Goal: Transaction & Acquisition: Purchase product/service

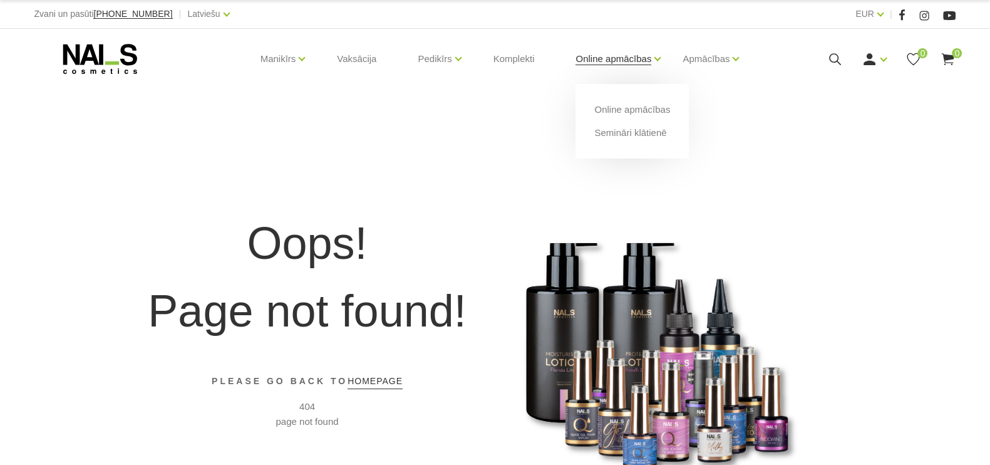
click at [608, 56] on link "Online apmācības" at bounding box center [614, 59] width 76 height 50
click at [620, 137] on link "Semināri klātienē" at bounding box center [630, 133] width 72 height 14
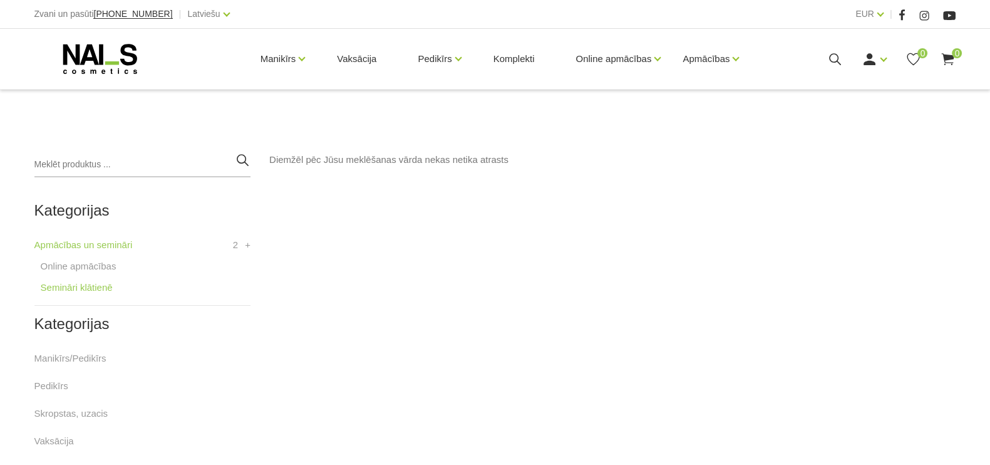
scroll to position [392, 0]
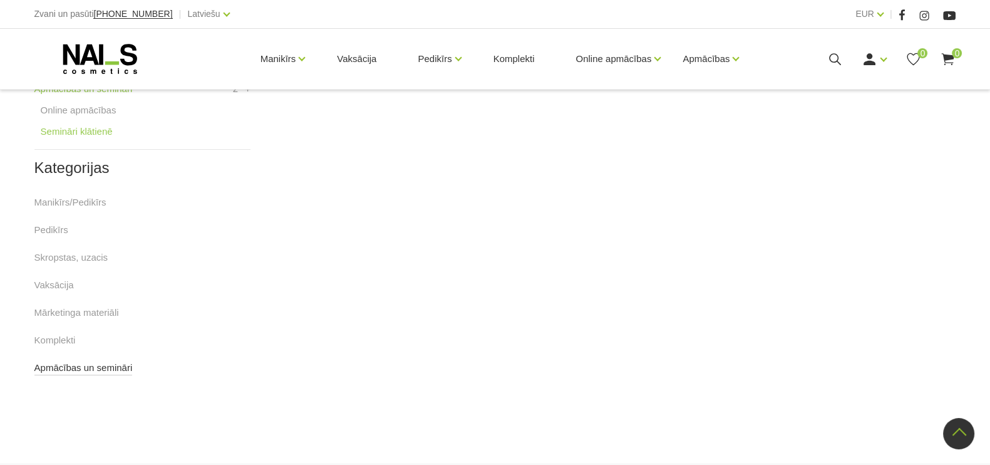
click at [51, 371] on link "Apmācības un semināri" at bounding box center [83, 367] width 98 height 15
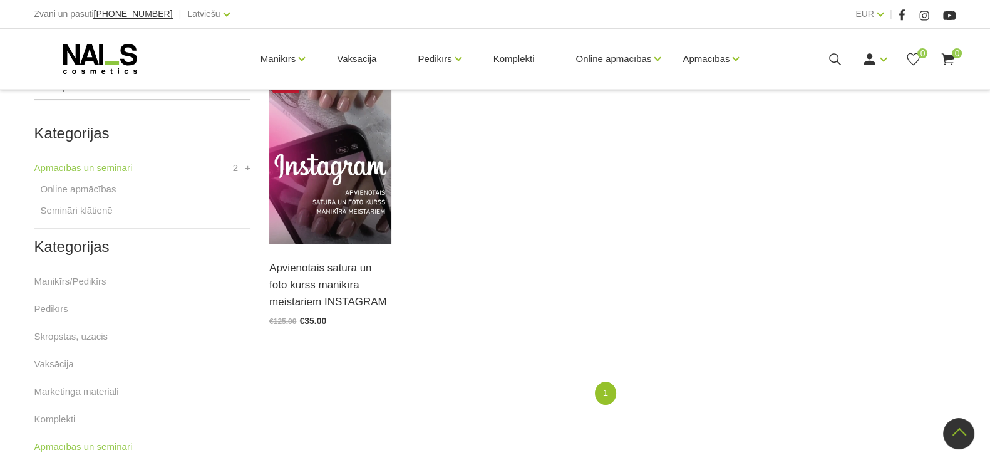
scroll to position [78, 0]
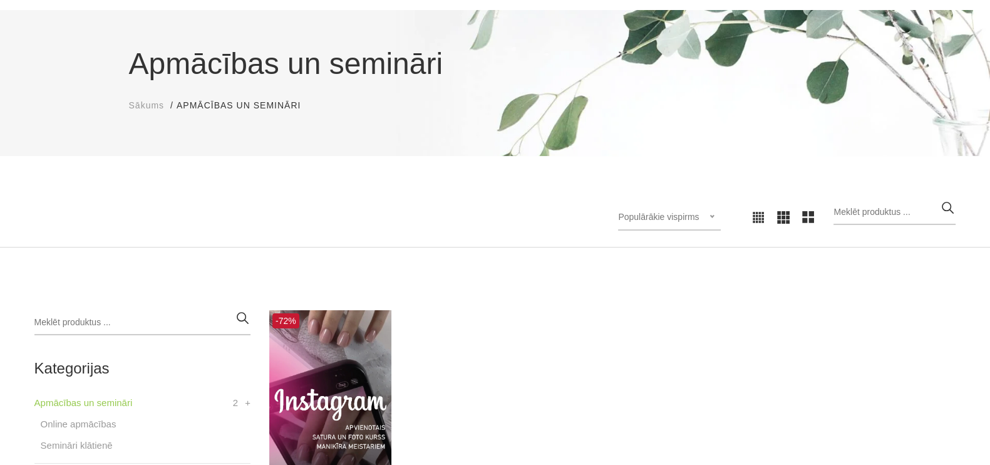
click at [138, 105] on span "Sākums" at bounding box center [147, 105] width 36 height 10
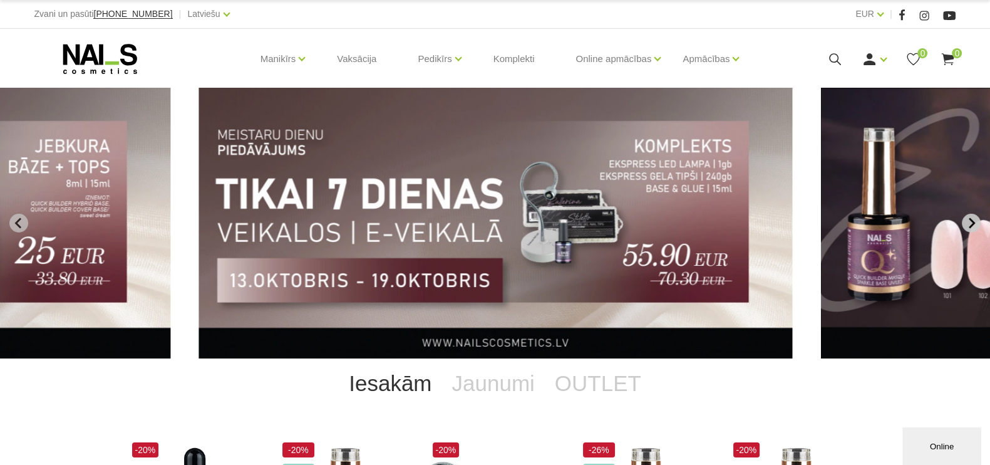
click at [970, 224] on icon "Next slide" at bounding box center [971, 222] width 11 height 11
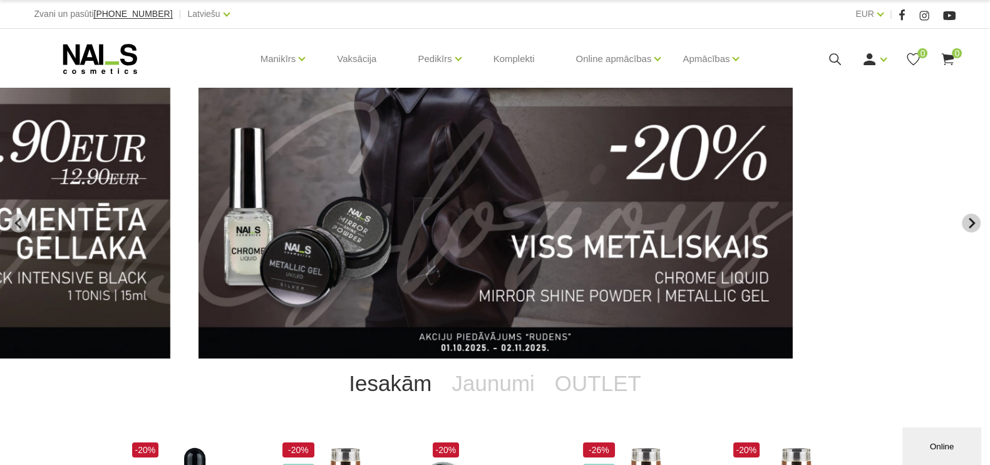
click at [977, 224] on icon "Next slide" at bounding box center [971, 222] width 11 height 11
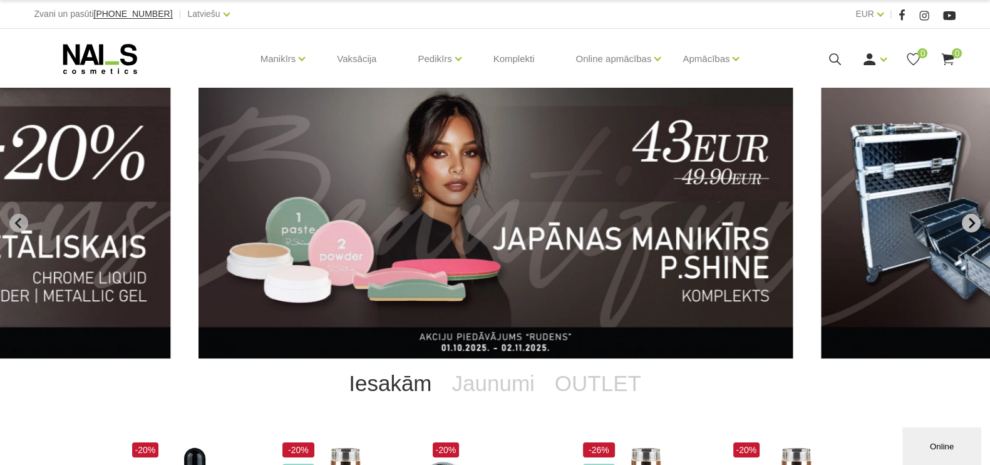
click at [977, 224] on icon "Next slide" at bounding box center [971, 222] width 11 height 11
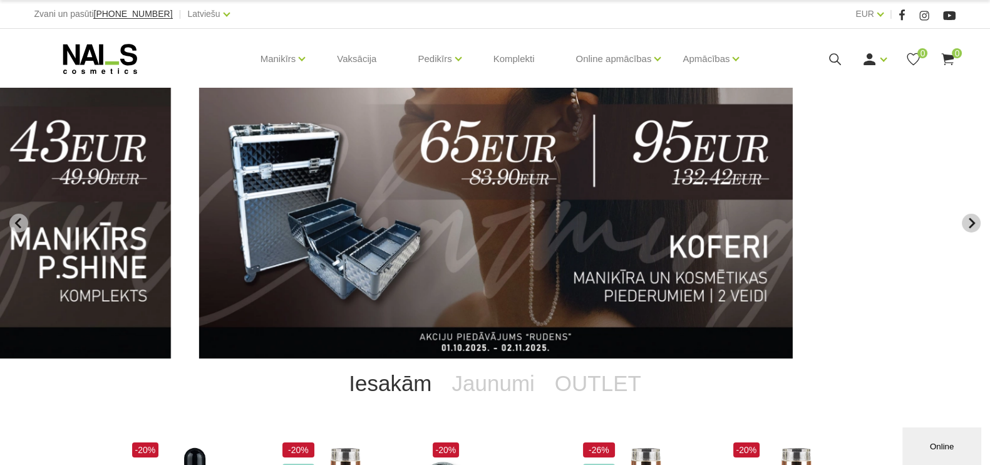
click at [977, 224] on icon "Next slide" at bounding box center [971, 222] width 11 height 11
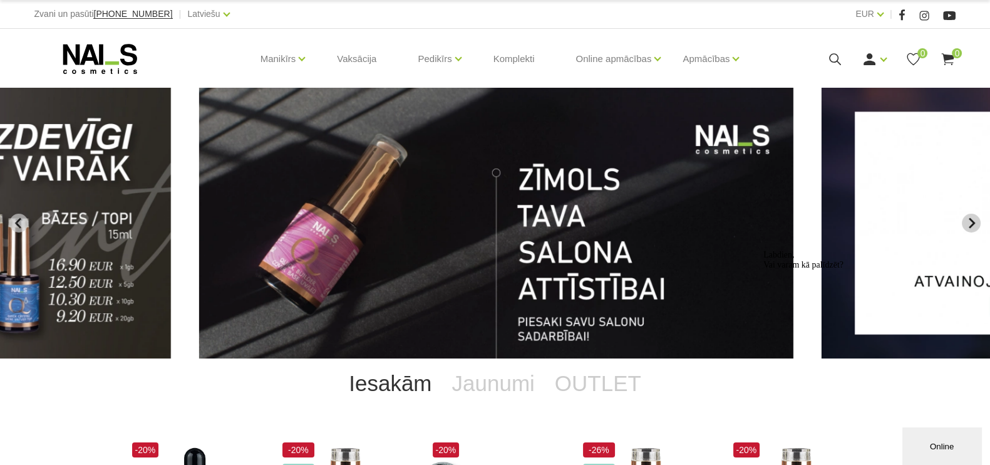
click at [977, 224] on icon "Go to first slide" at bounding box center [971, 222] width 11 height 11
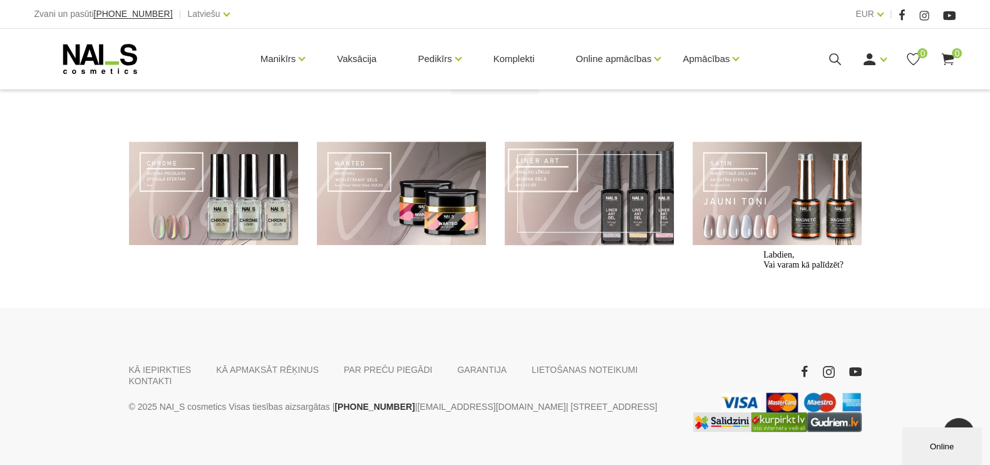
scroll to position [688, 0]
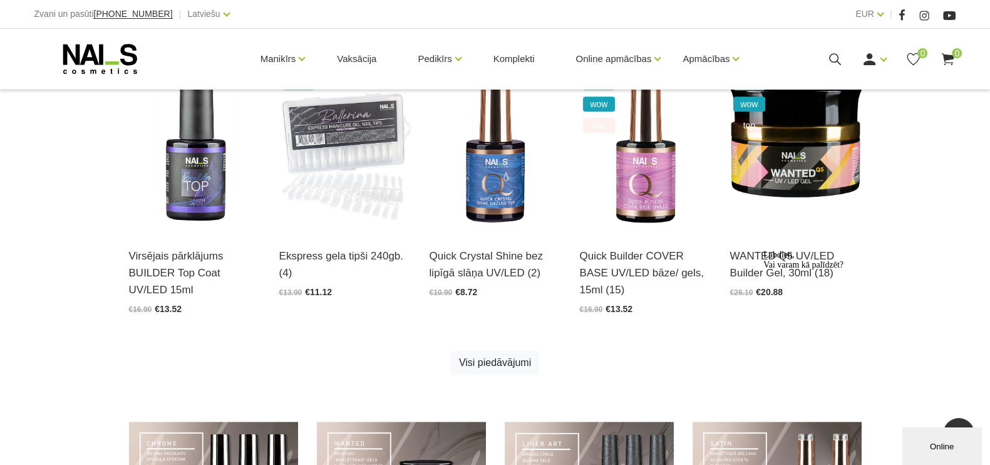
click at [891, 270] on div "Labdien, Vai varam kā palīdzēt?" at bounding box center [877, 260] width 226 height 20
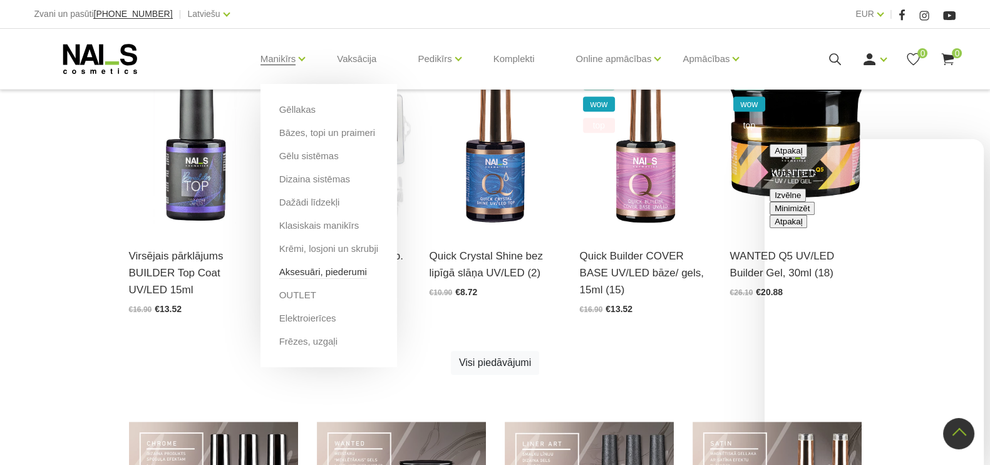
click at [318, 272] on link "Aksesuāri, piederumi" at bounding box center [323, 272] width 88 height 14
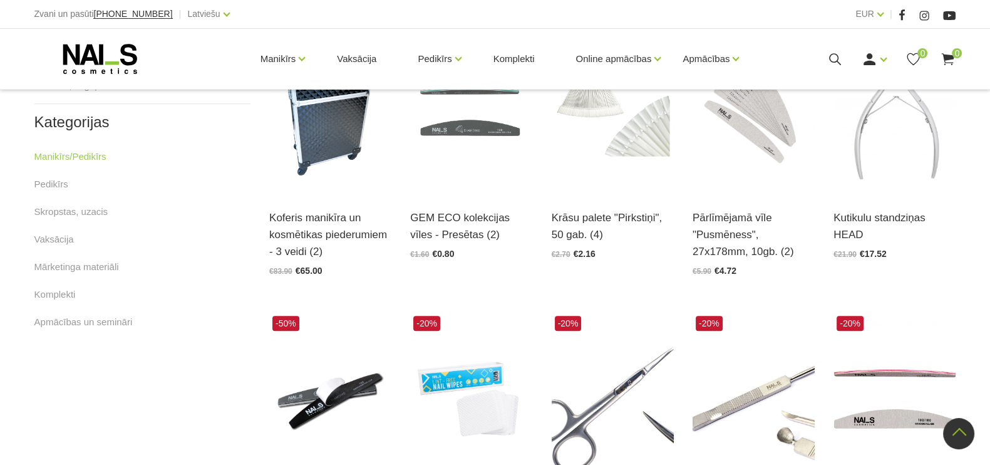
scroll to position [626, 0]
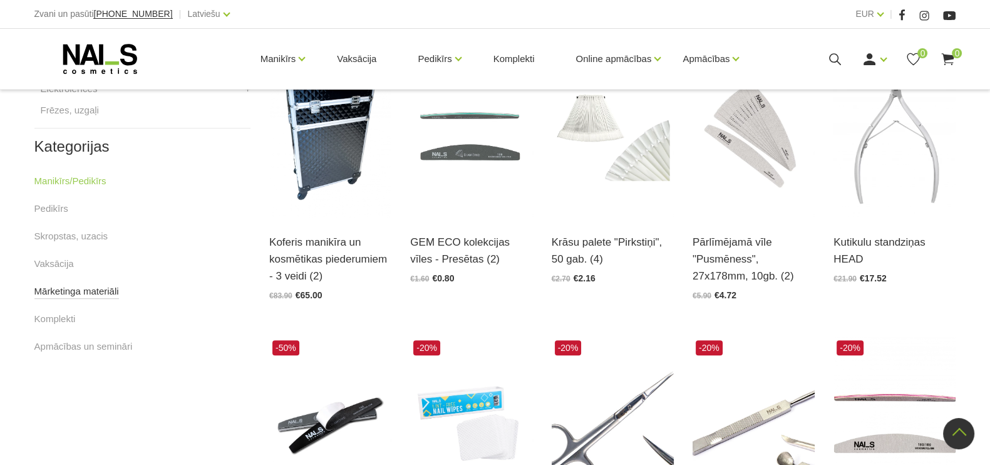
click at [49, 292] on link "Mārketinga materiāli" at bounding box center [76, 291] width 85 height 15
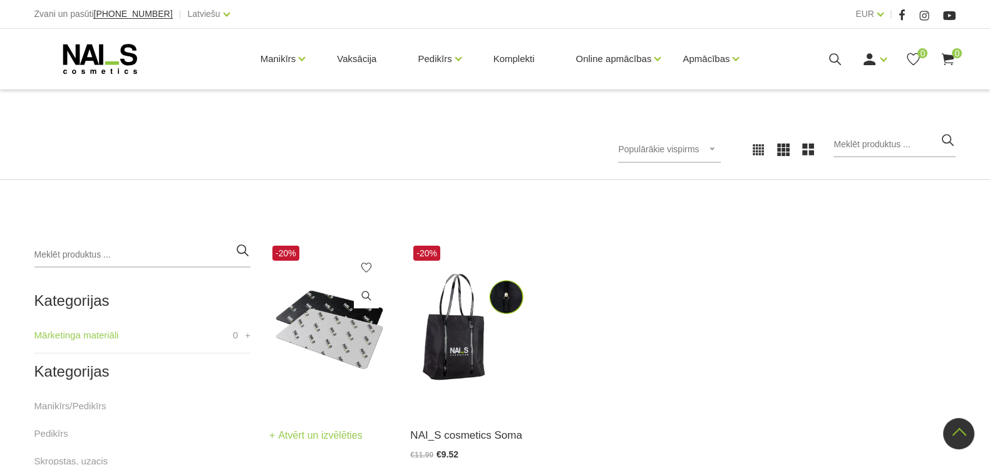
scroll to position [144, 0]
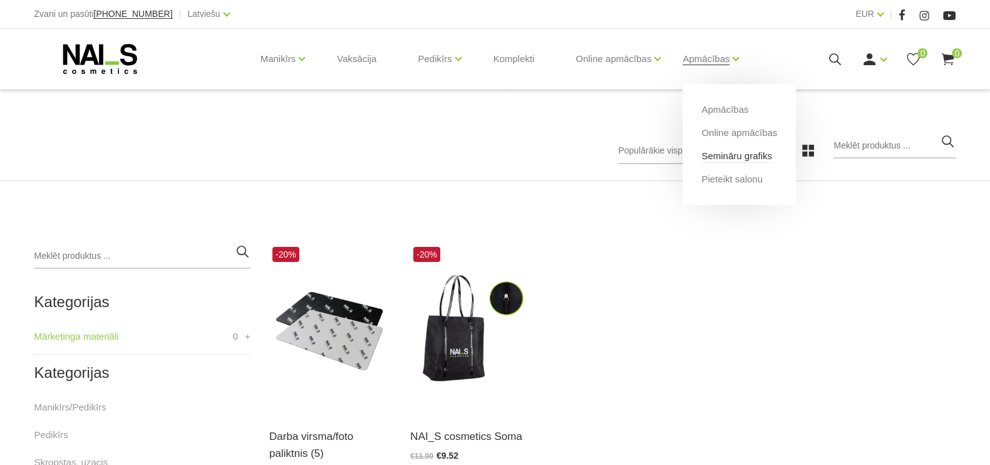
click at [733, 159] on link "Semināru grafiks" at bounding box center [737, 156] width 71 height 14
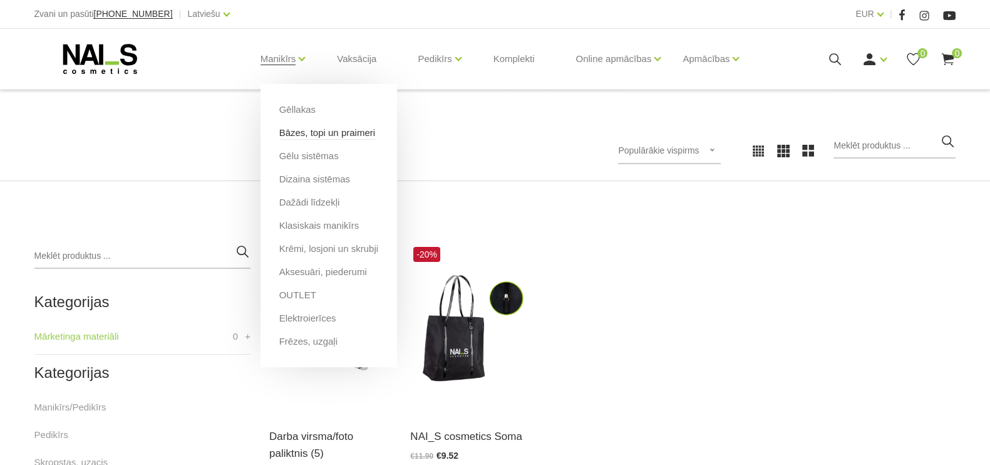
click at [295, 131] on link "Bāzes, topi un praimeri" at bounding box center [327, 133] width 96 height 14
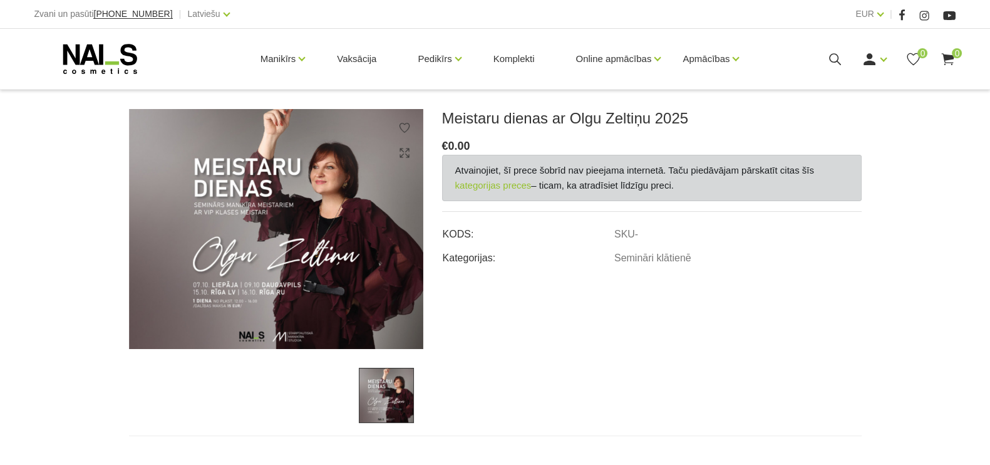
scroll to position [156, 0]
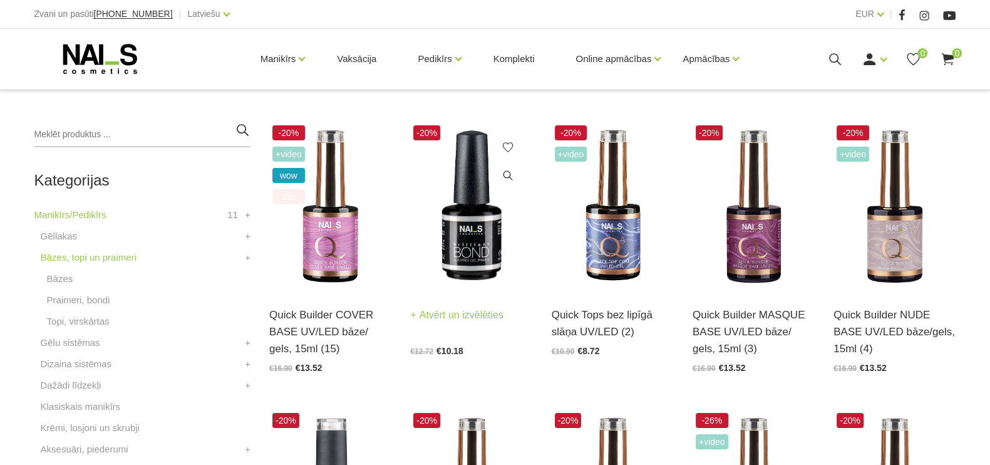
scroll to position [313, 0]
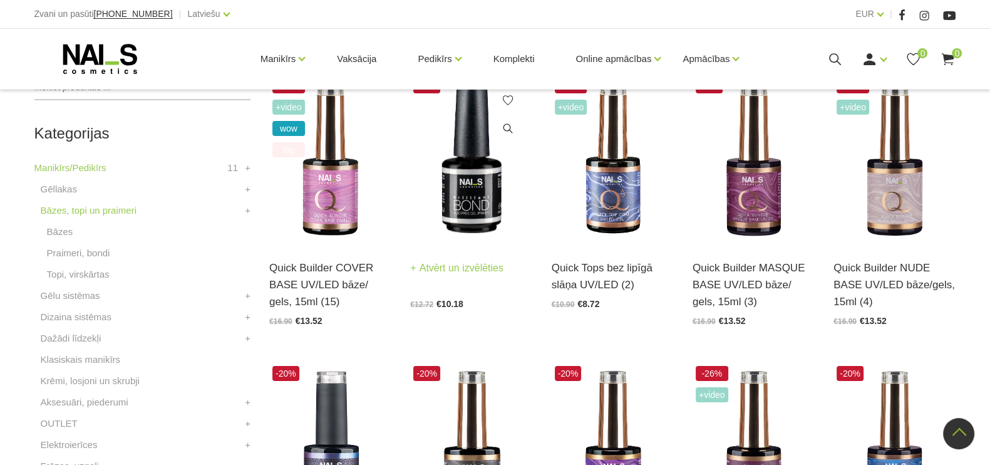
click at [473, 180] on img at bounding box center [471, 159] width 122 height 169
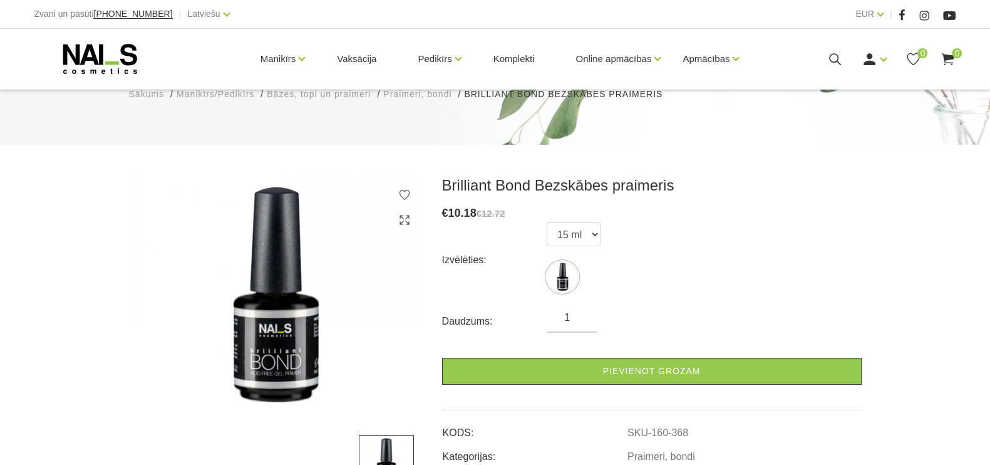
scroll to position [313, 0]
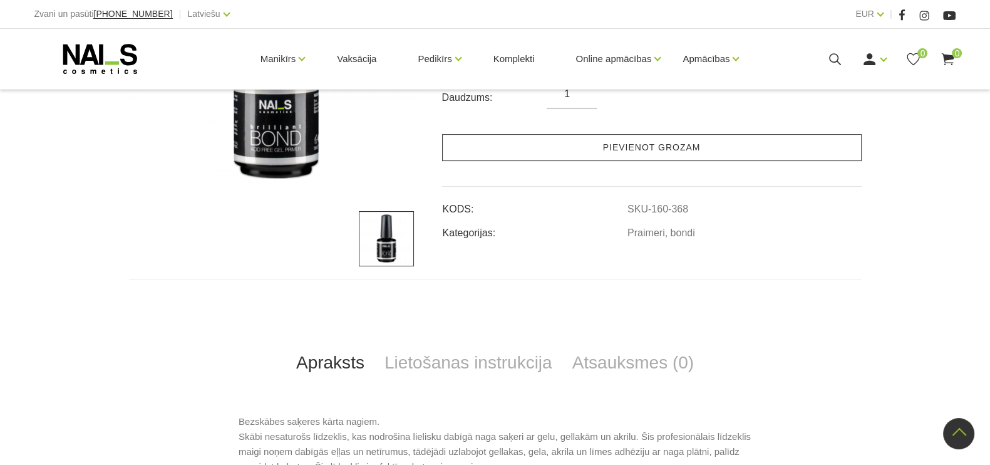
click at [656, 153] on link "Pievienot grozam" at bounding box center [652, 147] width 420 height 27
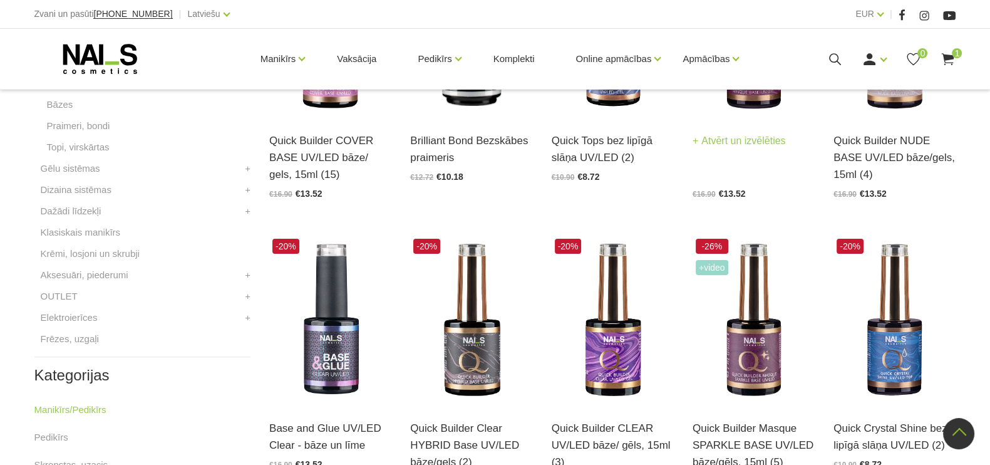
scroll to position [527, 0]
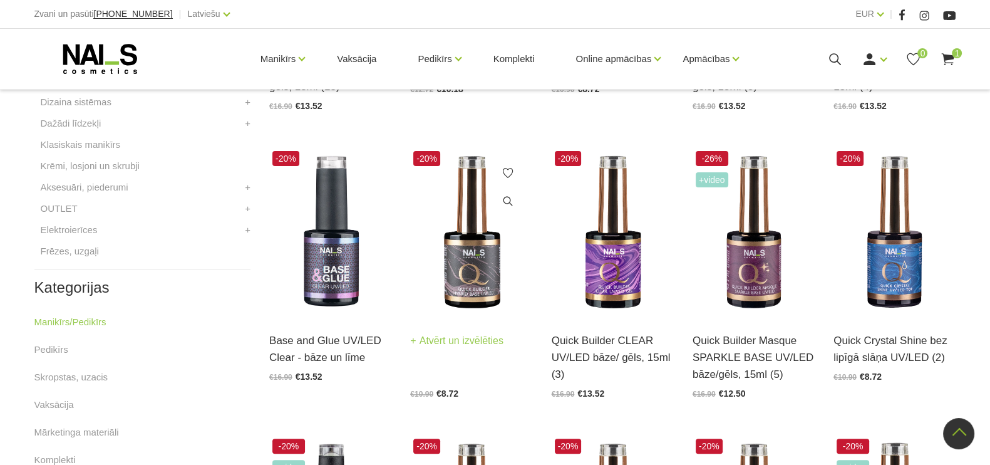
click at [463, 278] on img at bounding box center [471, 232] width 122 height 169
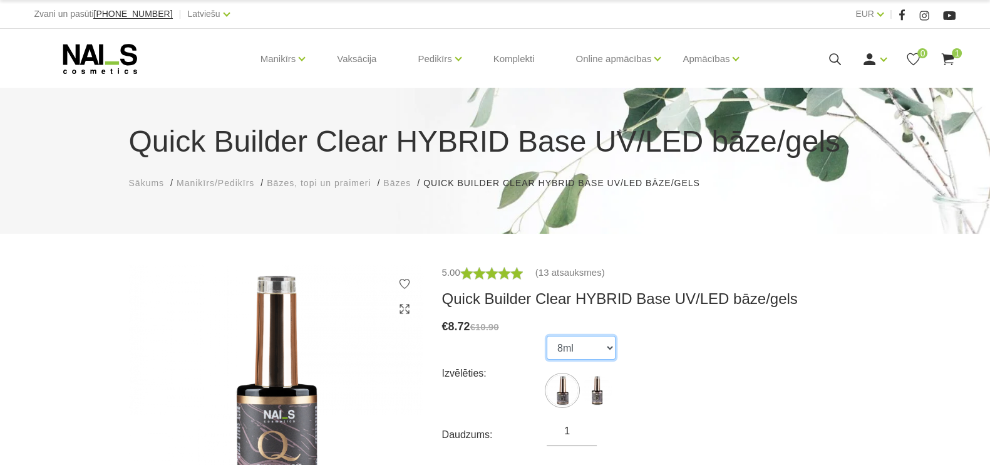
click at [608, 348] on select "8ml 15ml" at bounding box center [581, 348] width 69 height 24
select select "5598"
click at [547, 336] on select "8ml 15ml" at bounding box center [581, 348] width 69 height 24
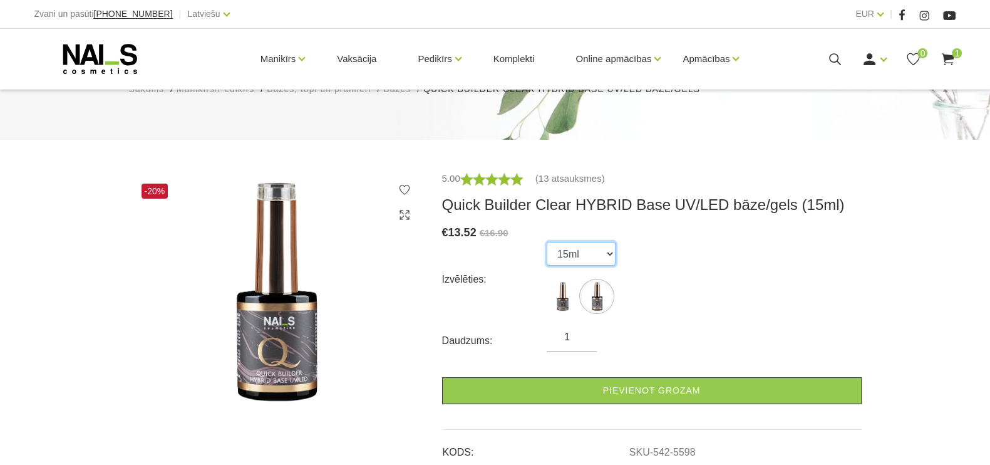
scroll to position [235, 0]
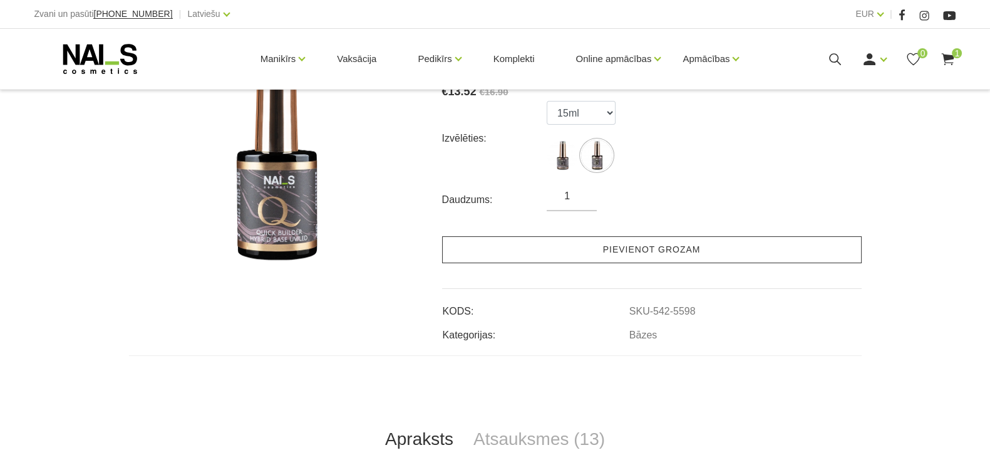
click at [653, 257] on link "Pievienot grozam" at bounding box center [652, 249] width 420 height 27
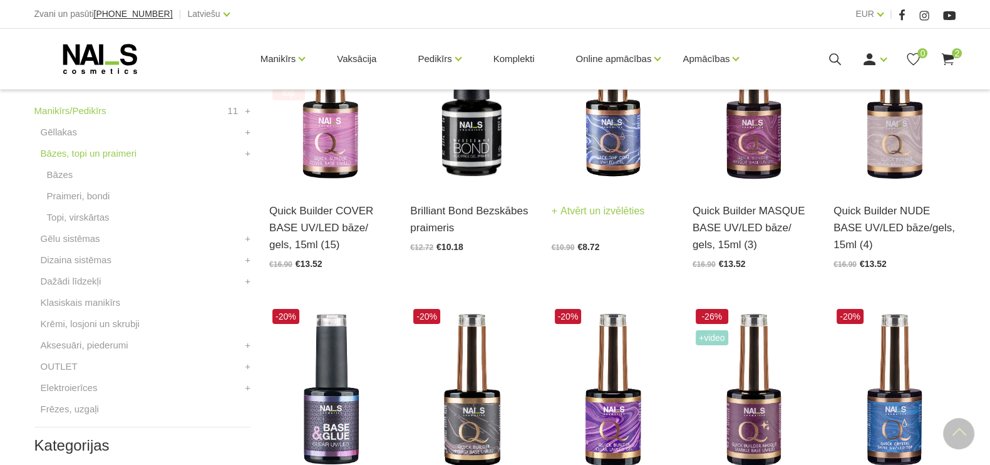
scroll to position [371, 0]
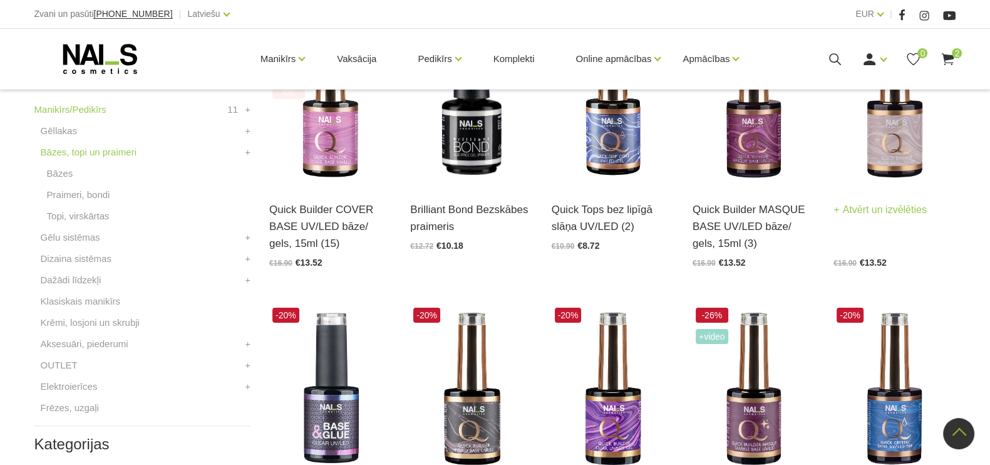
click at [890, 175] on div "-20% +Video Quick Builder NUDE BASE UV/LED bāze/gels, 15ml (4) Atvērt un izvēlē…" at bounding box center [895, 142] width 122 height 250
click at [899, 126] on img at bounding box center [895, 101] width 122 height 169
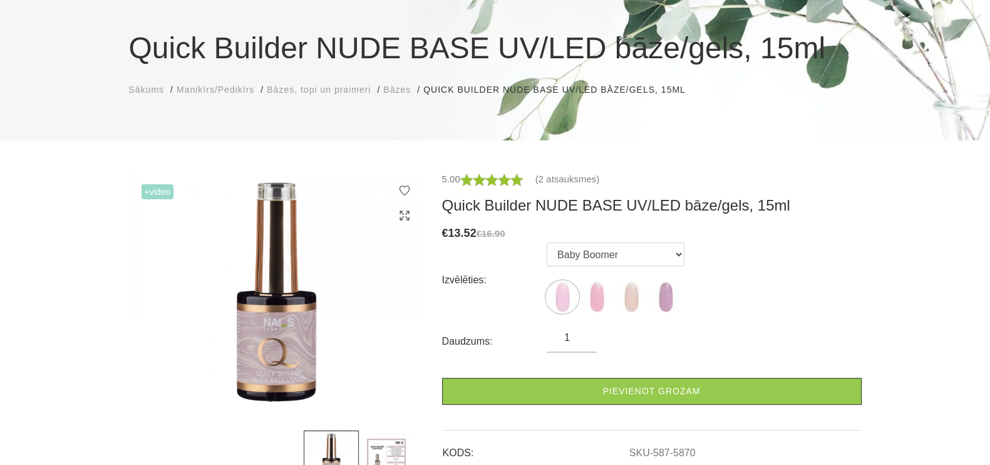
scroll to position [235, 0]
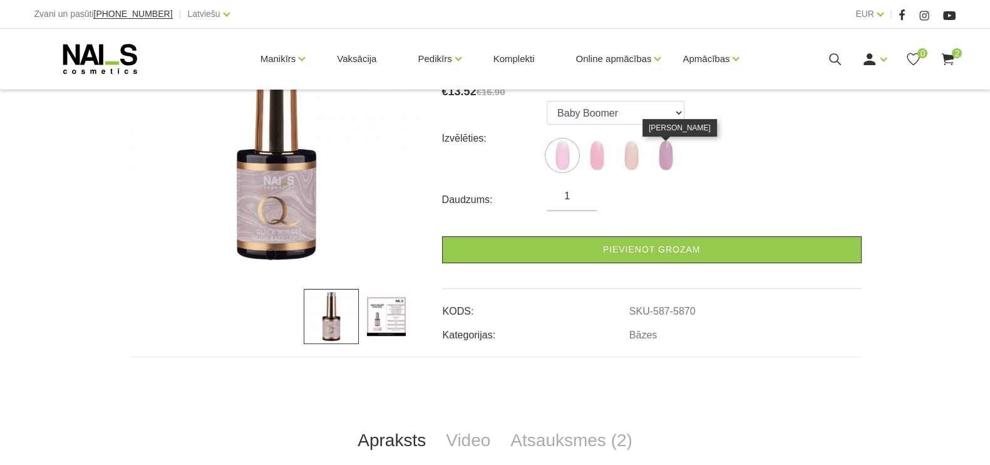
click at [661, 158] on img at bounding box center [665, 155] width 31 height 31
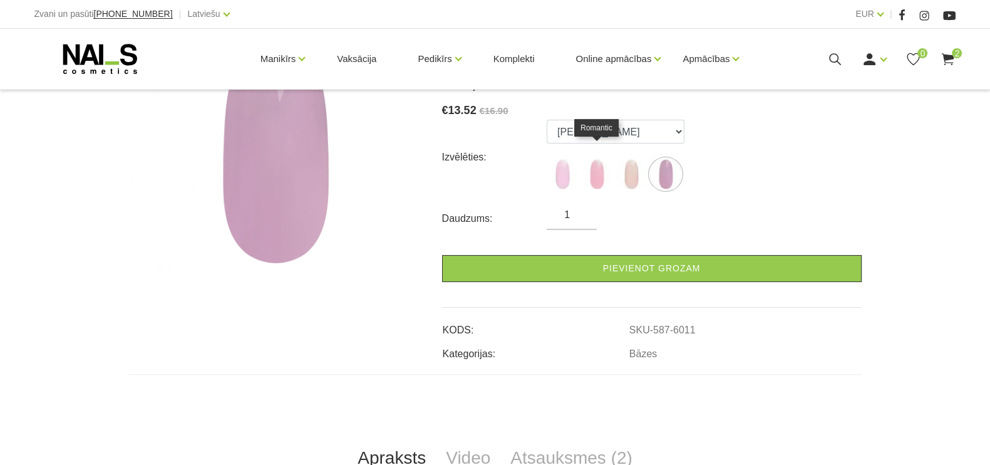
click at [594, 166] on img at bounding box center [596, 173] width 31 height 31
select select "5871"
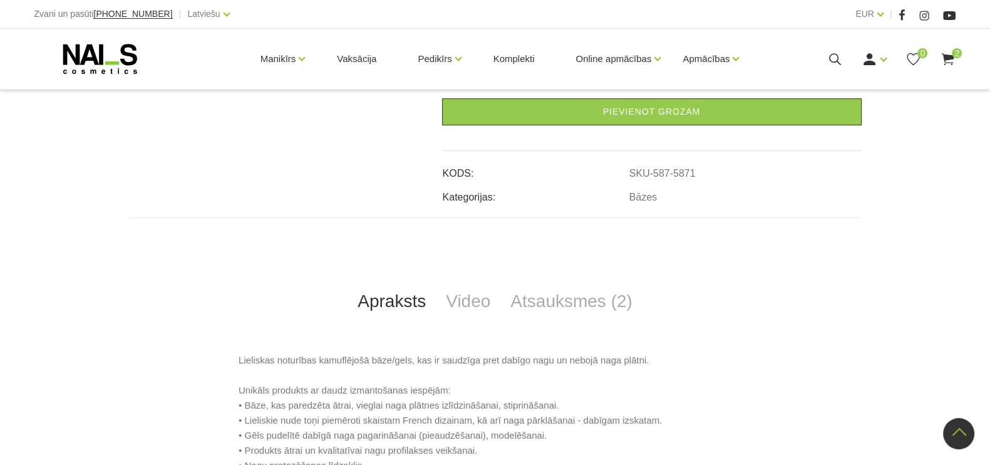
scroll to position [470, 0]
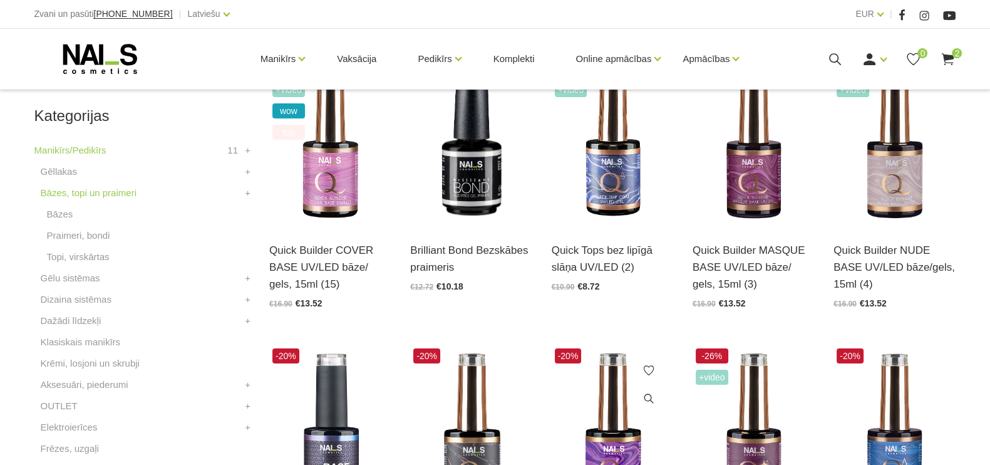
scroll to position [371, 0]
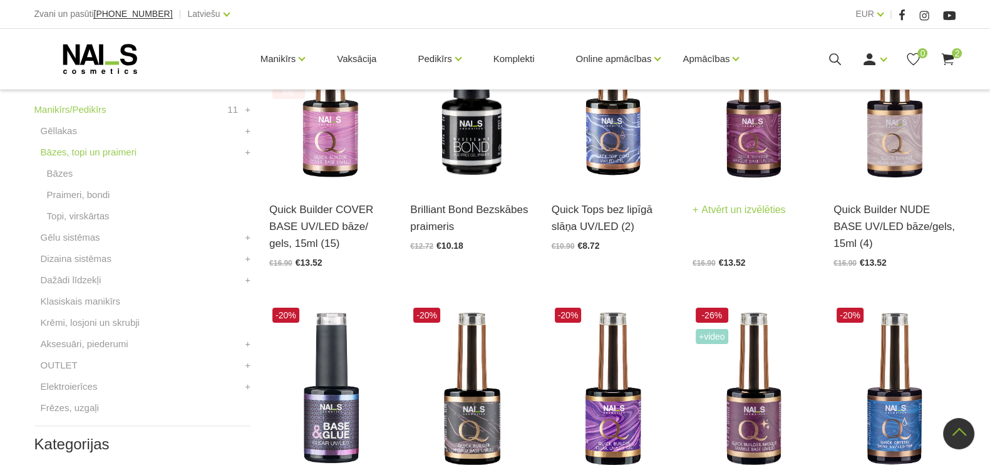
click at [750, 153] on img at bounding box center [754, 101] width 122 height 169
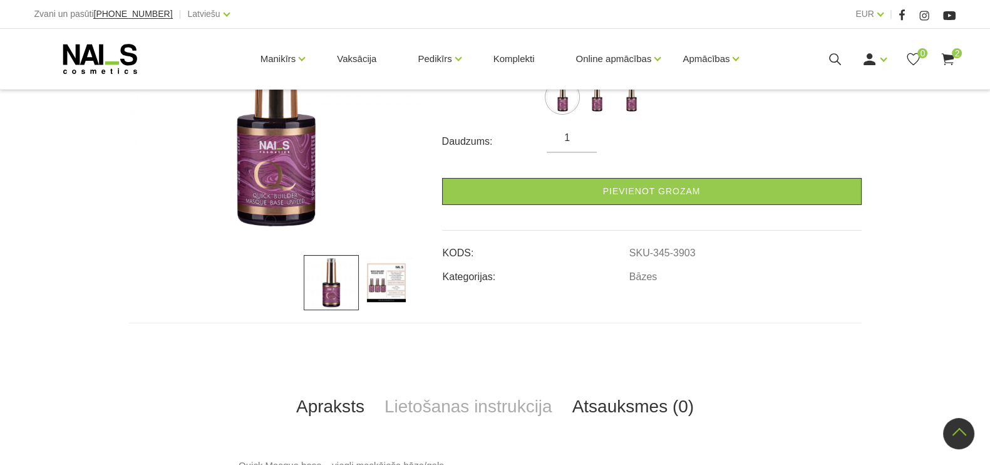
scroll to position [313, 0]
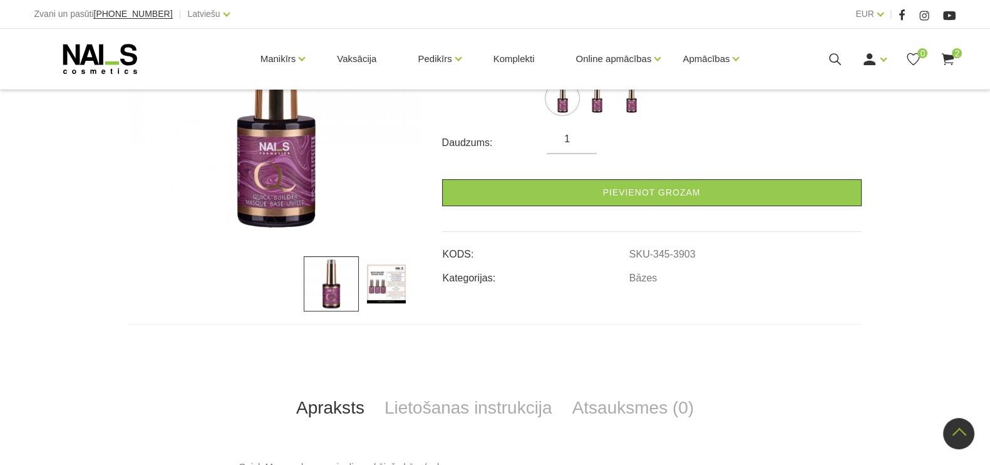
click at [385, 256] on img at bounding box center [386, 283] width 55 height 55
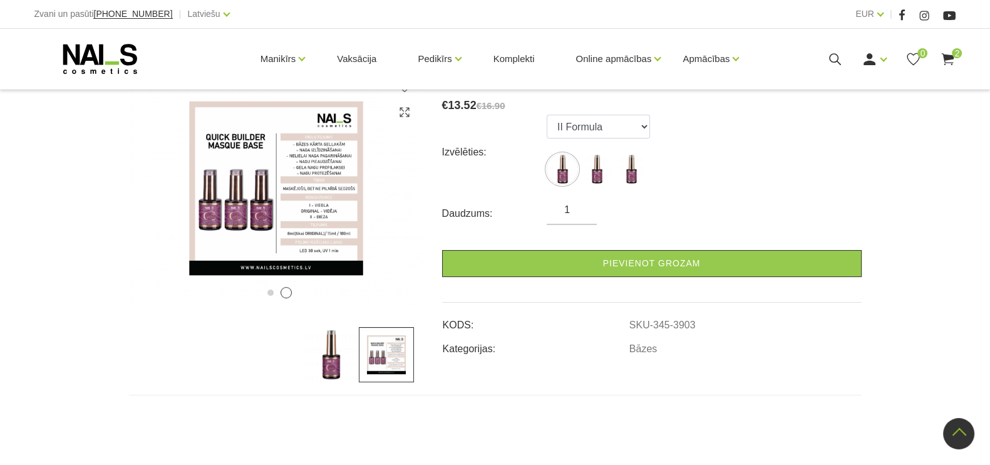
scroll to position [78, 0]
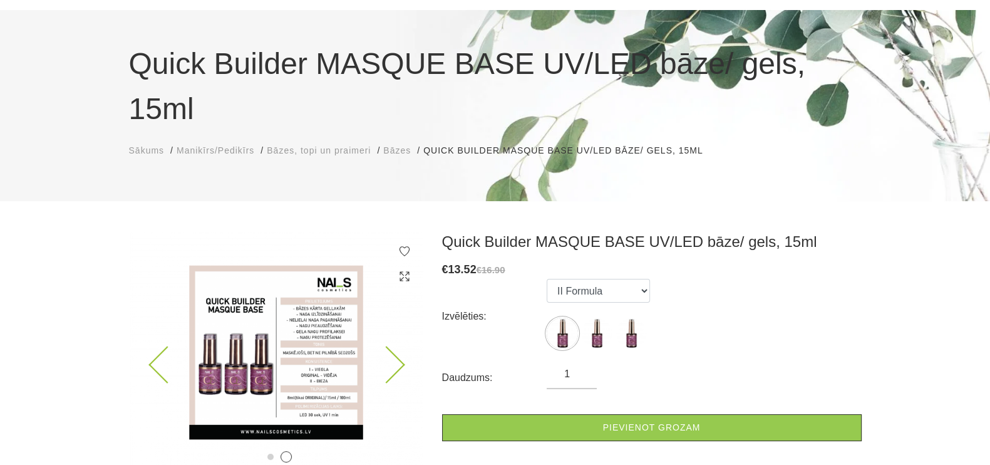
click at [289, 302] on img at bounding box center [276, 352] width 294 height 240
click at [403, 271] on use at bounding box center [404, 275] width 9 height 9
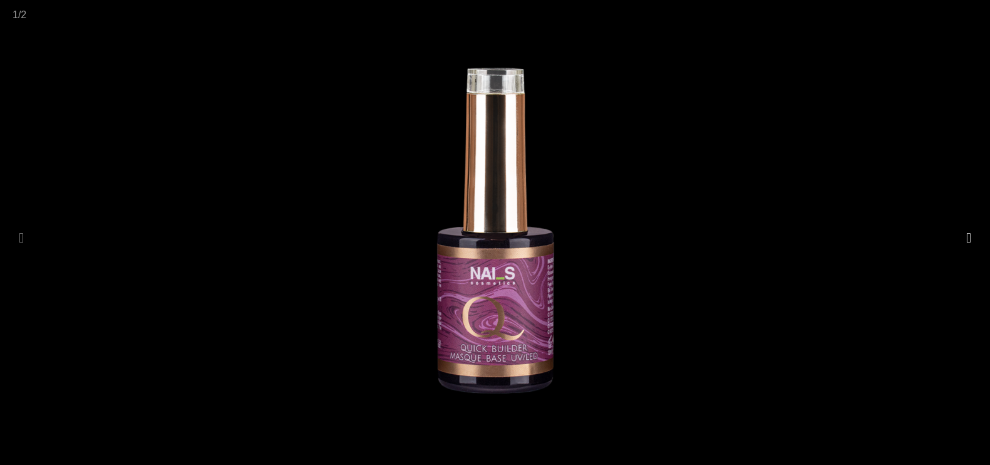
click at [963, 229] on button at bounding box center [969, 238] width 18 height 24
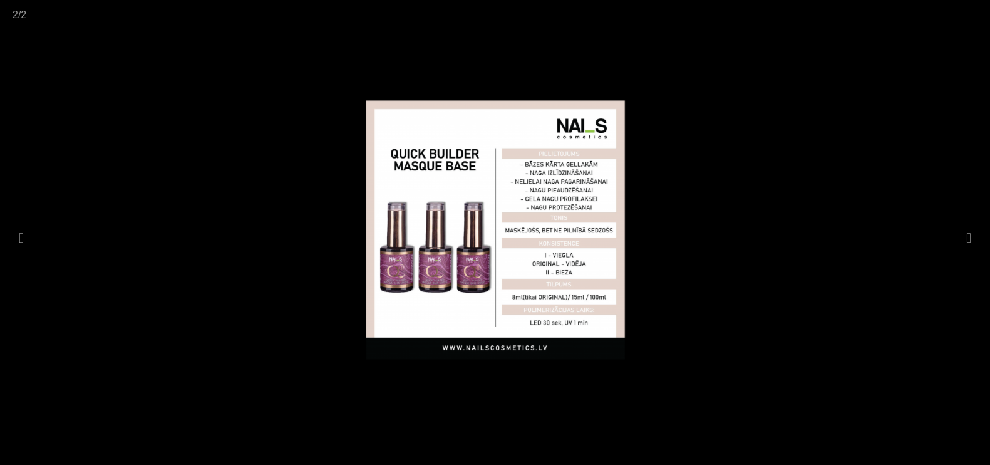
click at [927, 106] on div at bounding box center [495, 232] width 990 height 465
click at [975, 18] on span at bounding box center [974, 14] width 31 height 29
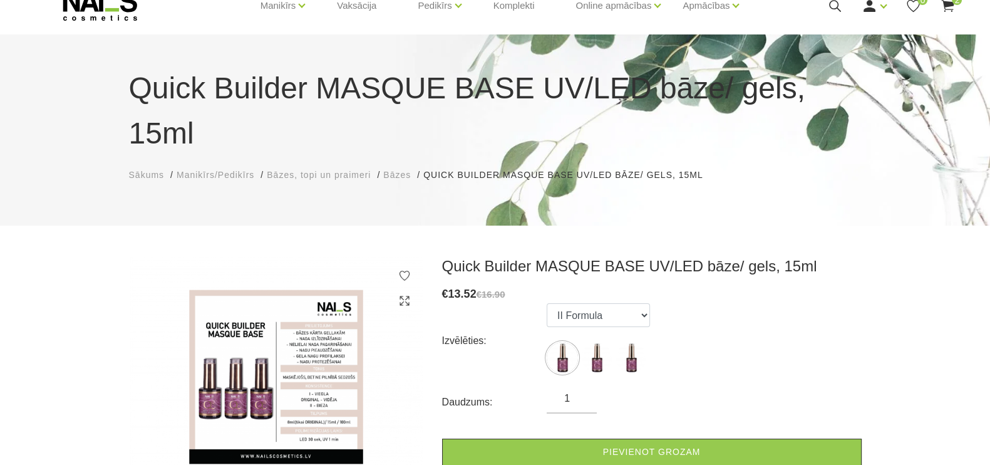
scroll to position [78, 0]
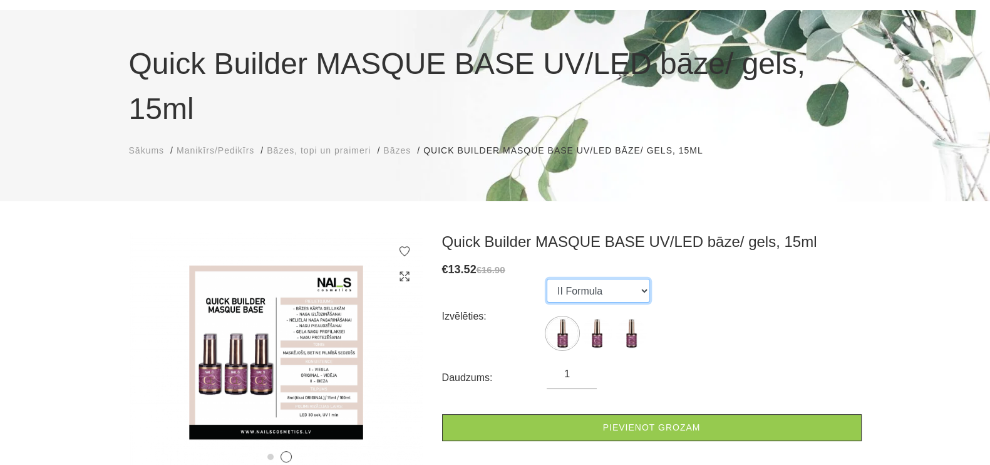
click at [650, 279] on select "II Formula I Formula Original Formula" at bounding box center [598, 291] width 103 height 24
click at [547, 279] on select "II Formula I Formula Original Formula" at bounding box center [598, 291] width 103 height 24
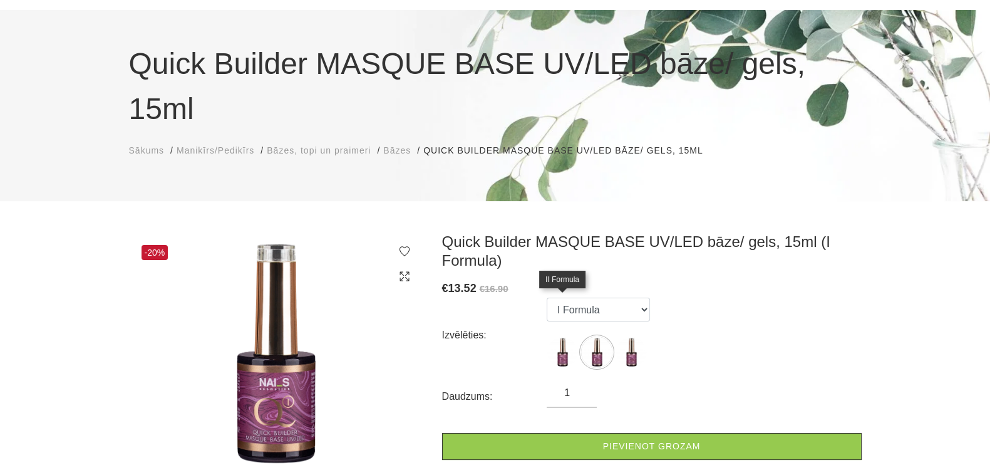
click at [555, 336] on img at bounding box center [562, 351] width 31 height 31
click at [589, 336] on img at bounding box center [596, 351] width 31 height 31
click at [624, 336] on img at bounding box center [631, 351] width 31 height 31
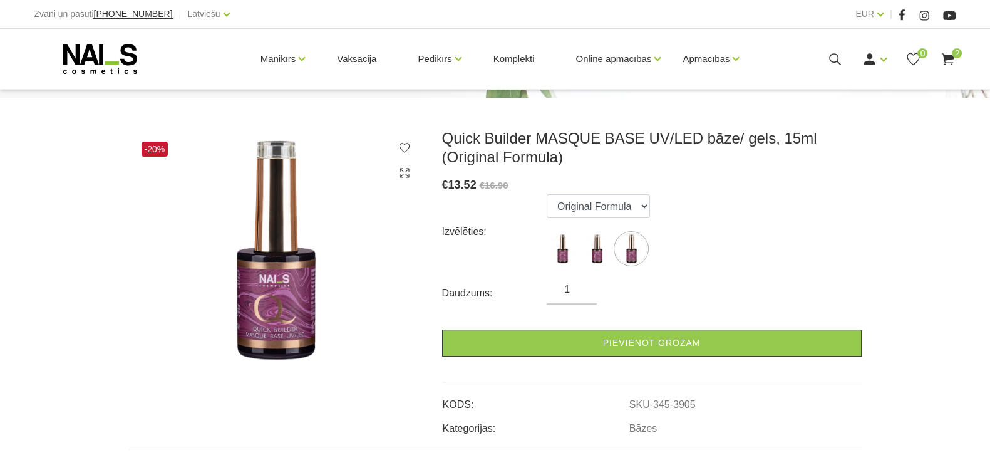
scroll to position [156, 0]
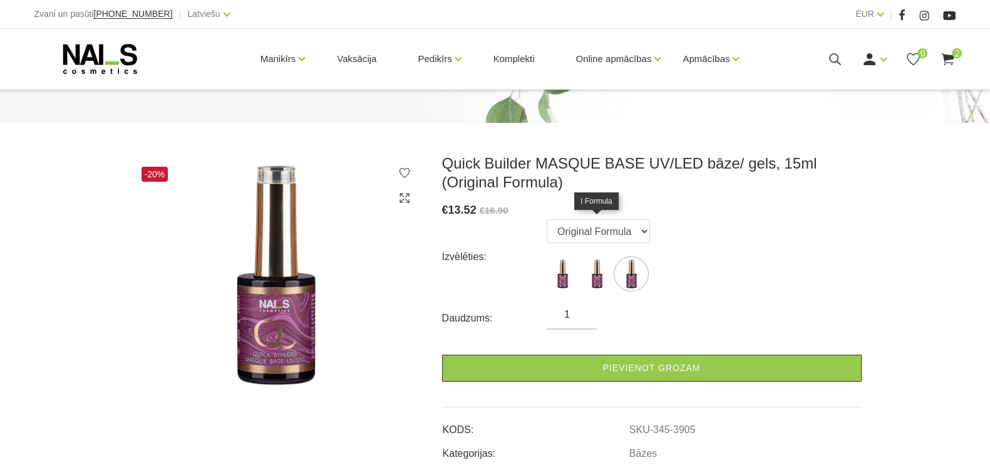
click at [598, 258] on img at bounding box center [596, 273] width 31 height 31
click at [561, 258] on img at bounding box center [562, 273] width 31 height 31
select select "3903"
click at [650, 219] on select "II Formula I Formula Original Formula" at bounding box center [598, 231] width 103 height 24
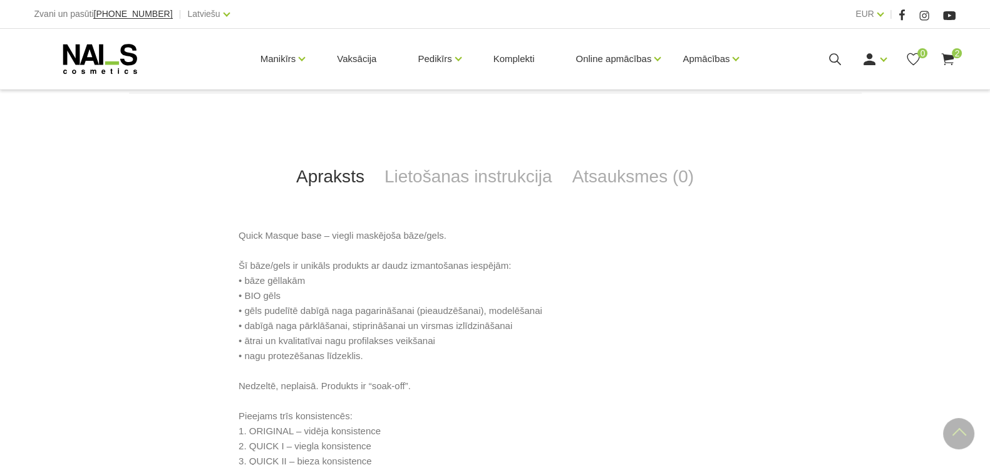
scroll to position [548, 0]
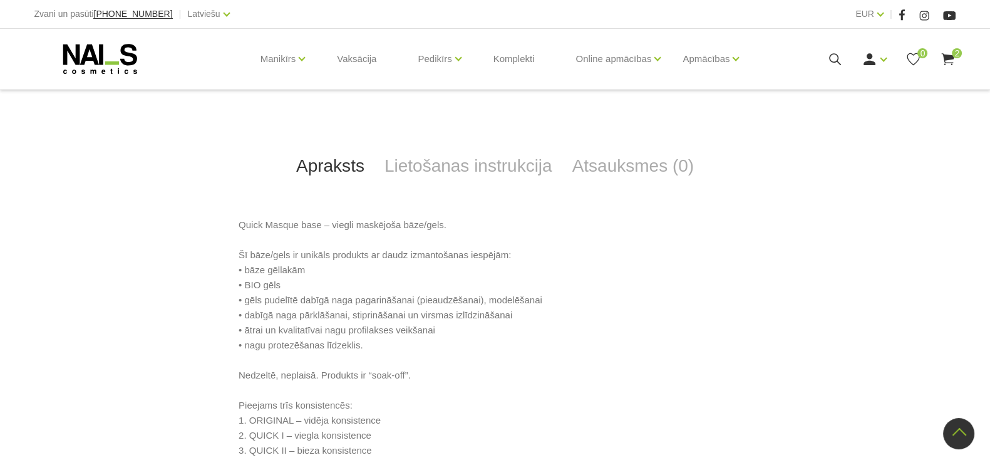
scroll to position [78, 0]
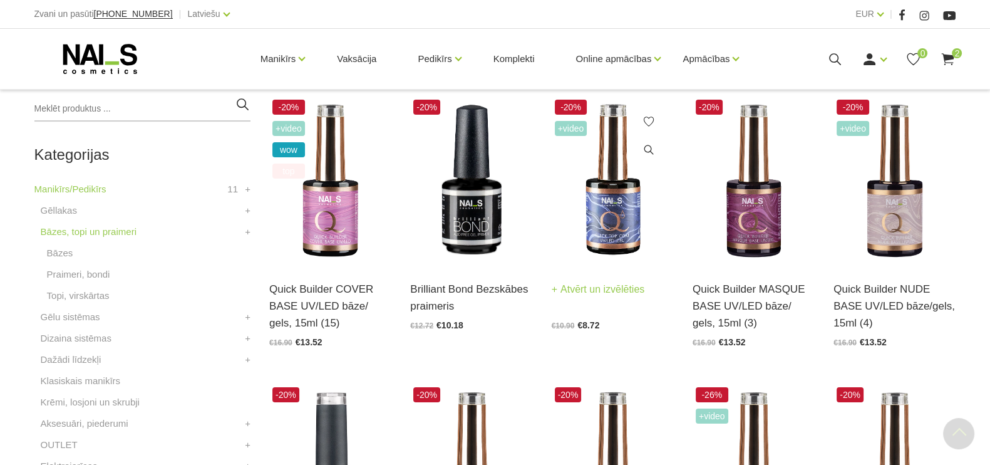
scroll to position [293, 0]
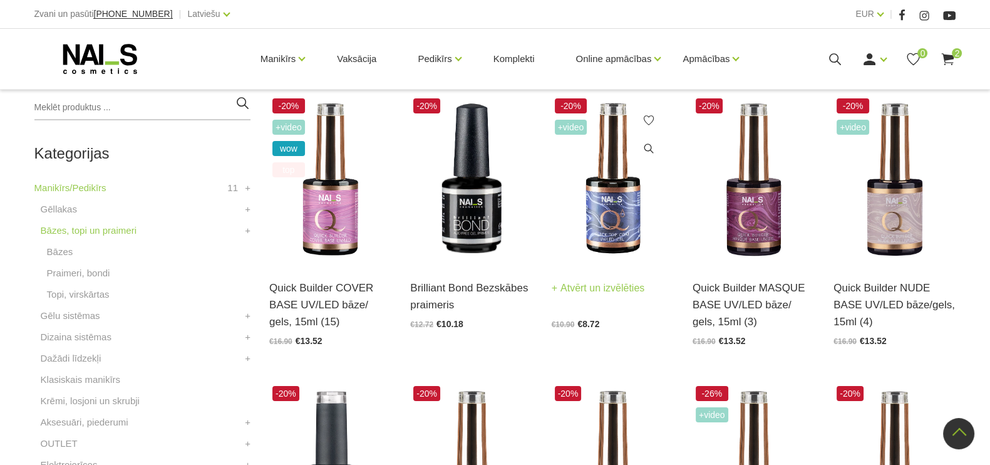
click at [610, 233] on img at bounding box center [613, 179] width 122 height 169
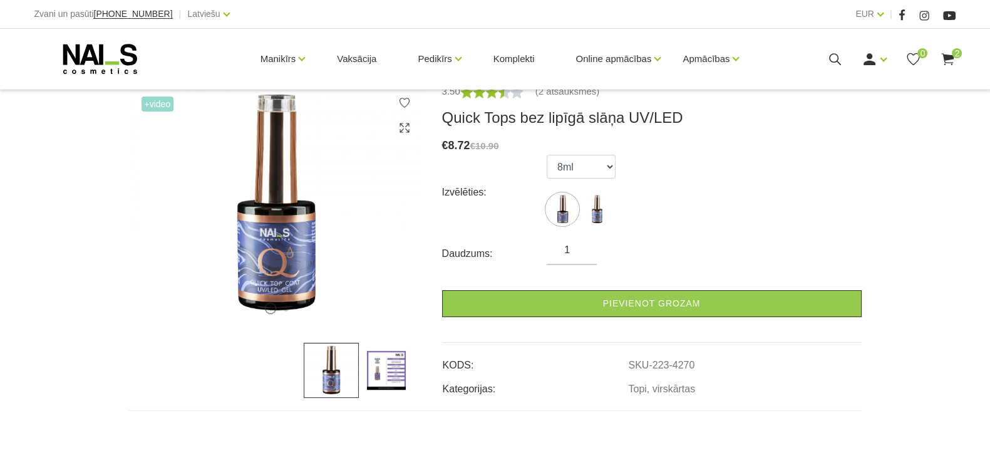
scroll to position [156, 0]
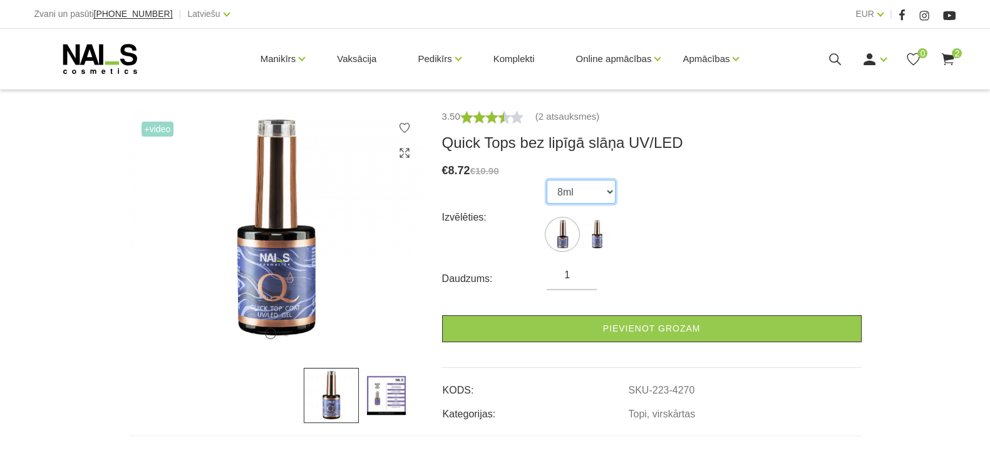
click at [612, 189] on select "8ml 15ml" at bounding box center [581, 192] width 69 height 24
select select "4269"
click at [547, 180] on select "8ml 15ml" at bounding box center [581, 192] width 69 height 24
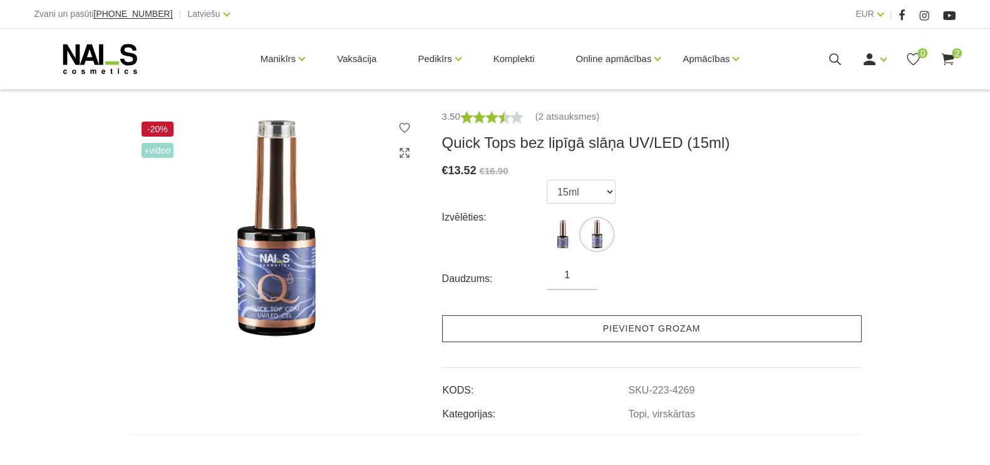
click at [657, 331] on link "Pievienot grozam" at bounding box center [652, 328] width 420 height 27
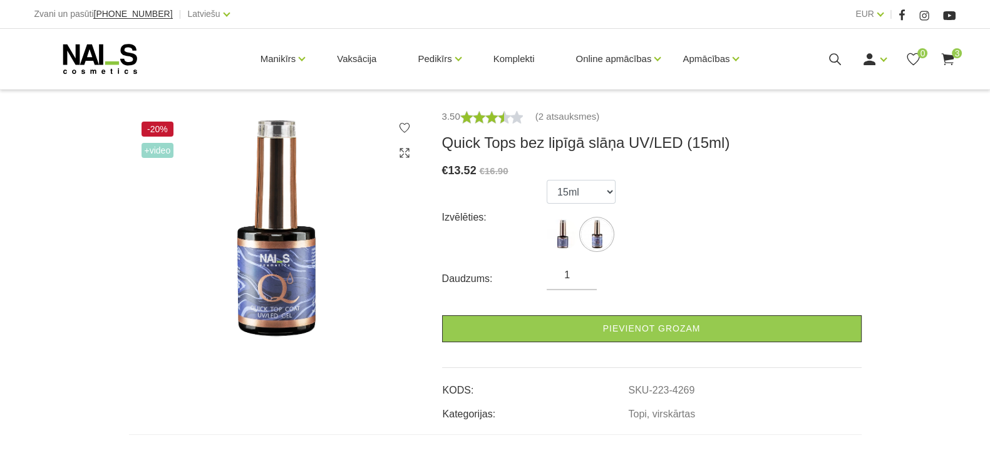
click at [149, 153] on span "+Video" at bounding box center [158, 150] width 33 height 15
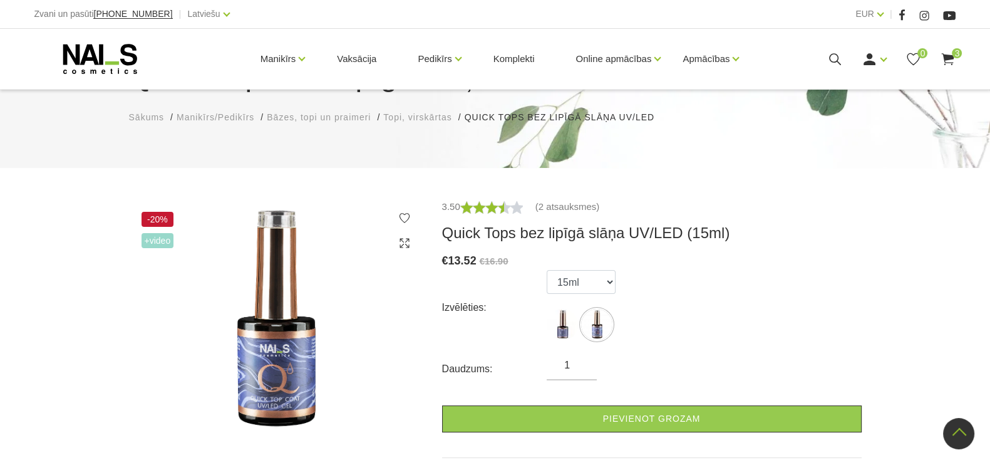
scroll to position [25, 0]
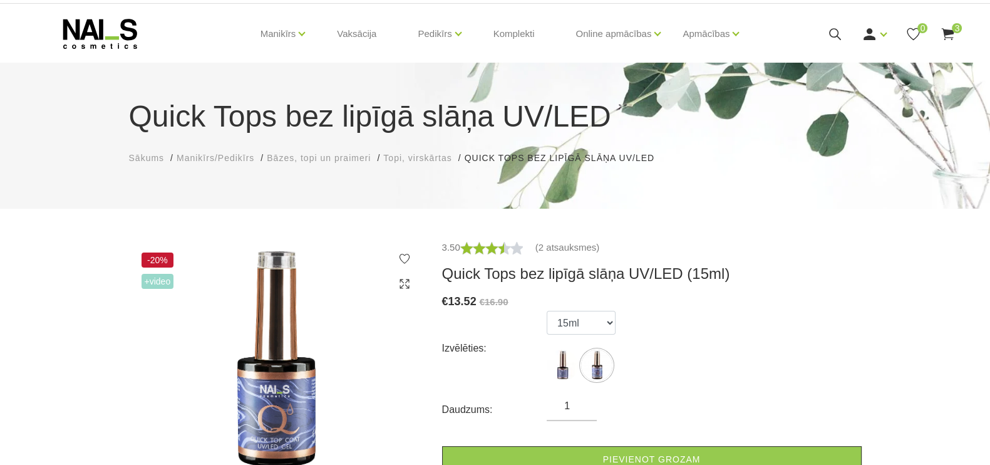
click at [159, 256] on span "-20%" at bounding box center [158, 259] width 33 height 15
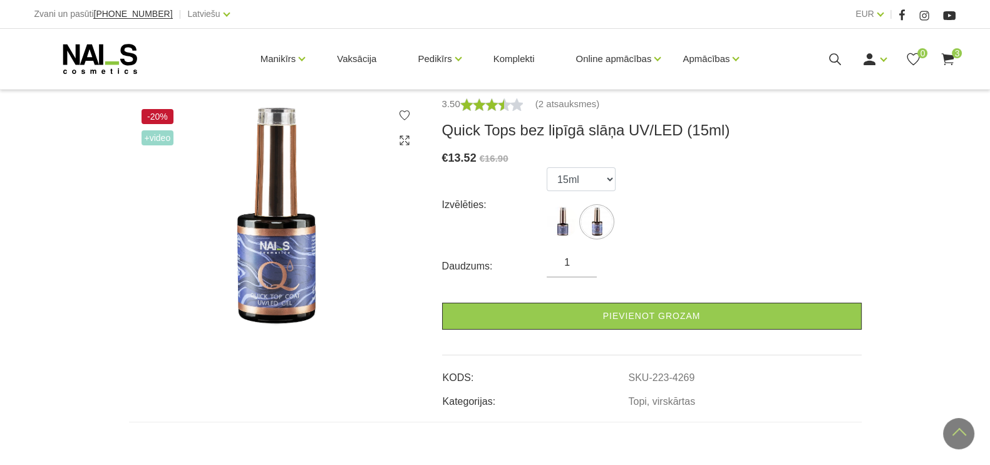
scroll to position [103, 0]
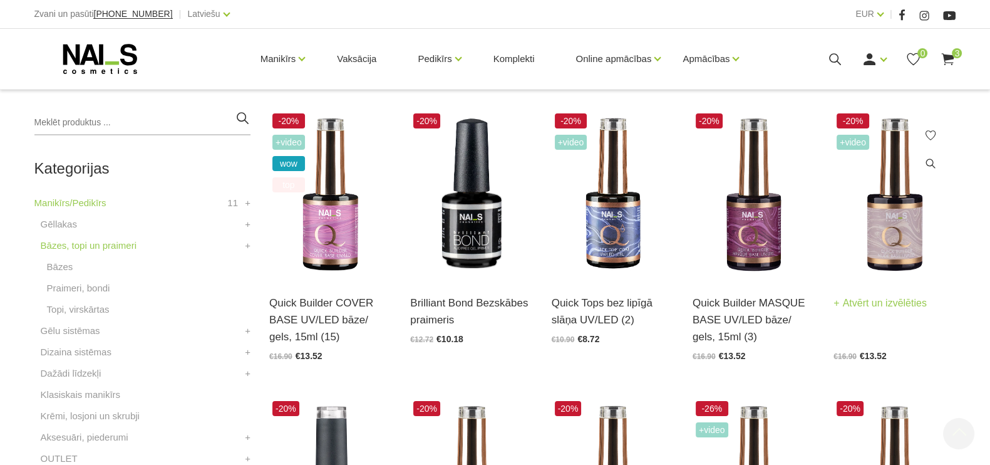
scroll to position [512, 0]
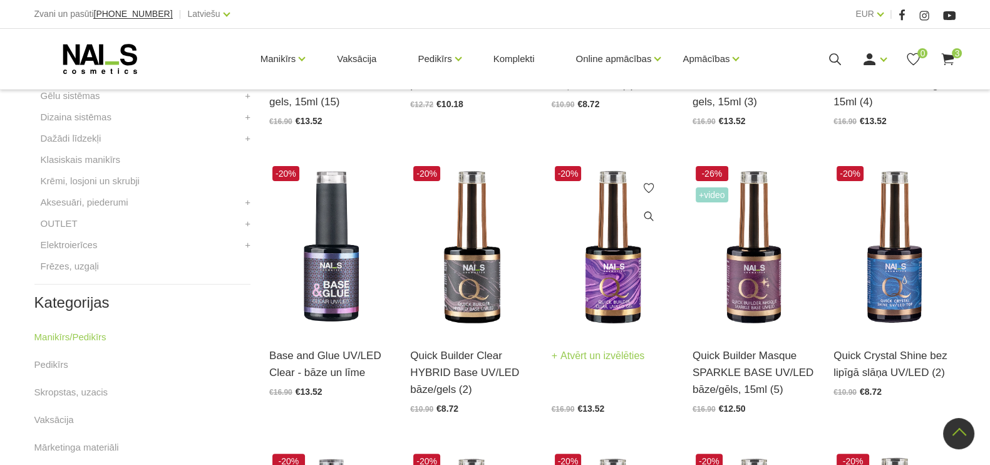
click at [615, 271] on img at bounding box center [613, 247] width 122 height 169
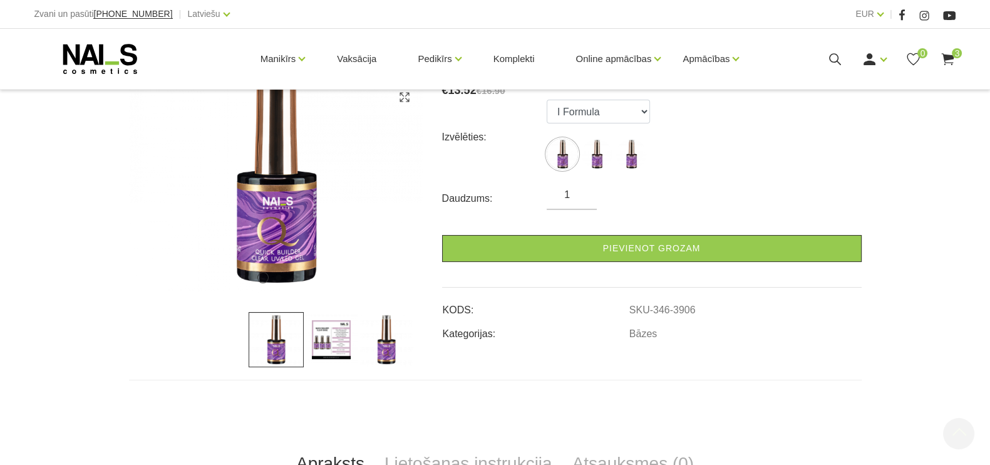
scroll to position [313, 0]
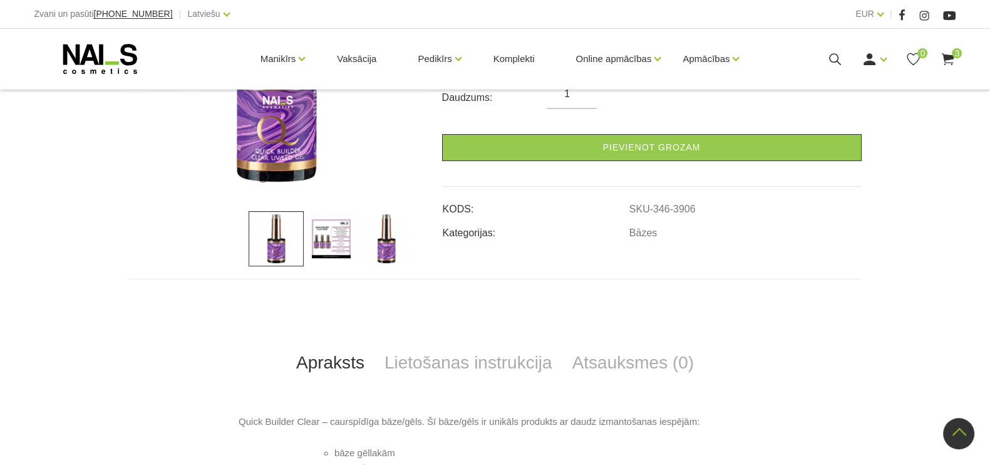
click at [321, 236] on img at bounding box center [331, 238] width 55 height 55
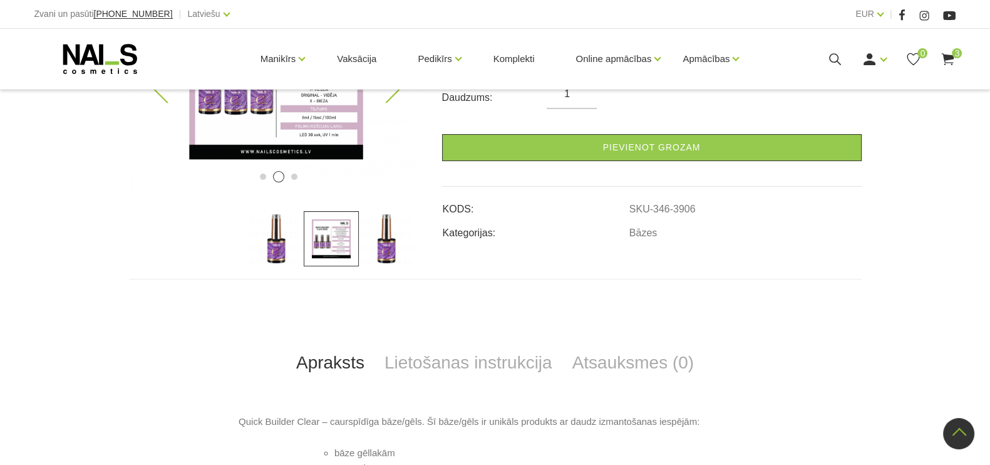
click at [286, 117] on img at bounding box center [276, 72] width 294 height 240
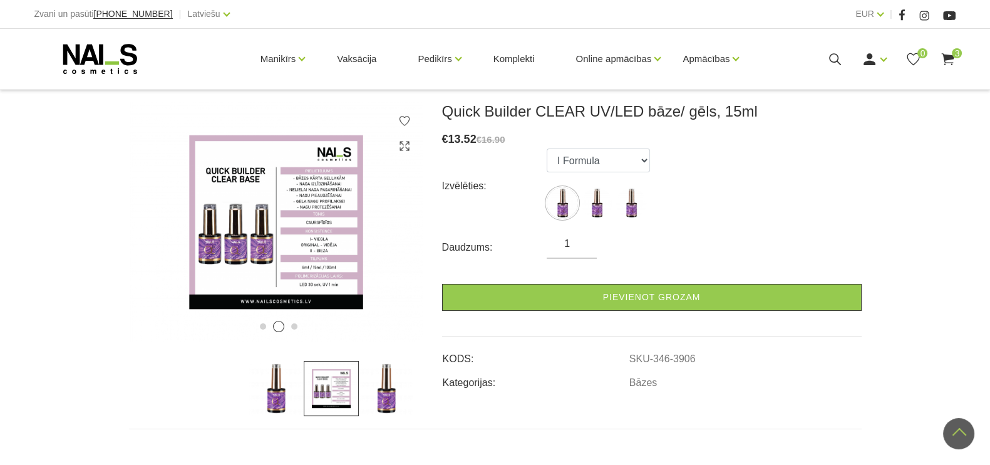
scroll to position [156, 0]
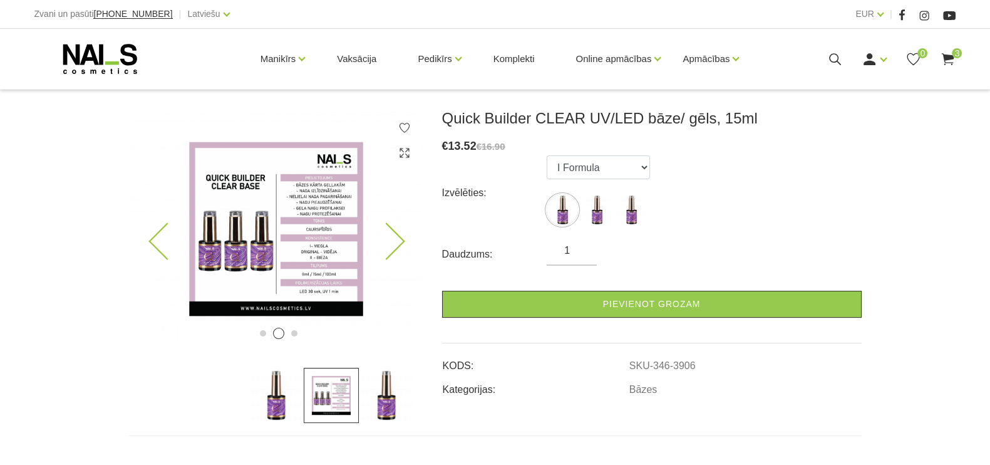
click at [317, 189] on img at bounding box center [276, 229] width 294 height 240
click at [598, 221] on img at bounding box center [596, 209] width 31 height 31
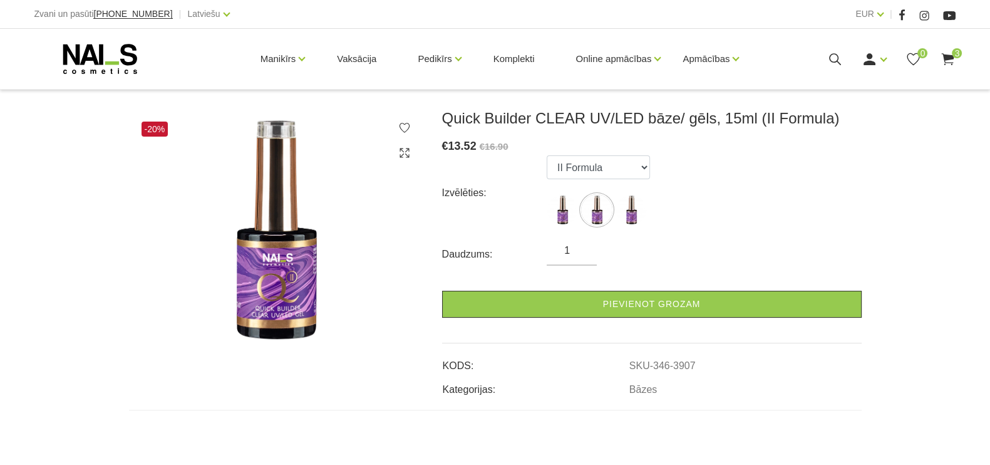
click at [285, 279] on img at bounding box center [276, 230] width 294 height 242
click at [403, 151] on use at bounding box center [404, 152] width 9 height 9
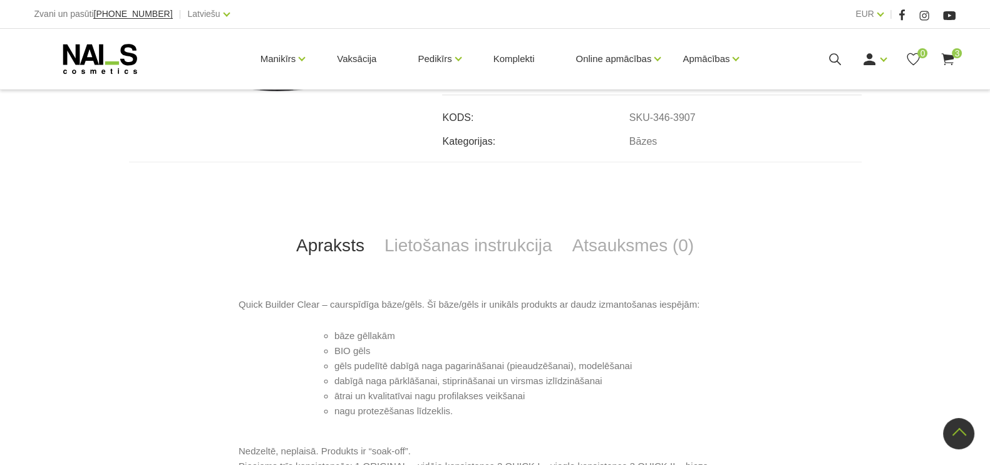
scroll to position [183, 0]
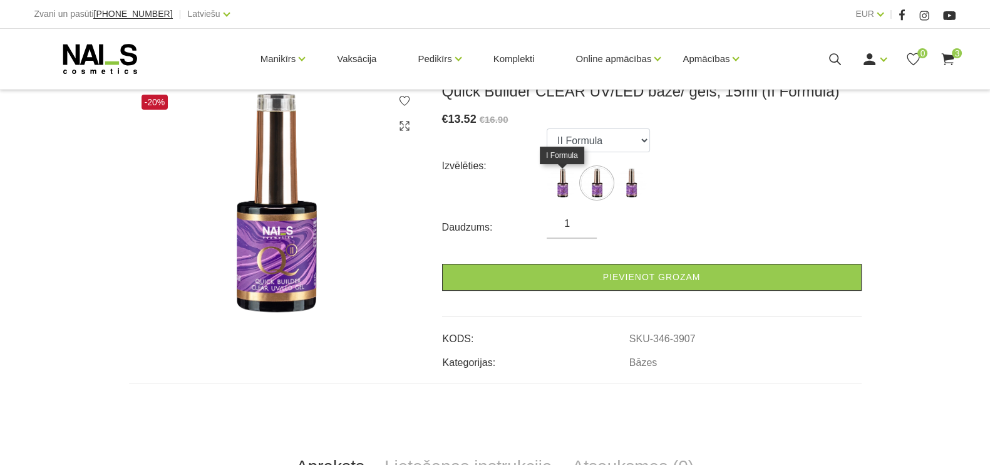
click at [564, 195] on img at bounding box center [562, 182] width 31 height 31
click at [650, 139] on select "I Formula II Formula Original Formula" at bounding box center [598, 140] width 103 height 24
select select "3908"
click at [547, 128] on select "I Formula II Formula Original Formula" at bounding box center [598, 140] width 103 height 24
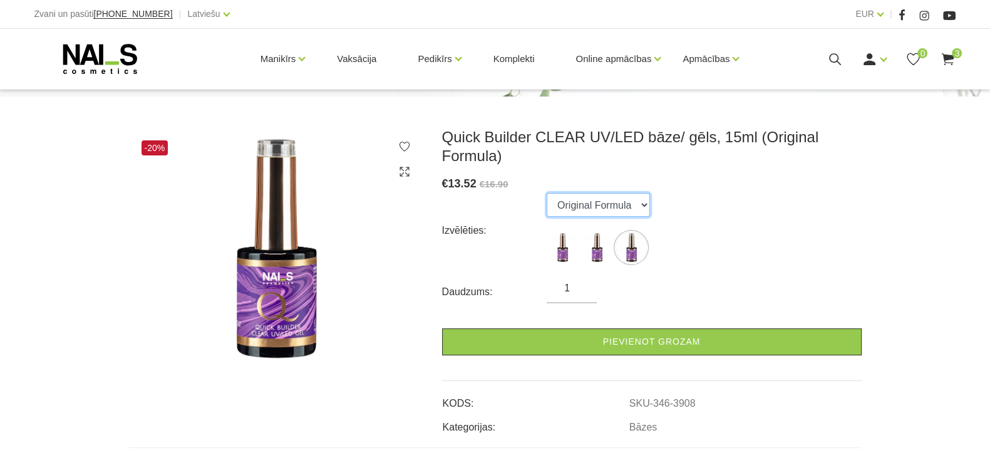
scroll to position [105, 0]
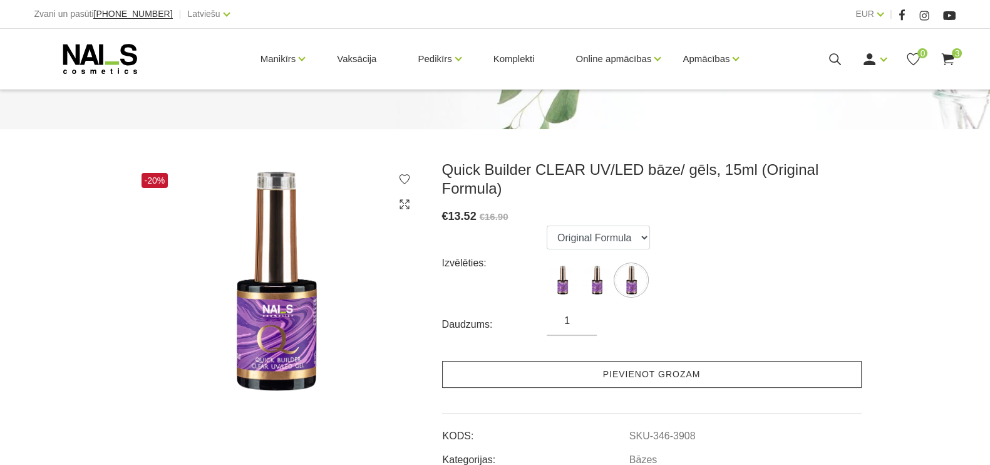
click at [618, 371] on link "Pievienot grozam" at bounding box center [652, 374] width 420 height 27
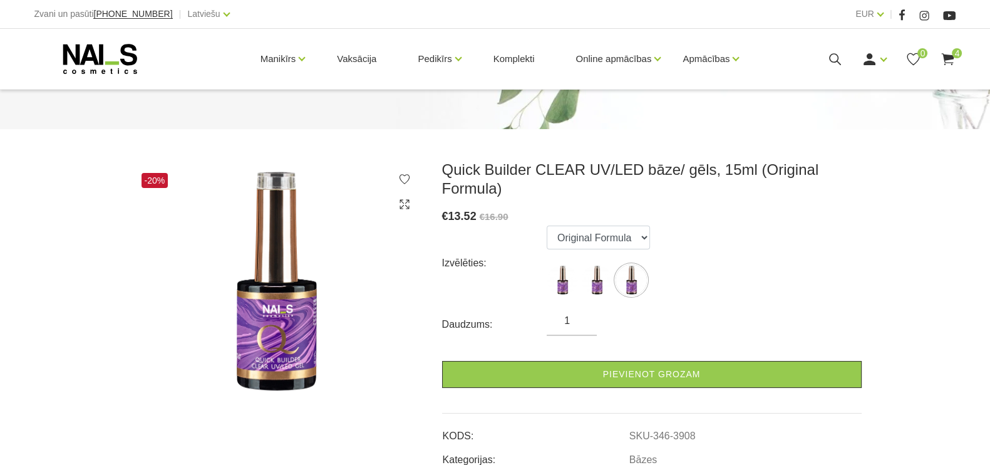
scroll to position [156, 0]
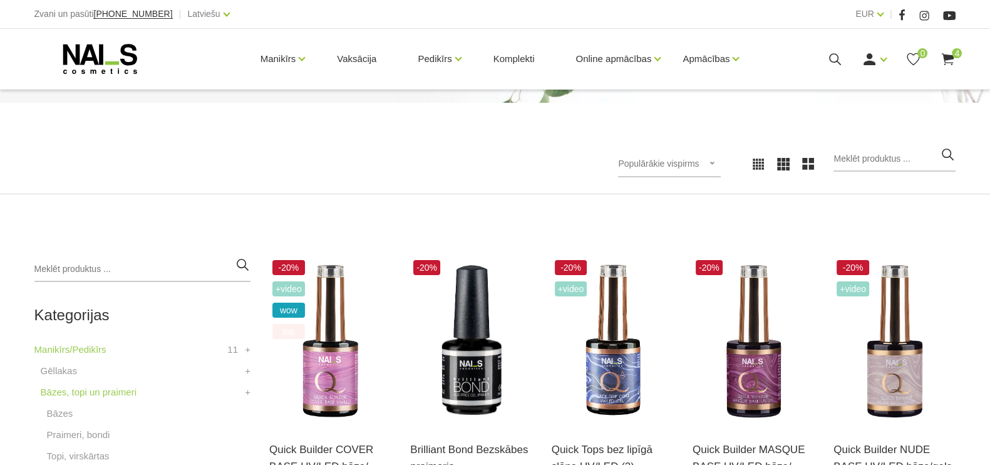
scroll to position [293, 0]
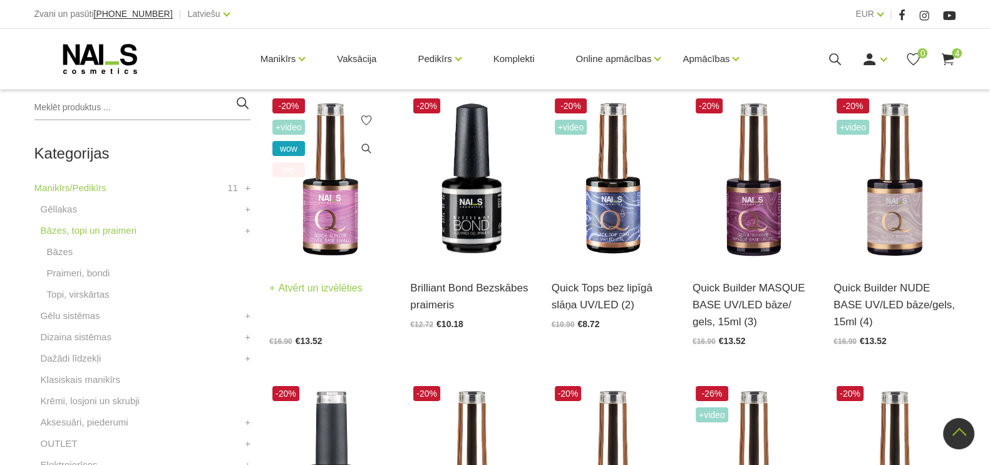
click at [311, 198] on img at bounding box center [330, 179] width 122 height 169
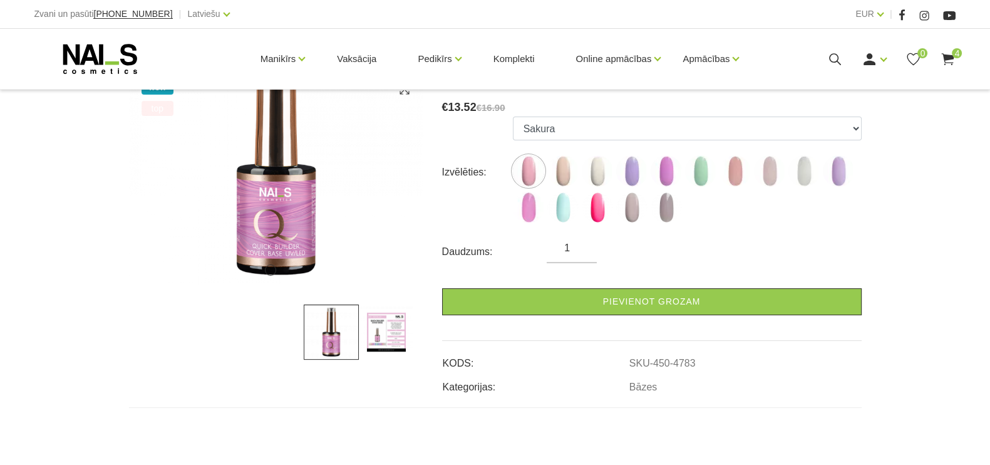
scroll to position [235, 0]
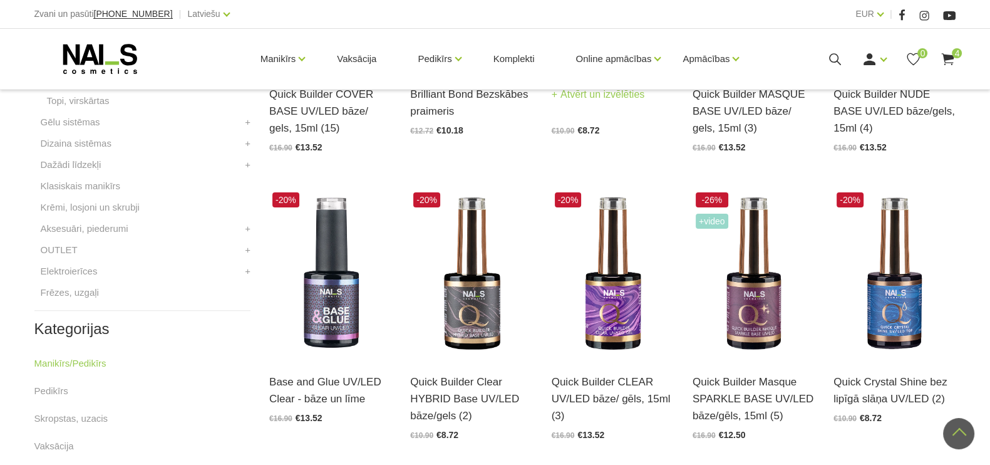
scroll to position [512, 0]
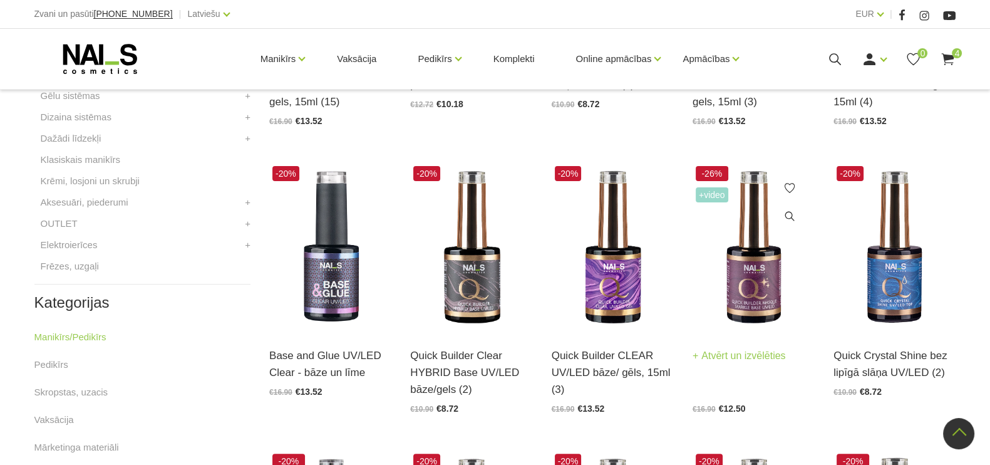
click at [747, 255] on img at bounding box center [754, 247] width 122 height 169
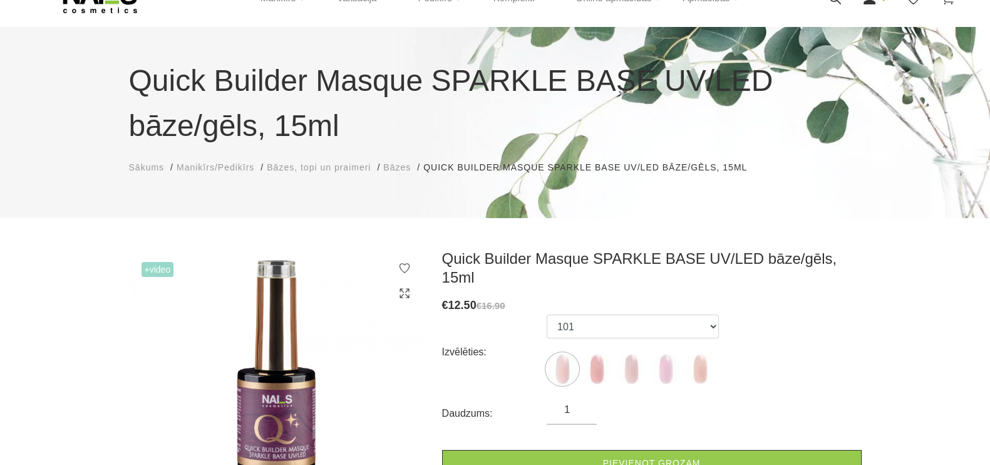
scroll to position [156, 0]
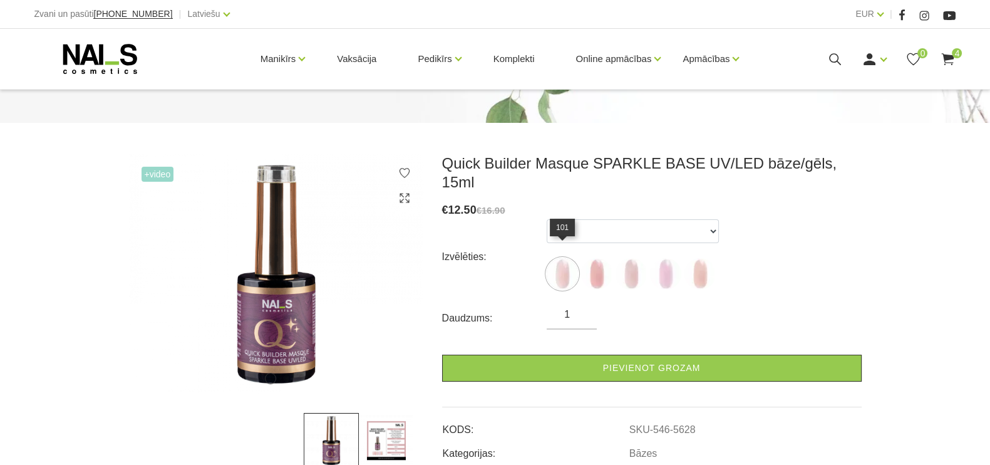
click at [561, 259] on img at bounding box center [562, 273] width 31 height 31
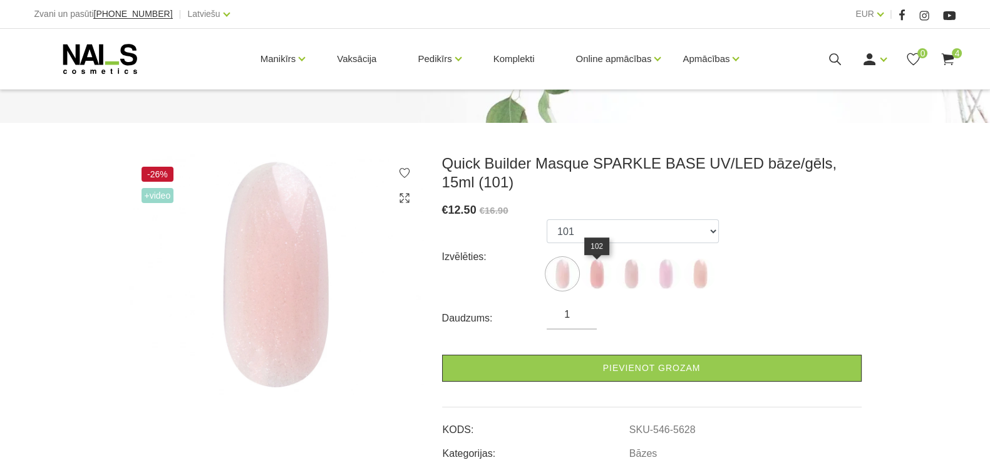
click at [601, 278] on img at bounding box center [596, 273] width 31 height 31
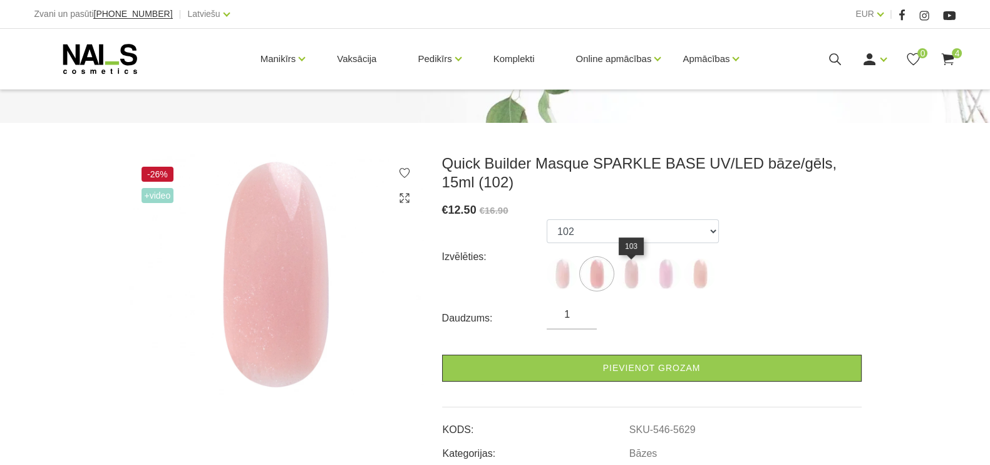
click at [630, 285] on img at bounding box center [631, 273] width 31 height 31
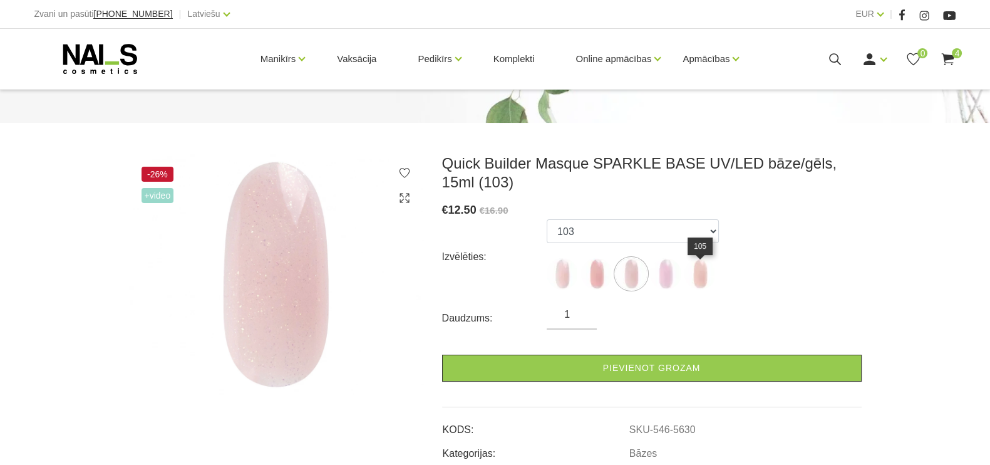
click at [698, 288] on img at bounding box center [700, 273] width 31 height 31
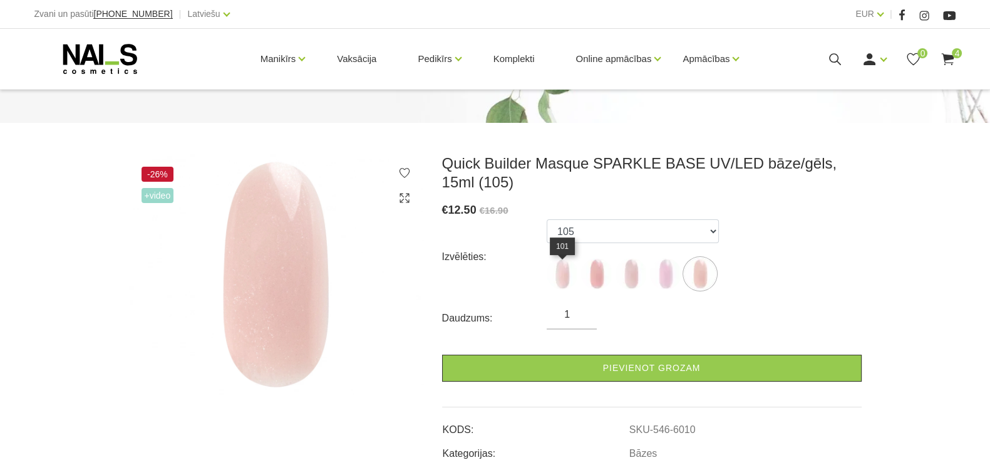
click at [565, 282] on img at bounding box center [562, 273] width 31 height 31
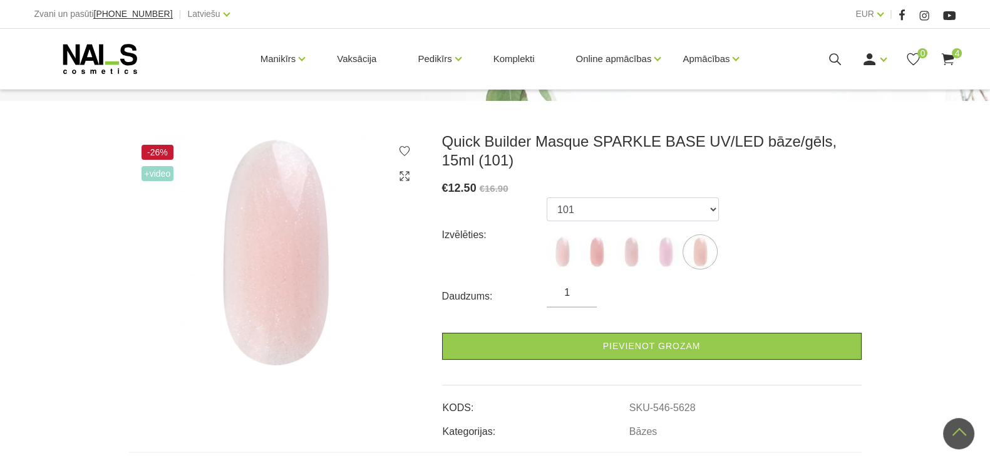
scroll to position [131, 0]
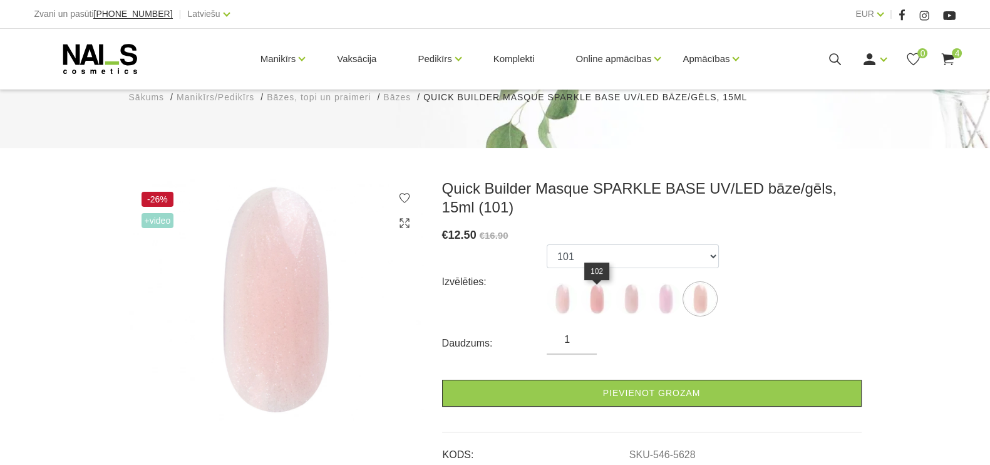
click at [594, 307] on img at bounding box center [596, 298] width 31 height 31
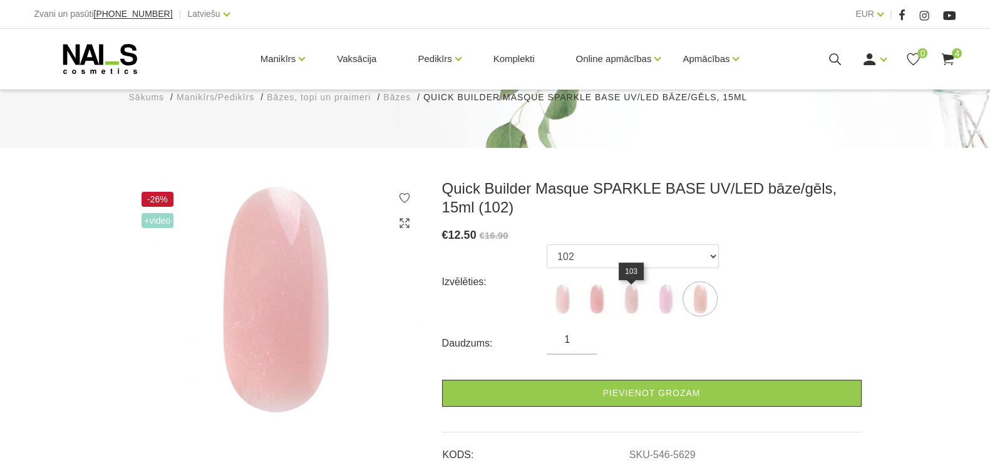
click at [630, 304] on img at bounding box center [631, 298] width 31 height 31
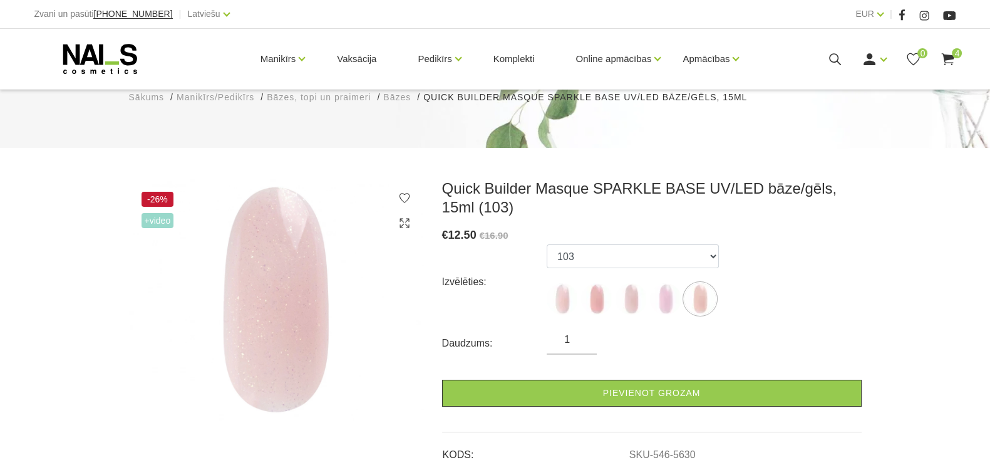
click at [168, 231] on img at bounding box center [276, 299] width 294 height 241
click at [162, 218] on span "+Video" at bounding box center [158, 220] width 33 height 15
drag, startPoint x: 153, startPoint y: 200, endPoint x: 197, endPoint y: 232, distance: 53.7
click at [182, 221] on div "-26% +Video" at bounding box center [276, 299] width 294 height 241
click at [260, 277] on img at bounding box center [276, 299] width 294 height 241
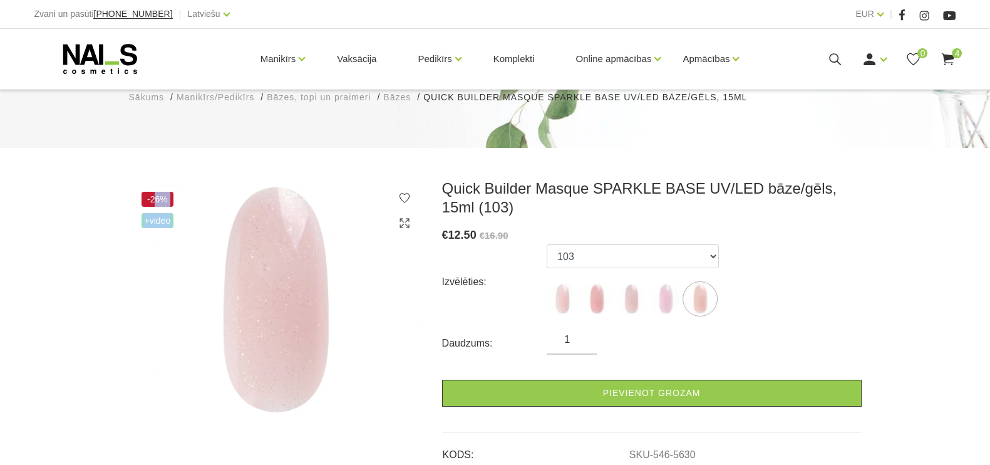
click at [408, 230] on img at bounding box center [276, 299] width 294 height 241
click at [404, 222] on icon at bounding box center [404, 223] width 13 height 13
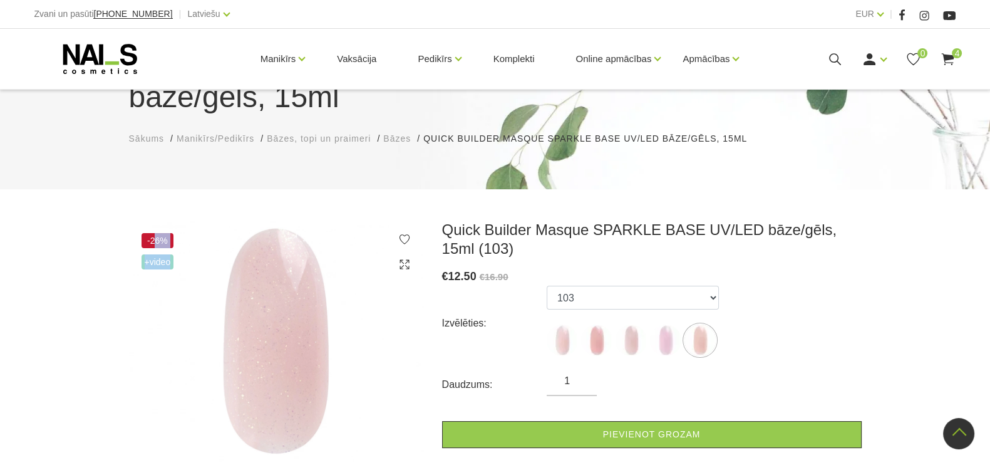
scroll to position [78, 0]
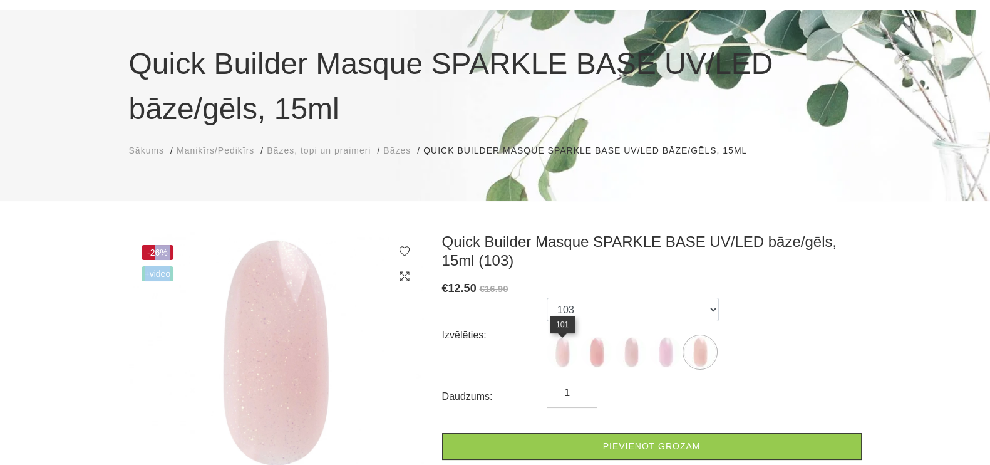
click at [563, 355] on img at bounding box center [562, 351] width 31 height 31
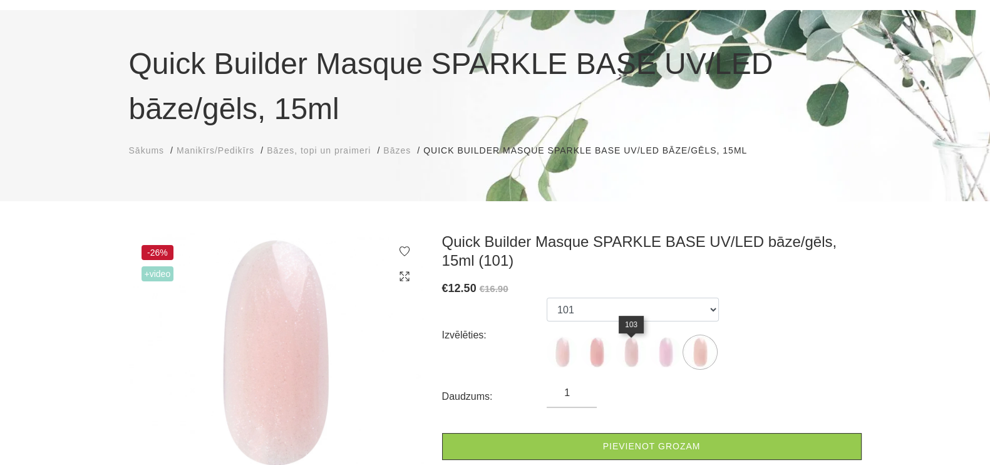
click at [635, 364] on img at bounding box center [631, 351] width 31 height 31
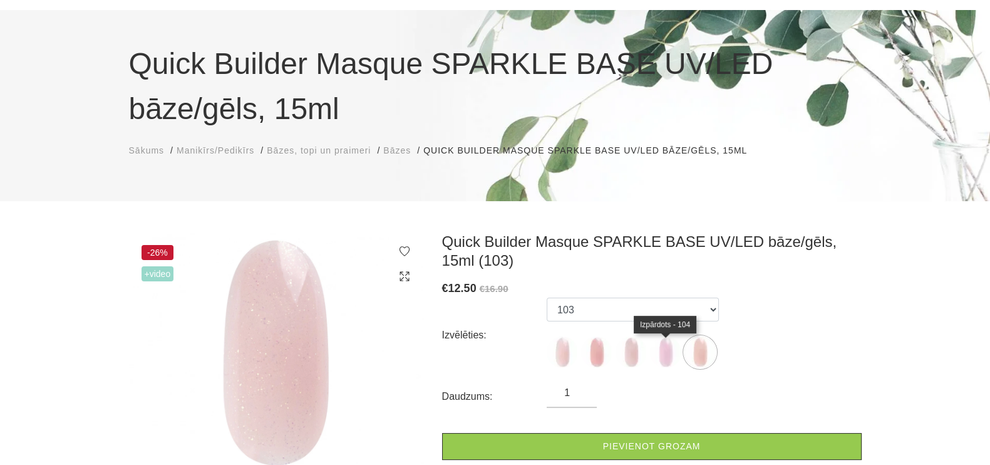
click at [663, 362] on img at bounding box center [665, 351] width 31 height 31
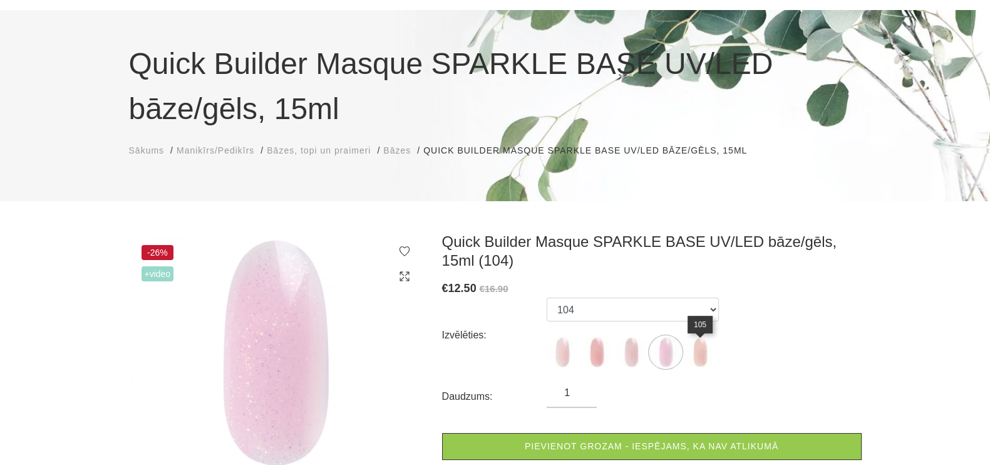
click at [705, 358] on img at bounding box center [700, 351] width 31 height 31
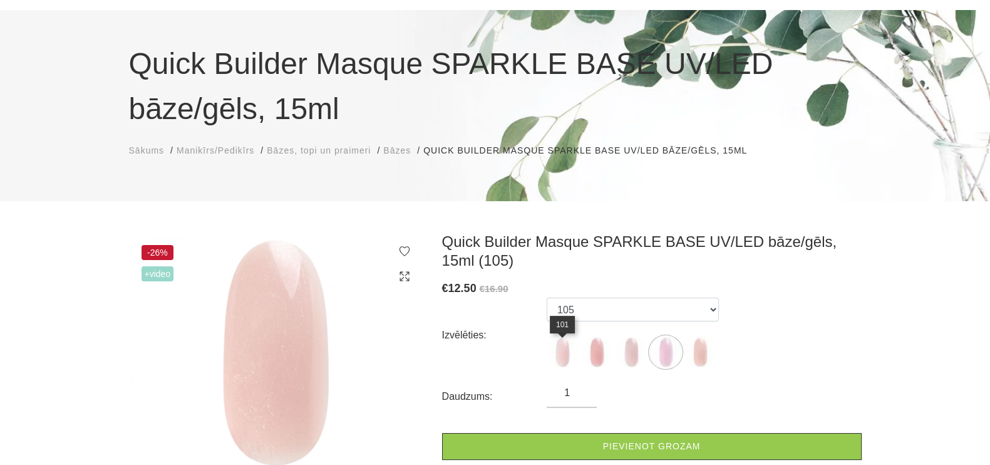
click at [568, 359] on img at bounding box center [562, 351] width 31 height 31
select select "5628"
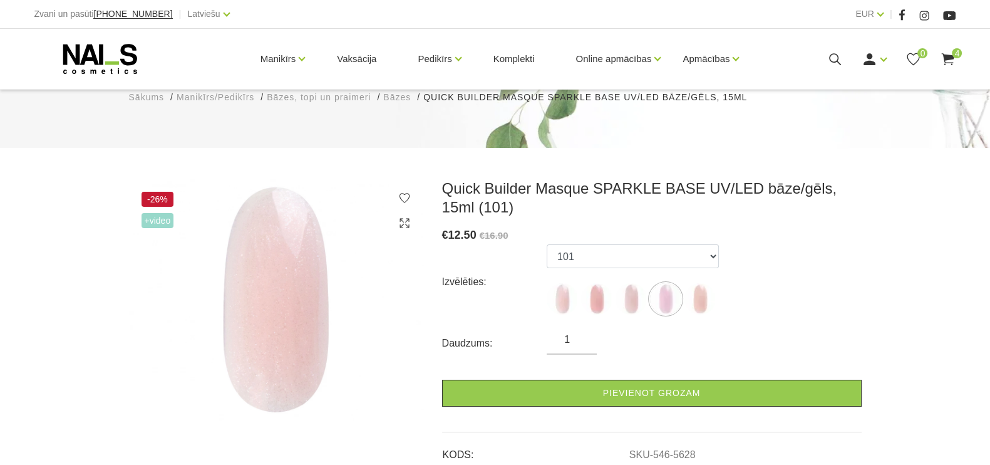
scroll to position [54, 0]
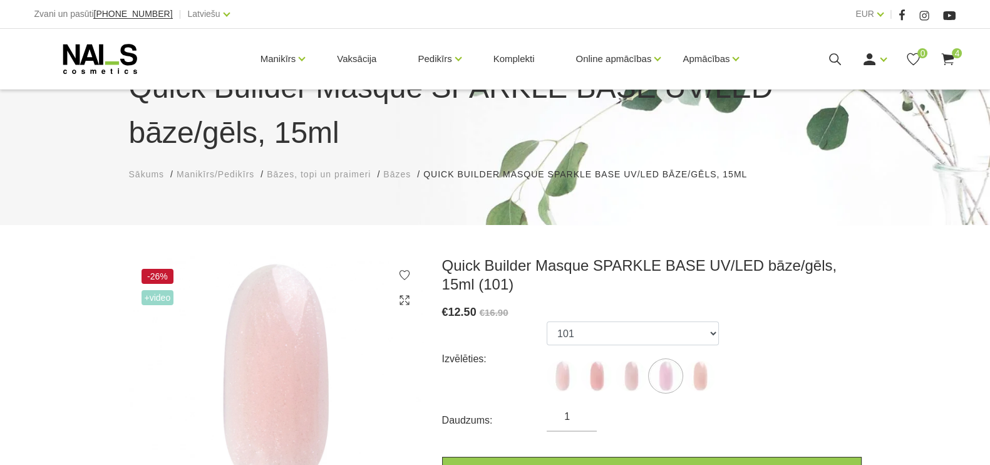
click at [373, 225] on div "Quick Builder Masque SPARKLE BASE UV/LED bāze/gēls, 15ml Sākums Manikīrs/Pedikī…" at bounding box center [495, 129] width 990 height 191
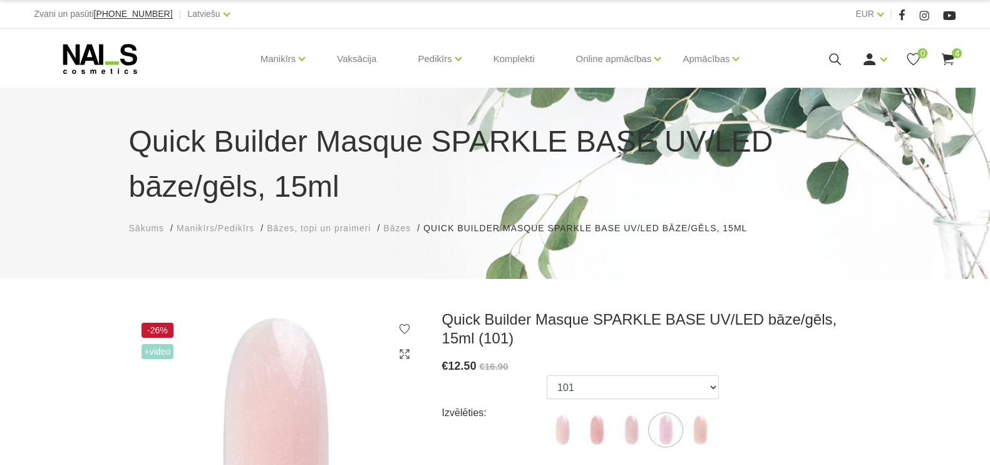
scroll to position [156, 0]
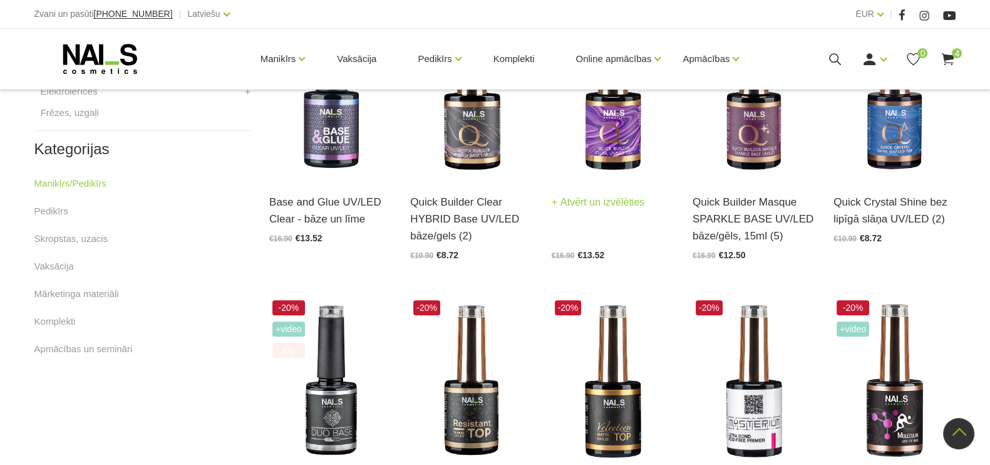
scroll to position [762, 0]
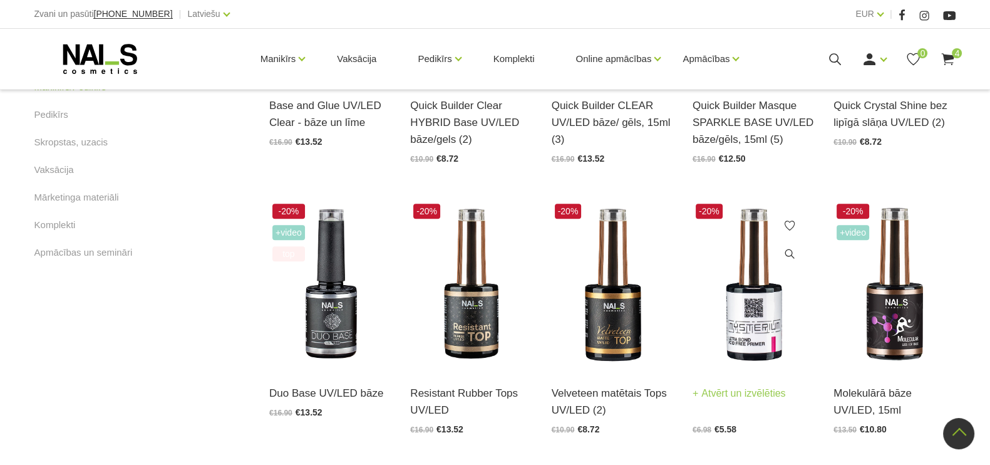
click at [752, 328] on img at bounding box center [754, 284] width 122 height 169
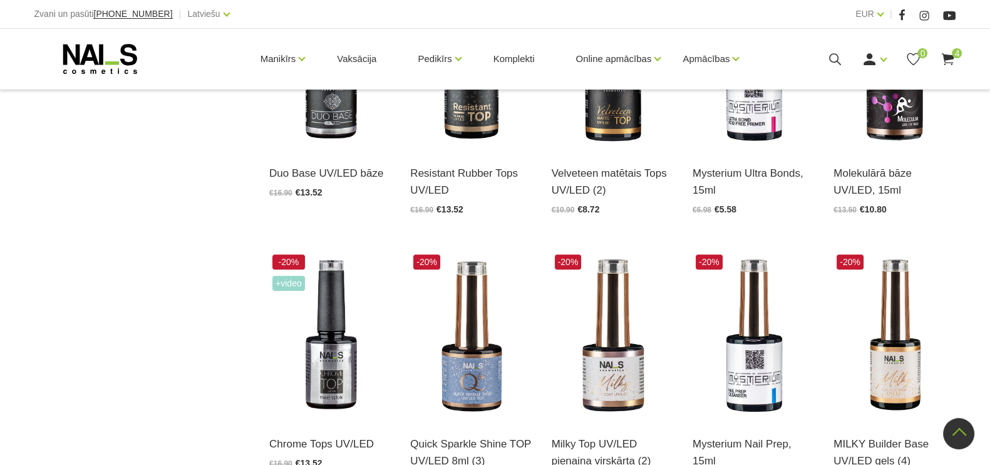
scroll to position [811, 0]
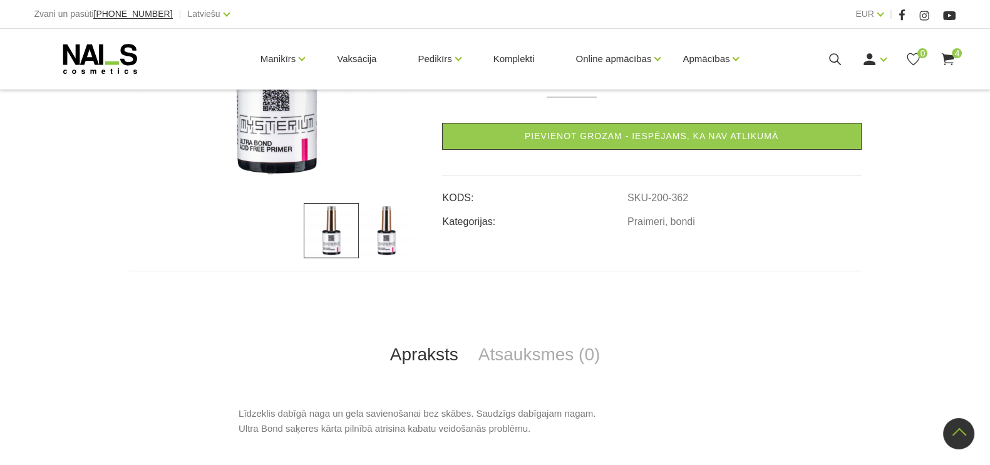
scroll to position [169, 0]
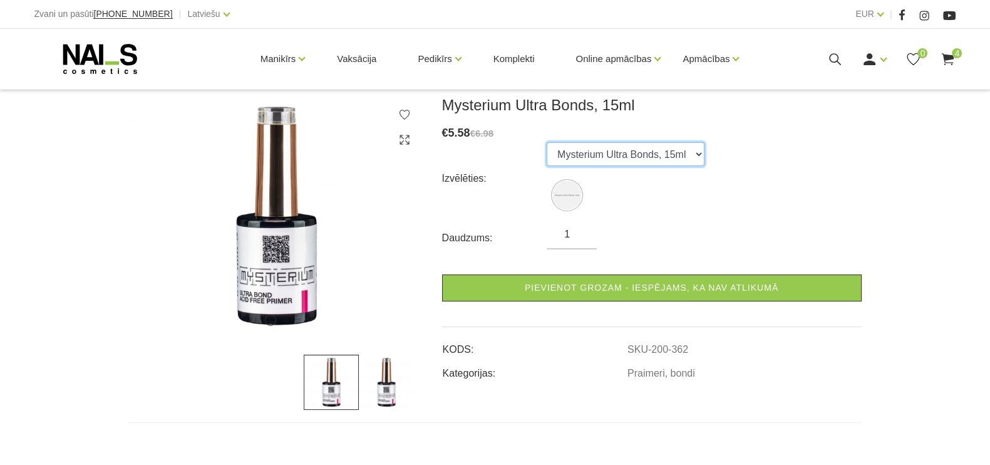
click at [705, 155] on select "Mysterium Ultra Bonds, 15ml" at bounding box center [626, 154] width 158 height 24
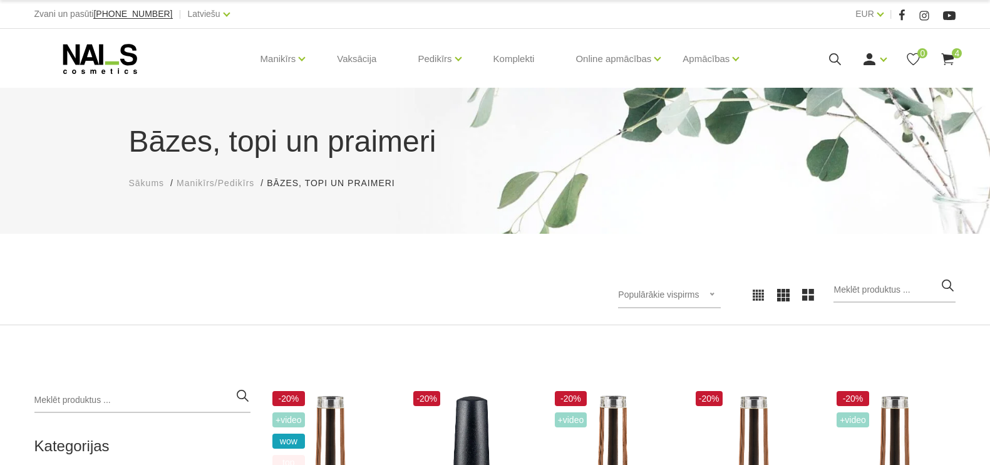
scroll to position [58, 0]
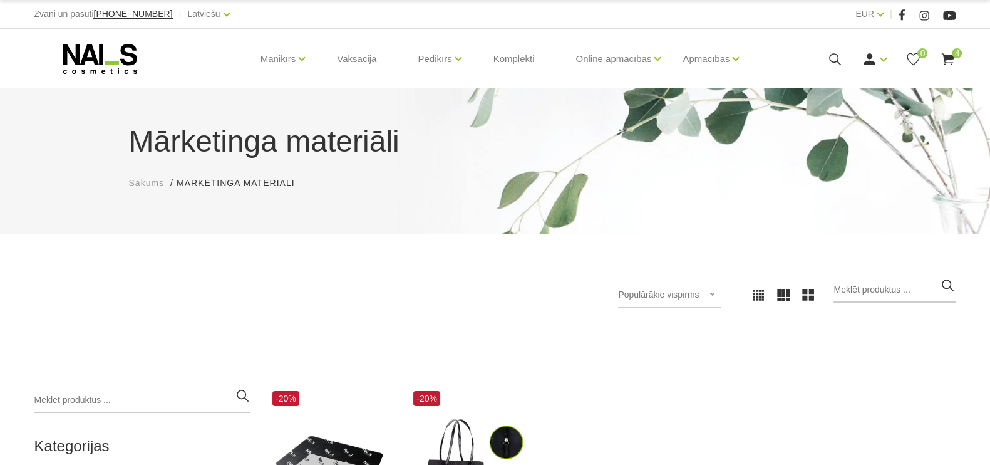
click at [952, 58] on use at bounding box center [948, 59] width 13 height 12
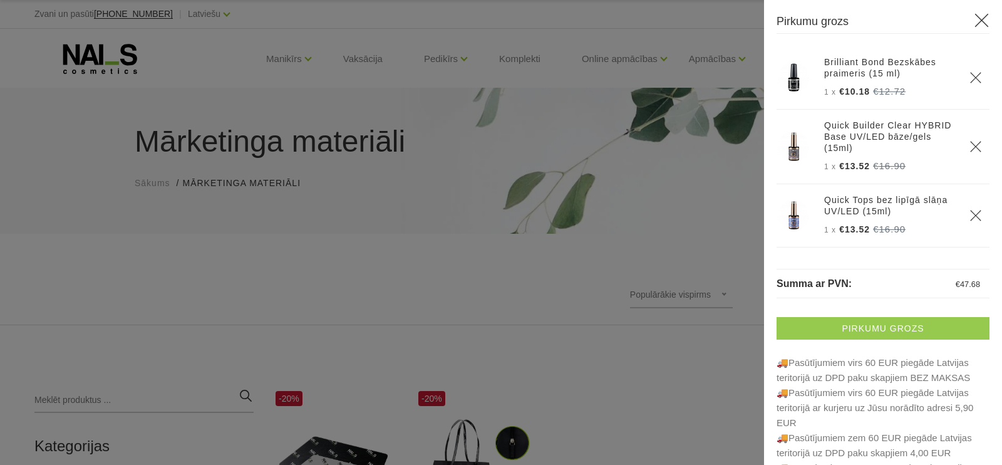
click at [901, 326] on link "Pirkumu grozs" at bounding box center [883, 328] width 213 height 23
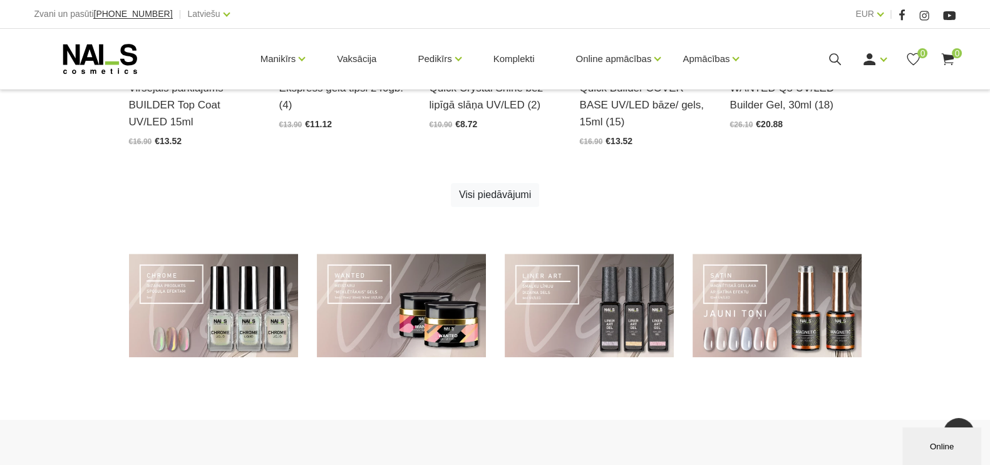
scroll to position [861, 0]
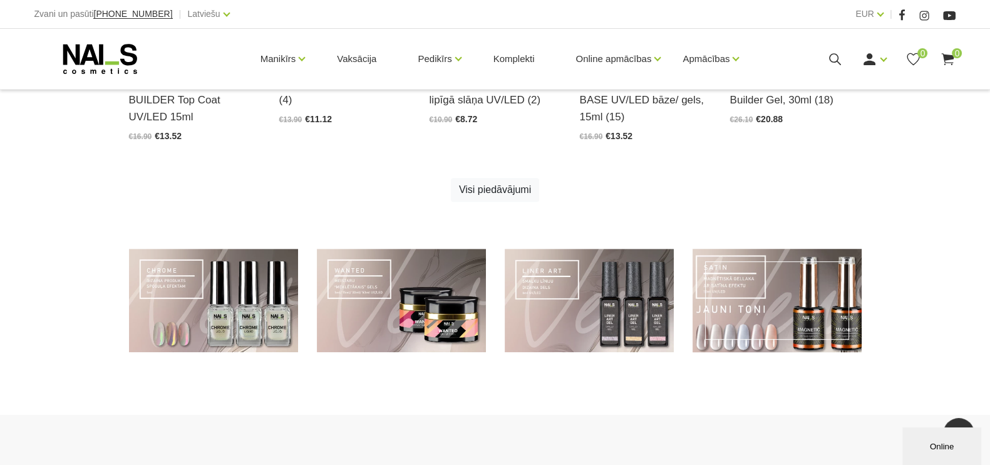
click at [802, 326] on link at bounding box center [777, 300] width 169 height 103
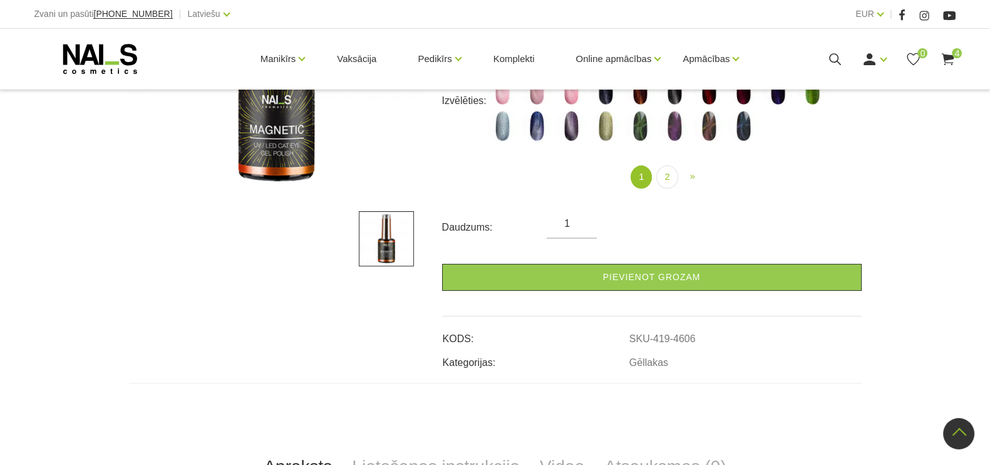
scroll to position [156, 0]
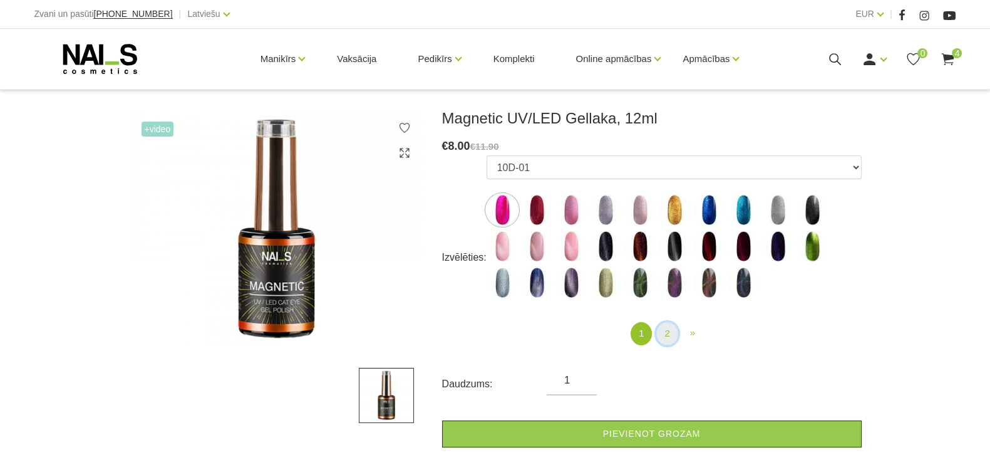
click at [662, 342] on link "2" at bounding box center [667, 333] width 21 height 23
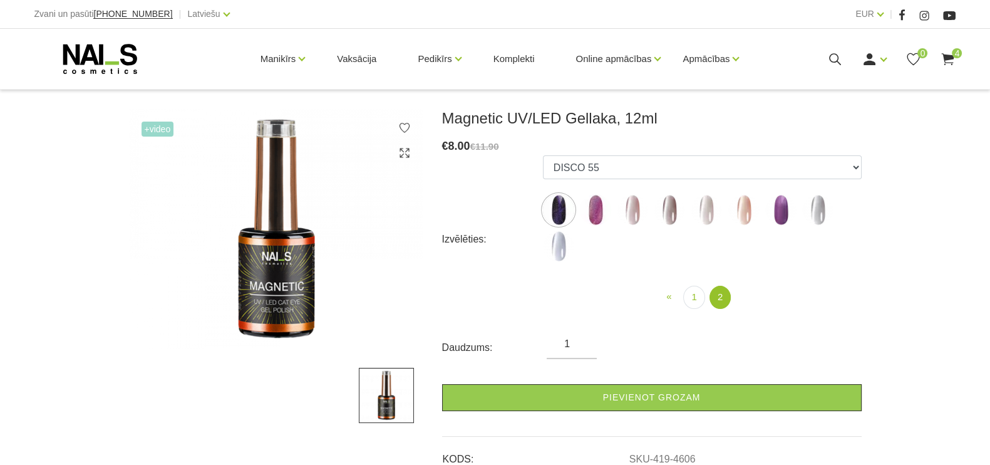
click at [780, 212] on img at bounding box center [781, 209] width 31 height 31
select select "6393"
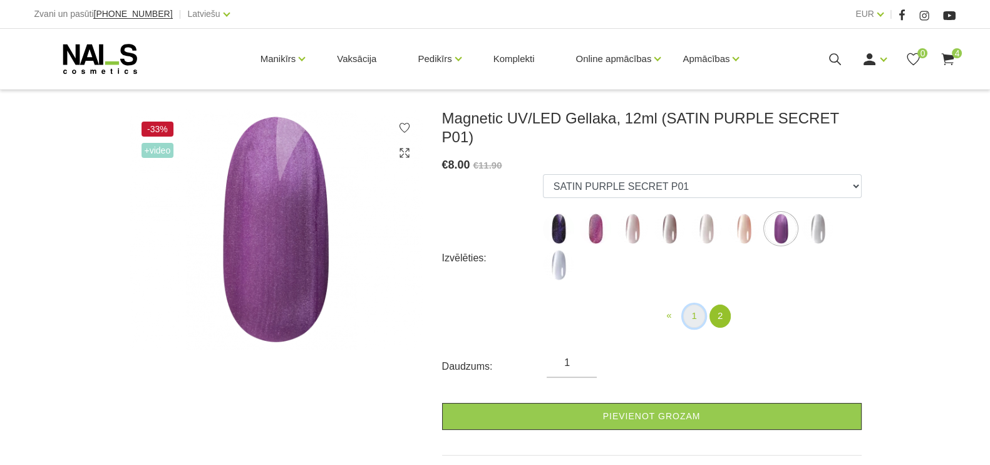
click at [694, 304] on link "1" at bounding box center [693, 315] width 21 height 23
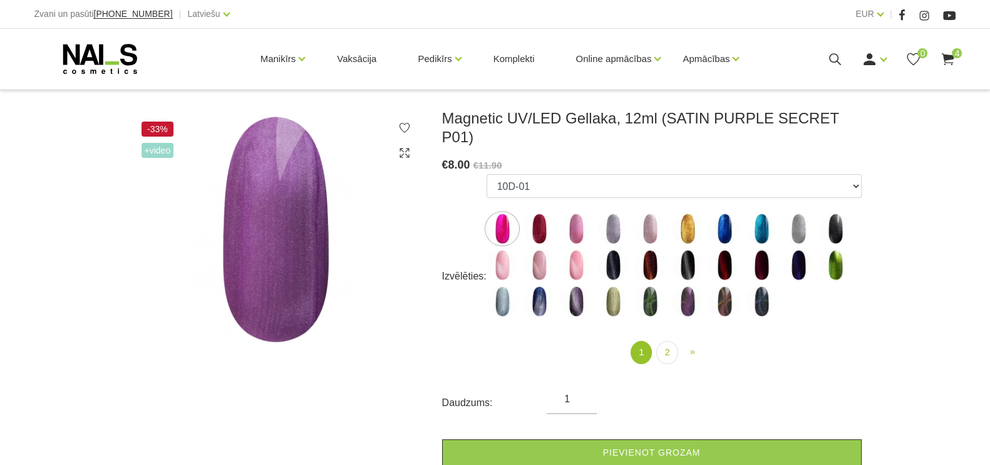
click at [501, 213] on img at bounding box center [502, 228] width 31 height 31
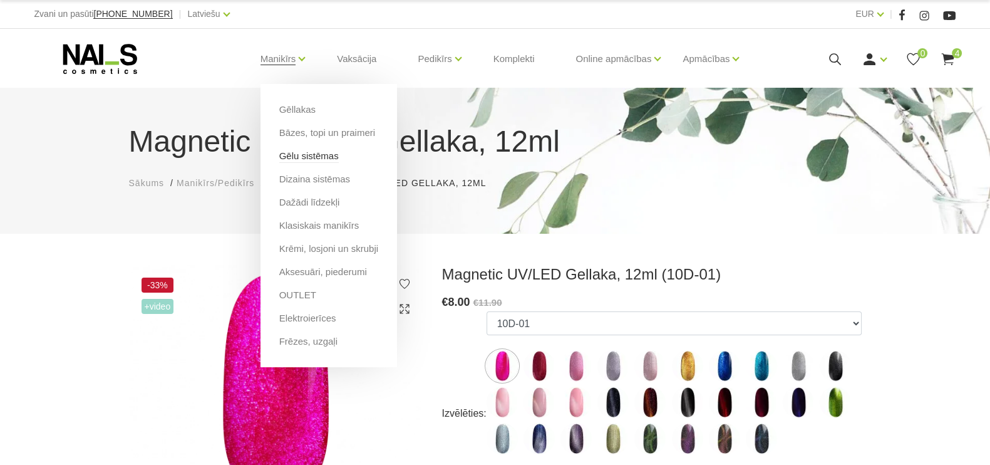
click at [306, 153] on link "Gēlu sistēmas" at bounding box center [309, 156] width 60 height 14
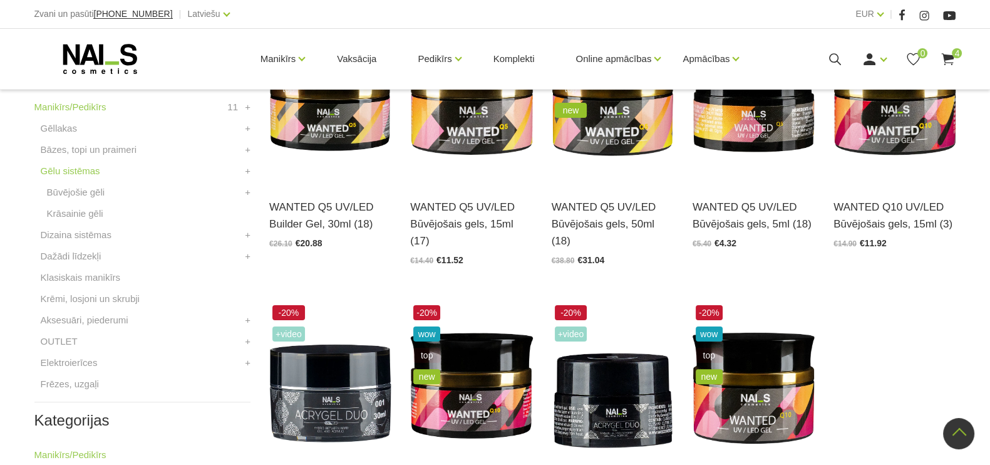
scroll to position [235, 0]
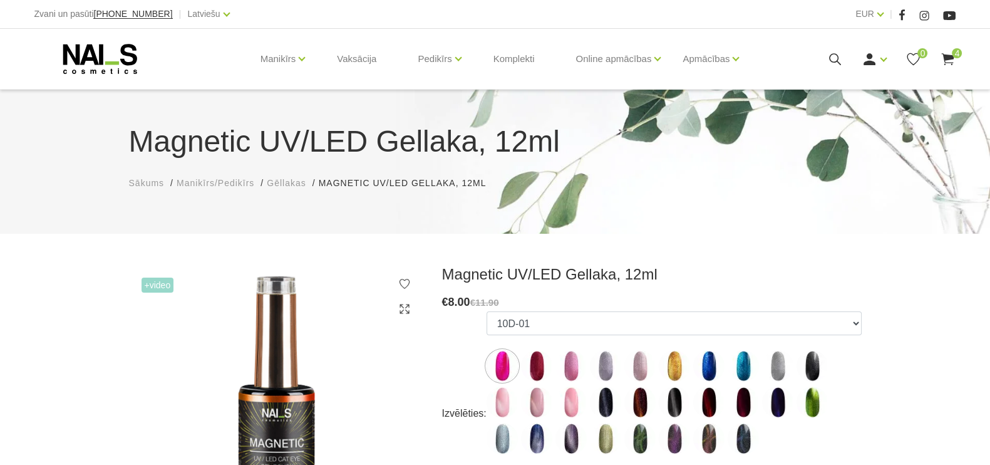
scroll to position [156, 0]
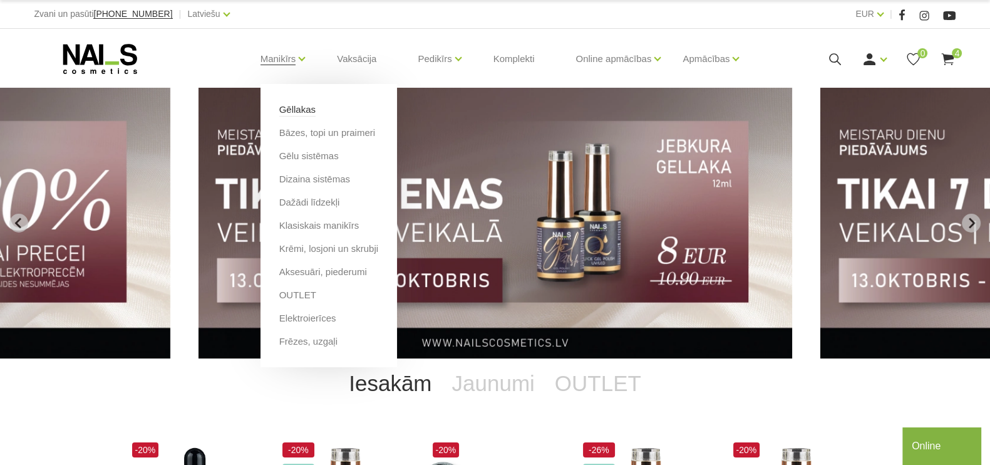
click at [296, 111] on link "Gēllakas" at bounding box center [297, 110] width 36 height 14
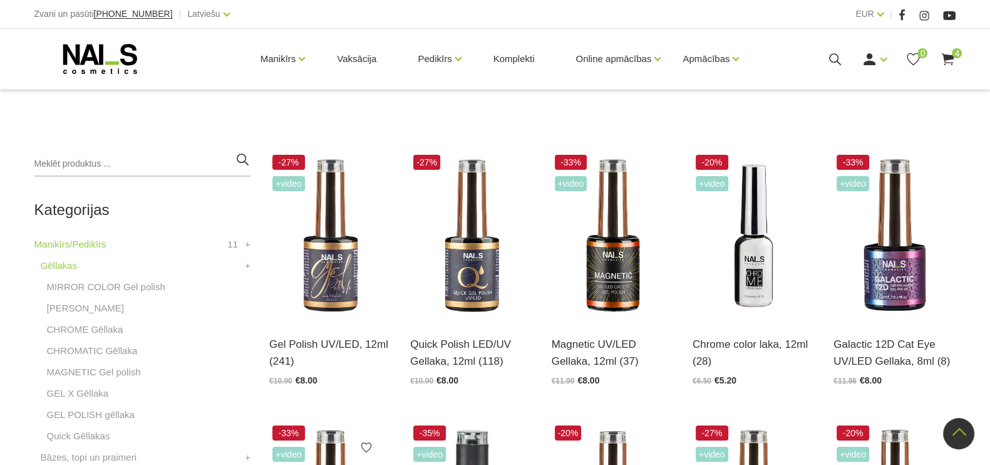
scroll to position [235, 0]
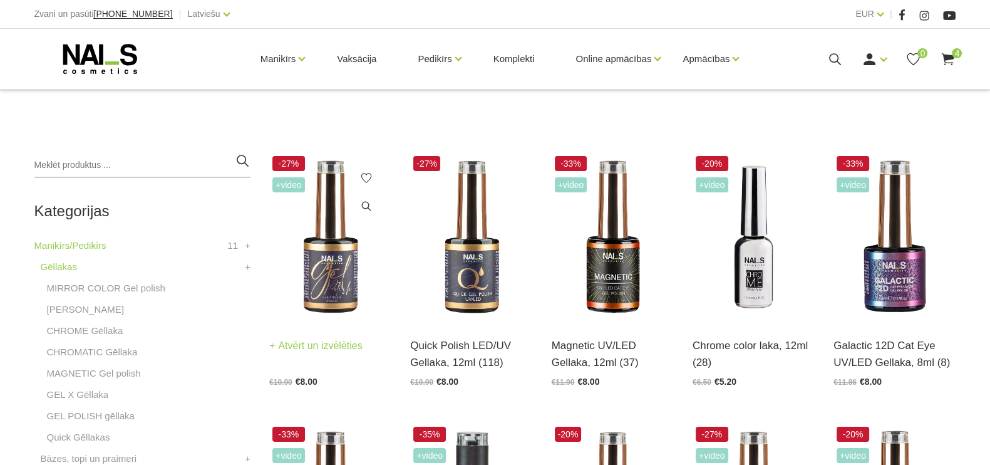
click at [301, 346] on link "Atvērt un izvēlēties" at bounding box center [315, 346] width 93 height 18
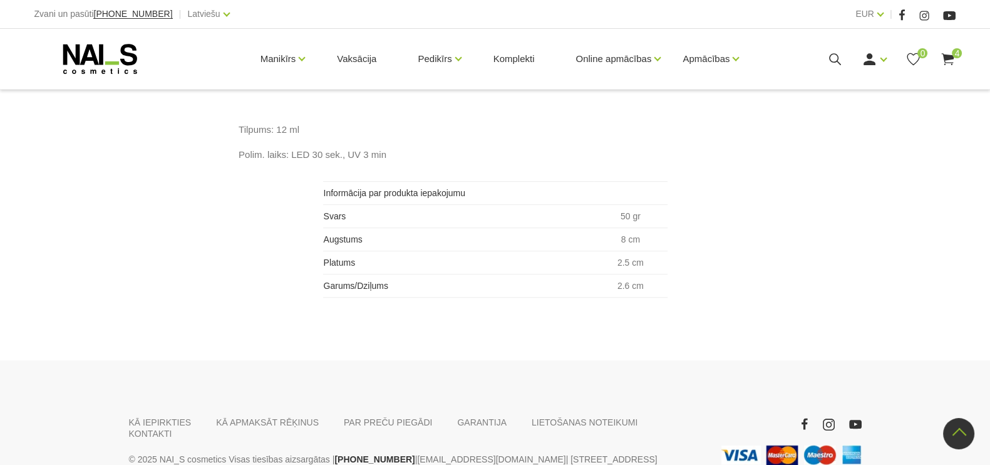
scroll to position [876, 0]
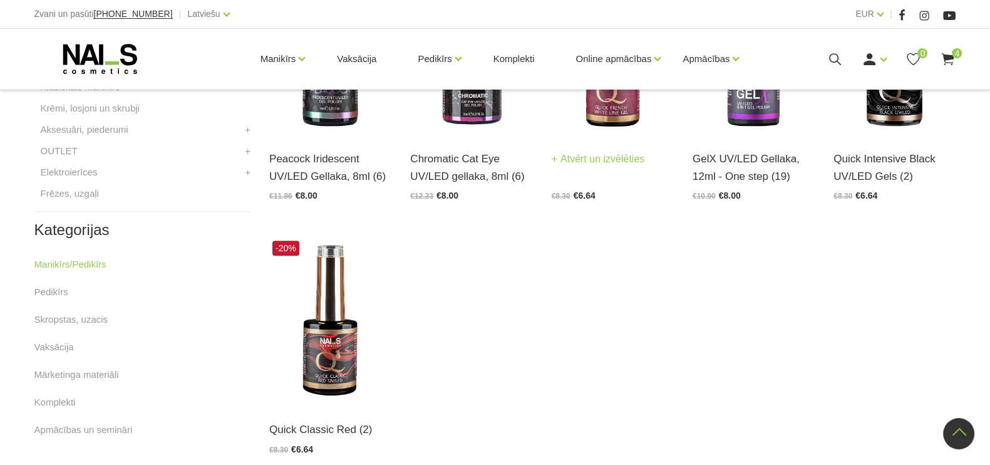
scroll to position [861, 0]
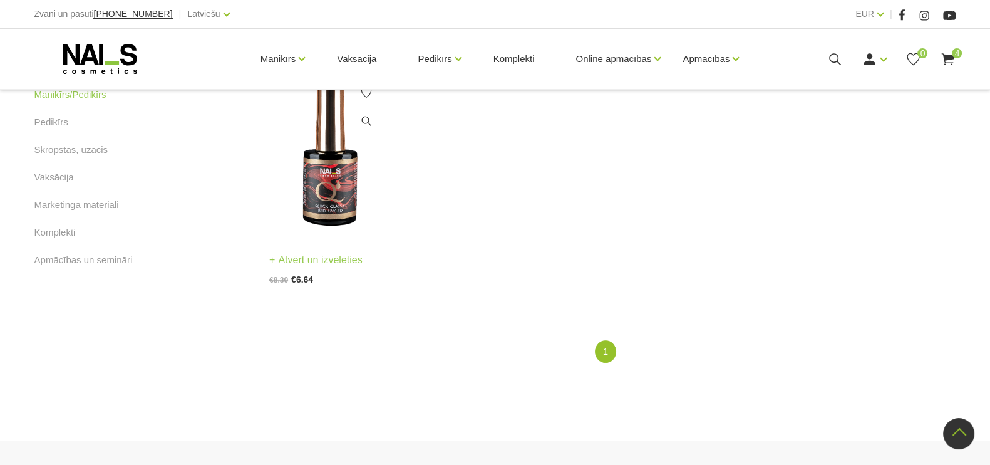
click at [319, 185] on img at bounding box center [330, 152] width 122 height 169
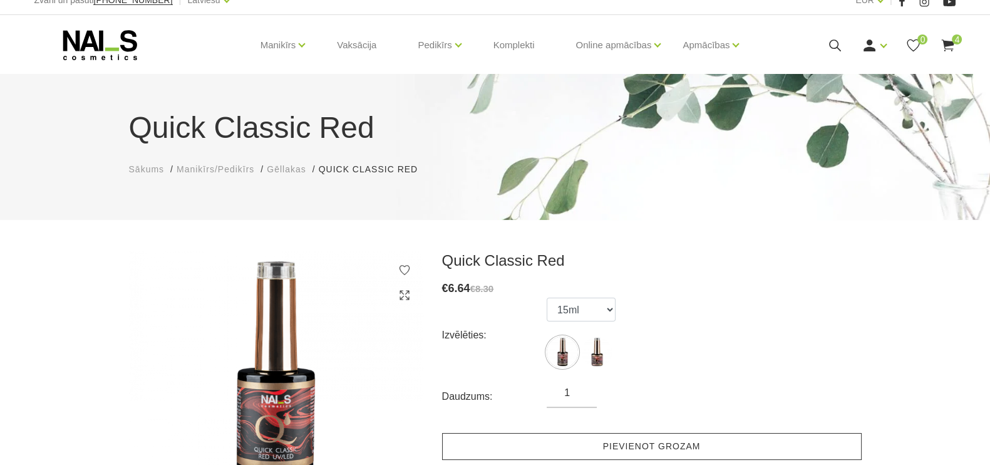
scroll to position [392, 0]
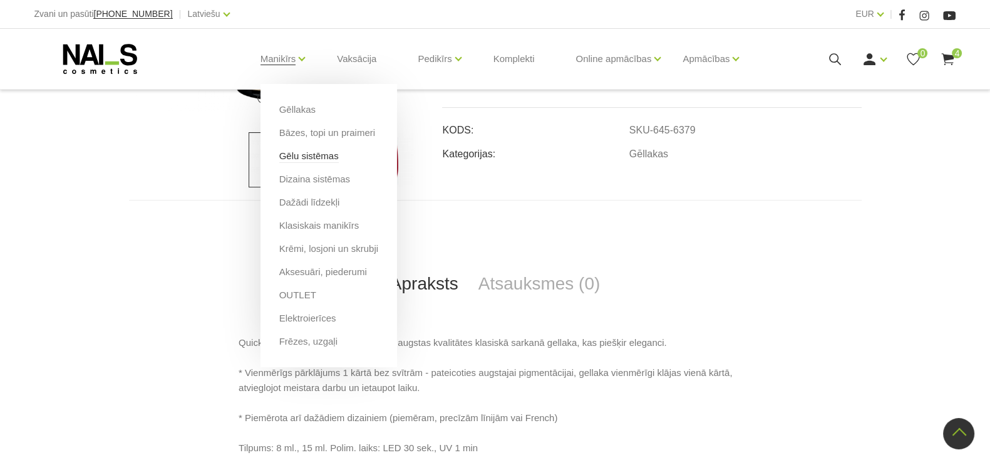
click at [292, 159] on link "Gēlu sistēmas" at bounding box center [309, 156] width 60 height 14
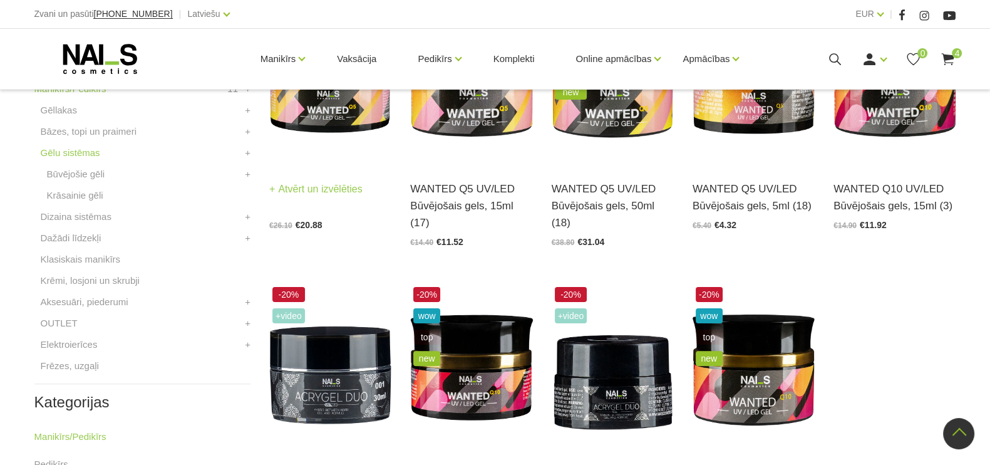
scroll to position [235, 0]
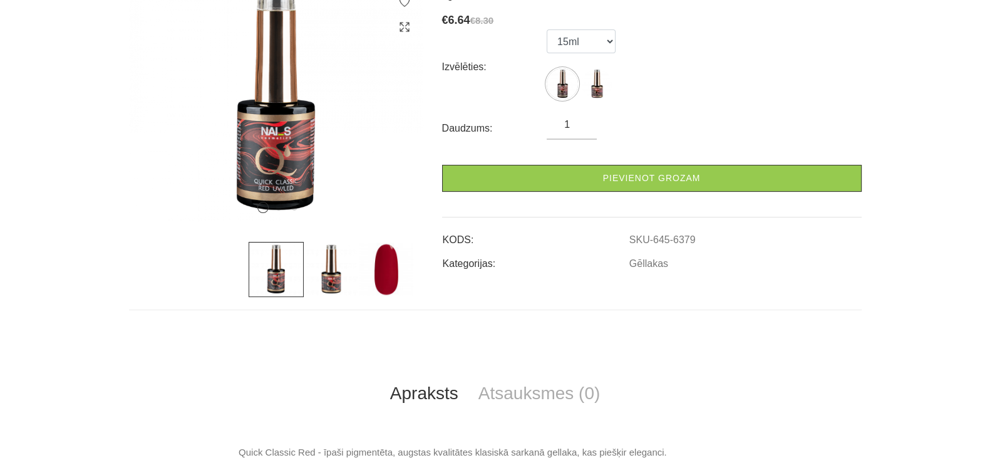
scroll to position [156, 0]
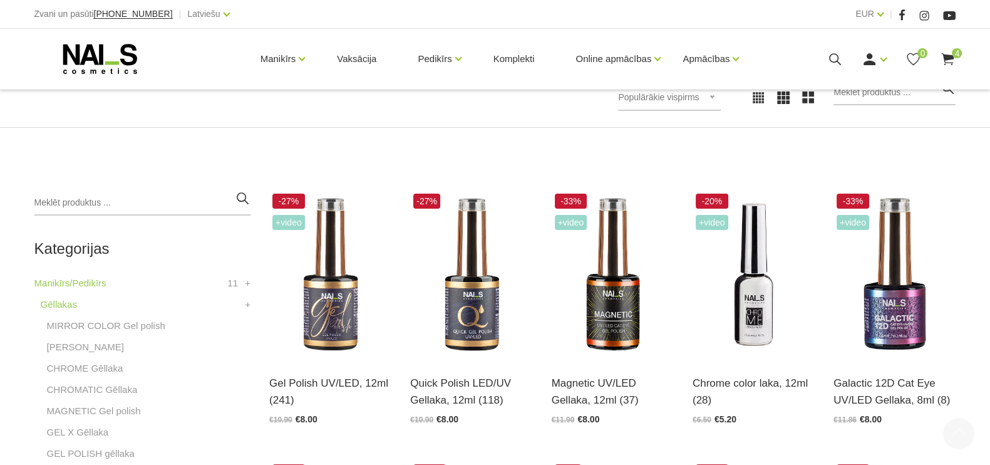
scroll to position [293, 0]
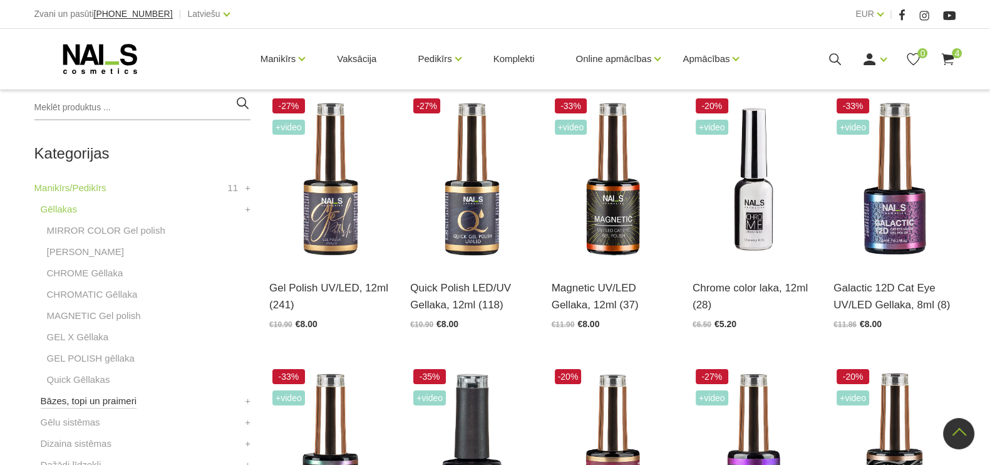
click at [106, 405] on link "Bāzes, topi un praimeri" at bounding box center [89, 400] width 96 height 15
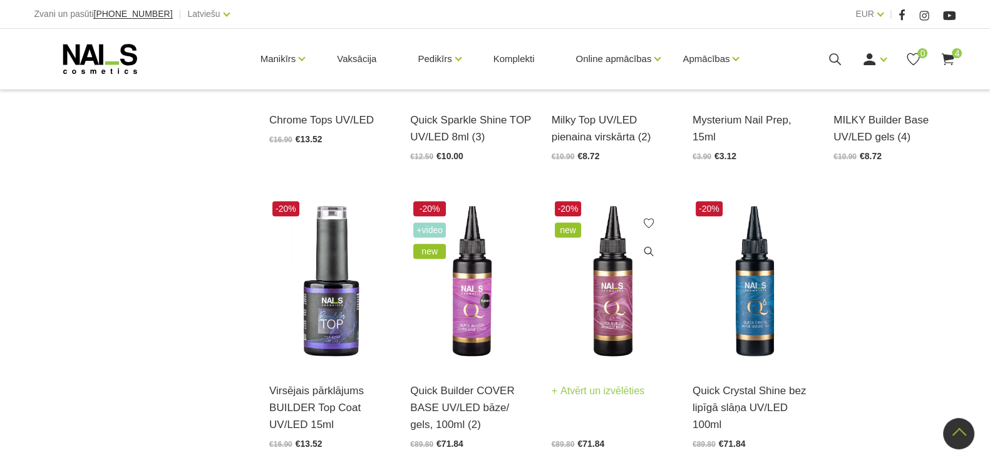
scroll to position [1331, 0]
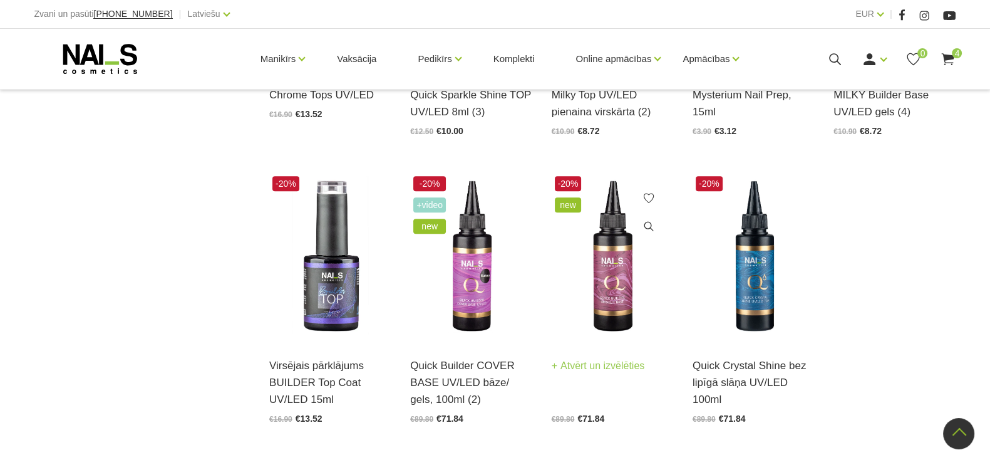
click at [604, 282] on img at bounding box center [613, 257] width 122 height 169
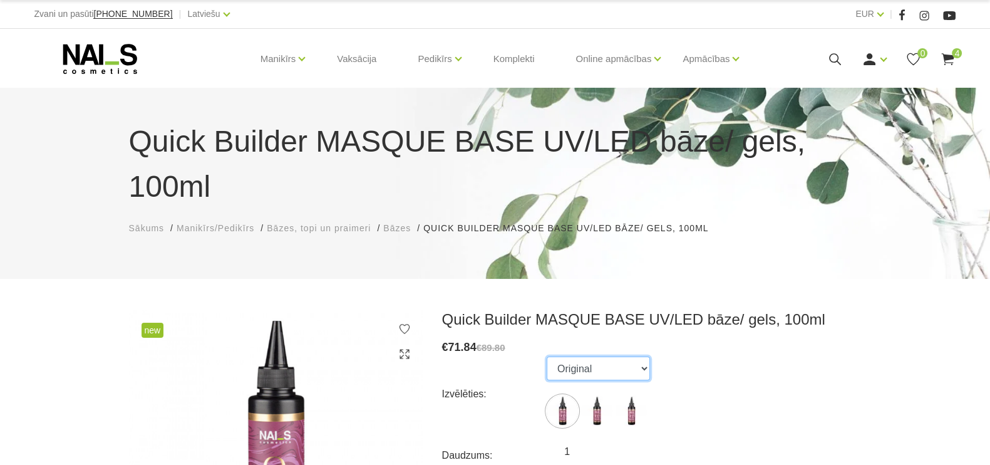
click at [637, 356] on select "Original I II" at bounding box center [598, 368] width 103 height 24
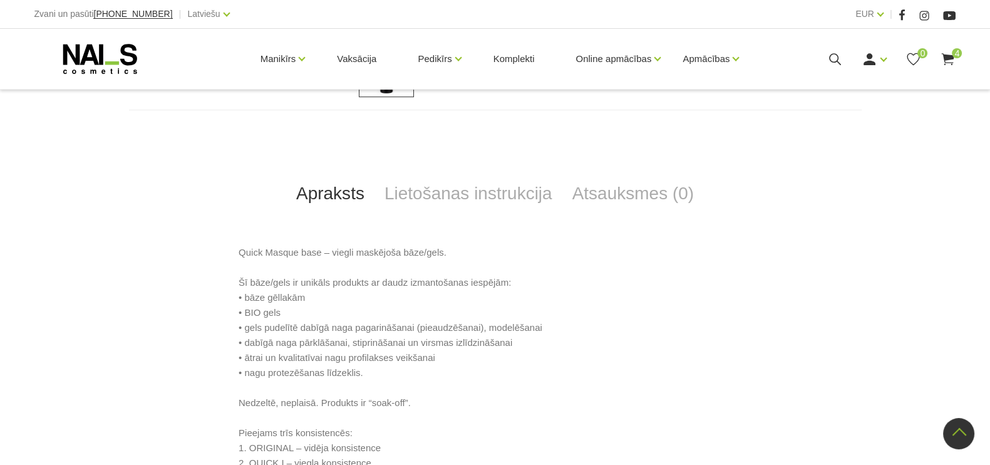
scroll to position [548, 0]
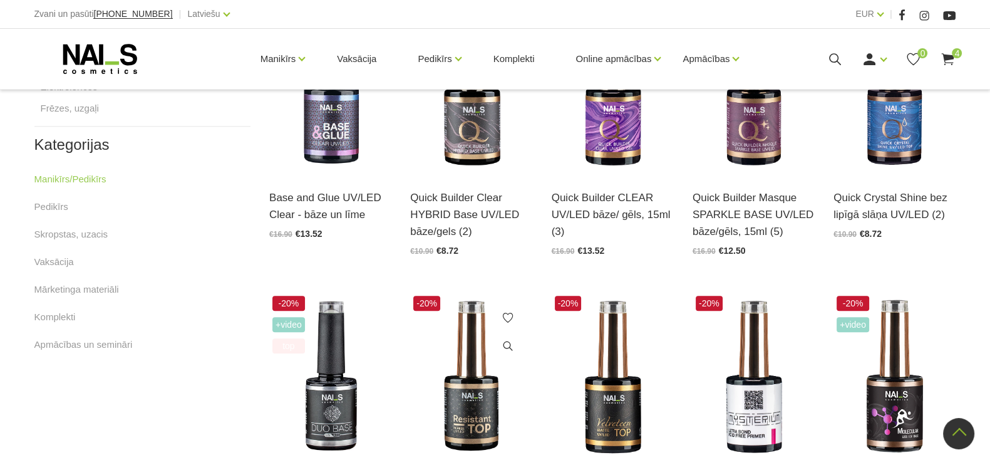
scroll to position [783, 0]
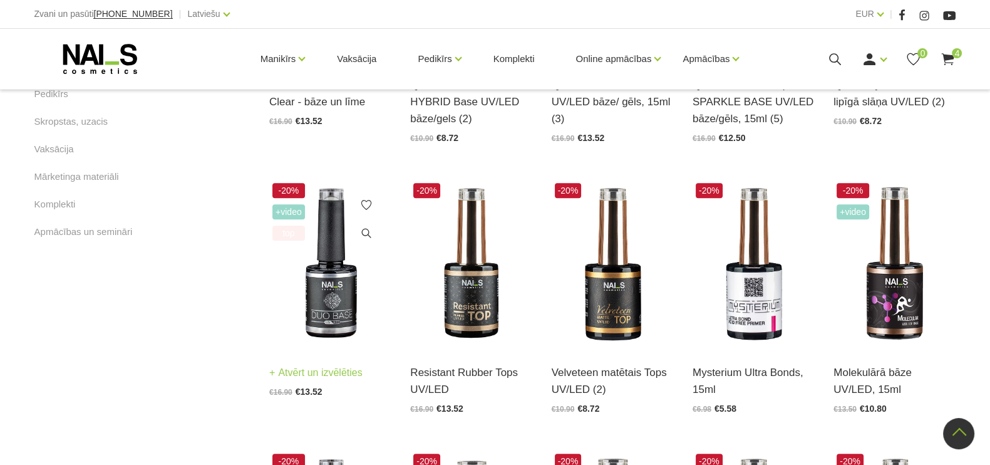
click at [320, 321] on img at bounding box center [330, 264] width 122 height 169
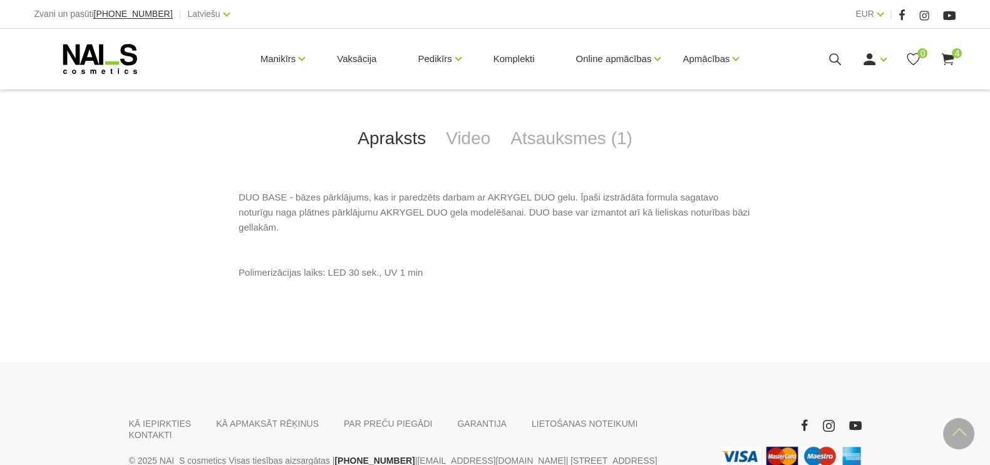
scroll to position [548, 0]
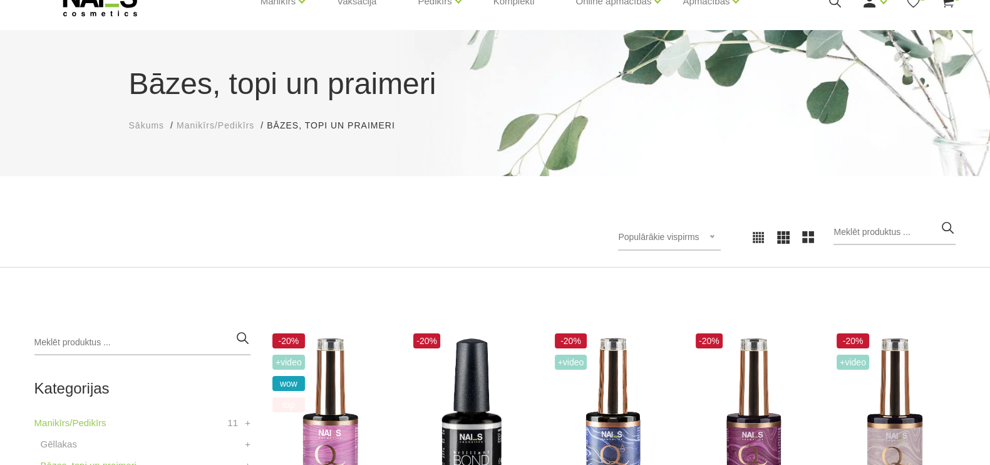
scroll to position [293, 0]
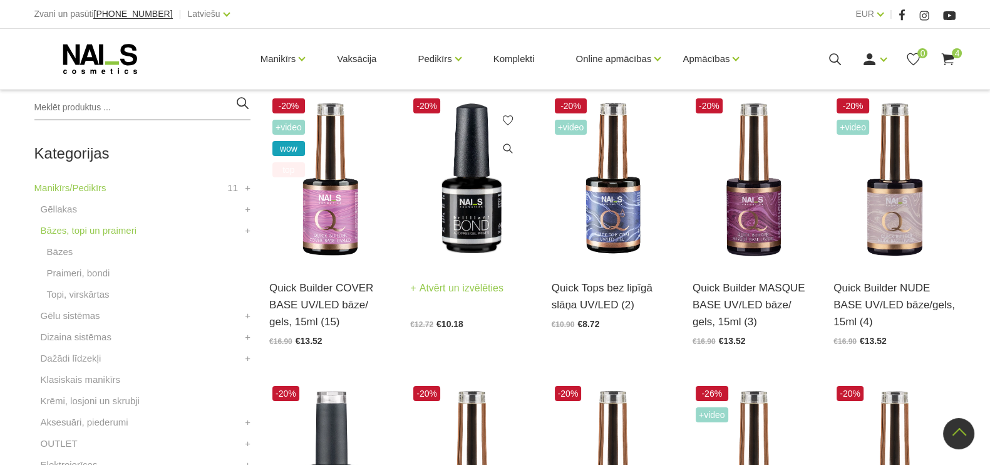
click at [470, 234] on img at bounding box center [471, 179] width 122 height 169
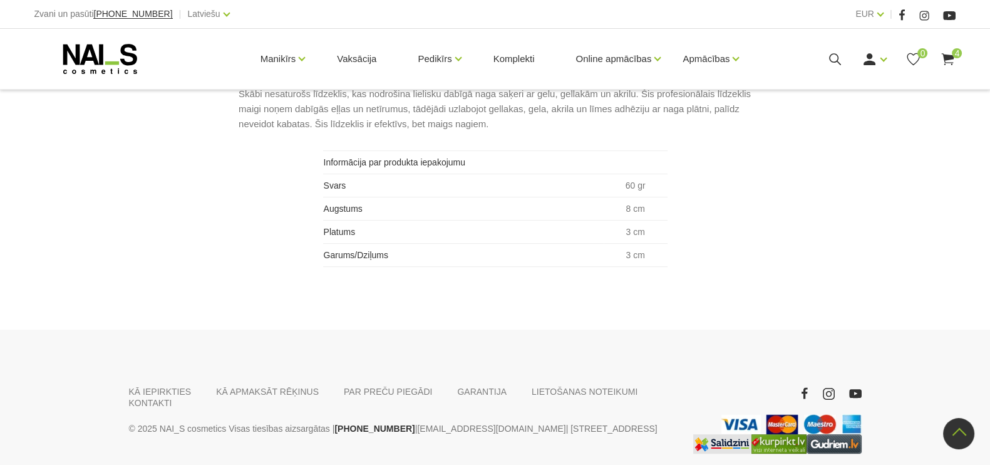
scroll to position [714, 0]
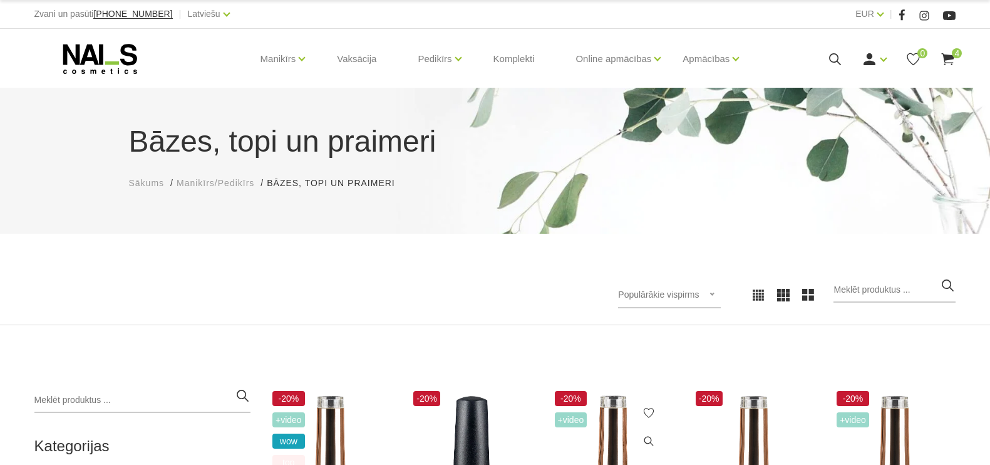
scroll to position [278, 0]
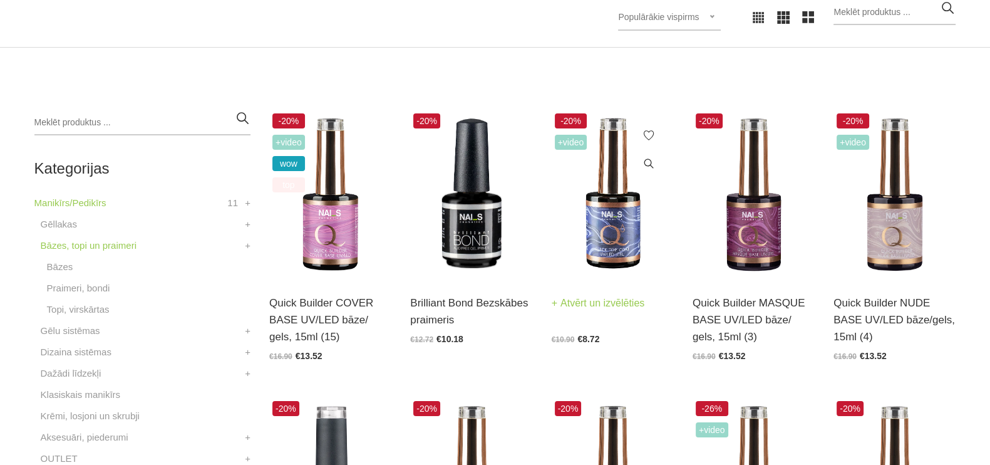
click at [602, 236] on img at bounding box center [613, 194] width 122 height 169
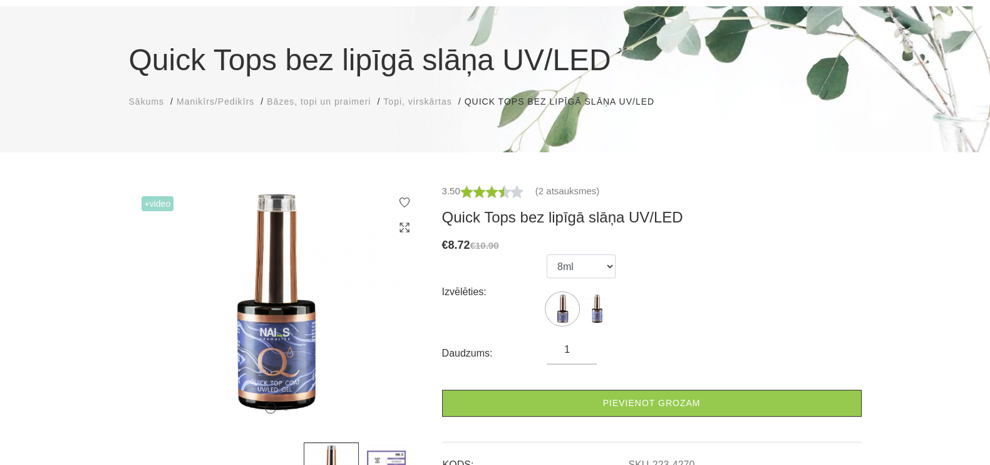
scroll to position [235, 0]
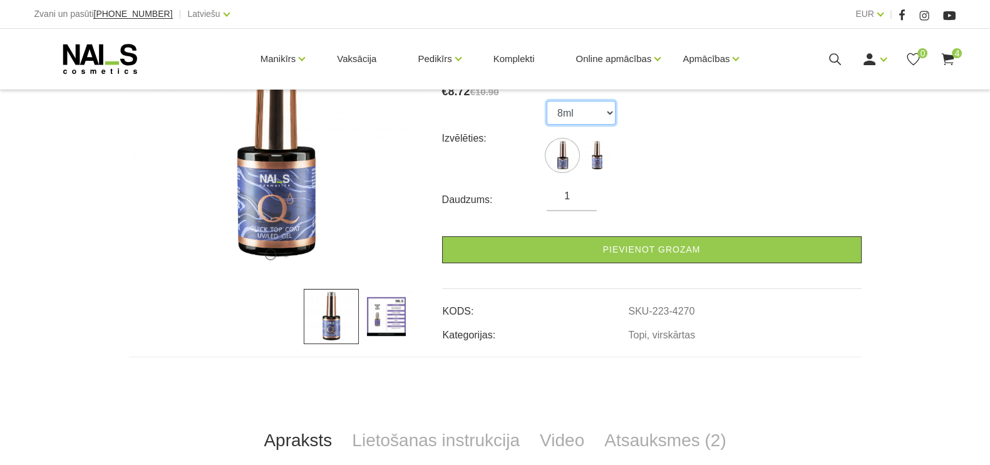
click at [611, 117] on select "8ml 15ml" at bounding box center [581, 113] width 69 height 24
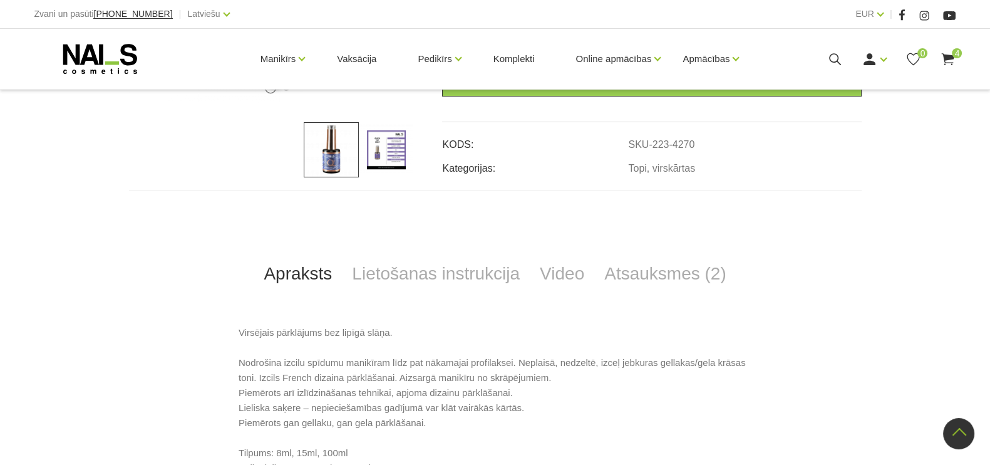
scroll to position [392, 0]
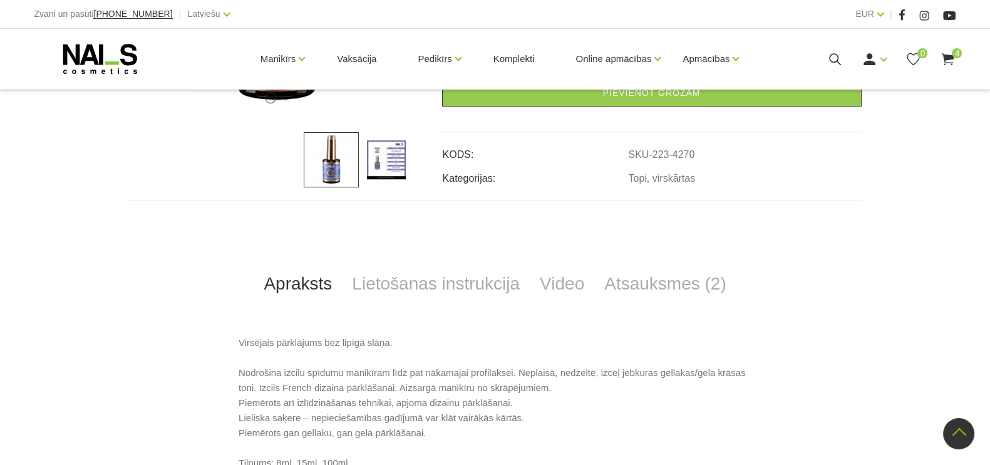
click at [385, 157] on img at bounding box center [386, 159] width 55 height 55
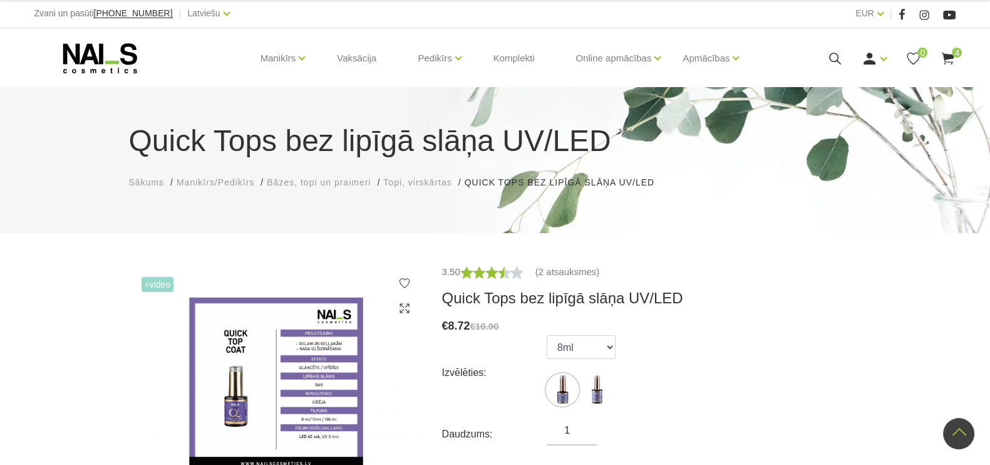
scroll to position [0, 0]
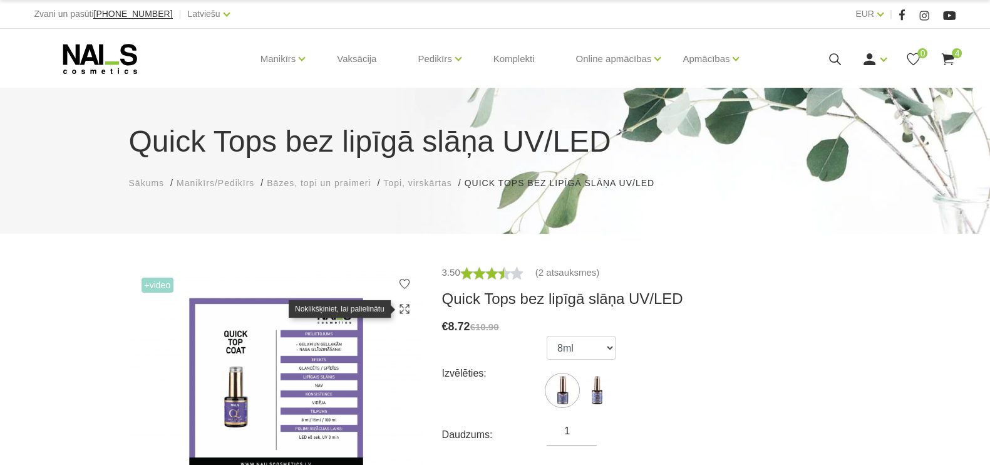
click at [402, 307] on icon at bounding box center [404, 309] width 13 height 13
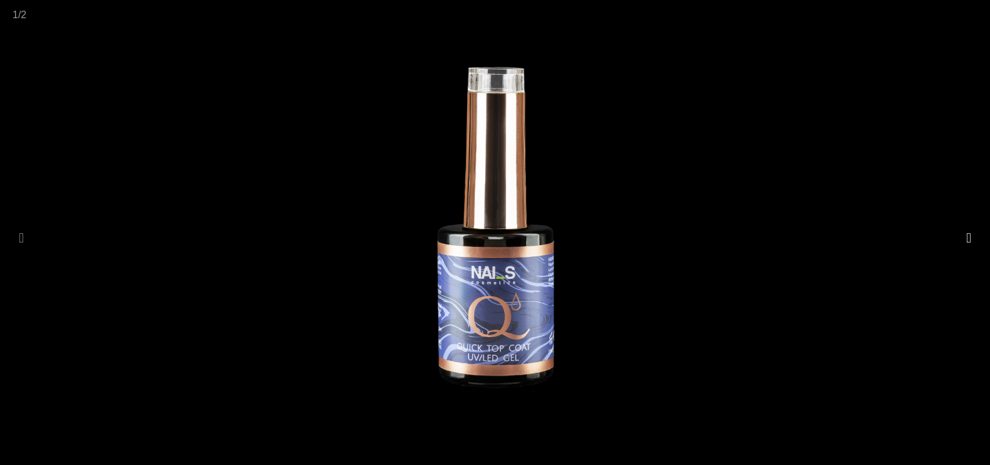
click at [961, 237] on button at bounding box center [969, 238] width 18 height 24
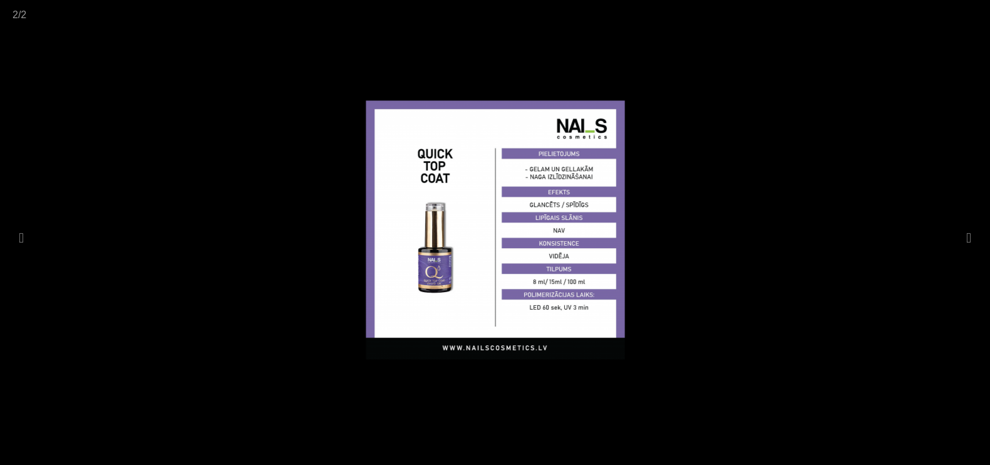
click at [287, 210] on img at bounding box center [495, 229] width 439 height 357
click at [958, 267] on div at bounding box center [495, 232] width 990 height 465
click at [965, 16] on span at bounding box center [974, 14] width 31 height 29
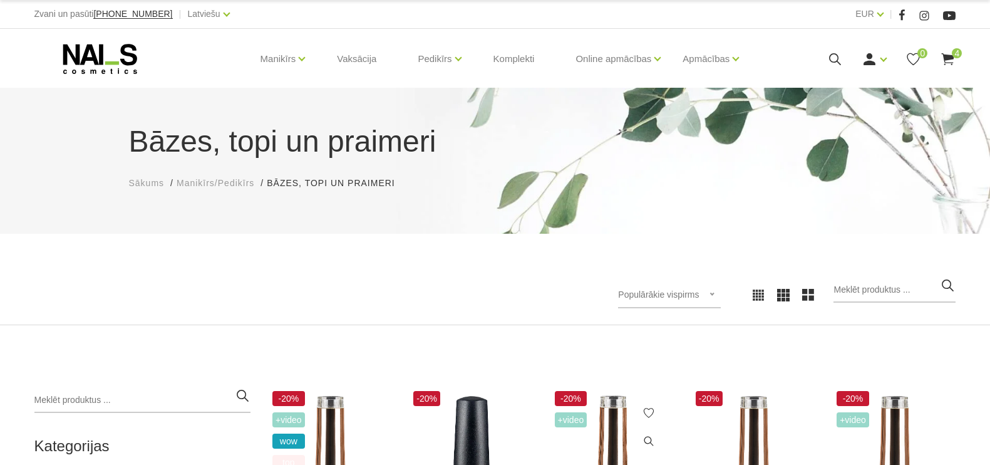
scroll to position [278, 0]
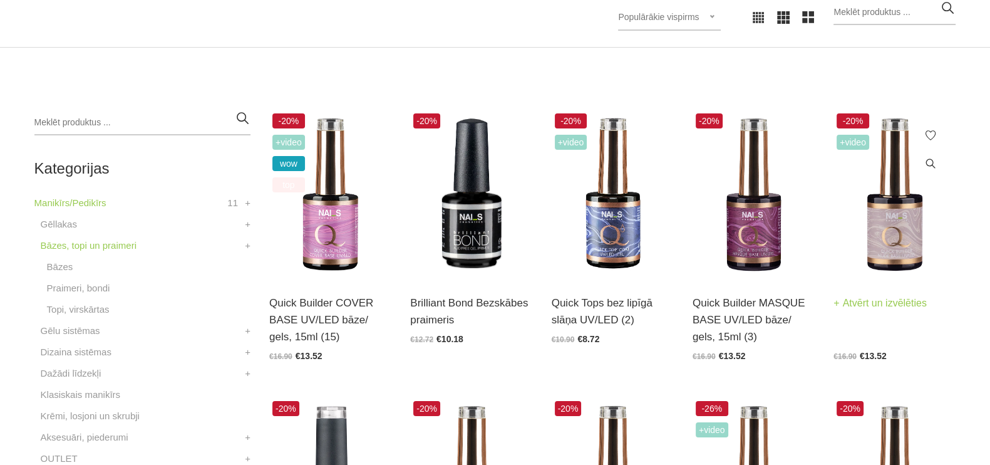
click at [893, 256] on img at bounding box center [895, 194] width 122 height 169
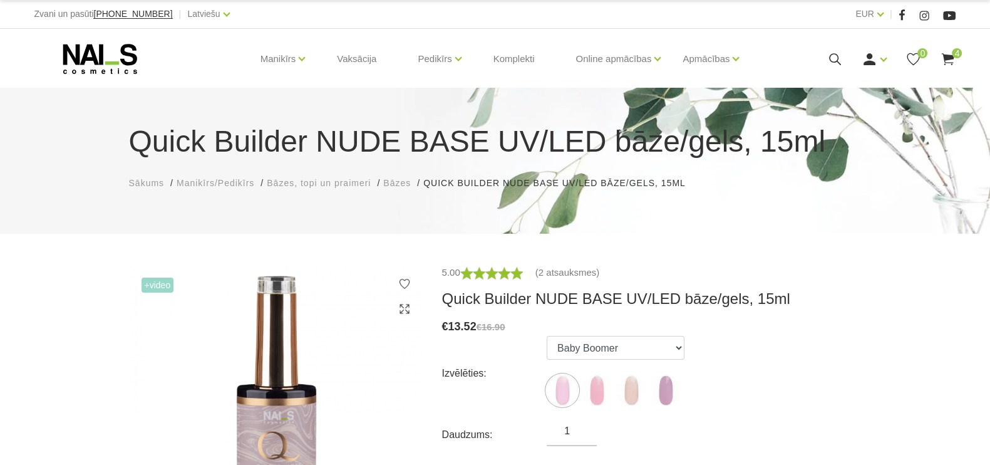
scroll to position [156, 0]
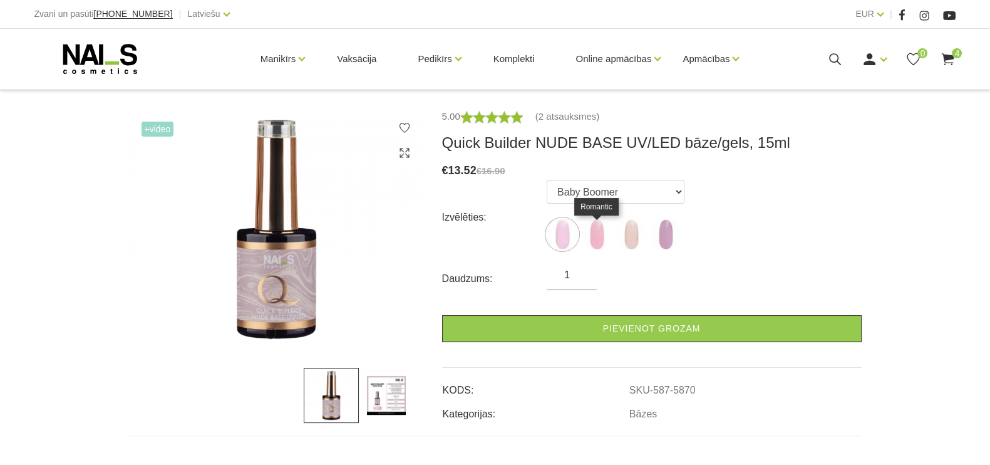
click at [596, 247] on img at bounding box center [596, 234] width 31 height 31
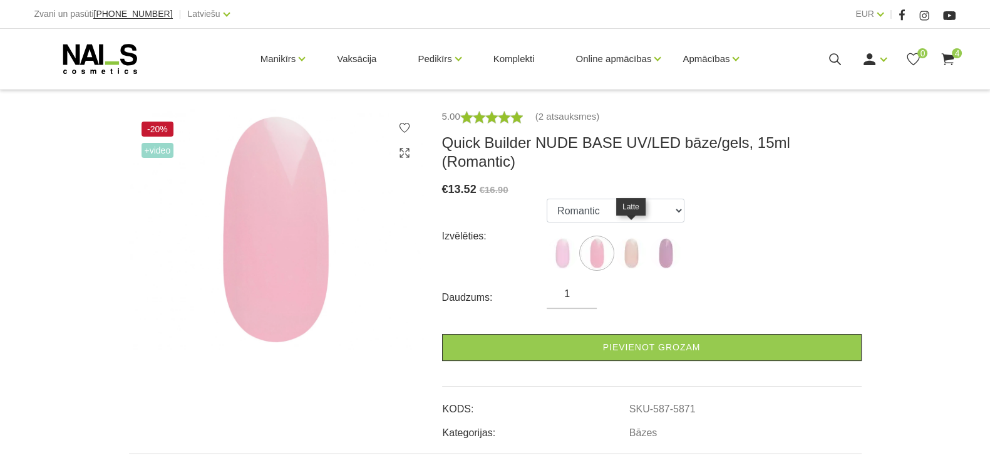
click at [633, 237] on img at bounding box center [631, 252] width 31 height 31
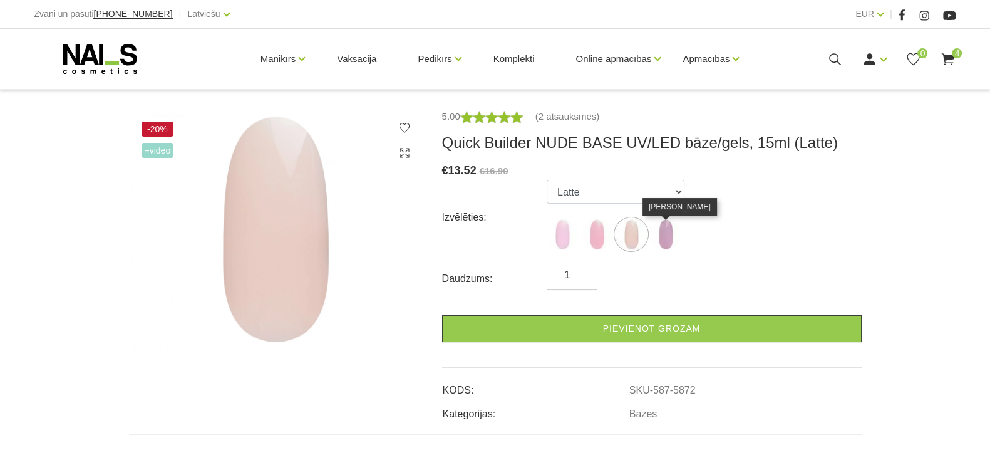
click at [671, 239] on img at bounding box center [665, 234] width 31 height 31
select select "6011"
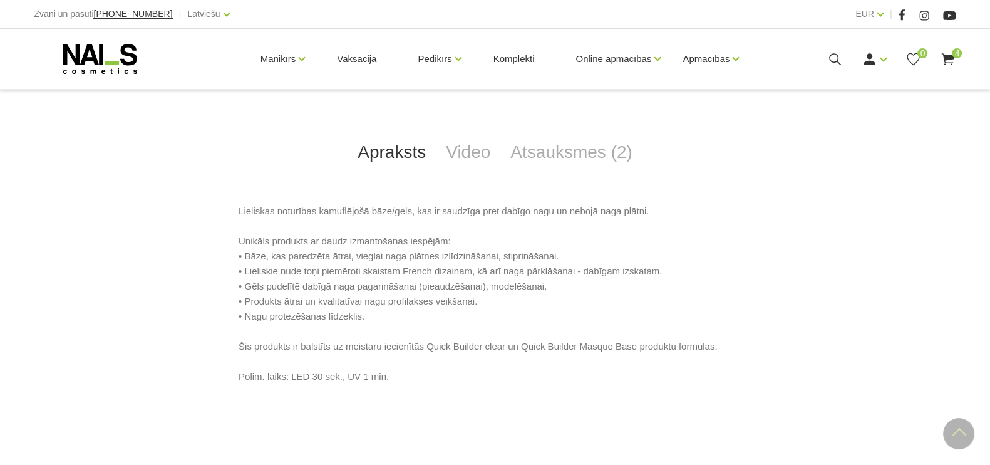
scroll to position [548, 0]
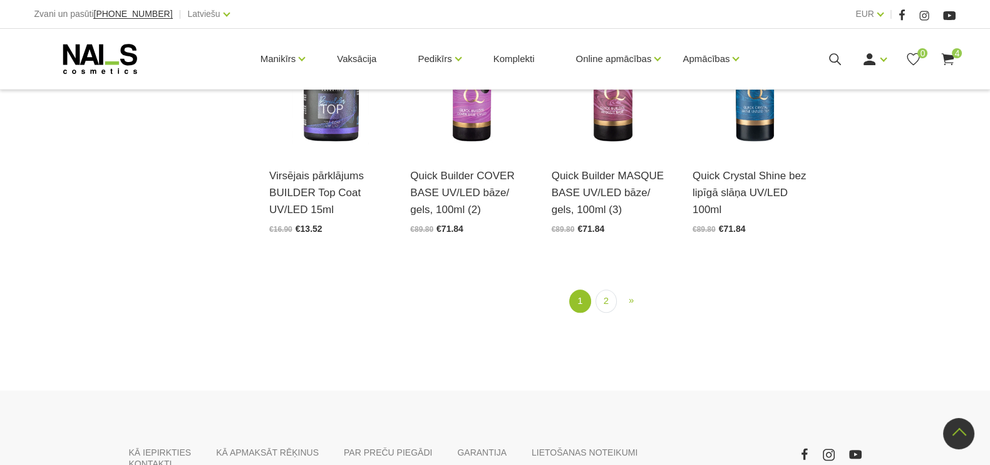
scroll to position [1530, 0]
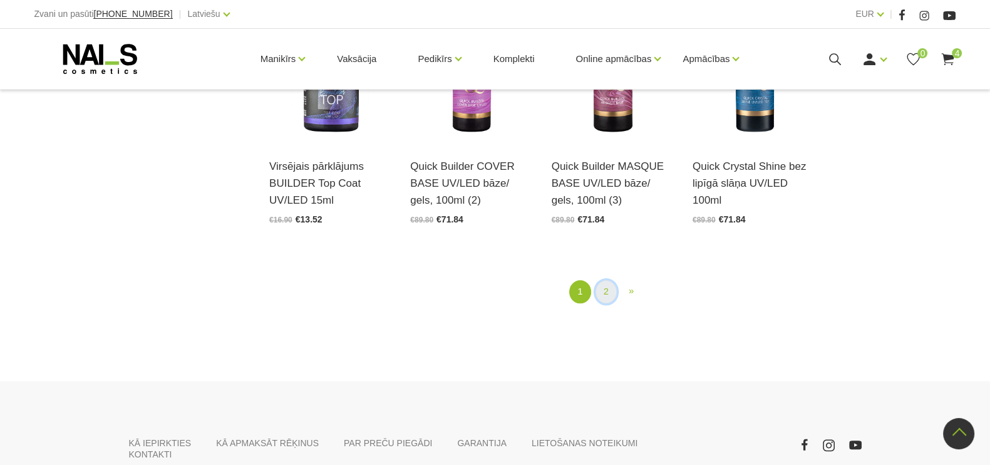
click at [606, 296] on link "2" at bounding box center [606, 291] width 21 height 23
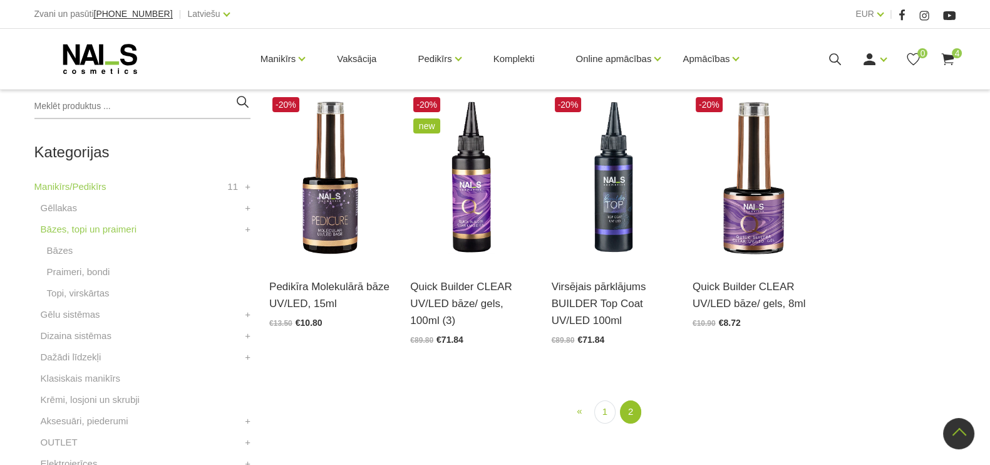
scroll to position [256, 0]
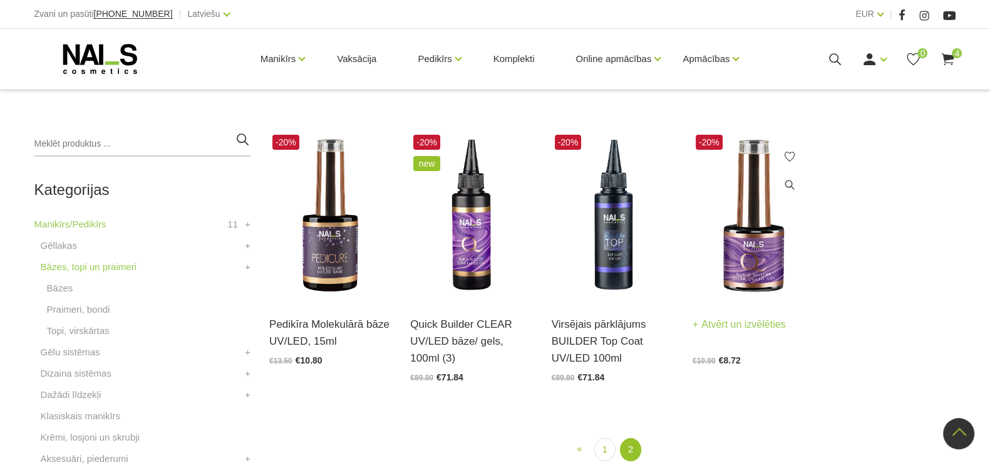
click at [767, 274] on img at bounding box center [754, 216] width 122 height 169
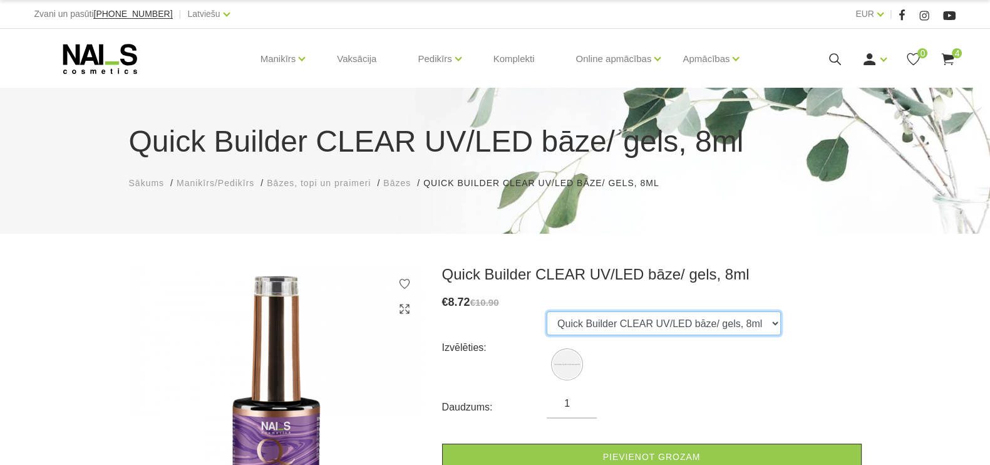
click at [781, 323] on select "Quick Builder CLEAR UV/LED bāze/ gels, 8ml" at bounding box center [664, 323] width 234 height 24
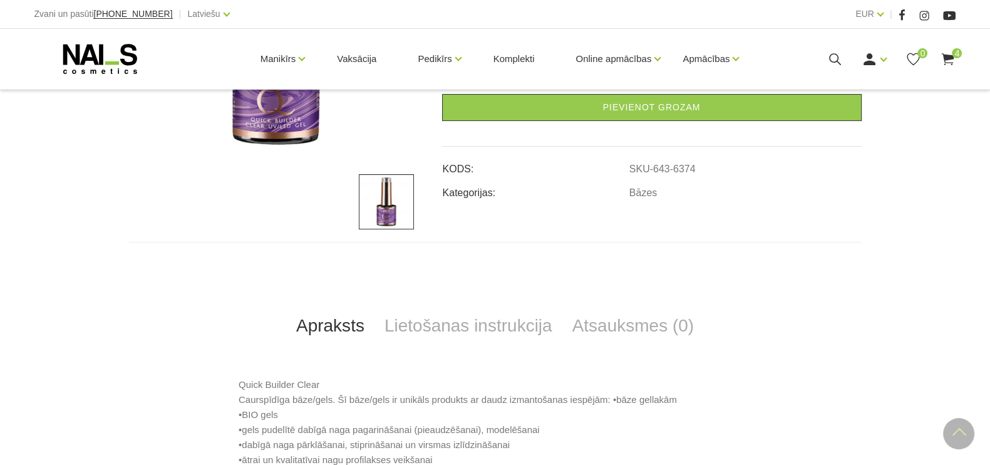
scroll to position [470, 0]
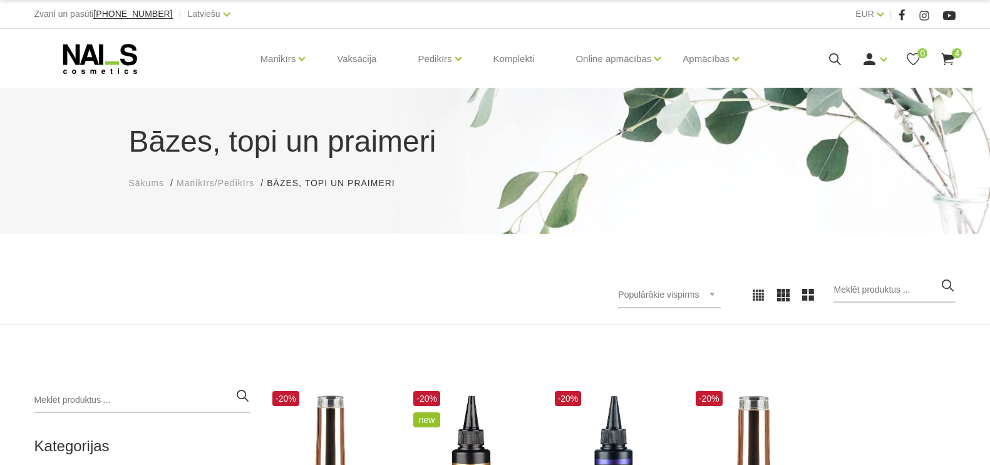
scroll to position [256, 0]
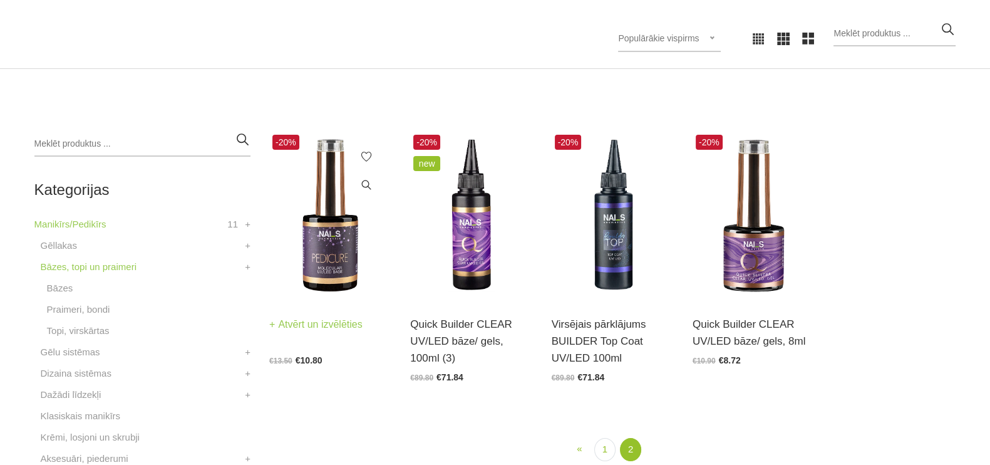
click at [330, 263] on img at bounding box center [330, 216] width 122 height 169
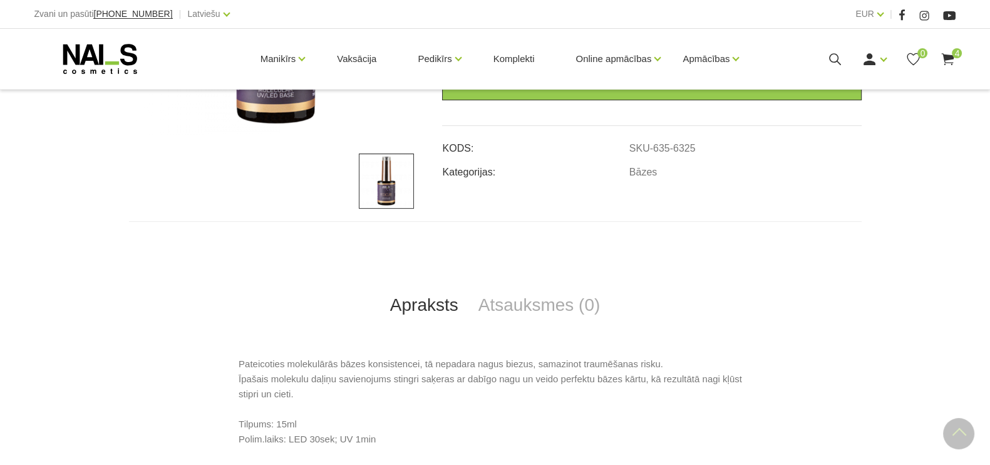
scroll to position [470, 0]
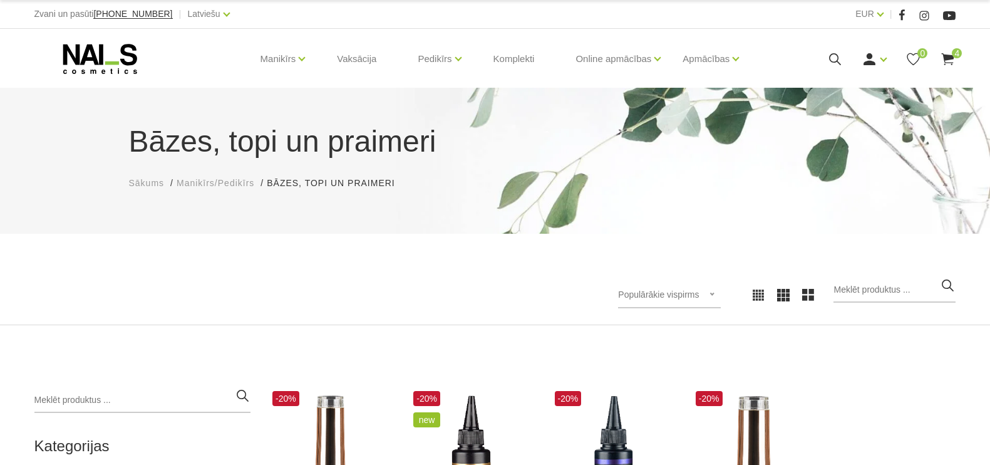
scroll to position [256, 0]
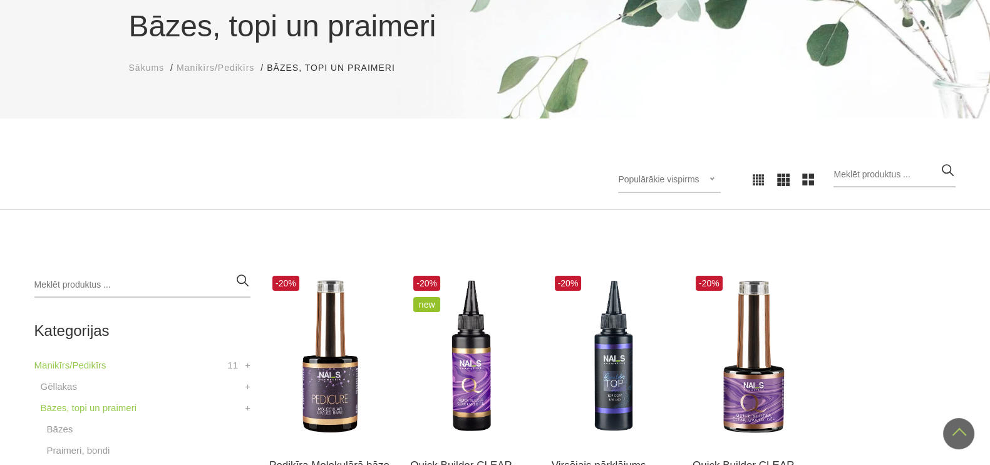
scroll to position [51, 0]
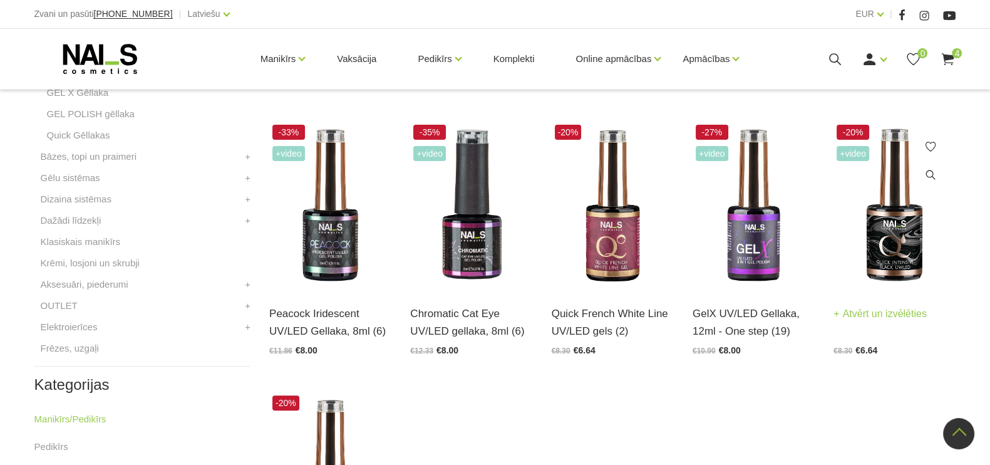
scroll to position [591, 0]
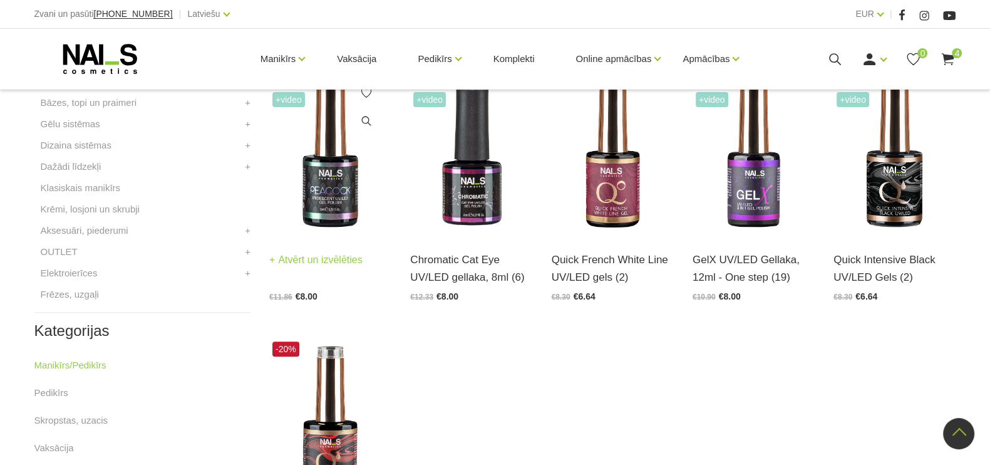
click at [320, 181] on img at bounding box center [330, 152] width 122 height 169
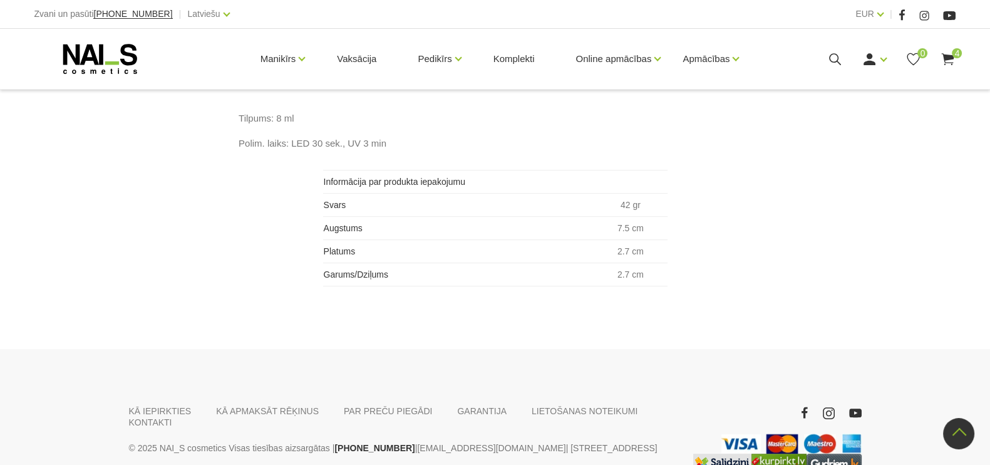
scroll to position [705, 0]
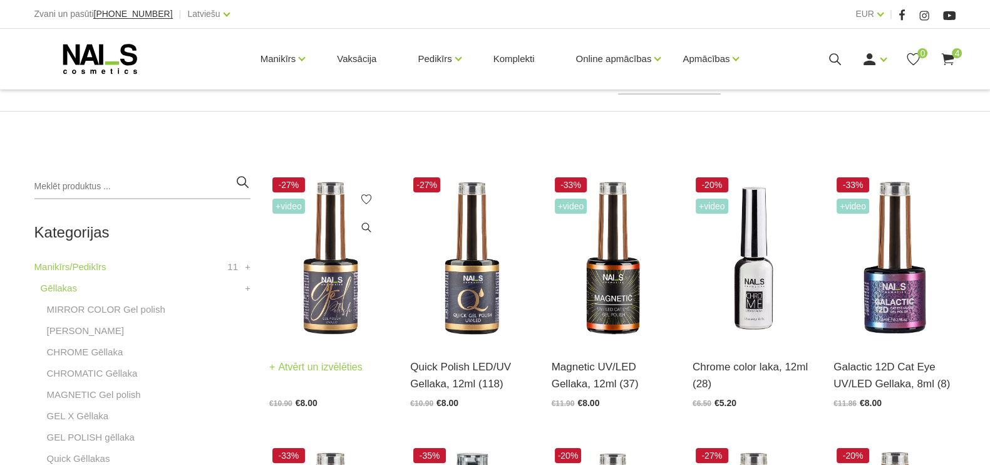
scroll to position [214, 0]
click at [328, 303] on img at bounding box center [330, 258] width 122 height 169
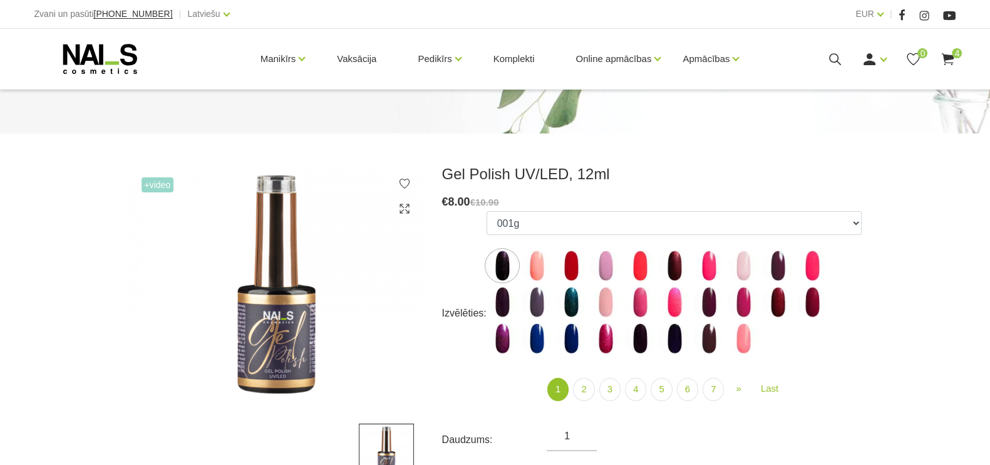
scroll to position [156, 0]
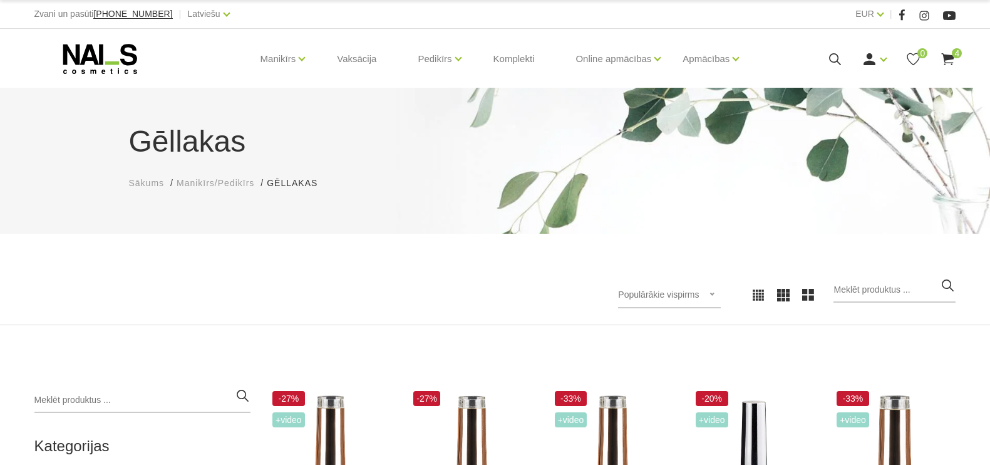
scroll to position [214, 0]
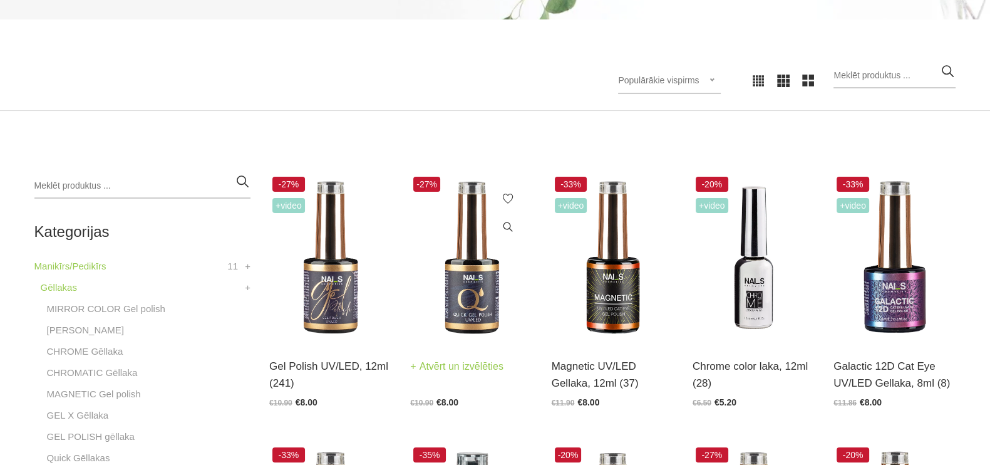
click at [452, 278] on img at bounding box center [471, 258] width 122 height 169
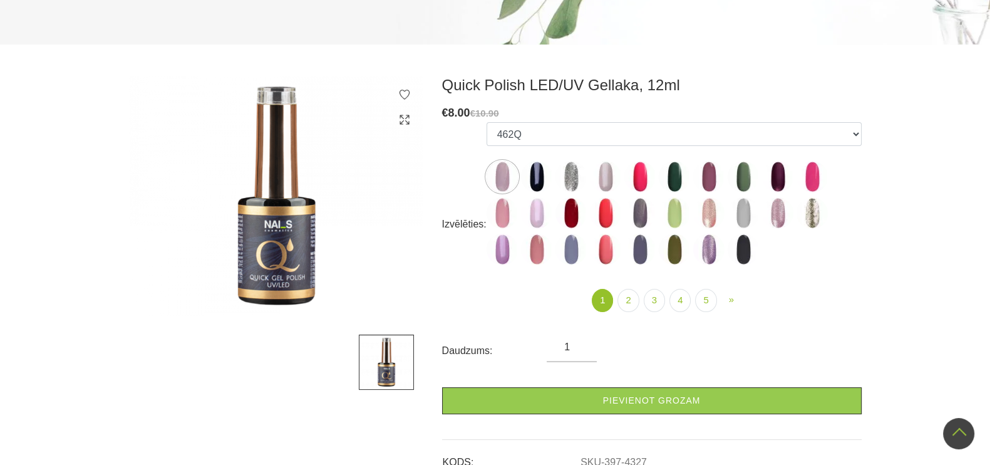
scroll to position [78, 0]
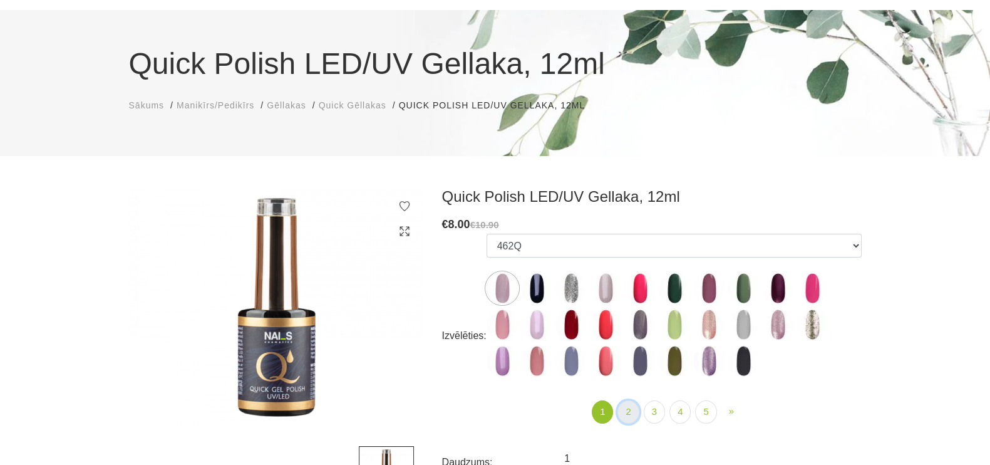
click at [619, 415] on link "2" at bounding box center [628, 411] width 21 height 23
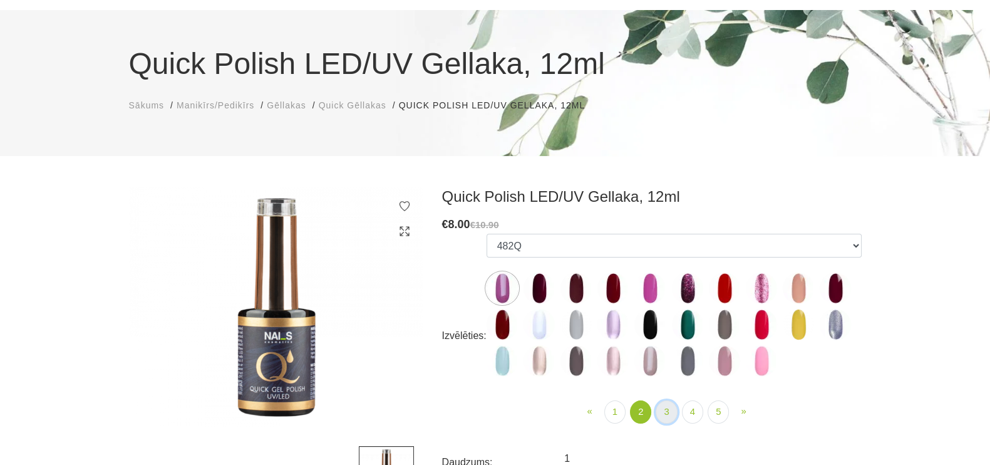
click at [670, 418] on link "3" at bounding box center [666, 411] width 21 height 23
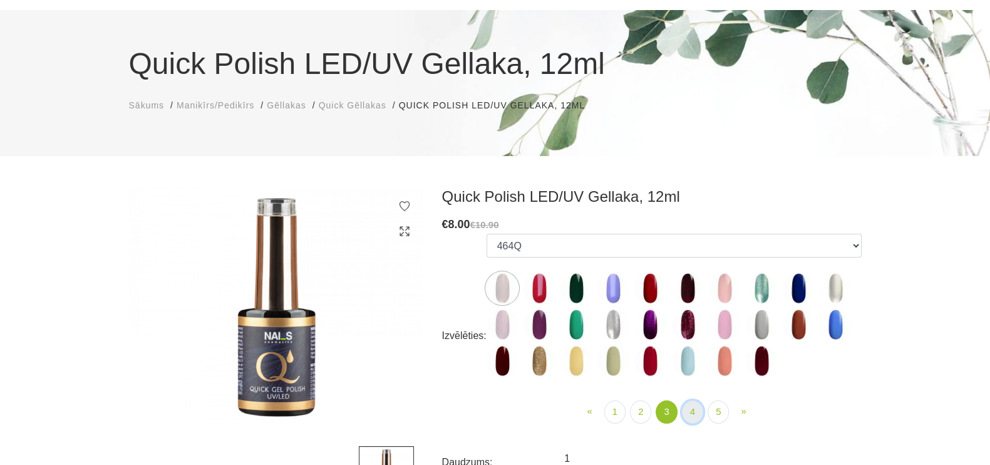
click at [692, 420] on link "4" at bounding box center [692, 411] width 21 height 23
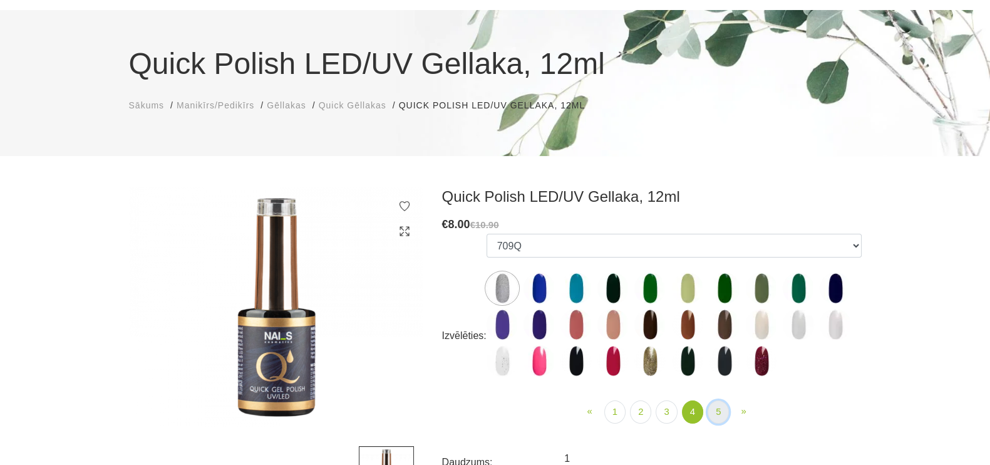
click at [716, 415] on link "5" at bounding box center [718, 411] width 21 height 23
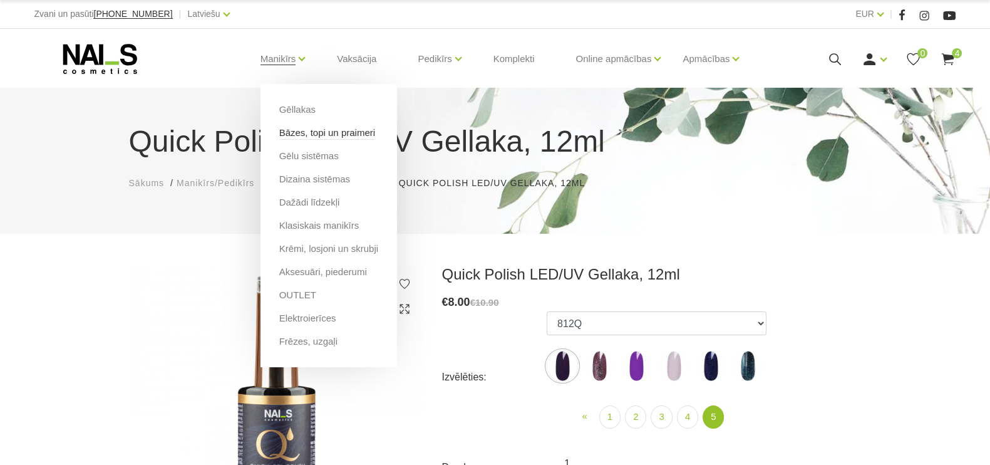
click at [308, 132] on link "Bāzes, topi un praimeri" at bounding box center [327, 133] width 96 height 14
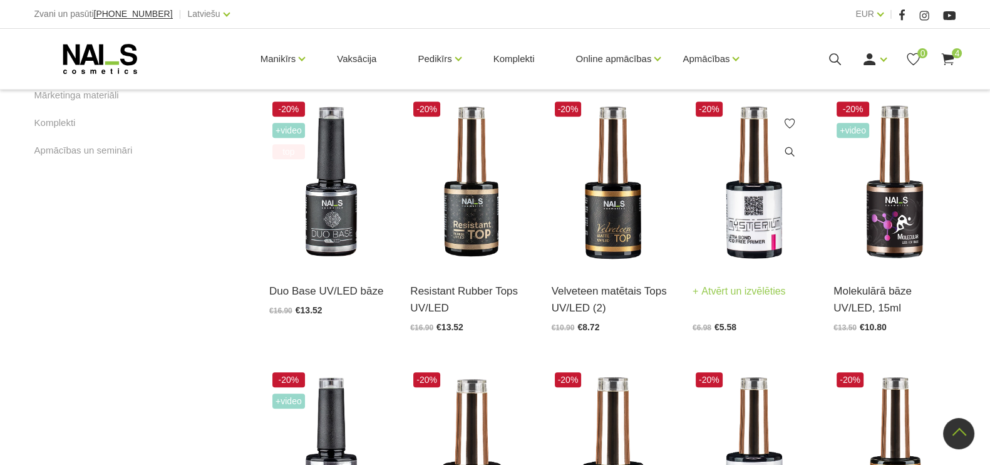
scroll to position [861, 0]
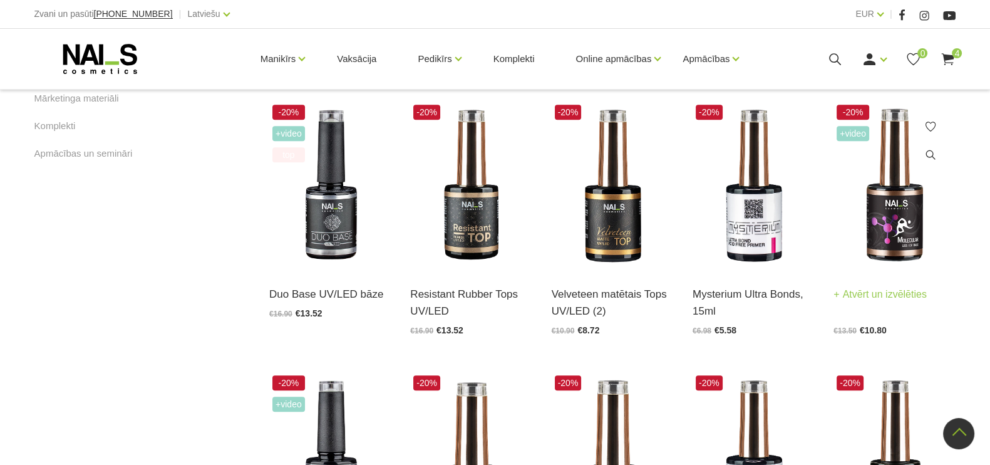
click at [904, 235] on img at bounding box center [895, 185] width 122 height 169
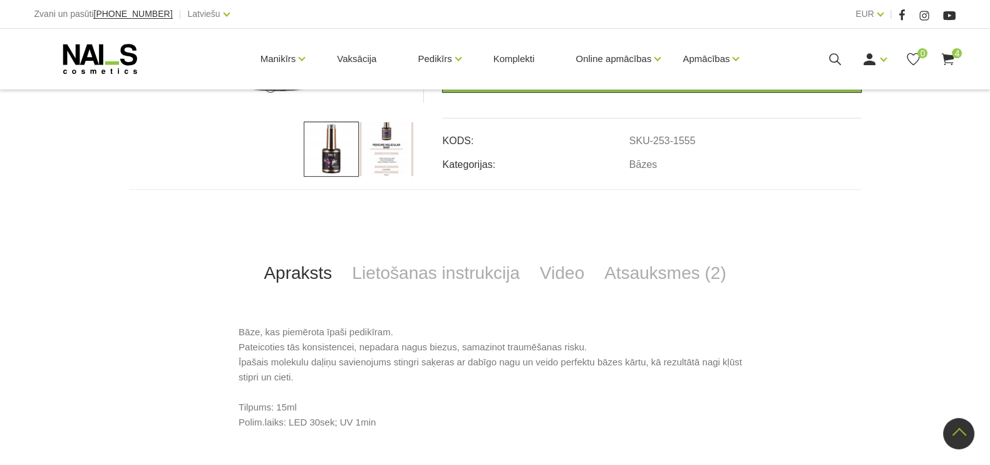
scroll to position [235, 0]
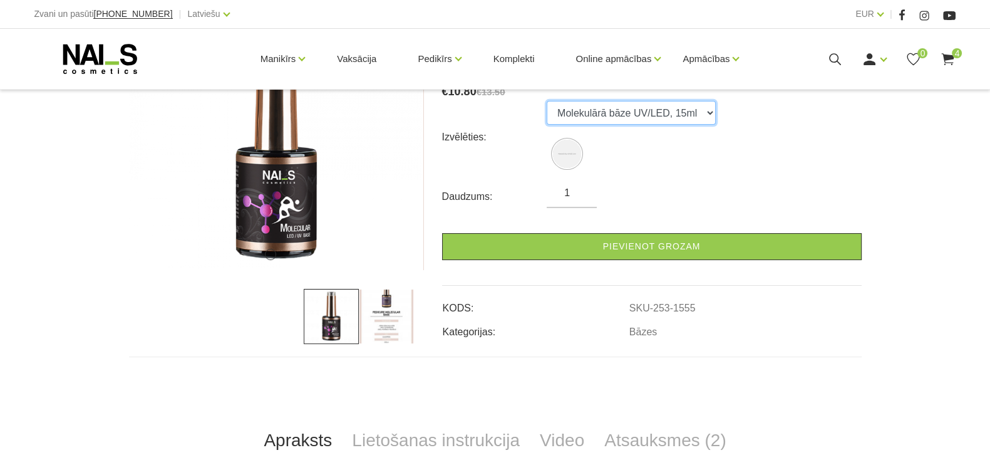
click at [716, 119] on select "Molekulārā bāze UV/LED, 15ml" at bounding box center [631, 113] width 169 height 24
click at [362, 324] on img at bounding box center [386, 316] width 55 height 55
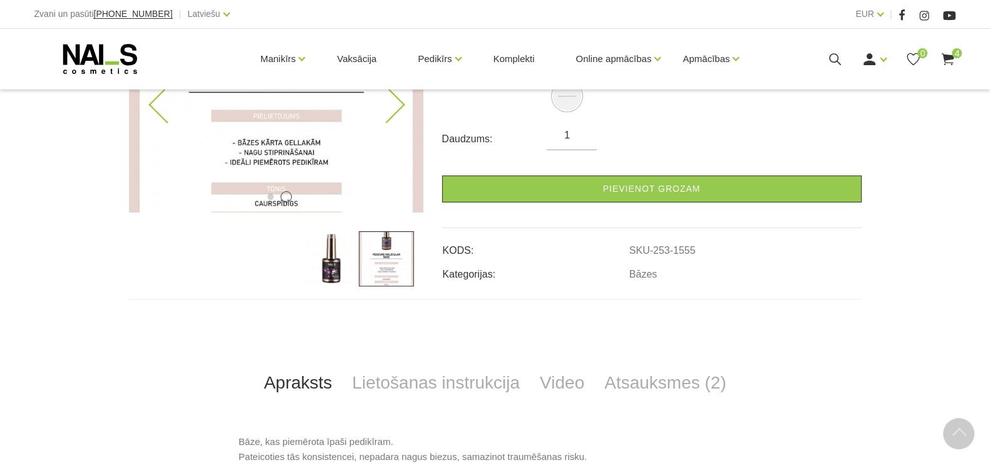
scroll to position [313, 0]
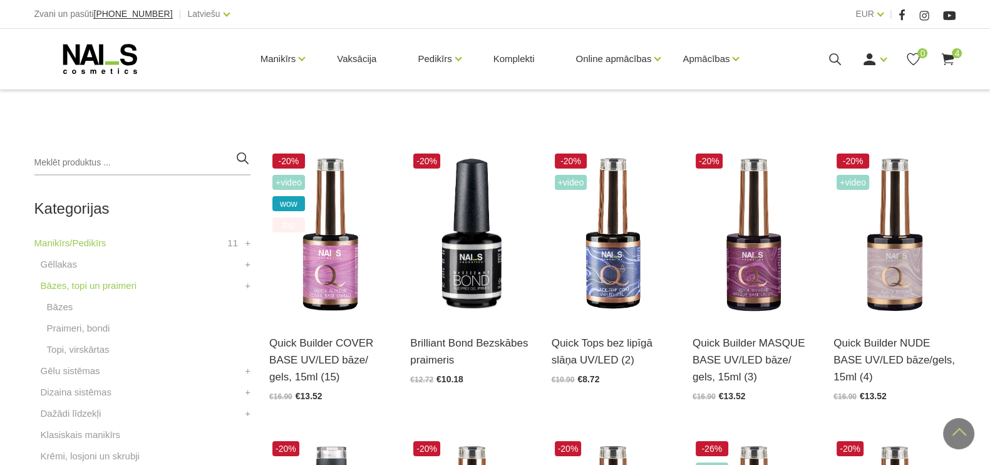
scroll to position [235, 0]
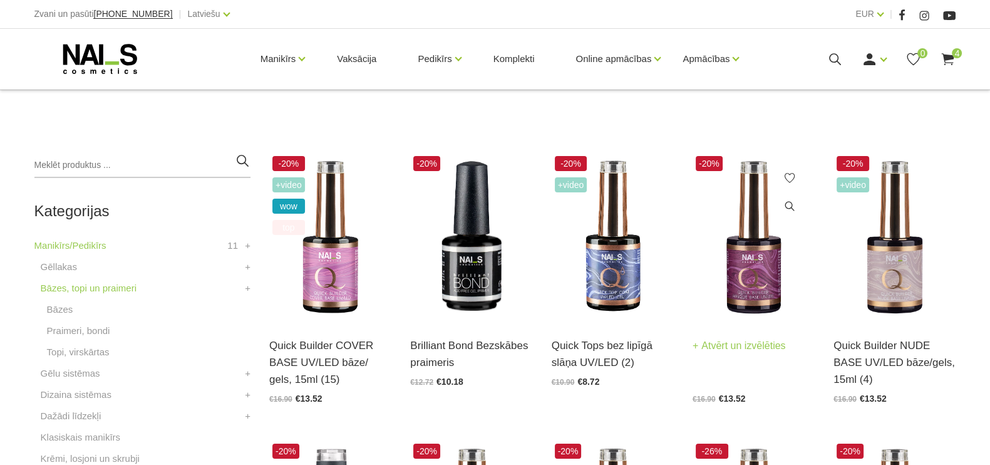
click at [744, 273] on img at bounding box center [754, 237] width 122 height 169
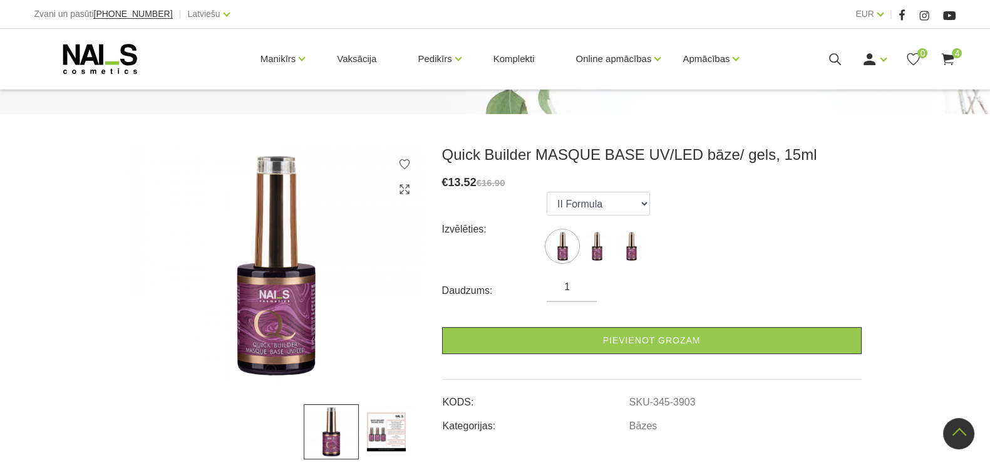
scroll to position [156, 0]
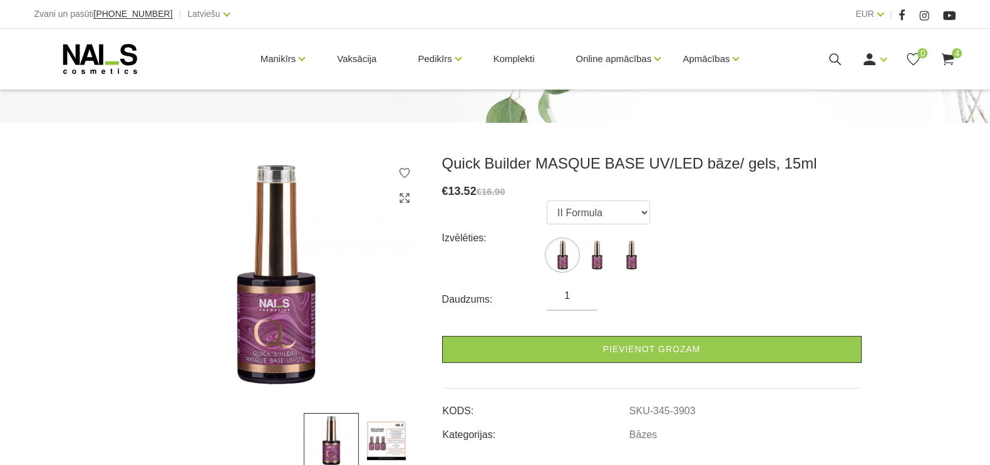
click at [380, 413] on img at bounding box center [386, 440] width 55 height 55
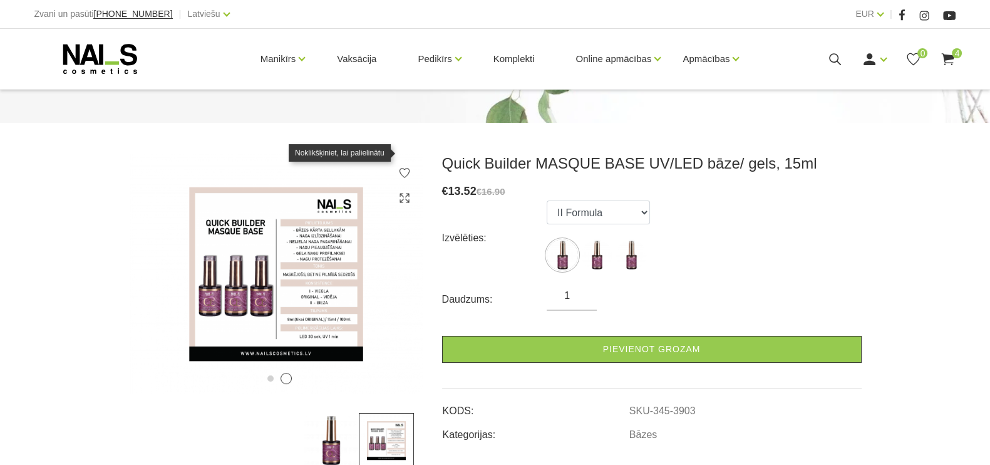
click at [401, 192] on icon at bounding box center [404, 198] width 13 height 13
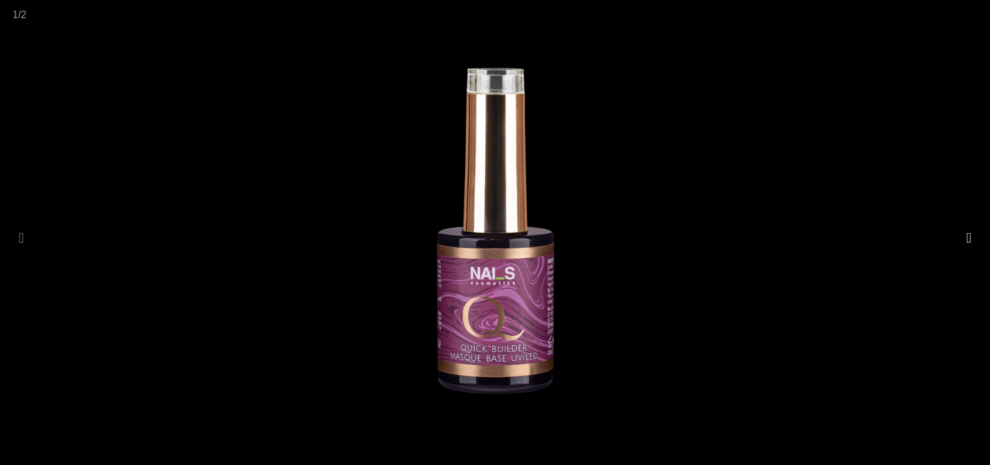
click at [960, 235] on button at bounding box center [969, 238] width 18 height 24
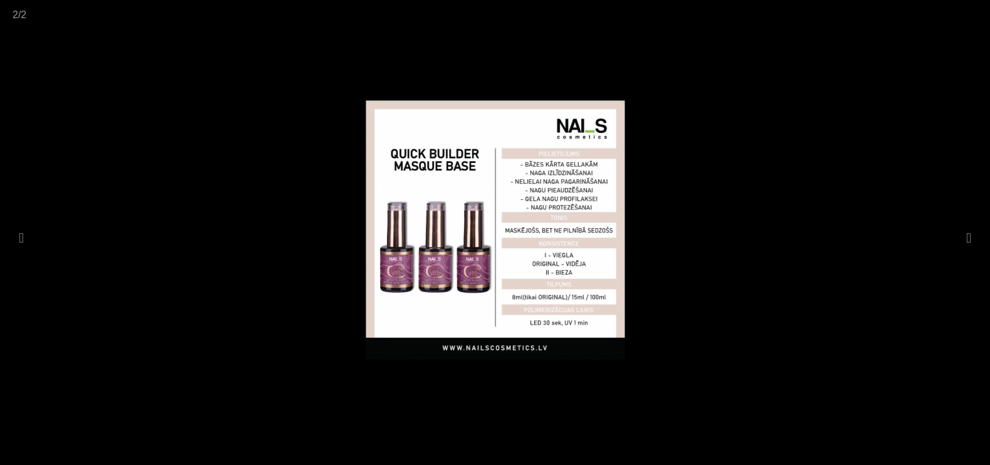
click at [869, 179] on div at bounding box center [495, 232] width 990 height 465
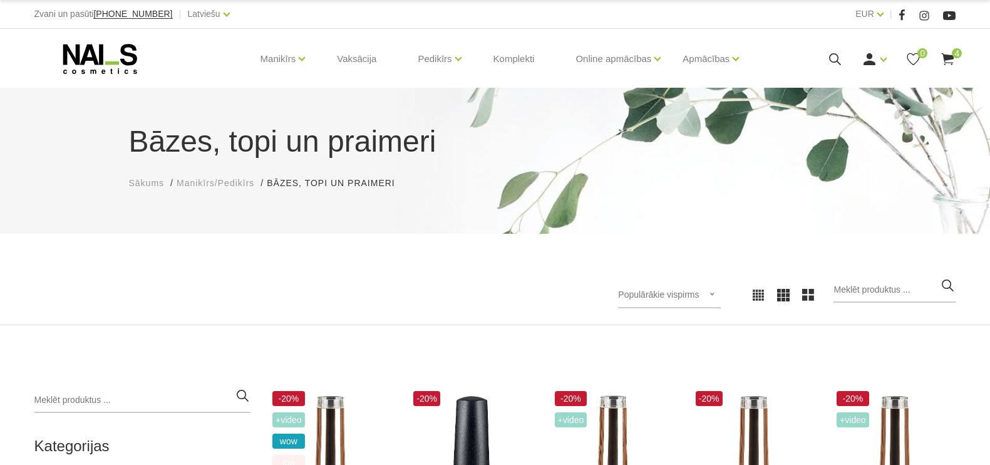
scroll to position [235, 0]
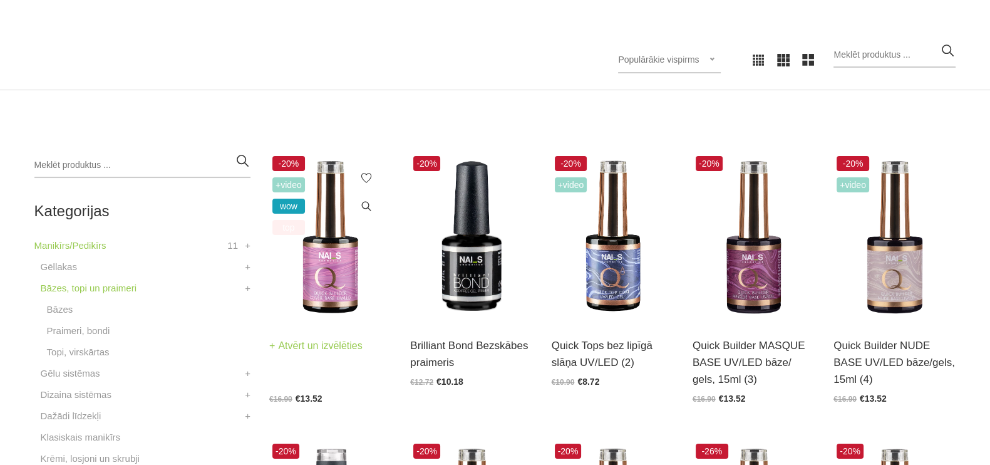
click at [301, 244] on img at bounding box center [330, 237] width 122 height 169
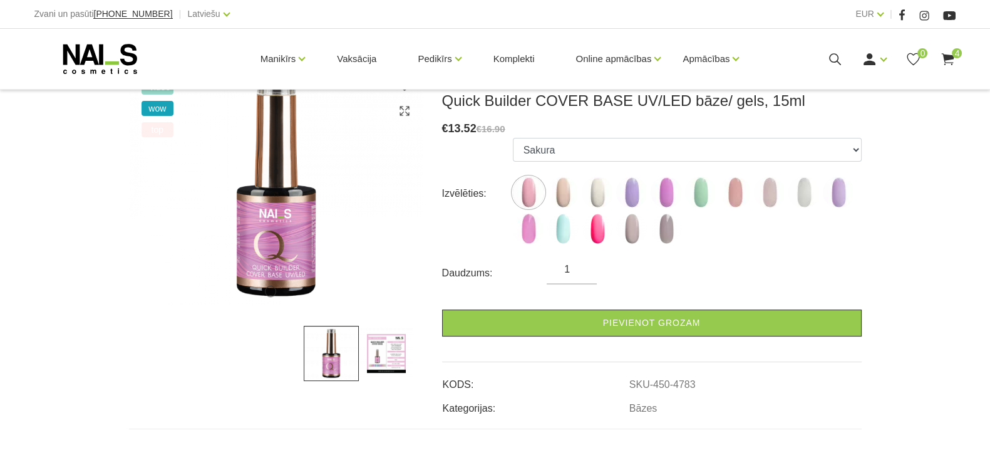
scroll to position [235, 0]
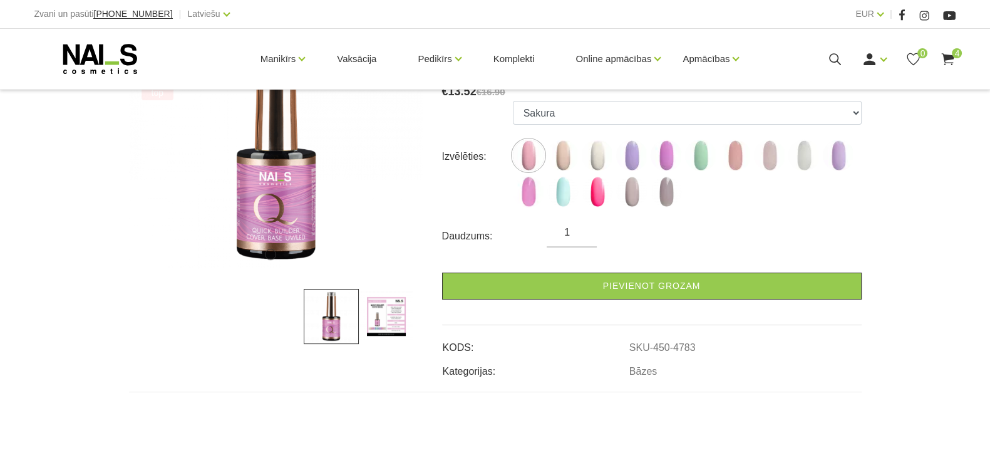
click at [379, 314] on img at bounding box center [386, 316] width 55 height 55
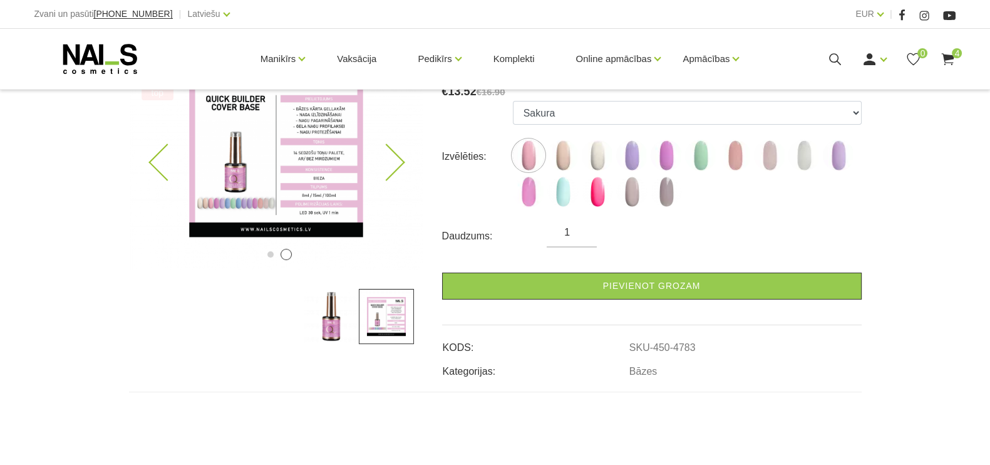
click at [221, 142] on img at bounding box center [276, 150] width 294 height 240
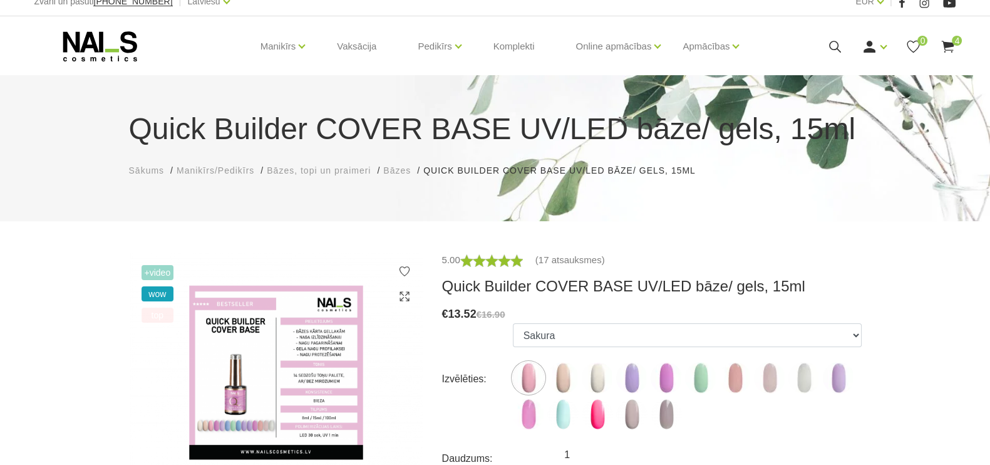
scroll to position [0, 0]
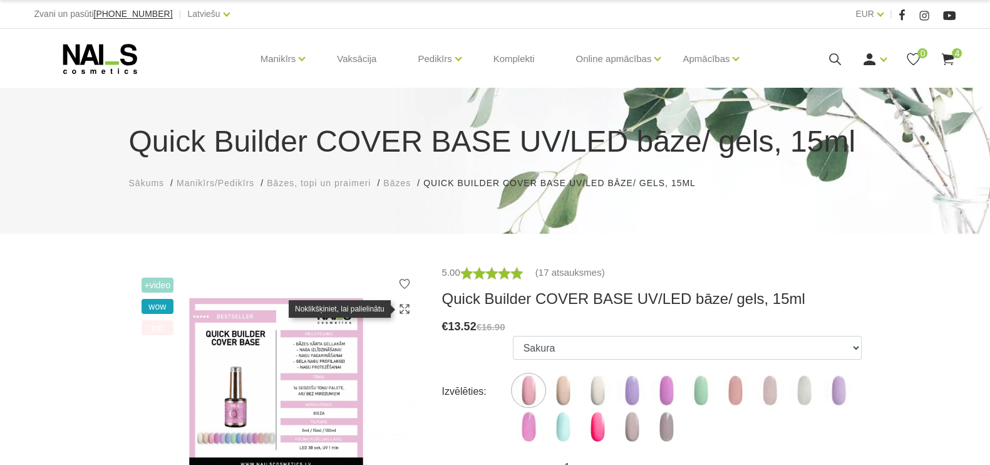
click at [407, 306] on icon at bounding box center [404, 309] width 13 height 13
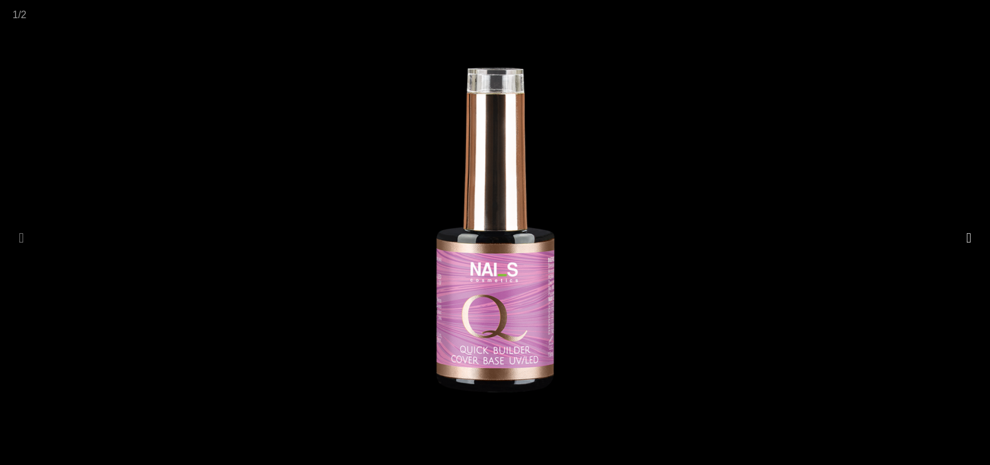
click at [967, 245] on button at bounding box center [969, 238] width 18 height 24
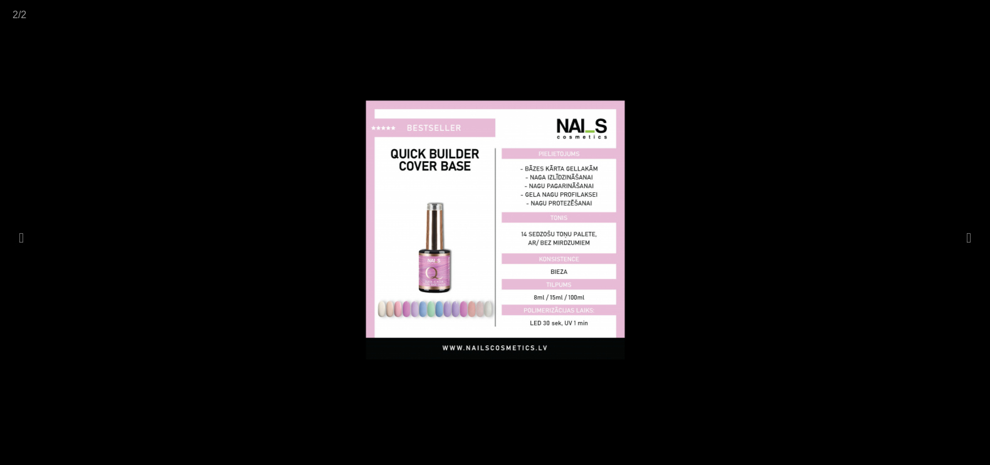
click at [802, 74] on div at bounding box center [495, 232] width 990 height 465
click at [724, 23] on div "2 / 2" at bounding box center [495, 14] width 990 height 29
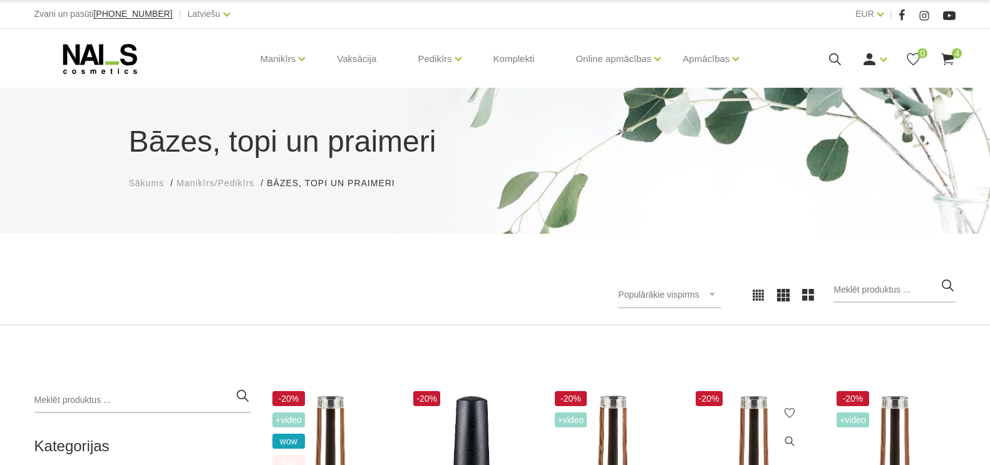
scroll to position [235, 0]
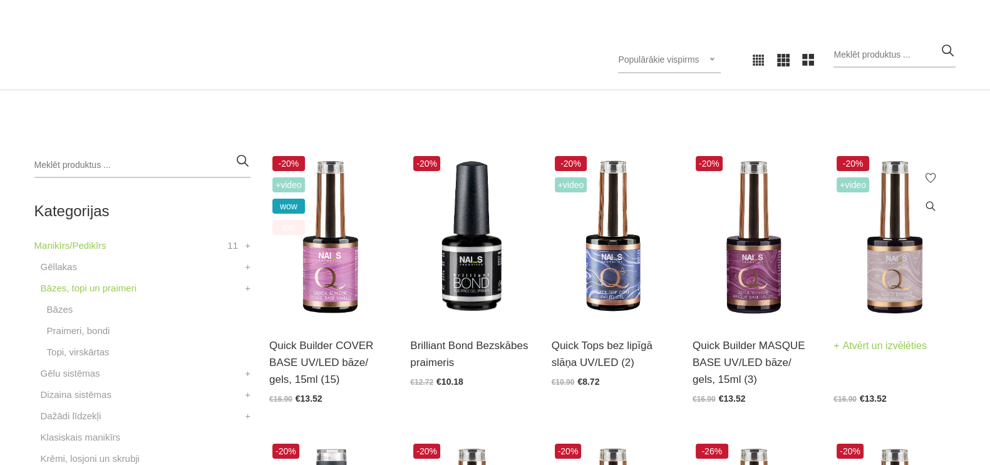
click at [903, 273] on img at bounding box center [895, 237] width 122 height 169
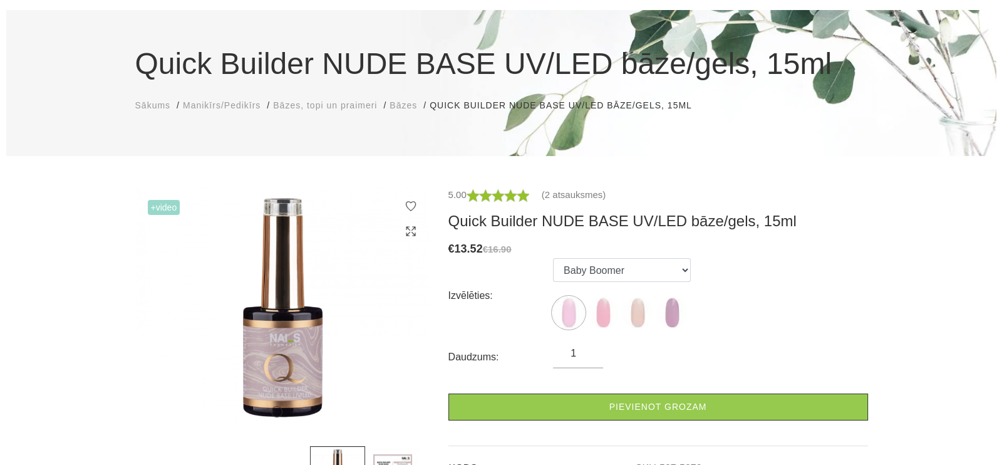
scroll to position [156, 0]
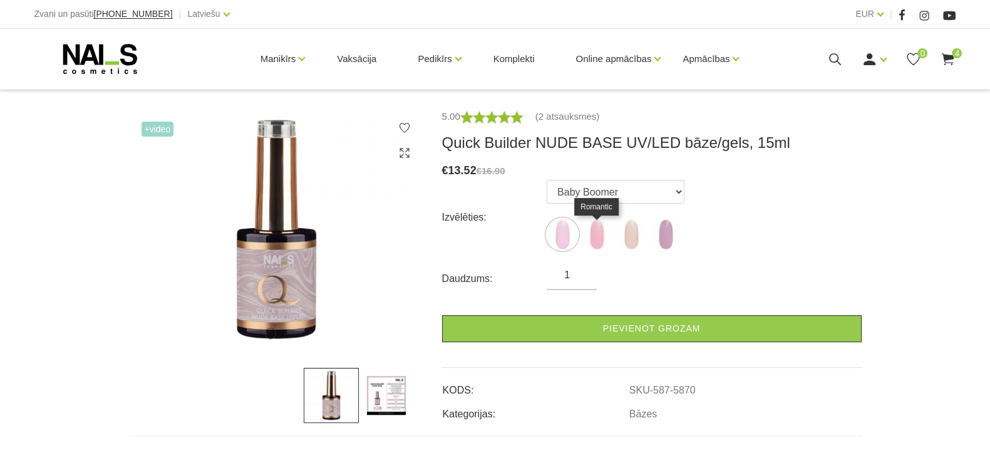
click at [602, 242] on img at bounding box center [596, 234] width 31 height 31
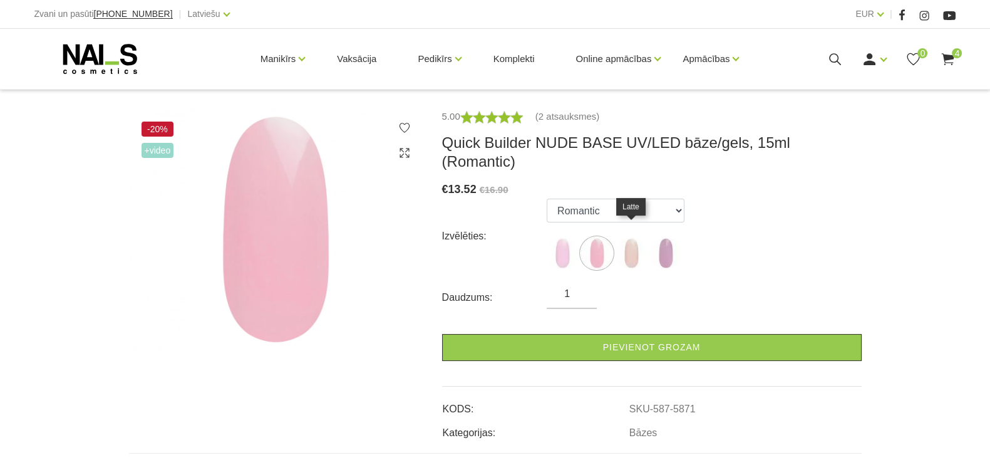
click at [629, 242] on img at bounding box center [631, 252] width 31 height 31
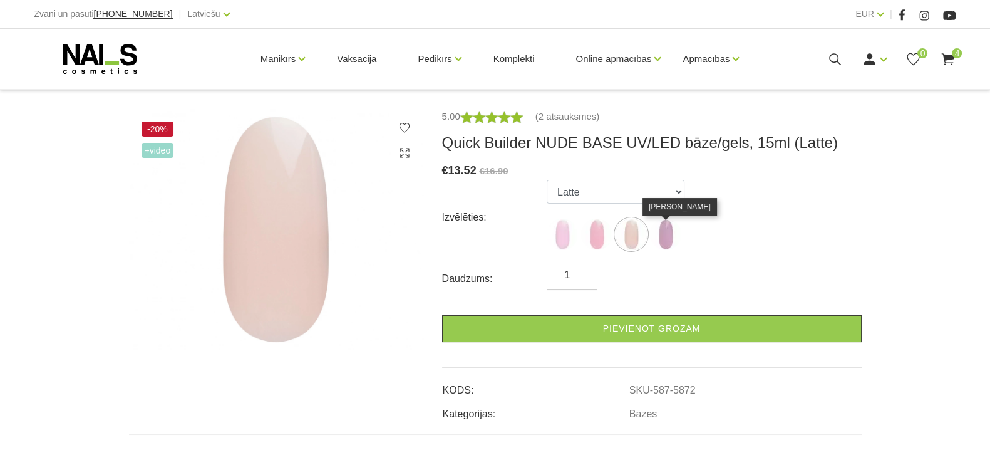
click at [669, 236] on img at bounding box center [665, 234] width 31 height 31
select select "6011"
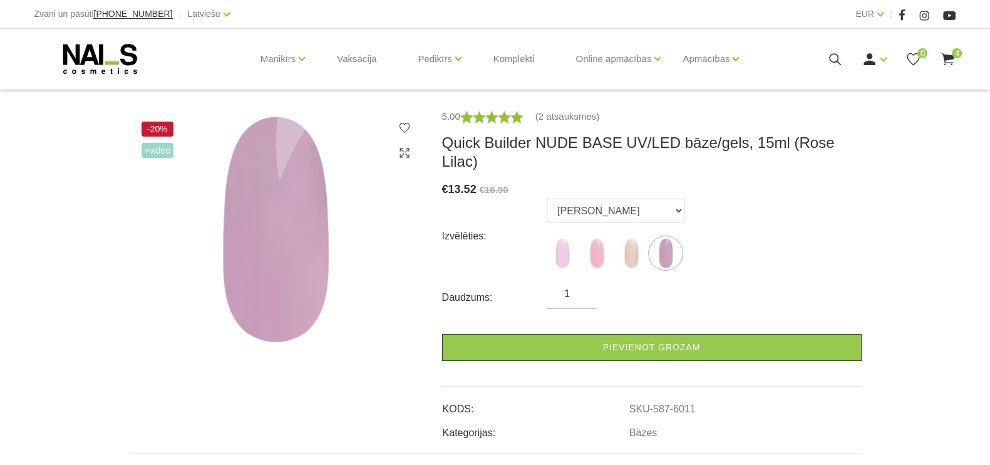
click at [956, 57] on span "4" at bounding box center [957, 53] width 10 height 10
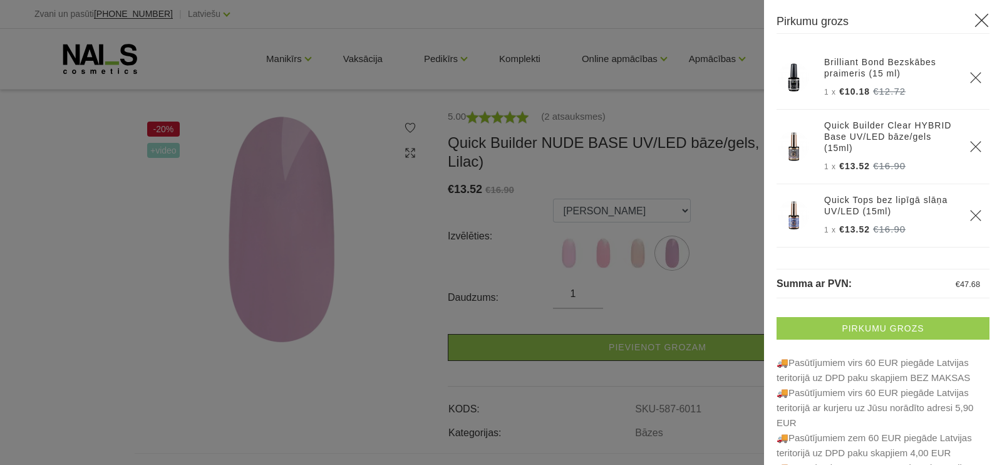
click at [926, 330] on link "Pirkumu grozs" at bounding box center [883, 328] width 213 height 23
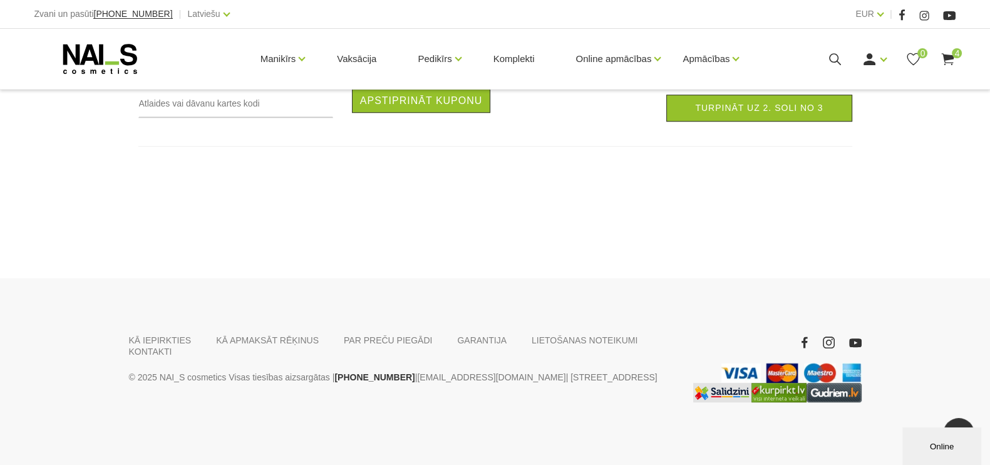
scroll to position [970, 0]
click at [355, 340] on link "PAR PREČU PIEGĀDI" at bounding box center [388, 340] width 88 height 11
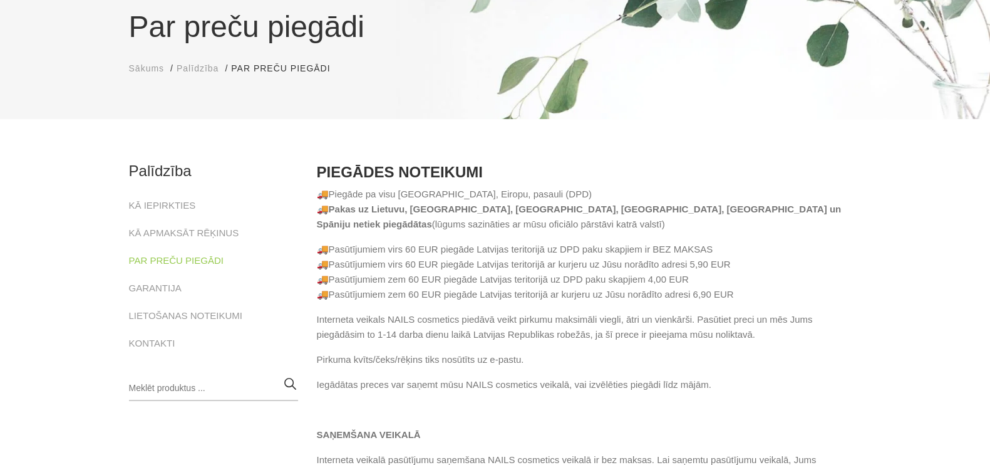
scroll to position [235, 0]
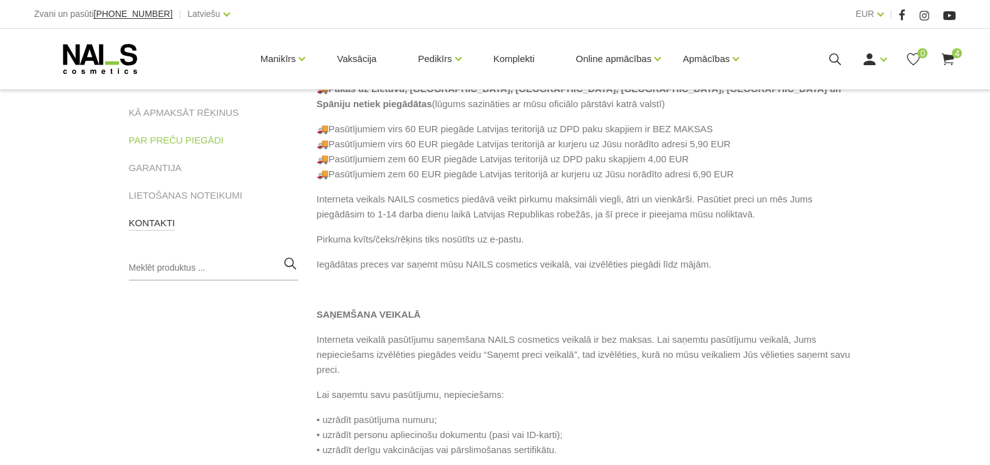
click at [155, 227] on link "KONTAKTI" at bounding box center [152, 222] width 46 height 15
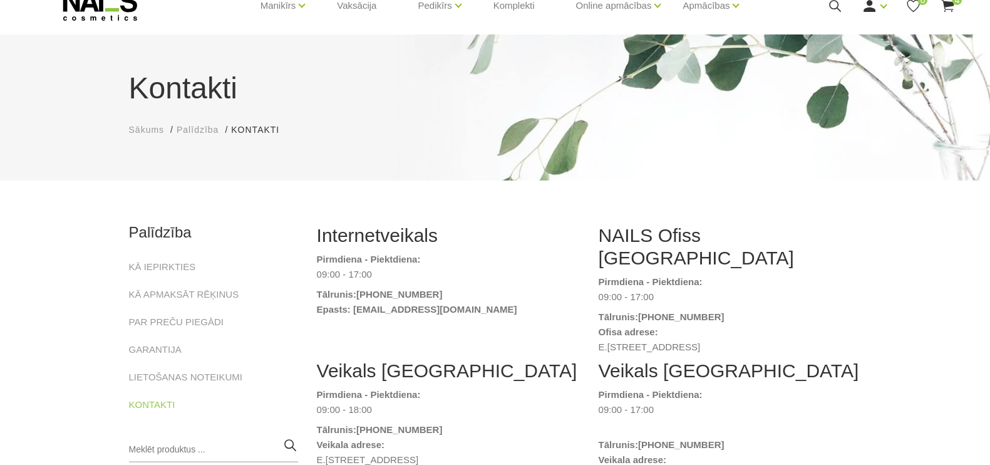
scroll to position [78, 0]
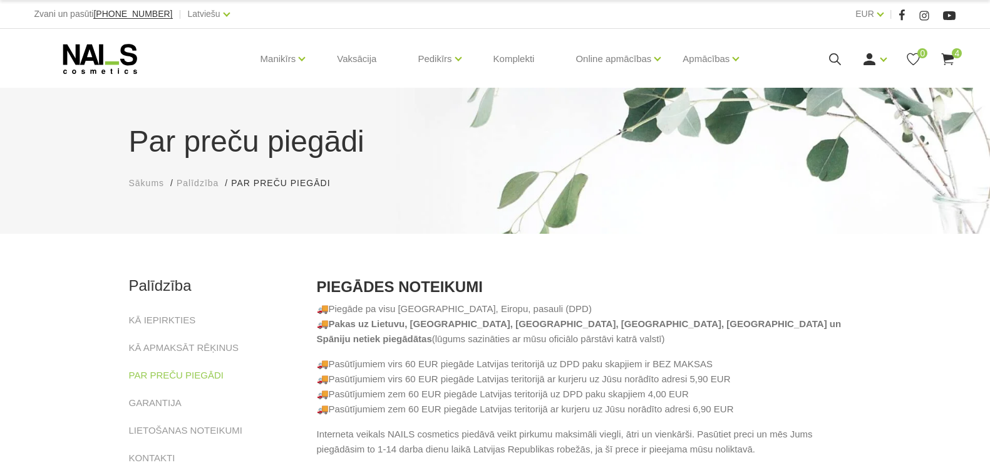
scroll to position [235, 0]
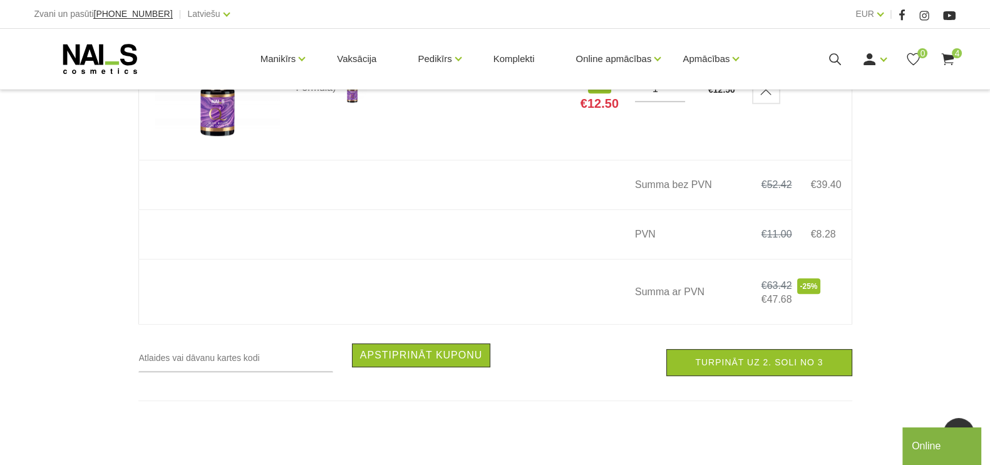
scroll to position [470, 0]
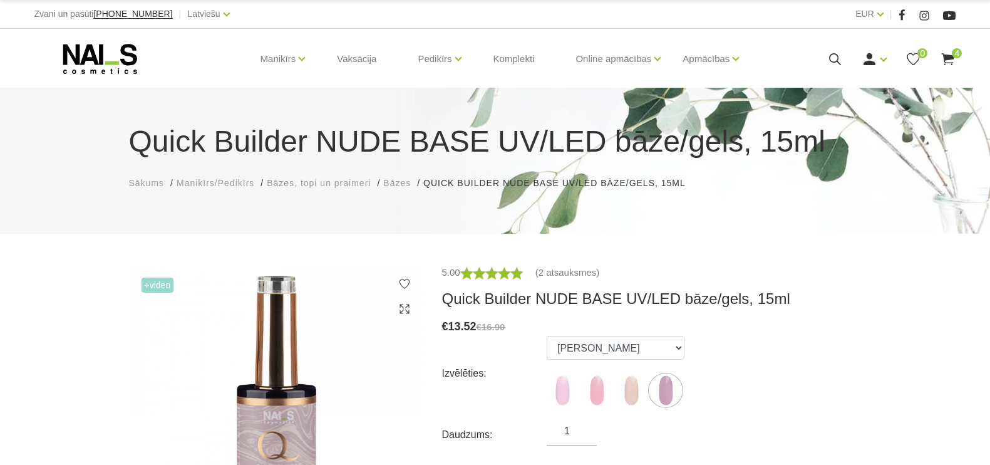
select select "6011"
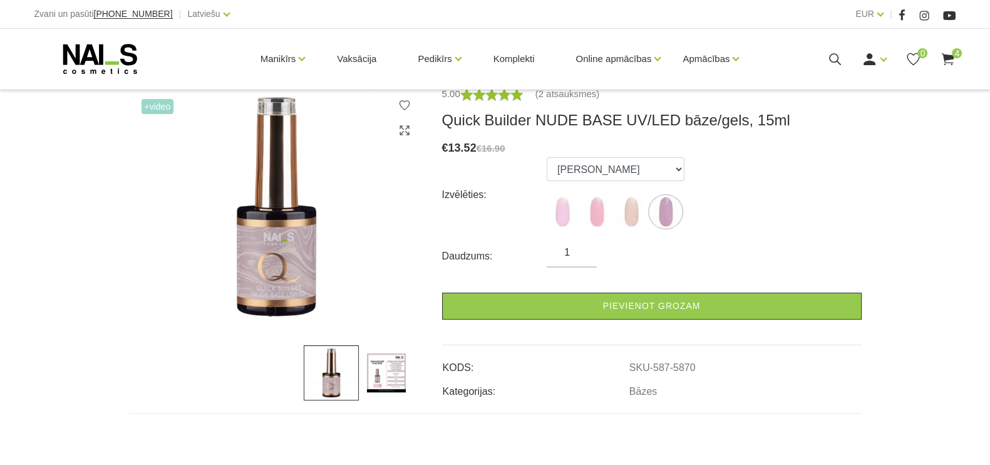
scroll to position [153, 0]
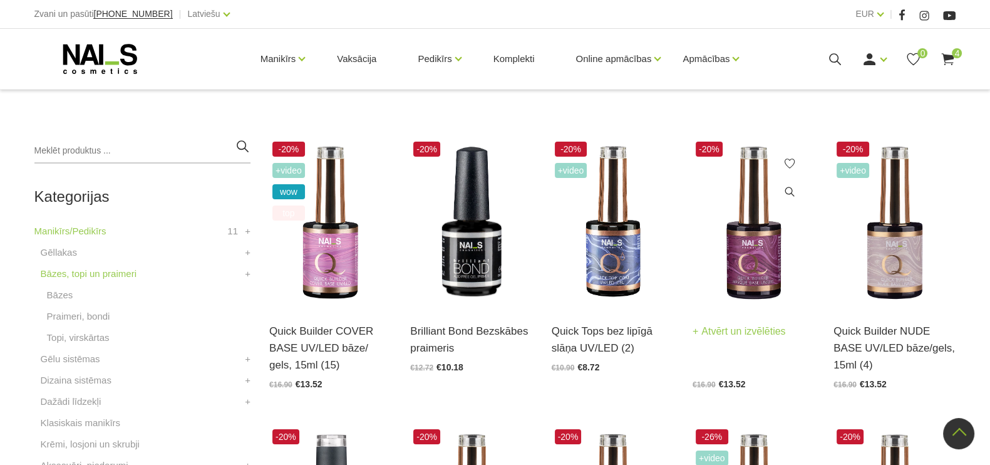
scroll to position [235, 0]
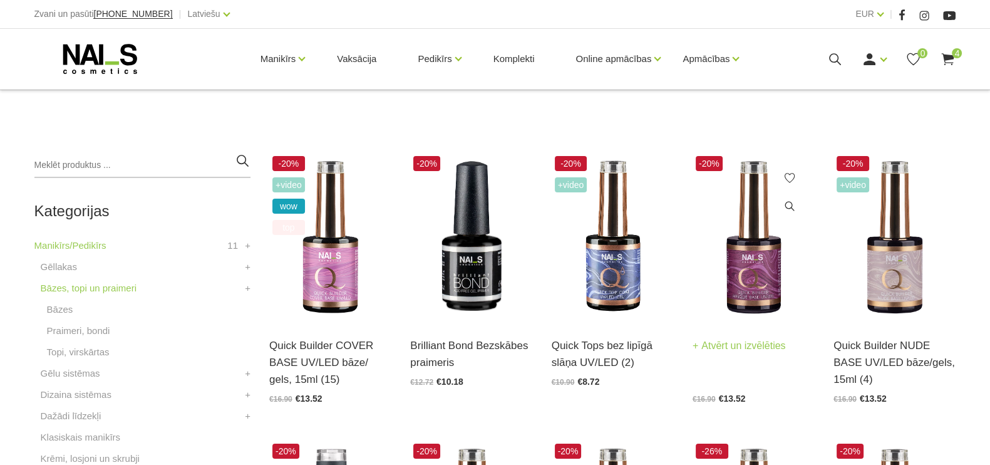
click at [759, 281] on img at bounding box center [754, 237] width 122 height 169
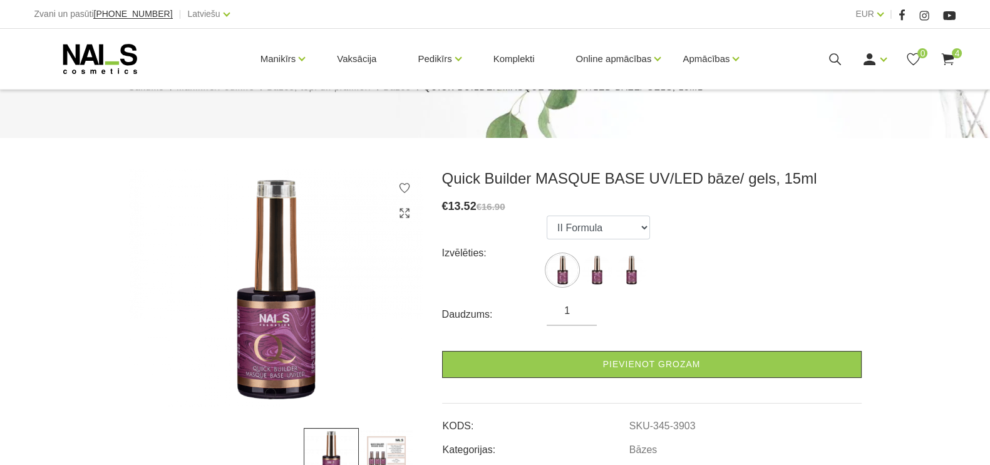
scroll to position [156, 0]
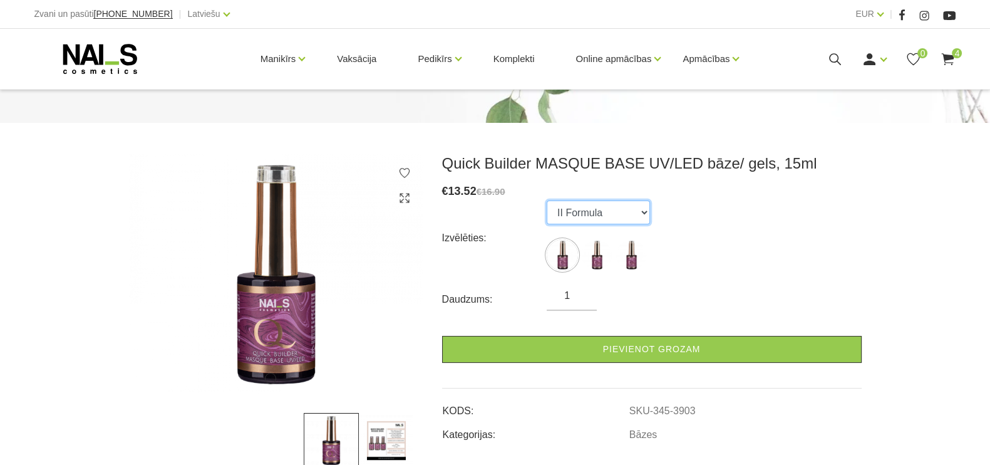
click at [650, 200] on select "II Formula I Formula Original Formula" at bounding box center [598, 212] width 103 height 24
click at [387, 413] on img at bounding box center [386, 440] width 55 height 55
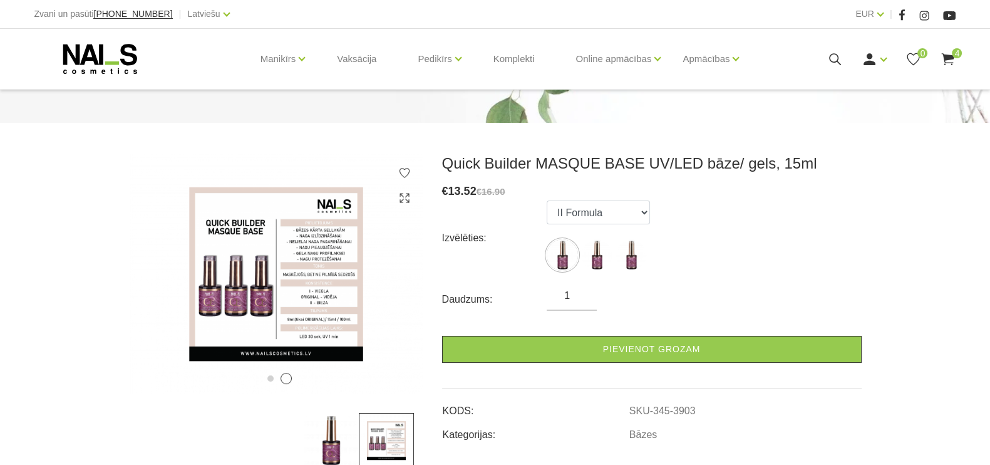
click at [948, 57] on use at bounding box center [948, 59] width 13 height 12
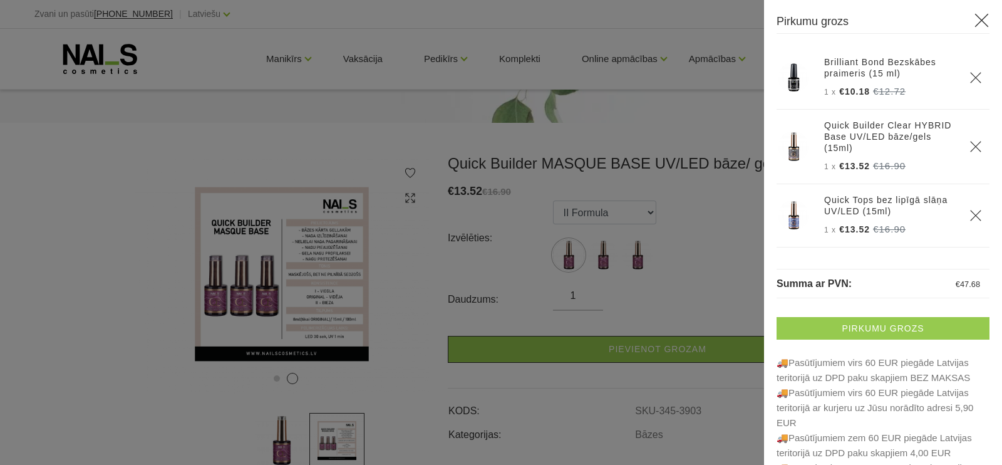
click at [863, 325] on link "Pirkumu grozs" at bounding box center [883, 328] width 213 height 23
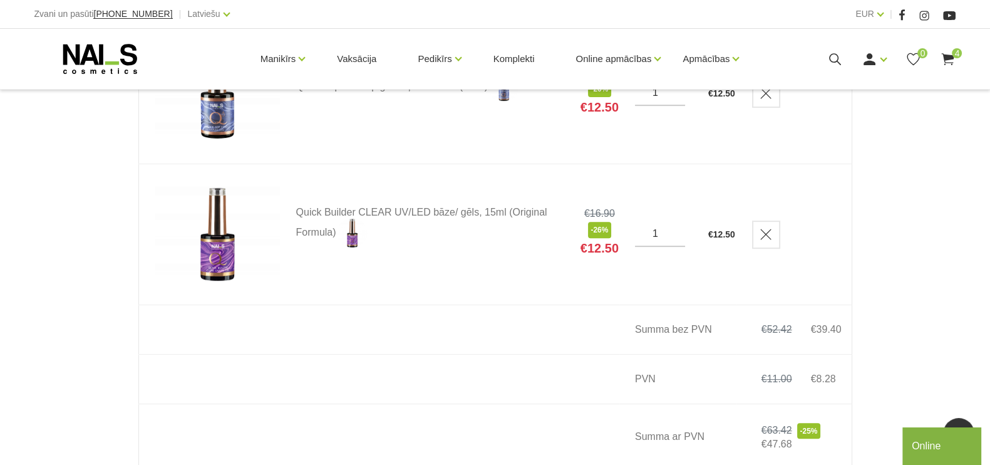
scroll to position [783, 0]
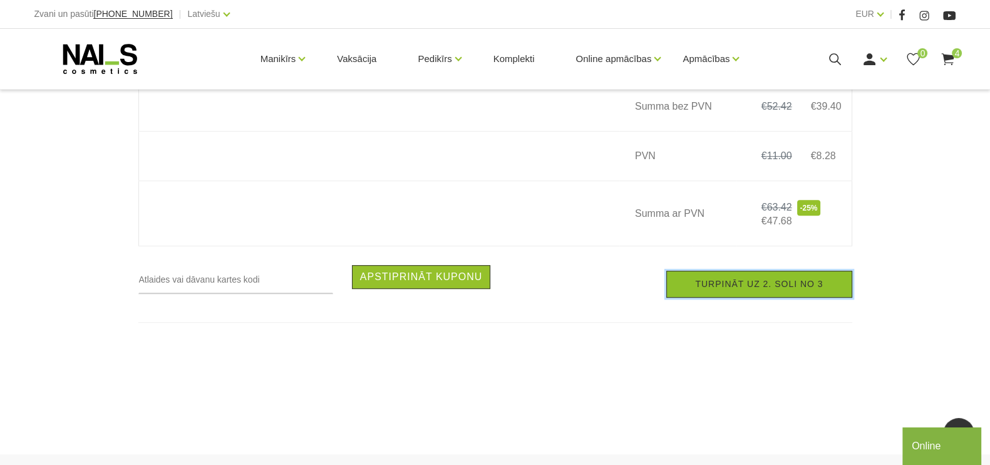
click at [780, 293] on link "Turpināt uz 2. soli no 3" at bounding box center [759, 284] width 185 height 27
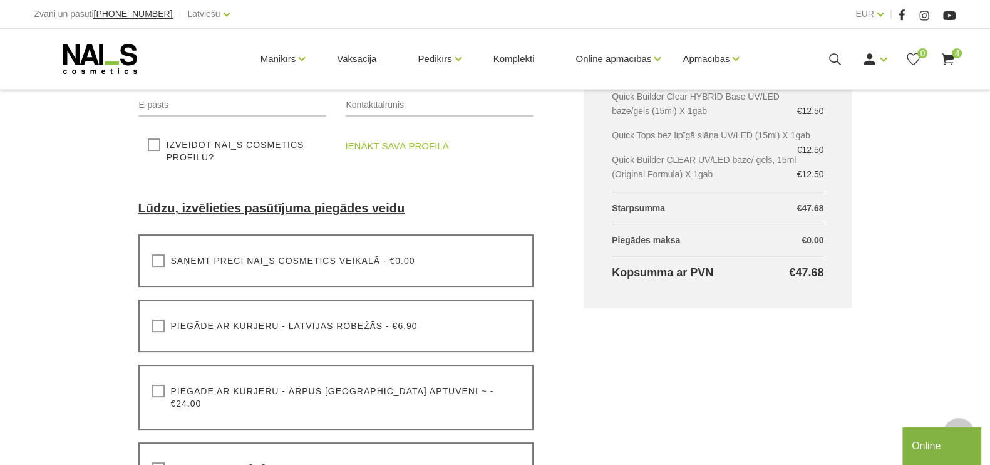
scroll to position [313, 0]
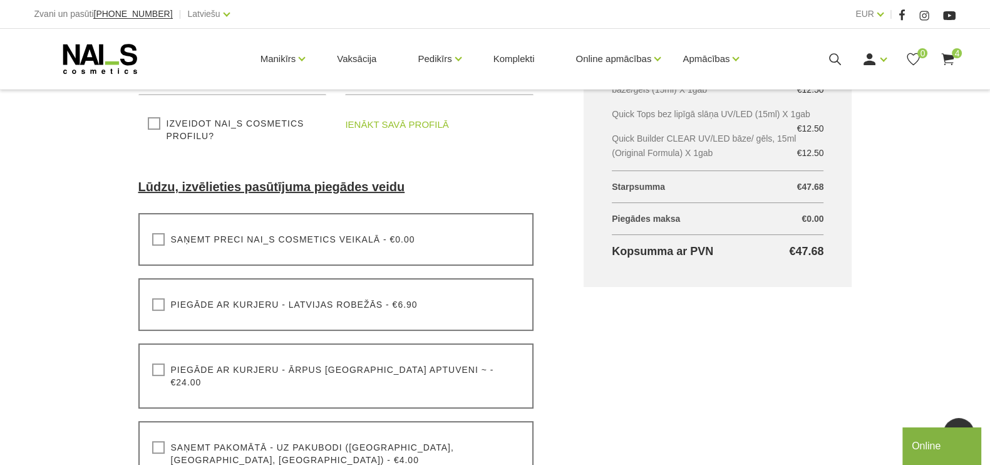
click at [158, 246] on label "Saņemt preci NAI_S cosmetics veikalā - €0.00" at bounding box center [283, 239] width 263 height 13
click at [0, 0] on input "Saņemt preci NAI_S cosmetics veikalā - €0.00" at bounding box center [0, 0] width 0 height 0
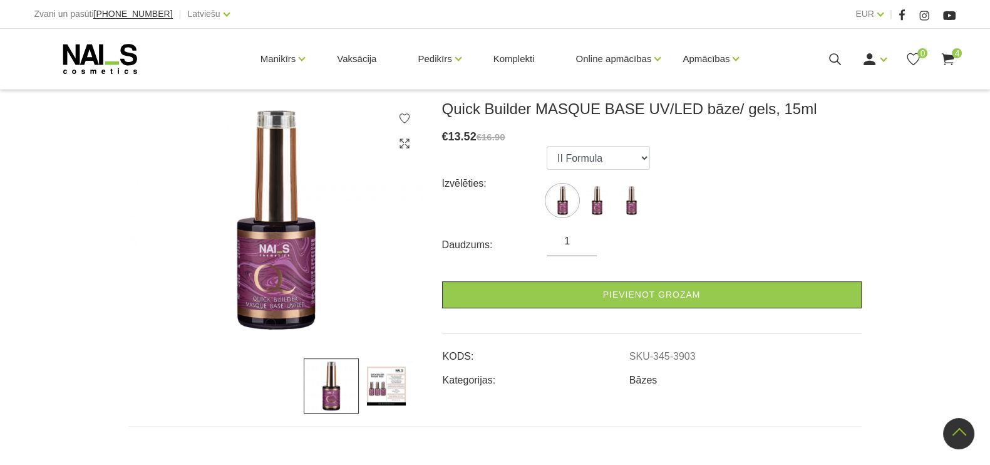
scroll to position [153, 0]
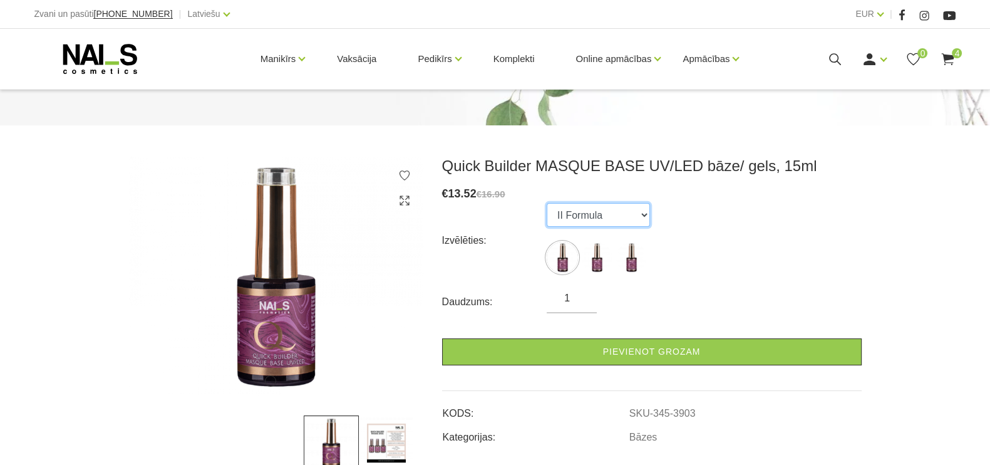
click at [650, 203] on select "II Formula I Formula Original Formula" at bounding box center [598, 215] width 103 height 24
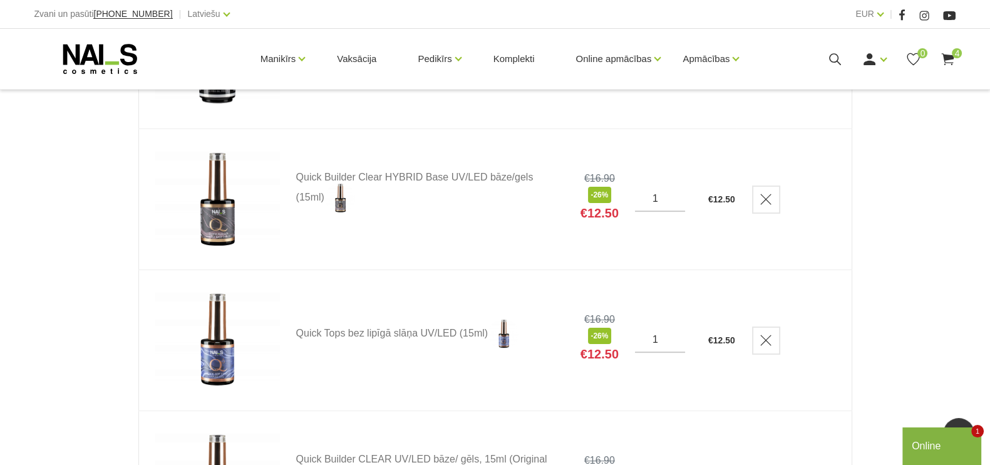
scroll to position [235, 0]
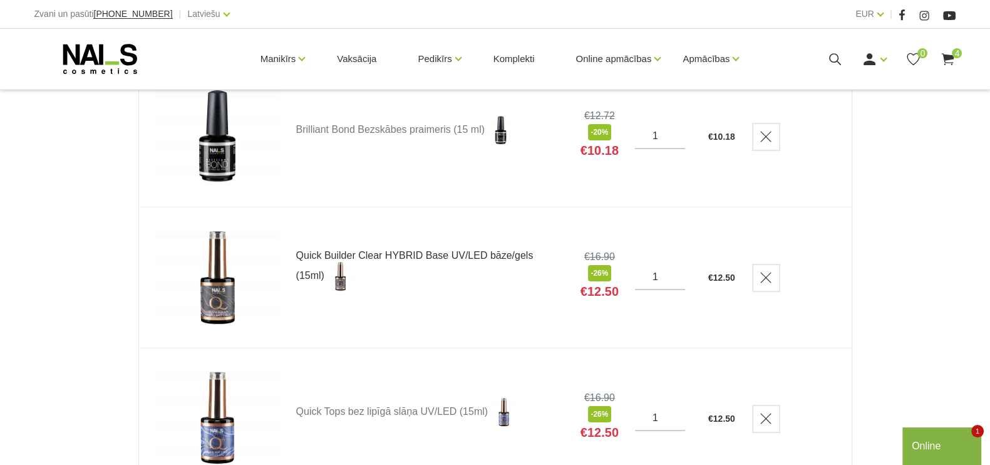
click at [377, 256] on link "Quick Builder Clear HYBRID Base UV/LED bāze/gels (15ml)" at bounding box center [430, 271] width 268 height 41
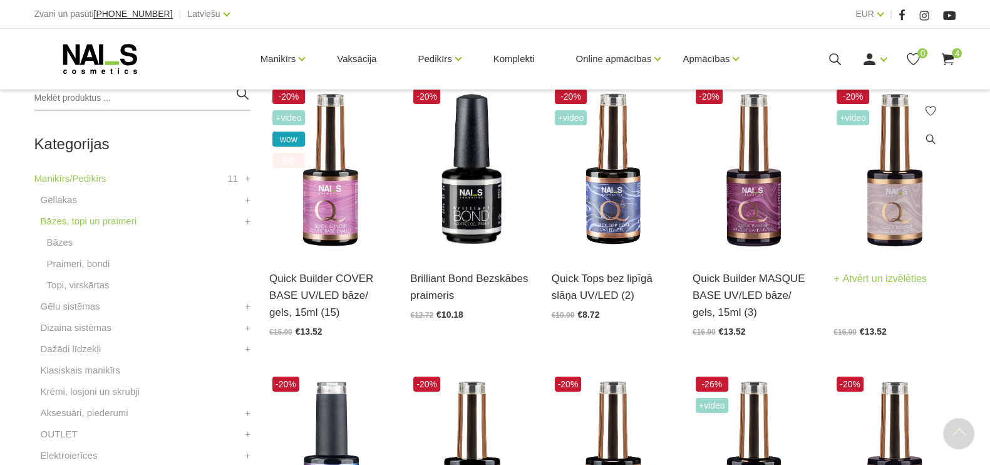
scroll to position [392, 0]
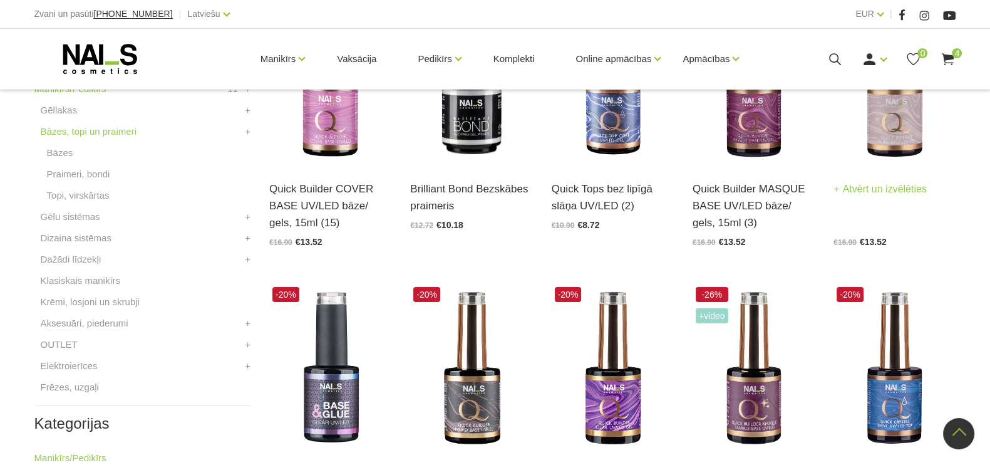
click at [886, 132] on img at bounding box center [895, 80] width 122 height 169
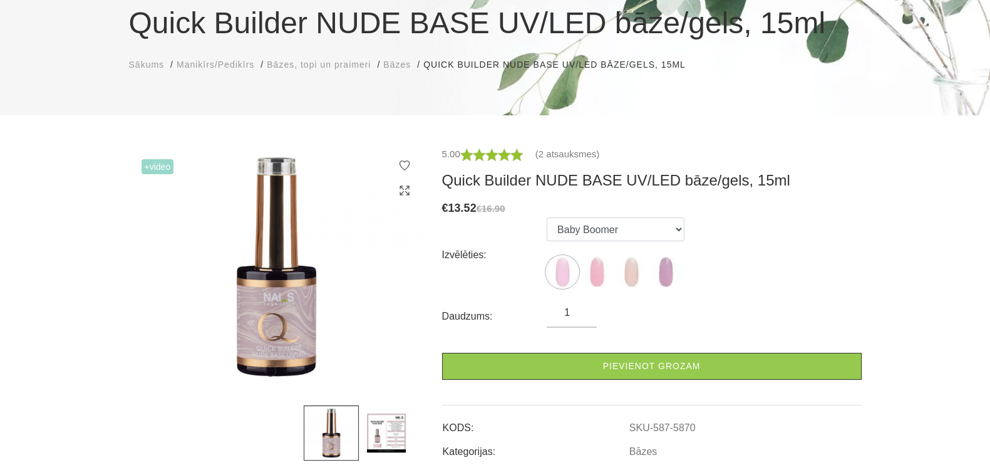
scroll to position [235, 0]
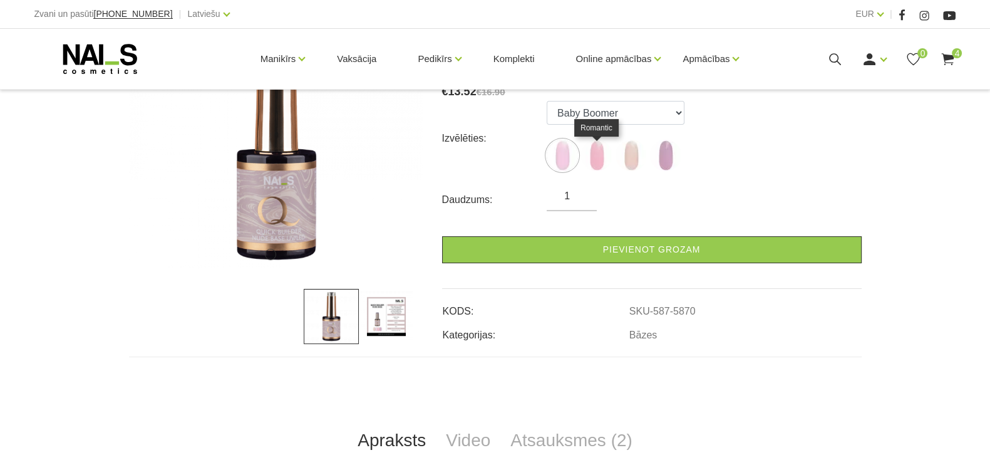
click at [593, 165] on img at bounding box center [596, 155] width 31 height 31
select select "5871"
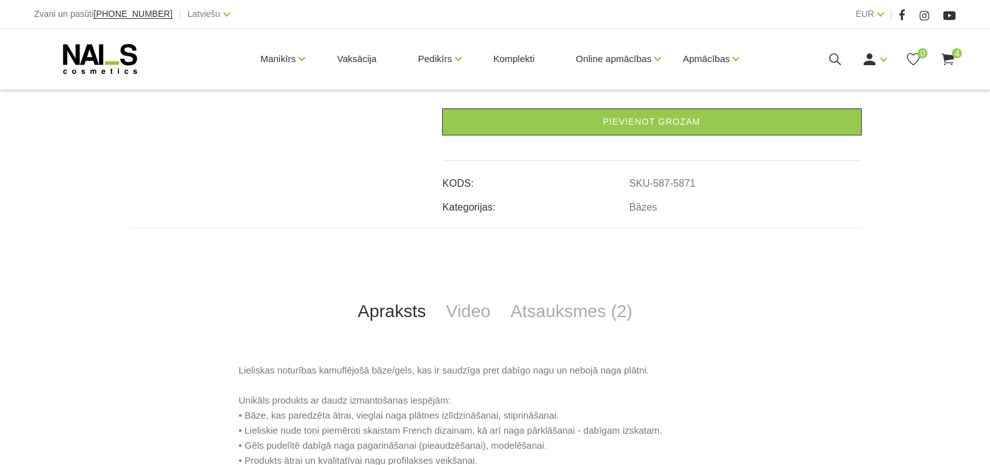
scroll to position [470, 0]
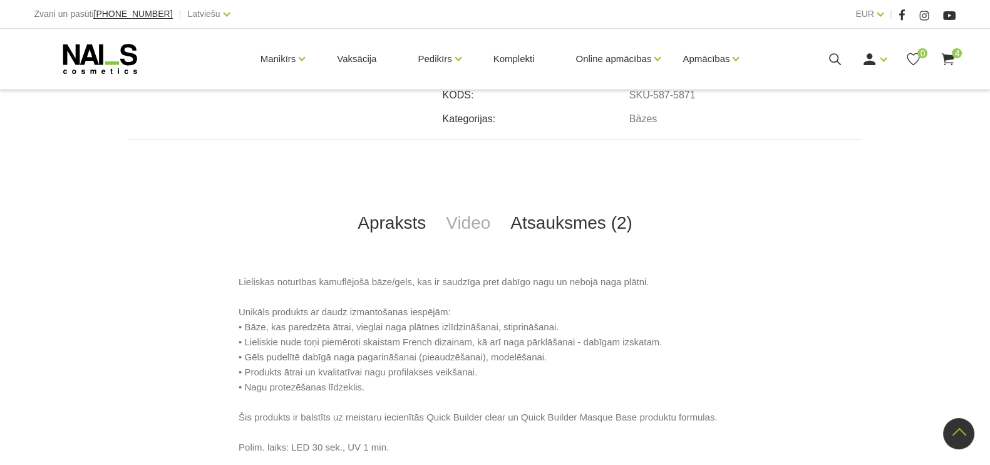
click at [605, 203] on link "Atsauksmes (2)" at bounding box center [572, 222] width 142 height 41
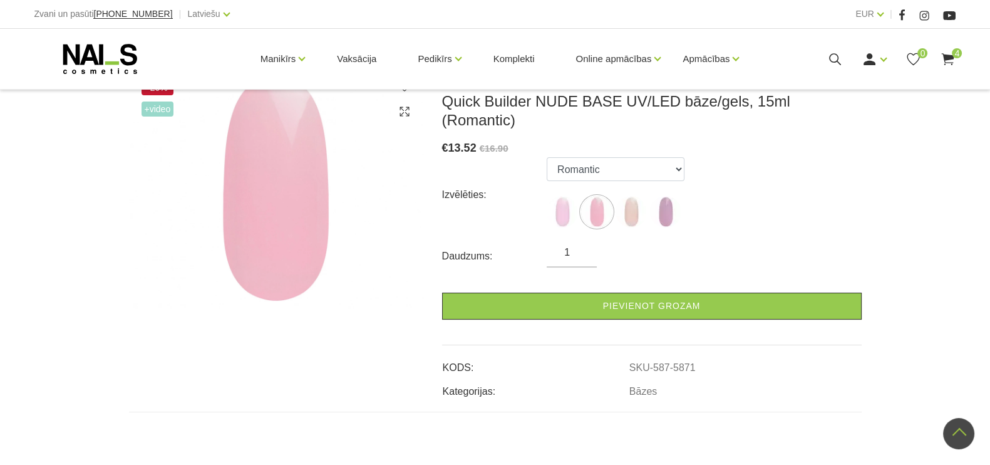
scroll to position [156, 0]
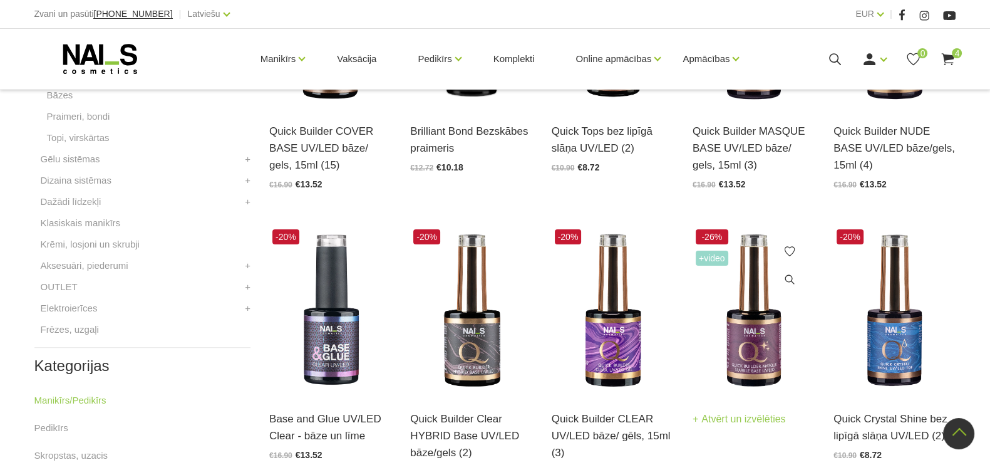
scroll to position [527, 0]
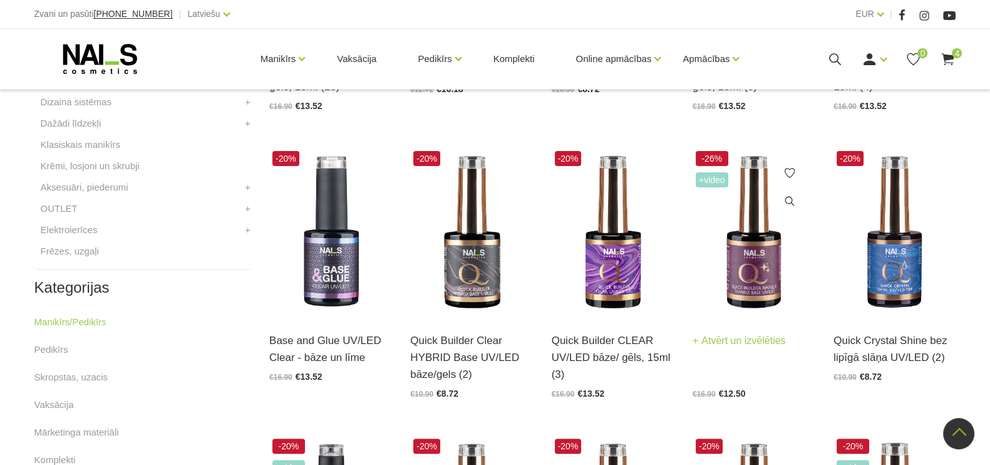
click at [758, 261] on img at bounding box center [754, 232] width 122 height 169
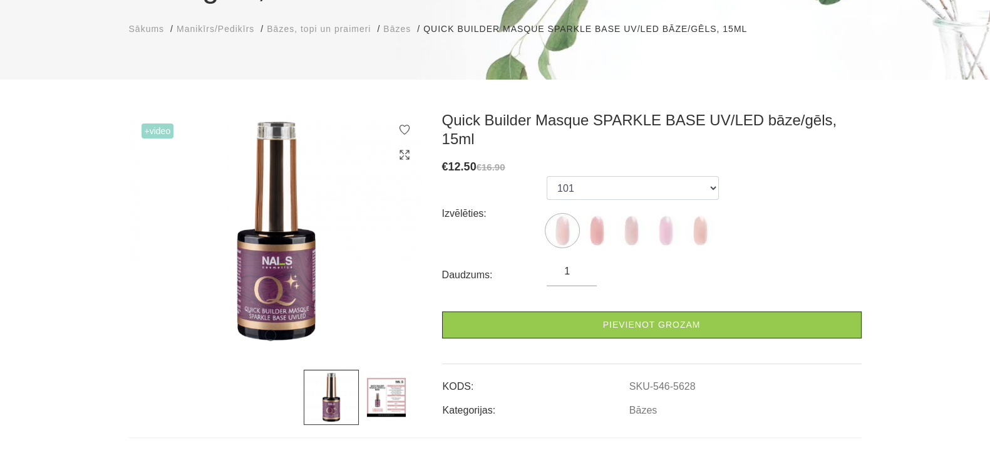
scroll to position [235, 0]
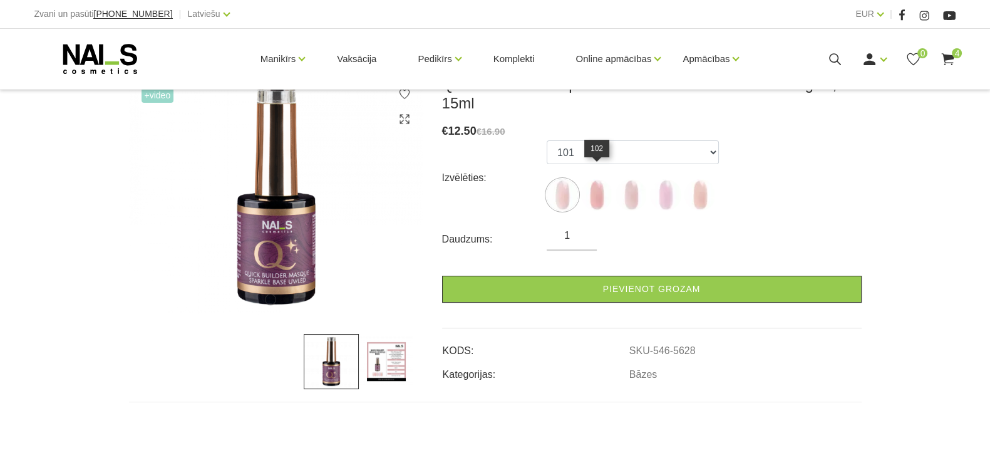
click at [600, 187] on img at bounding box center [596, 194] width 31 height 31
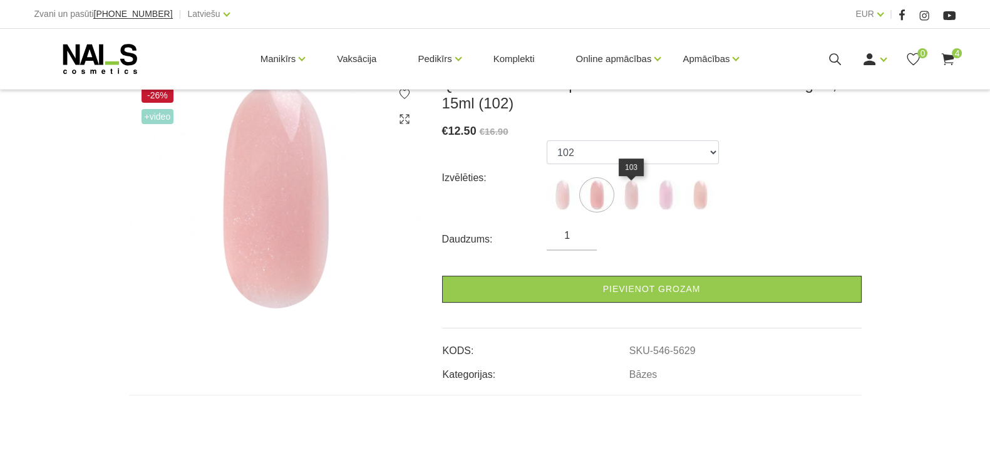
click at [631, 205] on img at bounding box center [631, 194] width 31 height 31
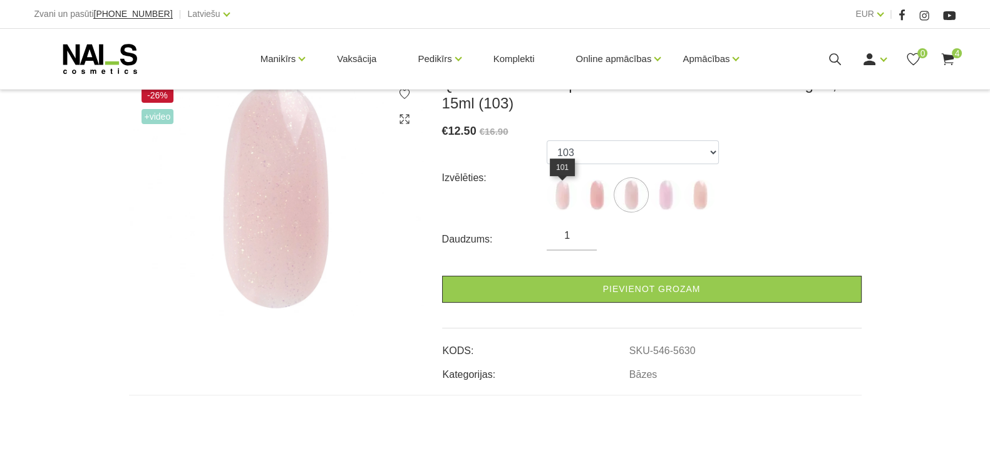
click at [565, 205] on img at bounding box center [562, 194] width 31 height 31
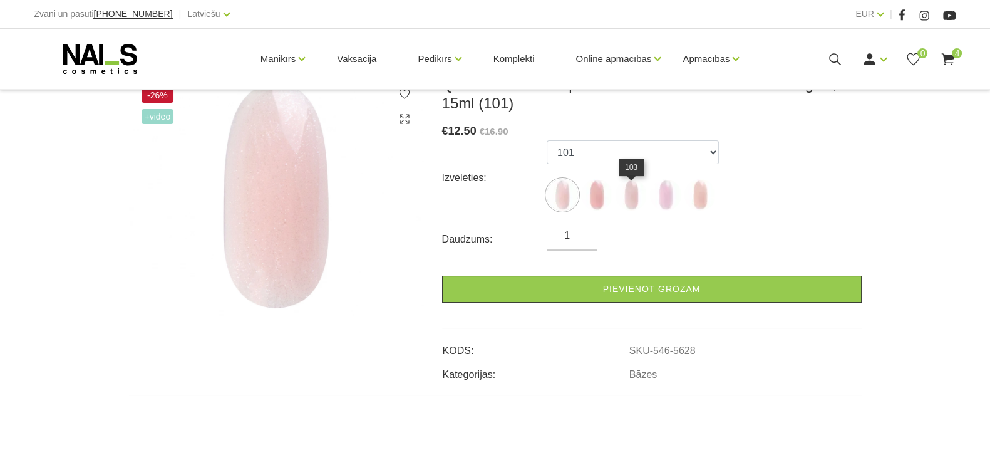
click at [633, 207] on img at bounding box center [631, 194] width 31 height 31
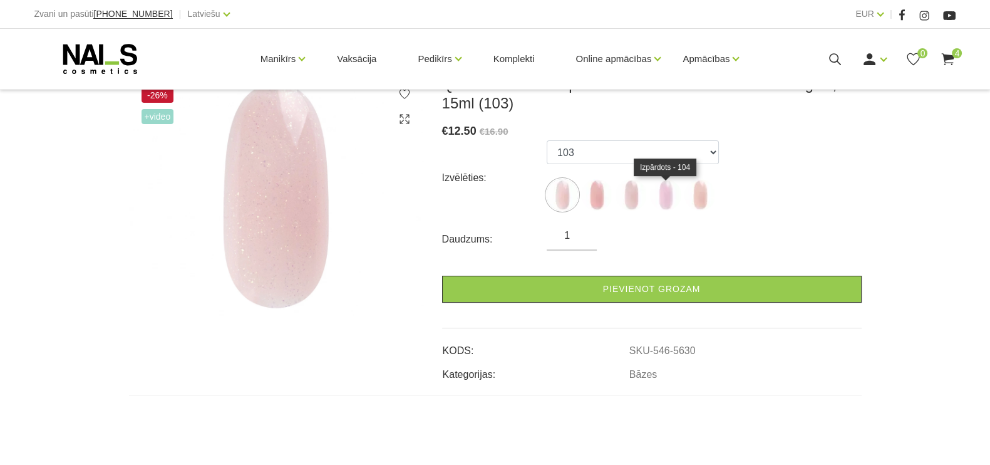
click at [668, 207] on img at bounding box center [665, 194] width 31 height 31
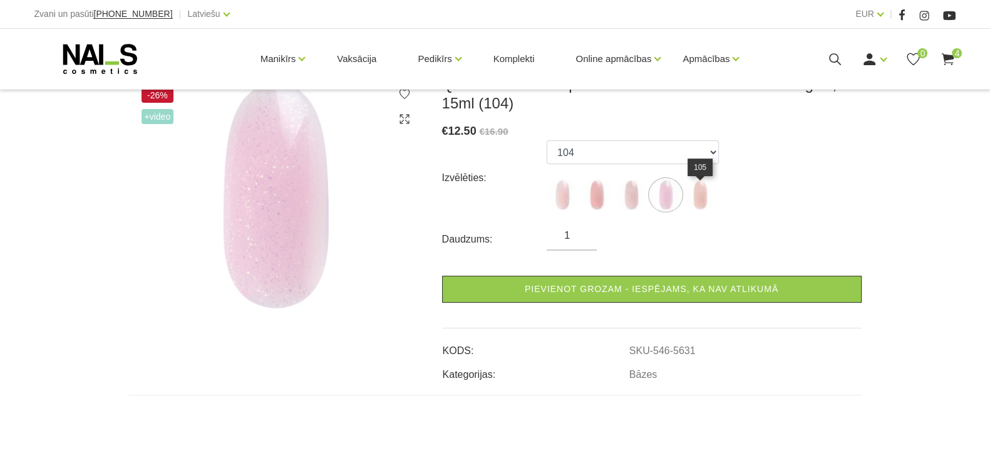
click at [700, 208] on img at bounding box center [700, 194] width 31 height 31
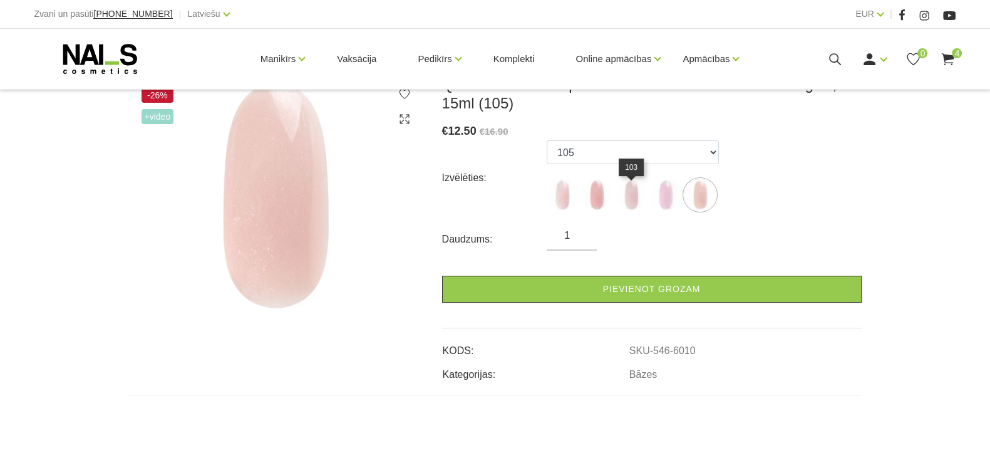
click at [630, 207] on img at bounding box center [631, 194] width 31 height 31
select select "5630"
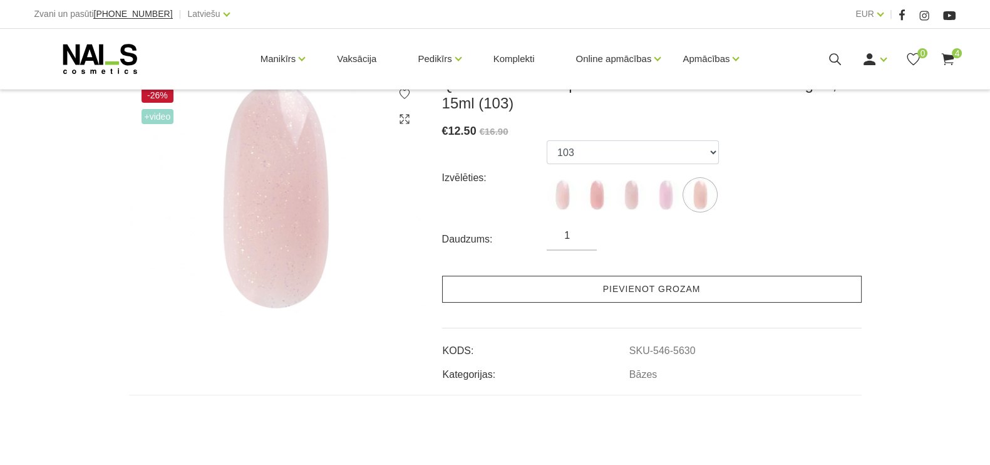
click at [640, 288] on link "Pievienot grozam" at bounding box center [652, 289] width 420 height 27
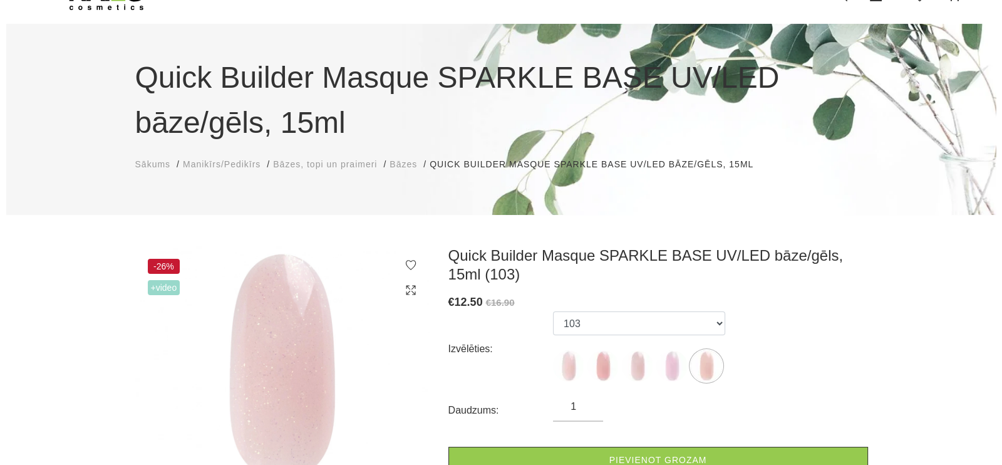
scroll to position [0, 0]
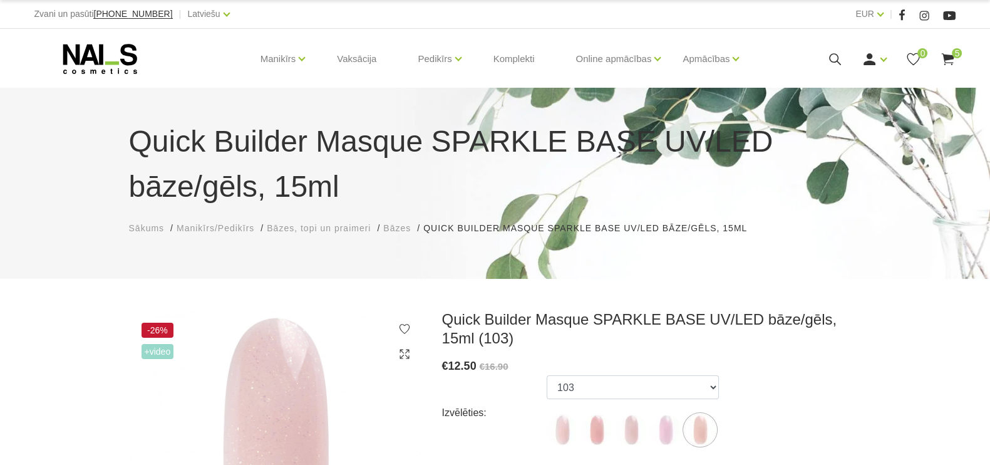
click at [952, 58] on use at bounding box center [948, 59] width 13 height 12
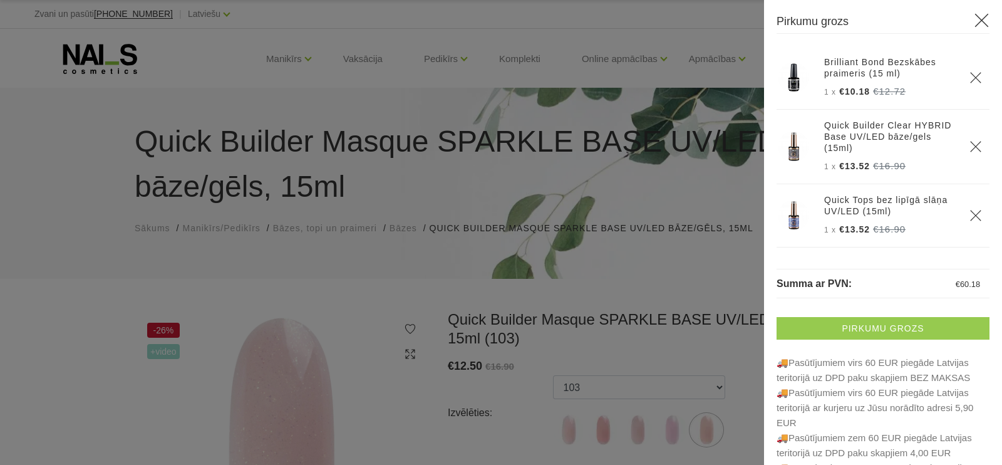
click at [870, 324] on link "Pirkumu grozs" at bounding box center [883, 328] width 213 height 23
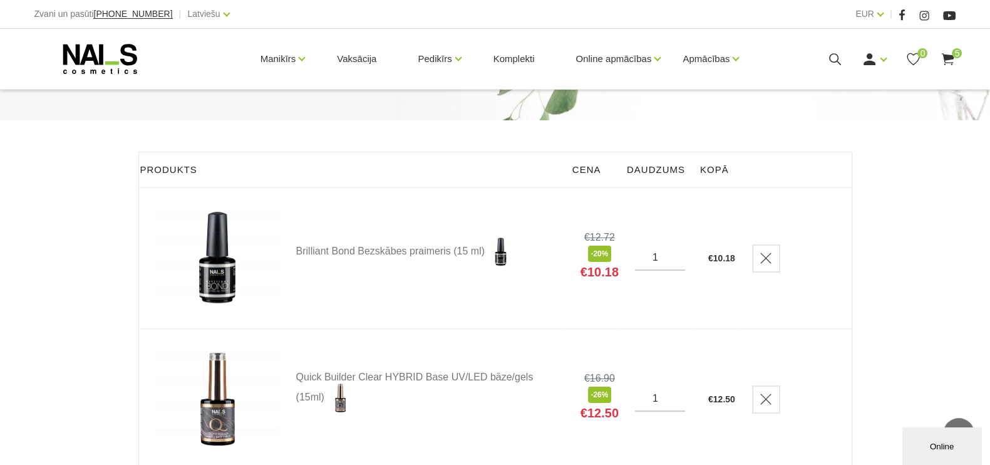
scroll to position [78, 0]
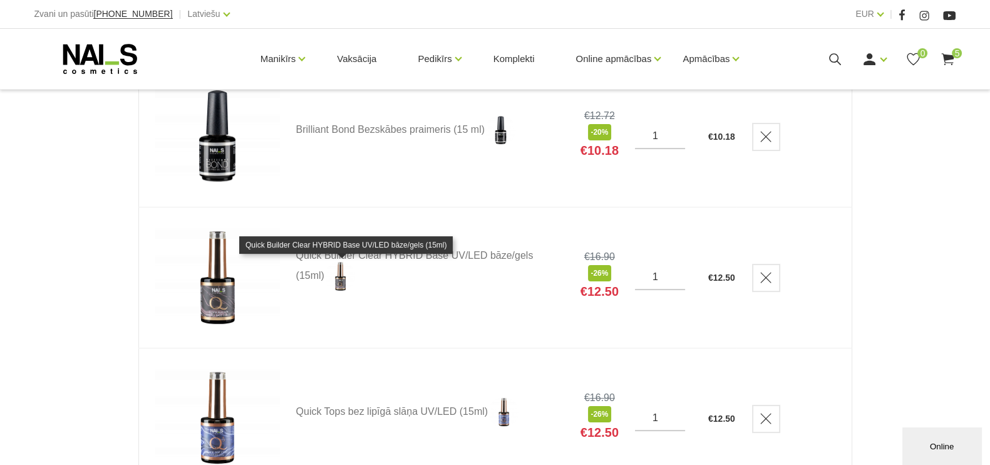
scroll to position [548, 0]
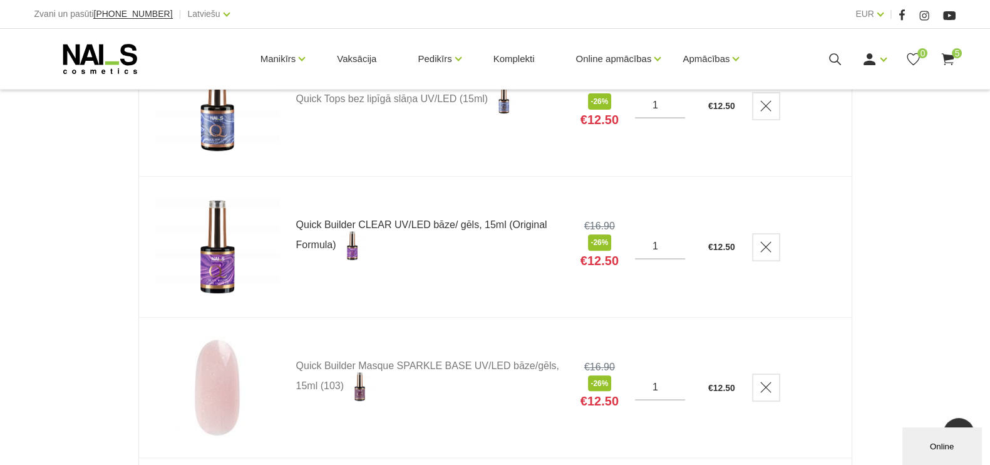
click at [384, 221] on link "Quick Builder CLEAR UV/LED bāze/ gēls, 15ml (Original Formula)" at bounding box center [430, 240] width 268 height 41
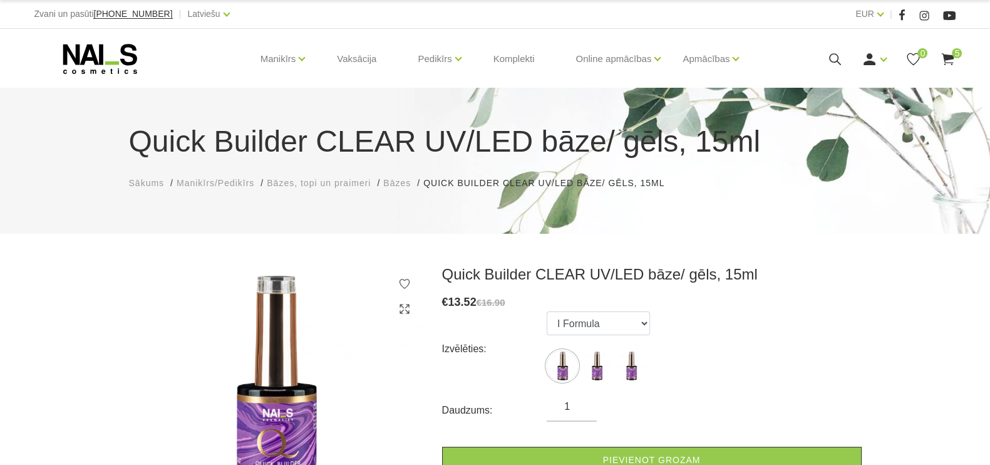
click at [333, 184] on span "Bāzes, topi un praimeri" at bounding box center [319, 183] width 104 height 10
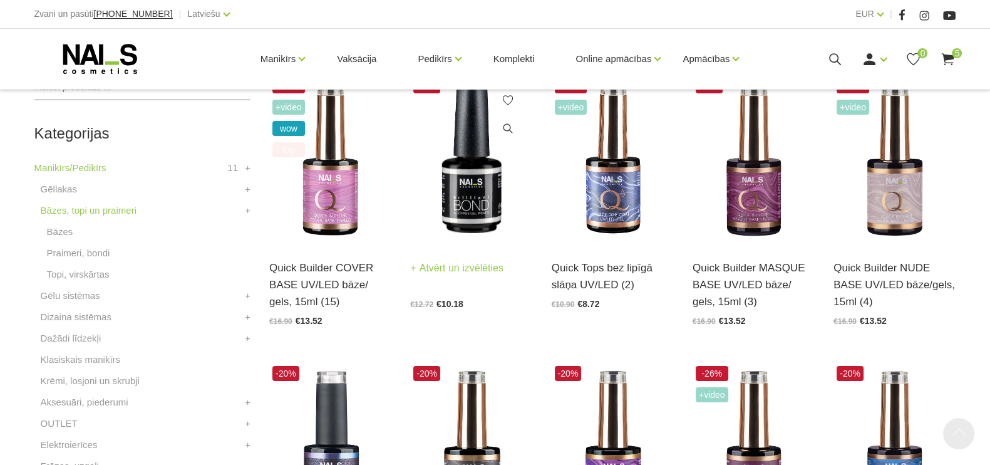
scroll to position [313, 0]
click at [62, 232] on link "Bāzes" at bounding box center [60, 231] width 26 height 15
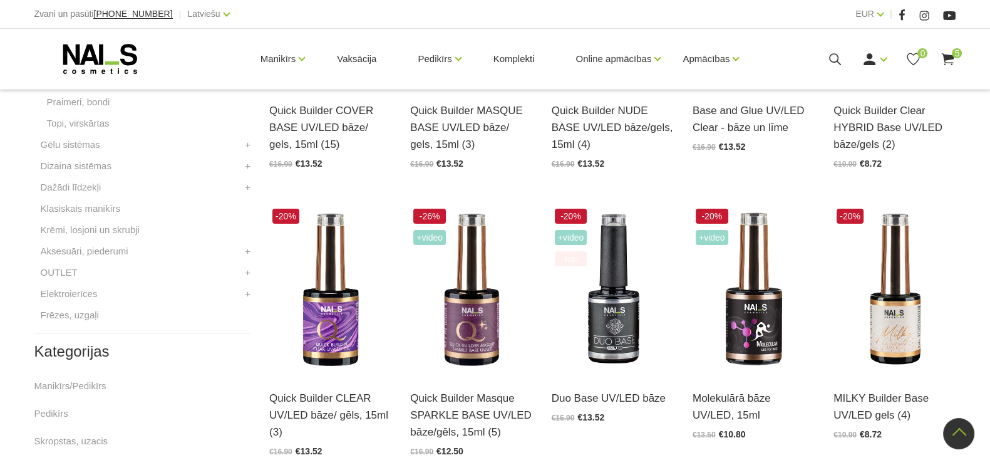
scroll to position [705, 0]
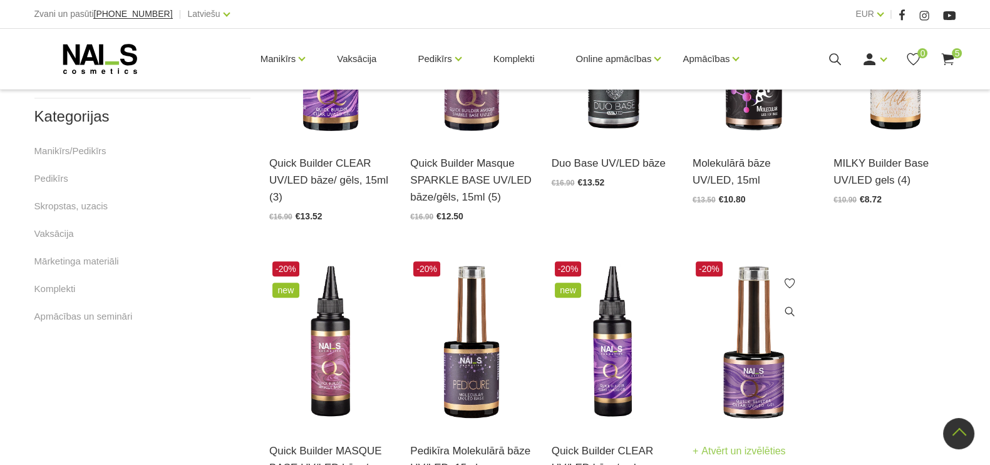
click at [745, 378] on img at bounding box center [754, 342] width 122 height 169
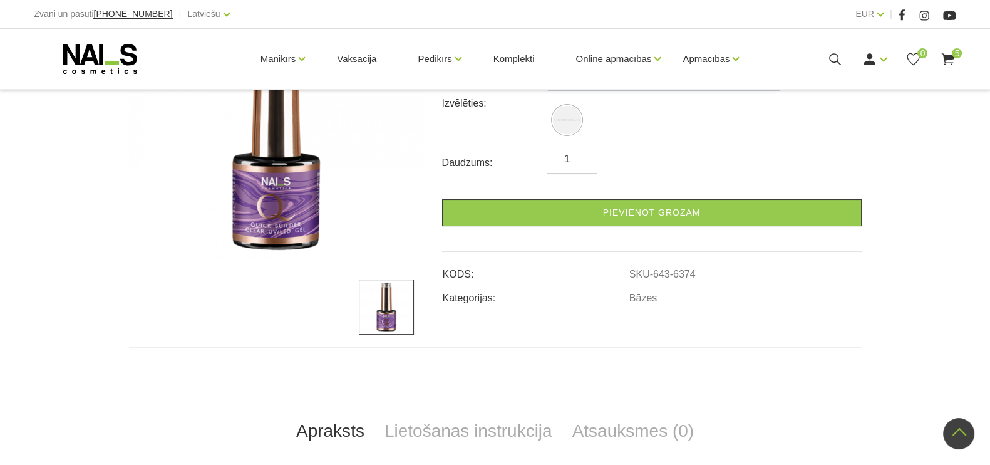
scroll to position [156, 0]
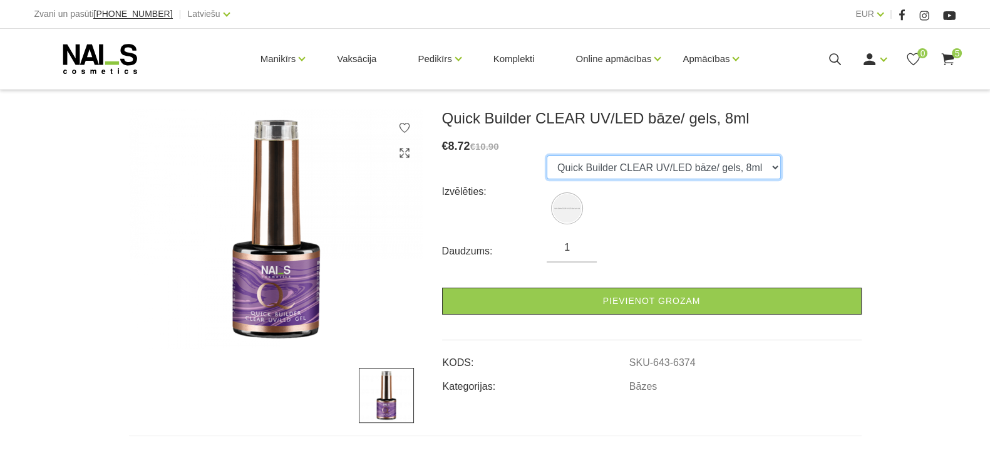
click at [781, 165] on select "Quick Builder CLEAR UV/LED bāze/ gels, 8ml" at bounding box center [664, 167] width 234 height 24
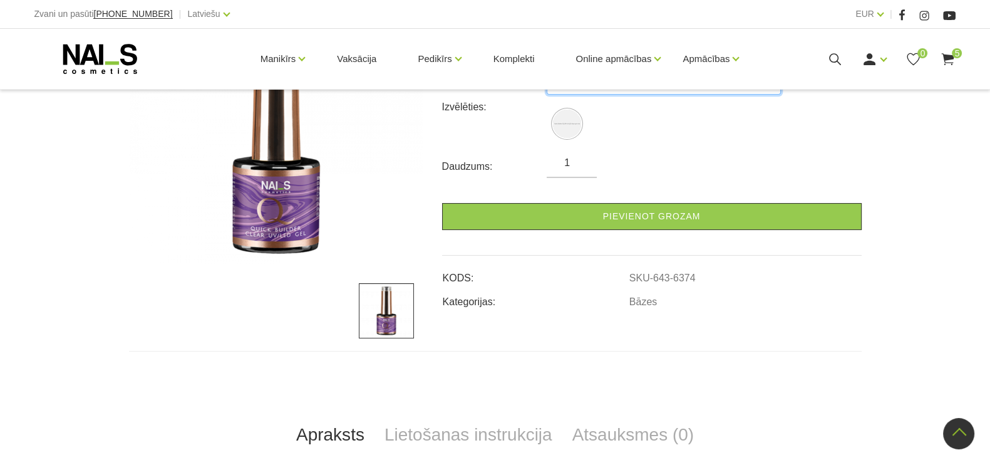
scroll to position [211, 0]
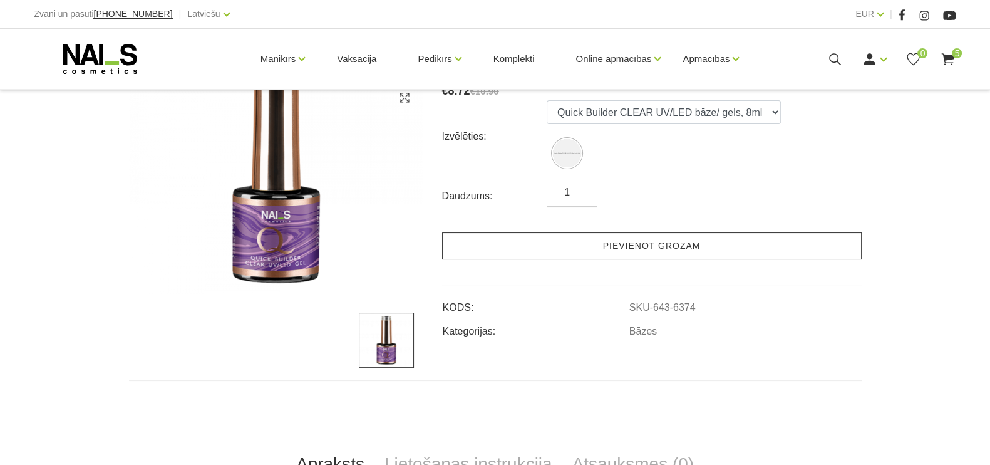
click at [663, 254] on link "Pievienot grozam" at bounding box center [652, 245] width 420 height 27
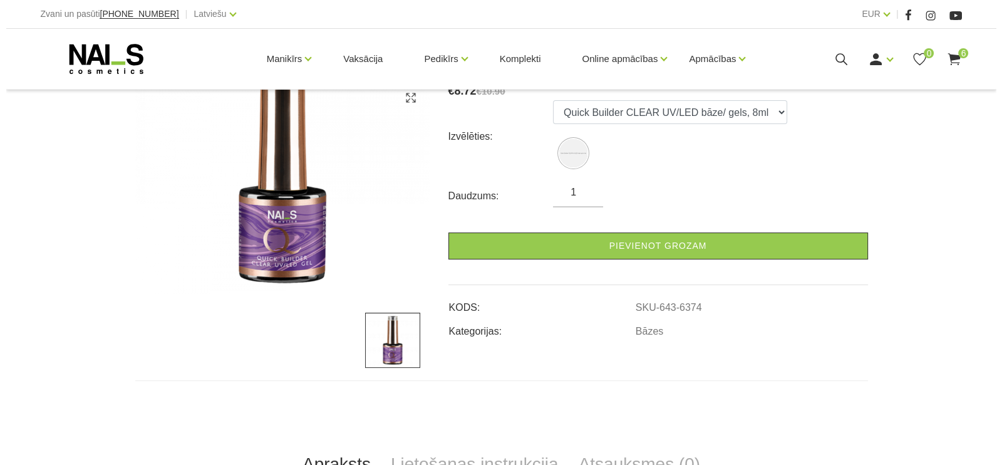
scroll to position [0, 0]
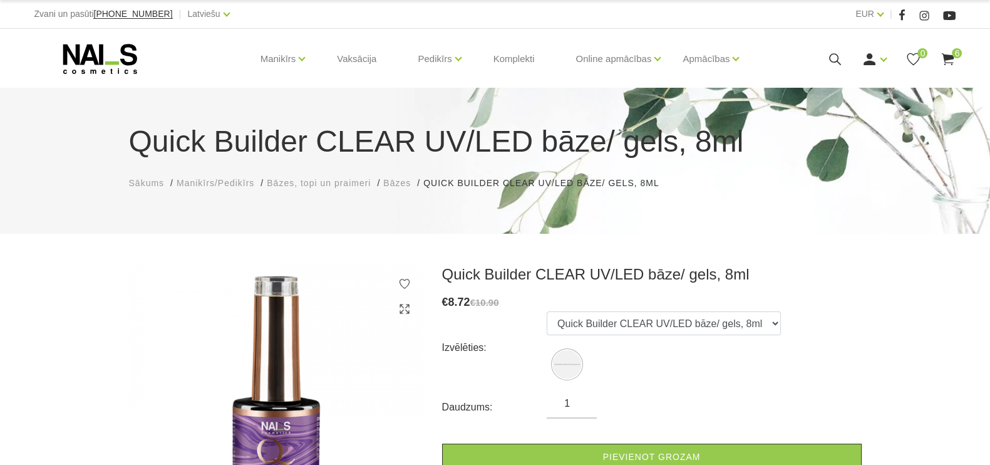
click at [949, 61] on icon at bounding box center [948, 59] width 16 height 16
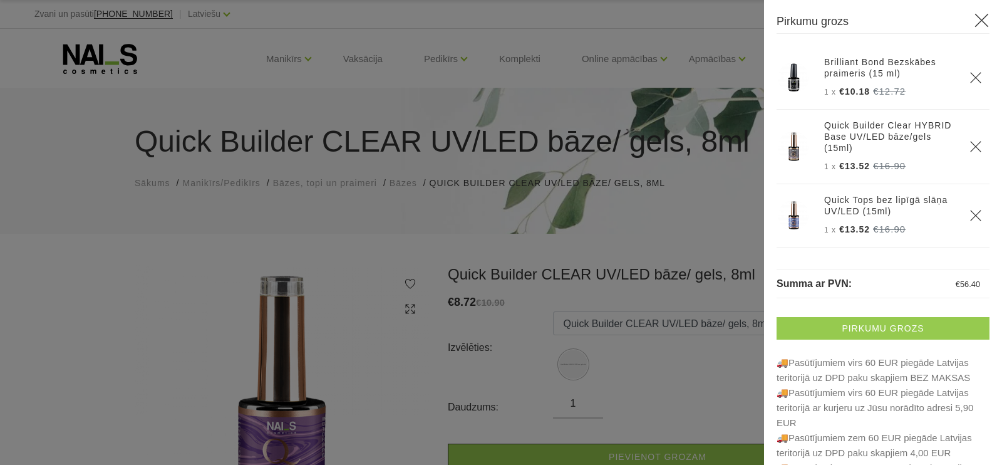
click at [881, 324] on link "Pirkumu grozs" at bounding box center [883, 328] width 213 height 23
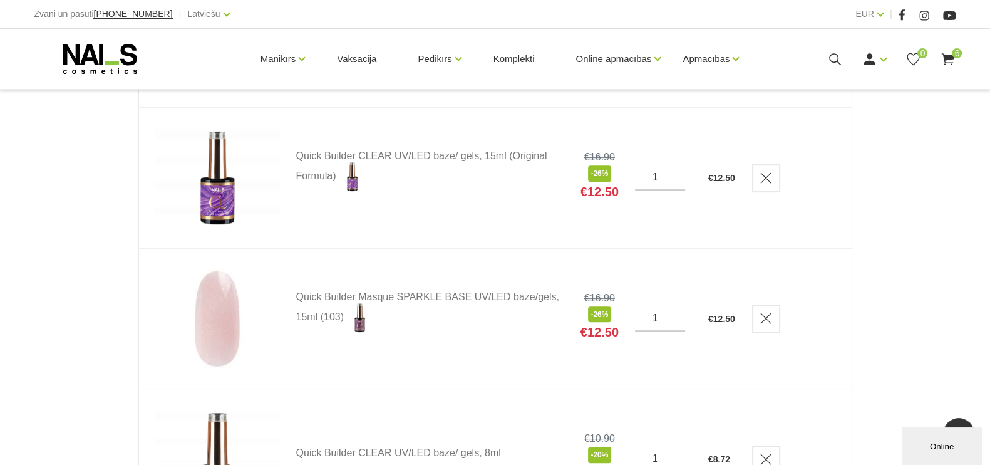
scroll to position [620, 0]
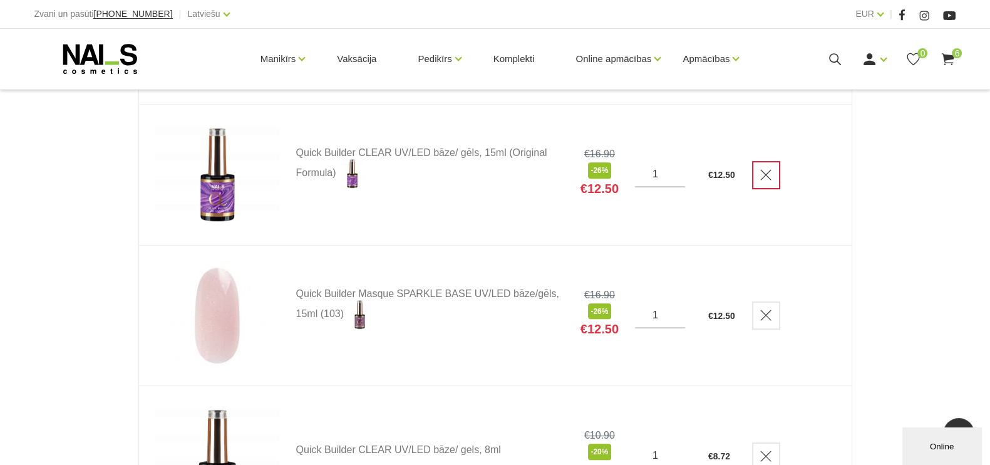
click at [764, 172] on icon "Delete" at bounding box center [766, 175] width 13 height 13
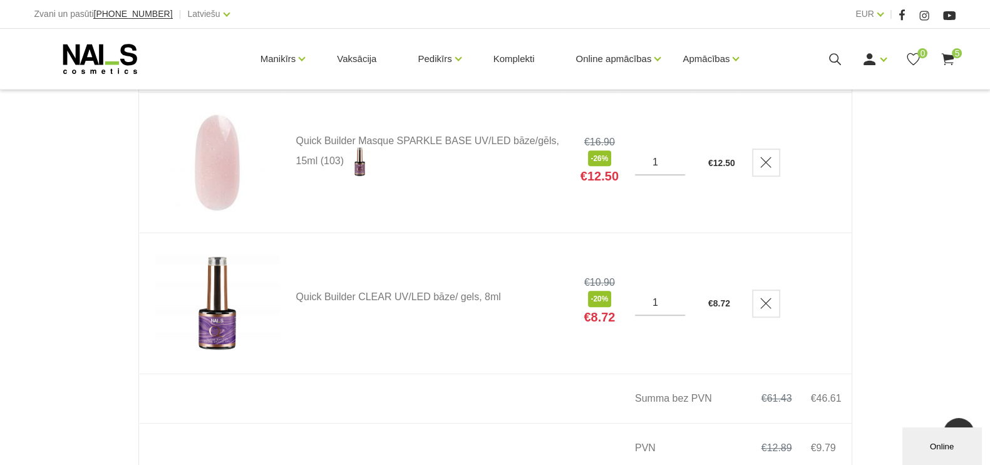
scroll to position [783, 0]
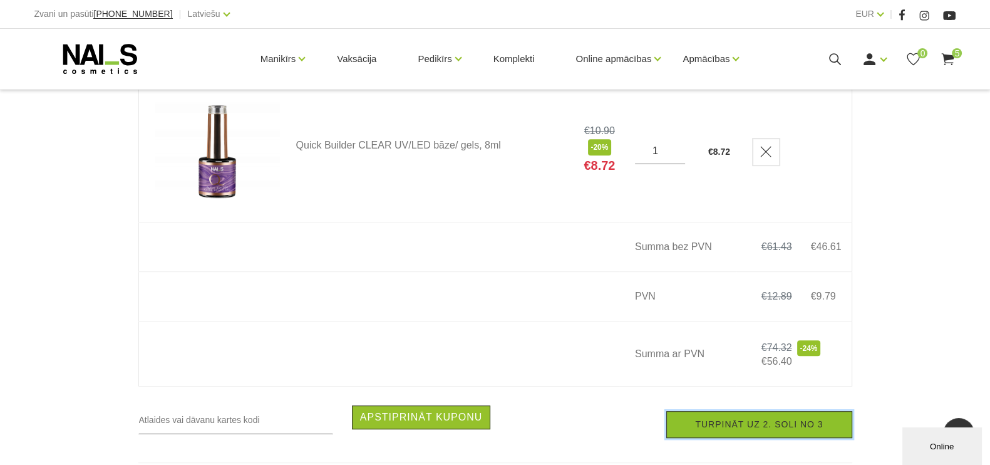
click at [720, 427] on link "Turpināt uz 2. soli no 3" at bounding box center [759, 424] width 185 height 27
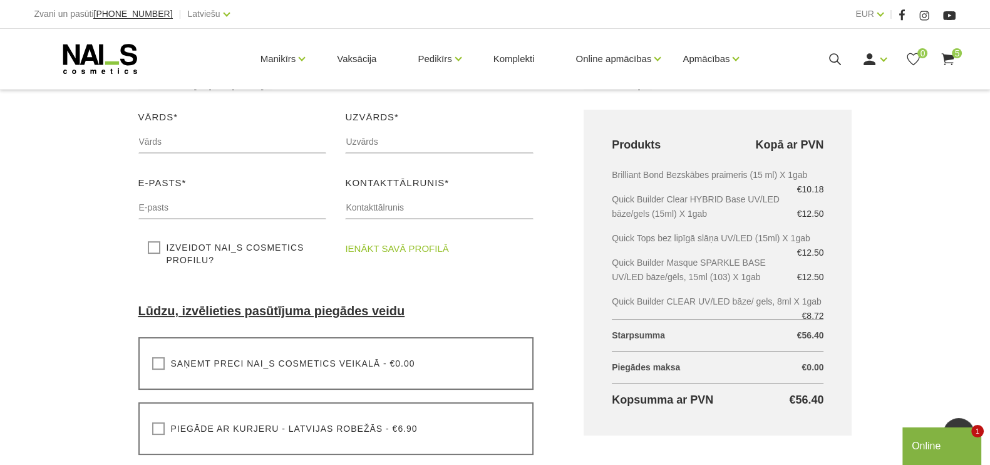
scroll to position [156, 0]
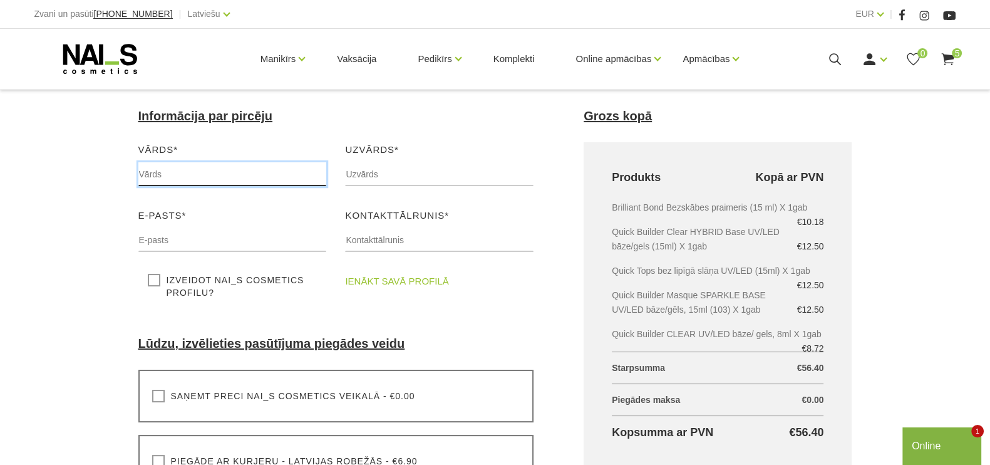
click at [227, 175] on input "text" at bounding box center [232, 174] width 189 height 24
type input "Sandra"
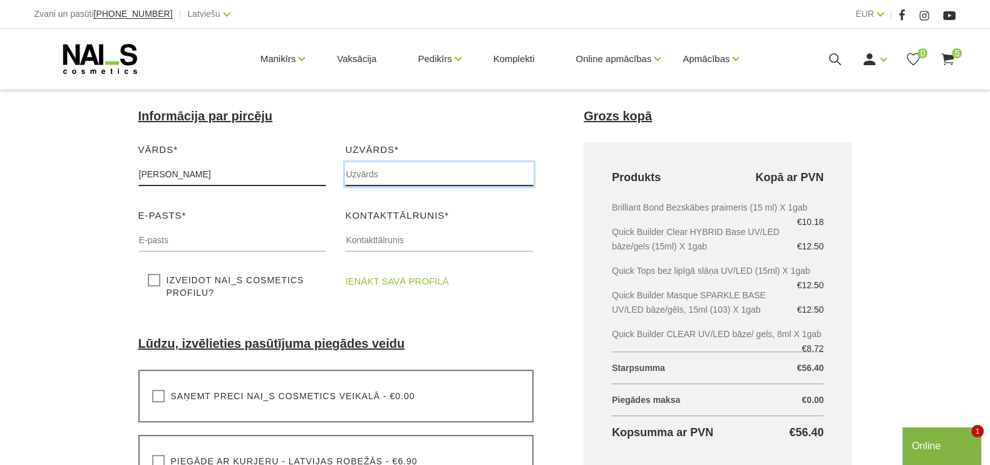
type input "Žagata"
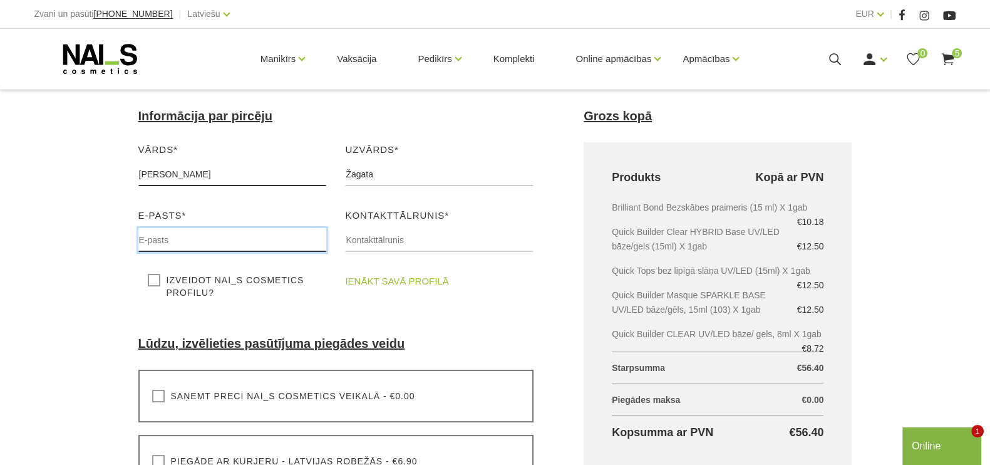
type input "smukinnas@gmail.com"
type input "25926450"
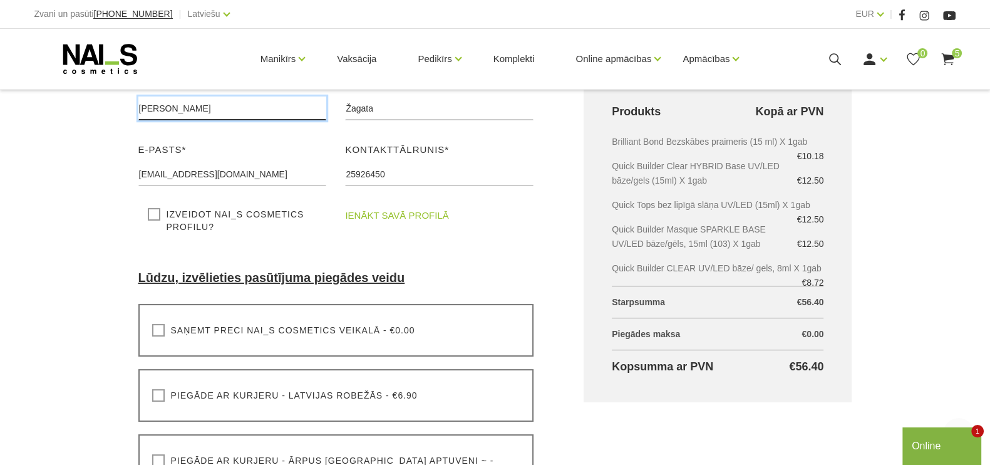
scroll to position [313, 0]
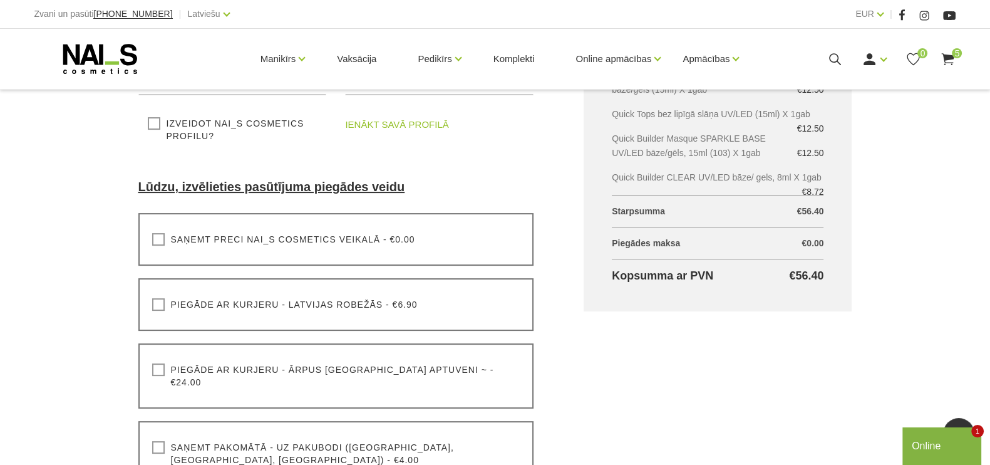
click at [163, 243] on label "Saņemt preci NAI_S cosmetics veikalā - €0.00" at bounding box center [283, 239] width 263 height 13
click at [0, 0] on input "Saņemt preci NAI_S cosmetics veikalā - €0.00" at bounding box center [0, 0] width 0 height 0
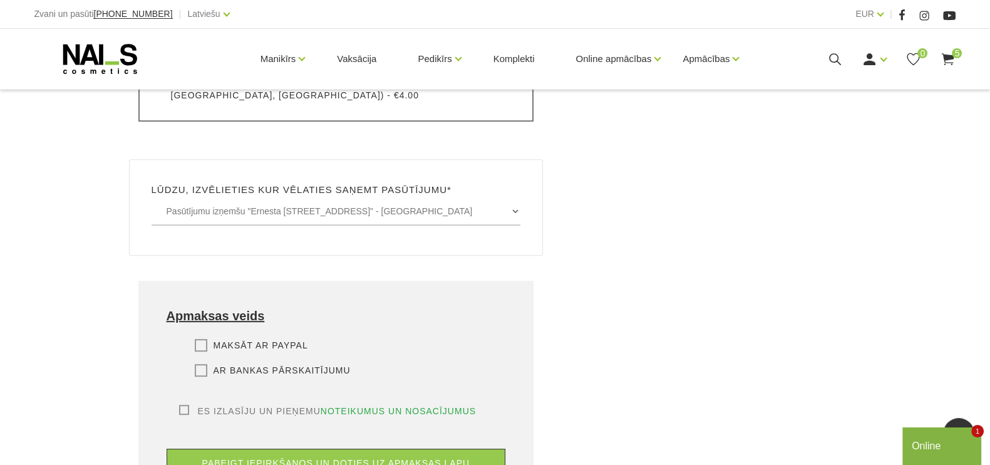
scroll to position [626, 0]
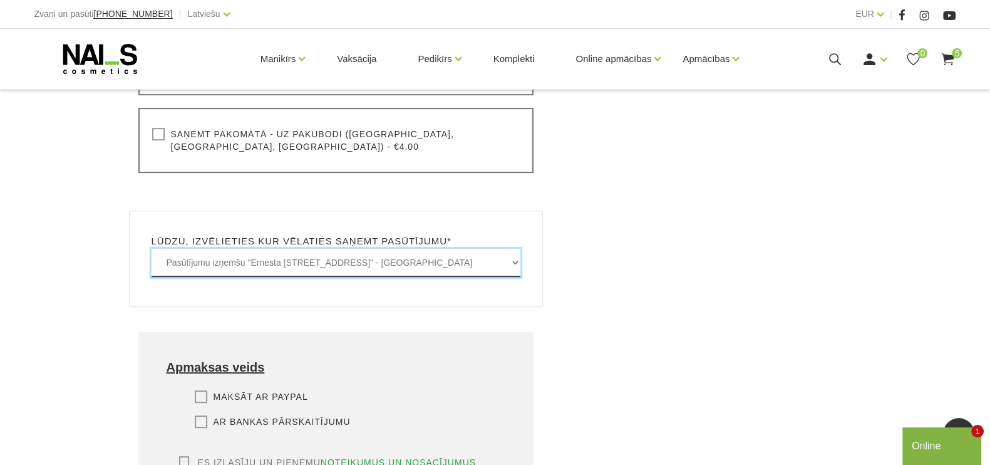
click at [514, 249] on select "Pasūtījumu izņemšu "Ernesta Birznieka-Upīša iela 20A, Rīgā" - BEZMAKSAS Pasūtīj…" at bounding box center [337, 263] width 370 height 28
click at [152, 249] on select "Pasūtījumu izņemšu "Ernesta Birznieka-Upīša iela 20A, Rīgā" - BEZMAKSAS Pasūtīj…" at bounding box center [337, 263] width 370 height 28
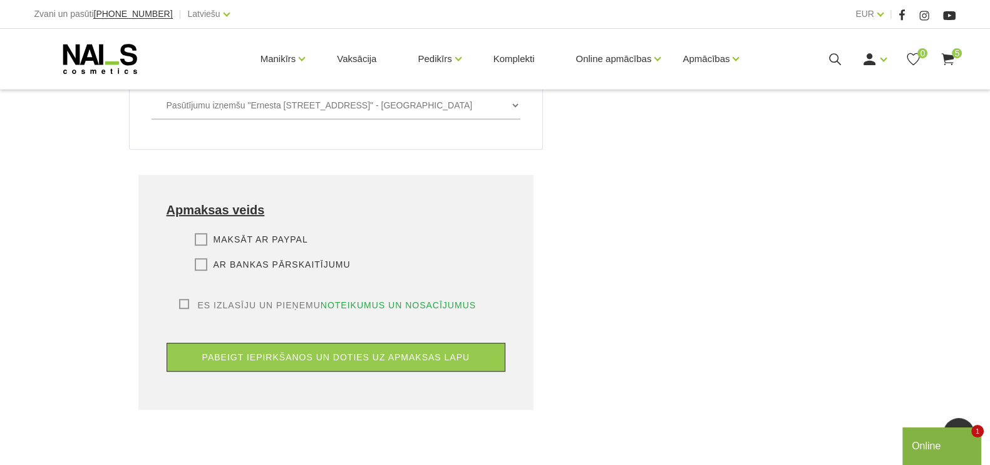
click at [185, 299] on label "Es izlasīju un pieņemu noteikumus un nosacījumus" at bounding box center [328, 305] width 298 height 13
click at [0, 0] on input "Es izlasīju un pieņemu noteikumus un nosacījumus" at bounding box center [0, 0] width 0 height 0
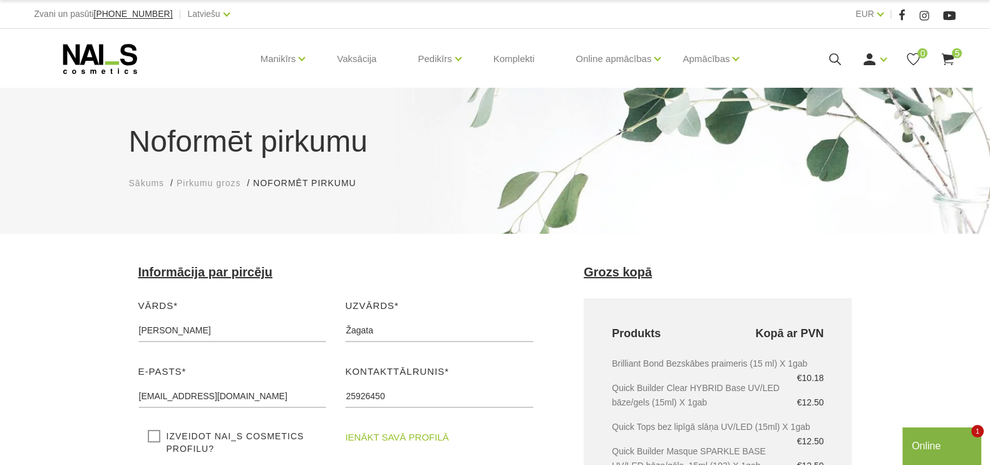
scroll to position [156, 0]
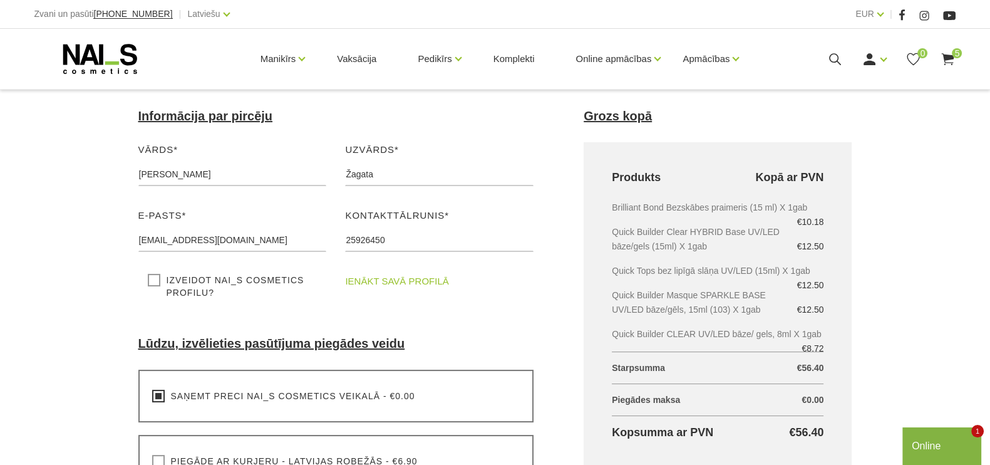
click at [153, 289] on label "Izveidot NAI_S cosmetics profilu?" at bounding box center [233, 286] width 170 height 25
click at [0, 0] on input "Izveidot NAI_S cosmetics profilu?" at bounding box center [0, 0] width 0 height 0
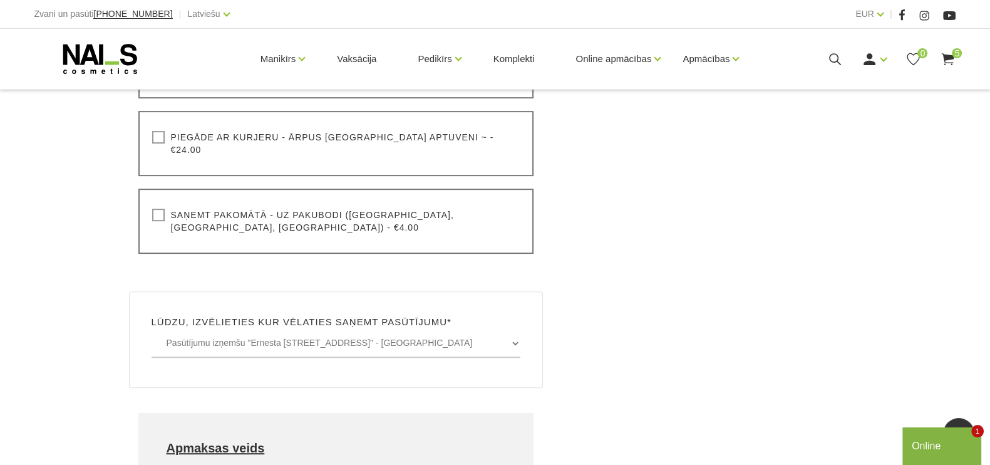
scroll to position [861, 0]
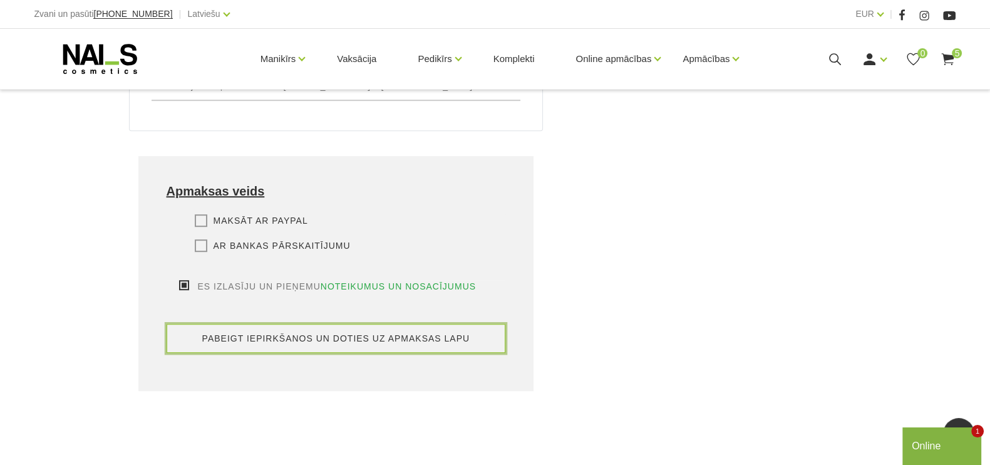
click at [363, 324] on button "pabeigt iepirkšanos un doties uz apmaksas lapu" at bounding box center [337, 338] width 340 height 29
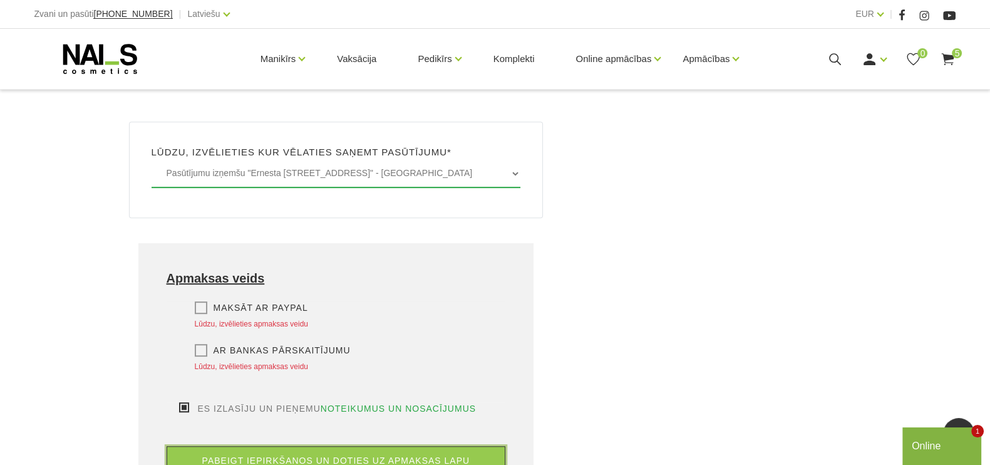
scroll to position [672, 0]
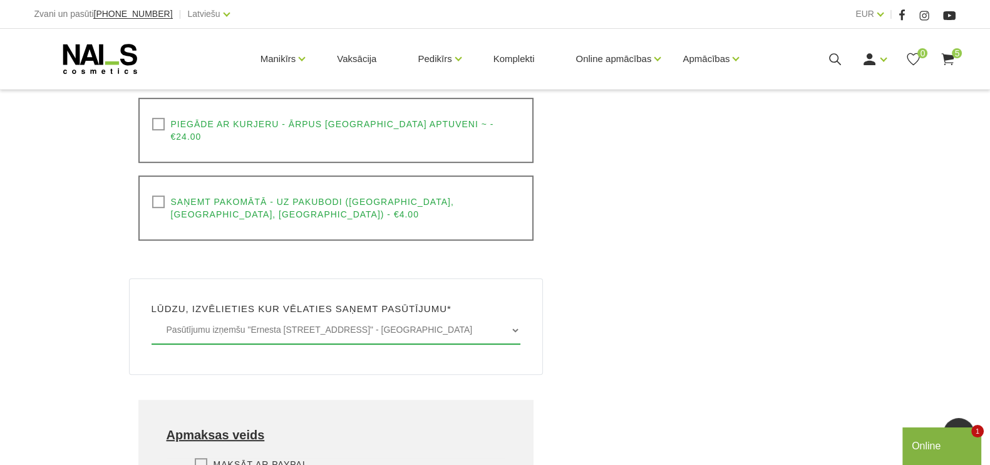
click at [358, 301] on label "Lūdzu, izvēlieties kur vēlaties saņemt pasūtījumu*" at bounding box center [302, 308] width 300 height 15
click at [511, 316] on select "Pasūtījumu izņemšu "Ernesta Birznieka-Upīša iela 20A, Rīgā" - BEZMAKSAS Pasūtīj…" at bounding box center [337, 330] width 370 height 28
click at [152, 316] on select "Pasūtījumu izņemšu "Ernesta Birznieka-Upīša iela 20A, Rīgā" - BEZMAKSAS Pasūtīj…" at bounding box center [337, 330] width 370 height 28
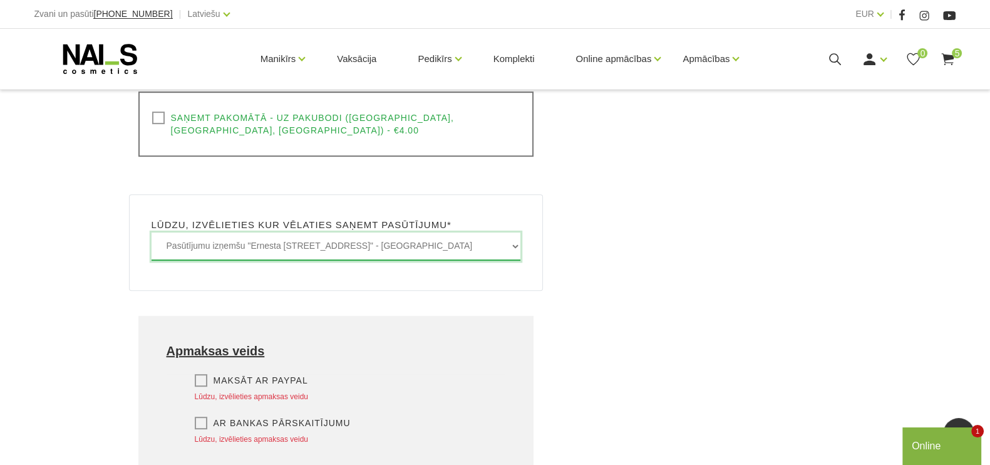
scroll to position [907, 0]
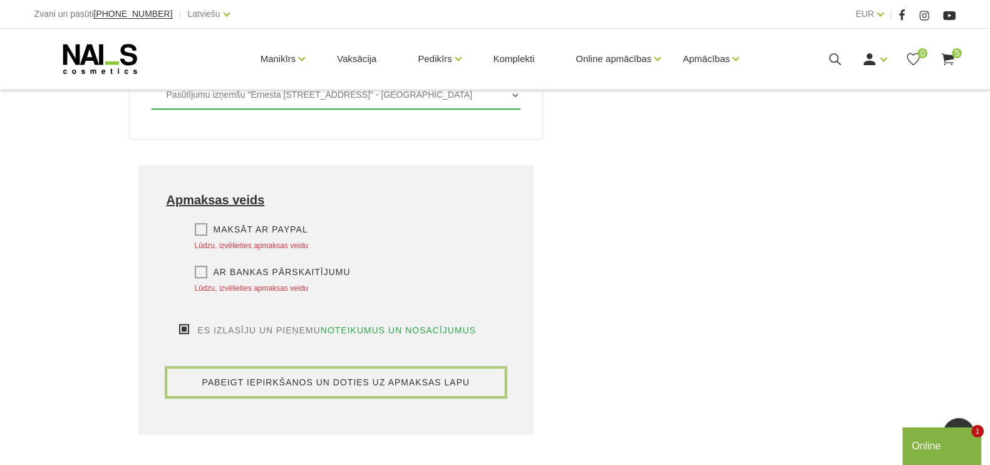
click at [250, 368] on button "pabeigt iepirkšanos un doties uz apmaksas lapu" at bounding box center [337, 382] width 340 height 29
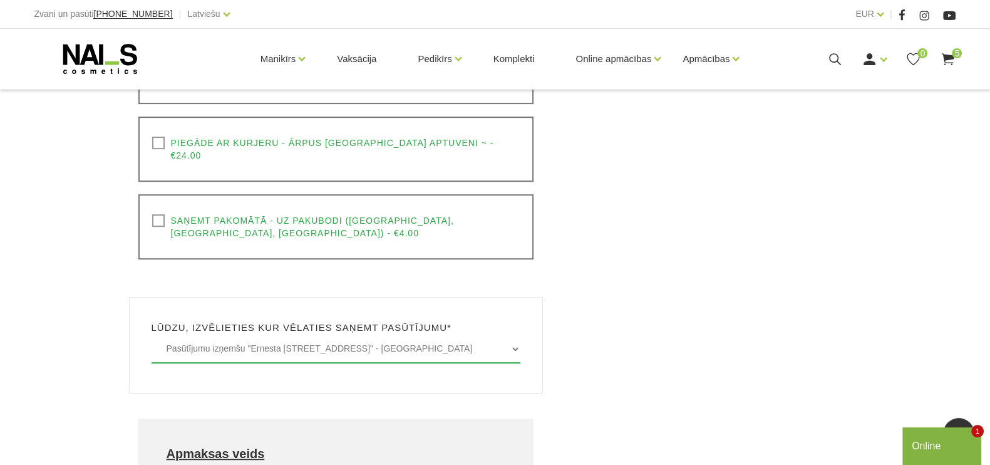
scroll to position [750, 0]
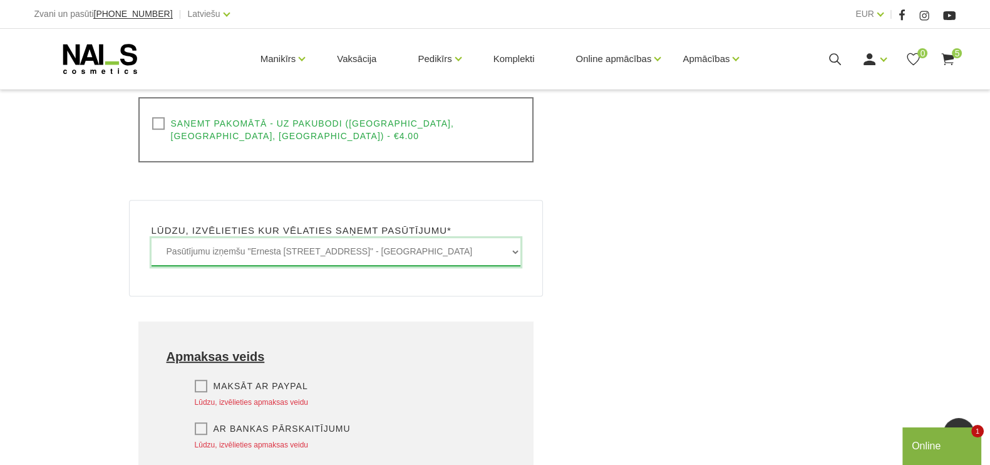
click at [516, 238] on select "Pasūtījumu izņemšu "Ernesta Birznieka-Upīša iela 20A, Rīgā" - BEZMAKSAS Pasūtīj…" at bounding box center [337, 252] width 370 height 28
click at [152, 238] on select "Pasūtījumu izņemšu "Ernesta Birznieka-Upīša iela 20A, Rīgā" - BEZMAKSAS Pasūtīj…" at bounding box center [337, 252] width 370 height 28
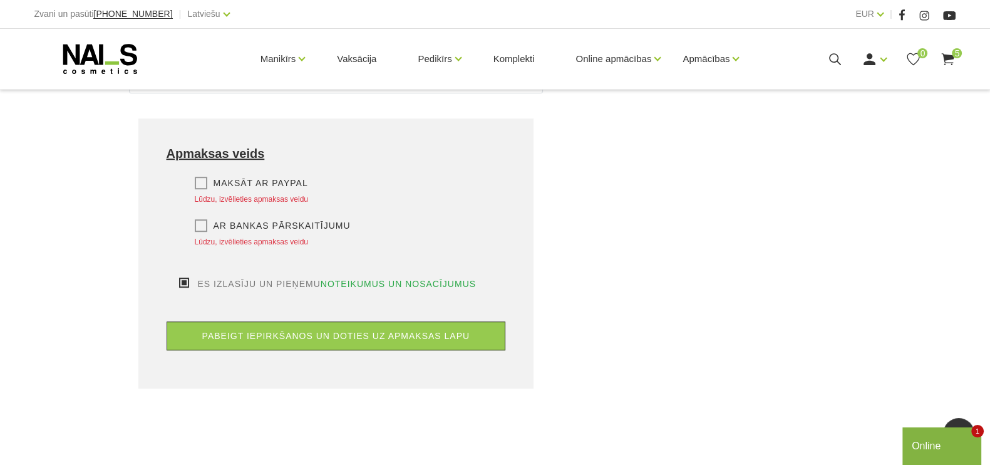
scroll to position [985, 0]
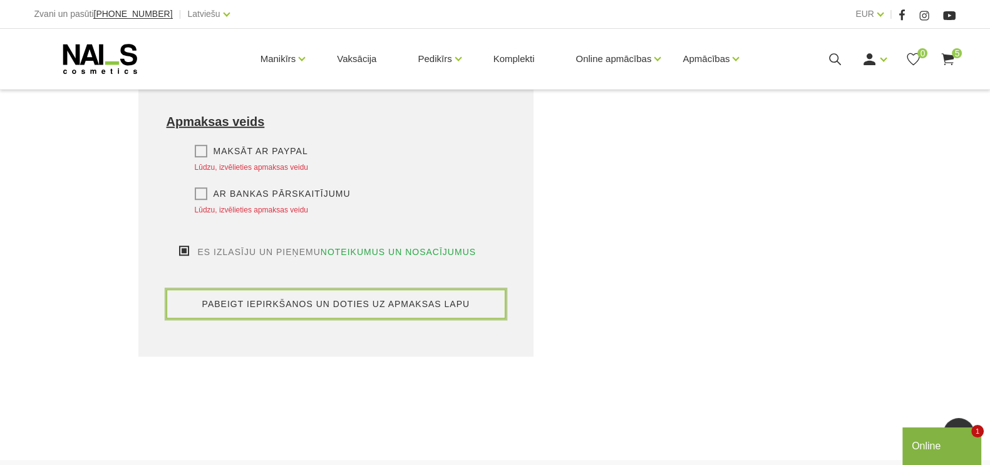
click at [287, 289] on button "pabeigt iepirkšanos un doties uz apmaksas lapu" at bounding box center [337, 303] width 340 height 29
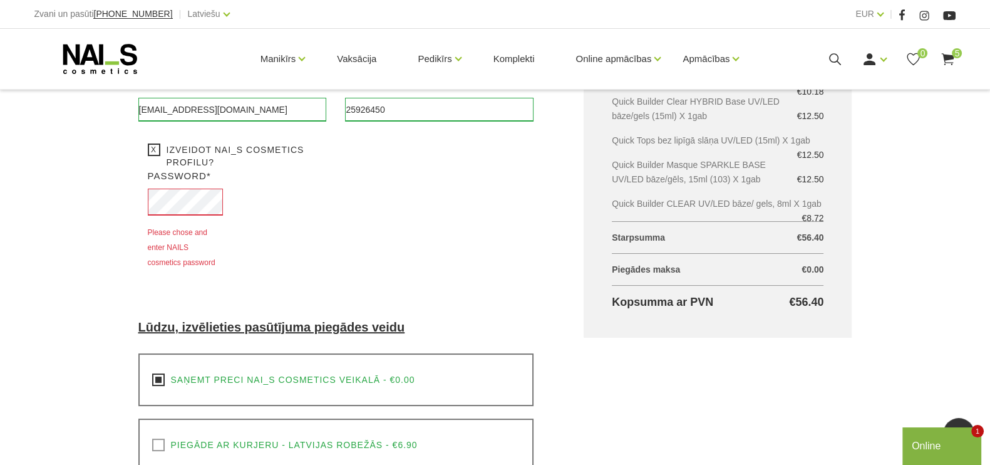
scroll to position [281, 0]
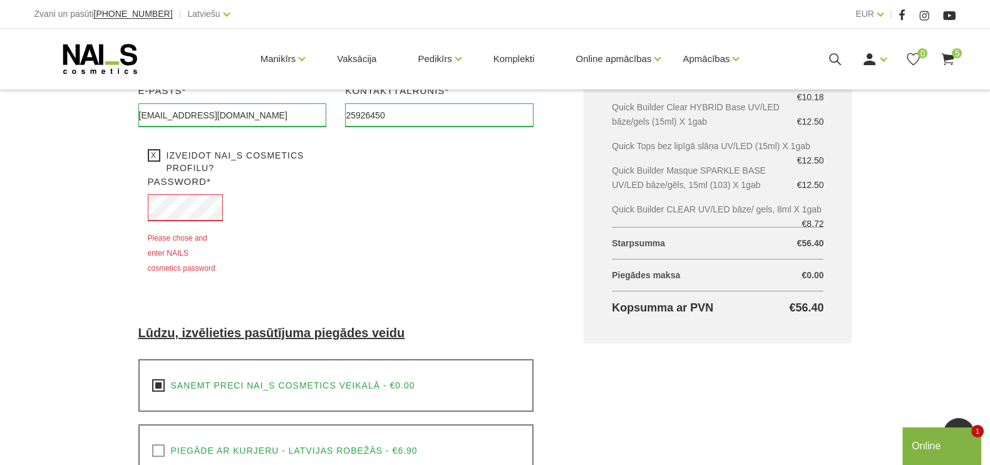
click at [152, 160] on label "Izveidot NAI_S cosmetics profilu?" at bounding box center [233, 161] width 170 height 25
click at [0, 0] on input "Izveidot NAI_S cosmetics profilu?" at bounding box center [0, 0] width 0 height 0
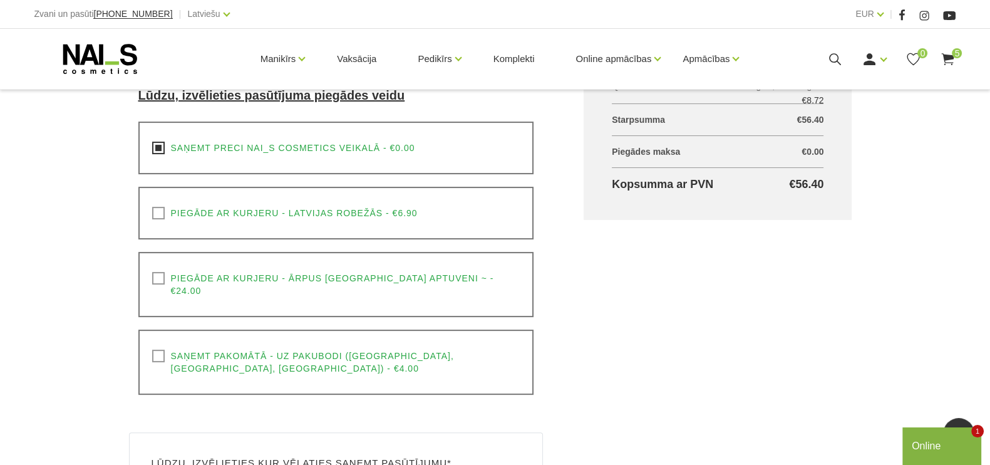
scroll to position [672, 0]
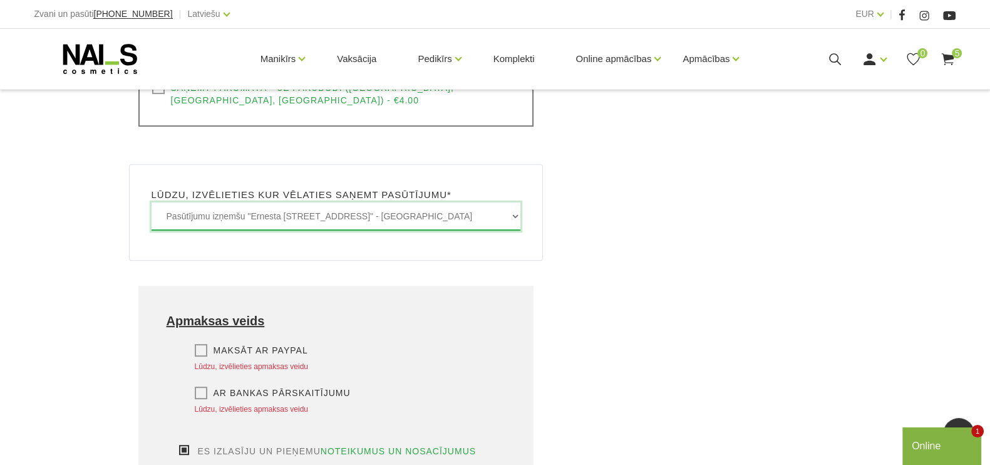
click at [514, 202] on select "Pasūtījumu izņemšu "Ernesta Birznieka-Upīša iela 20A, Rīgā" - BEZMAKSAS Pasūtīj…" at bounding box center [337, 216] width 370 height 28
click at [152, 202] on select "Pasūtījumu izņemšu "Ernesta Birznieka-Upīša iela 20A, Rīgā" - BEZMAKSAS Pasūtīj…" at bounding box center [337, 216] width 370 height 28
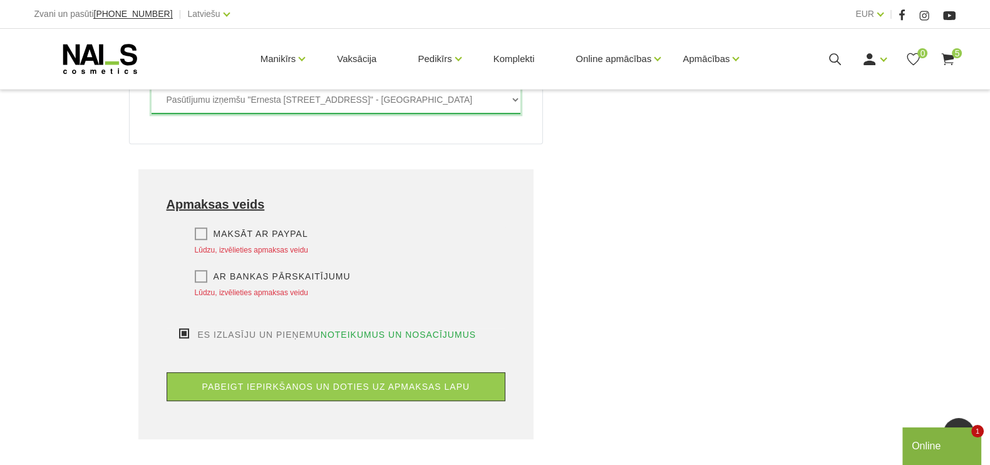
scroll to position [985, 0]
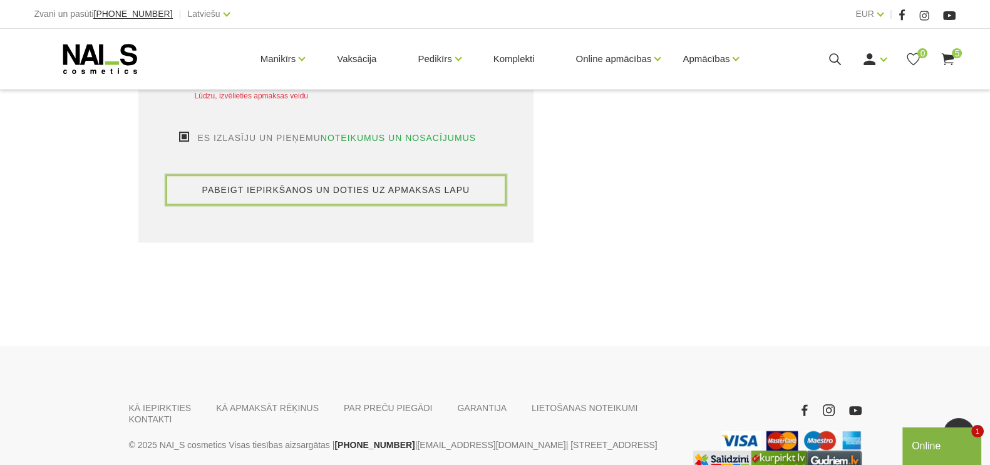
click at [229, 175] on button "pabeigt iepirkšanos un doties uz apmaksas lapu" at bounding box center [337, 189] width 340 height 29
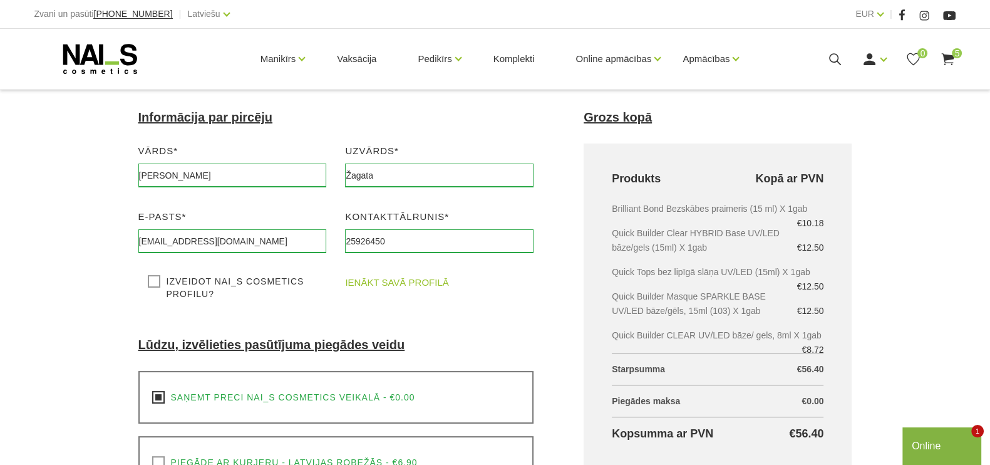
scroll to position [156, 0]
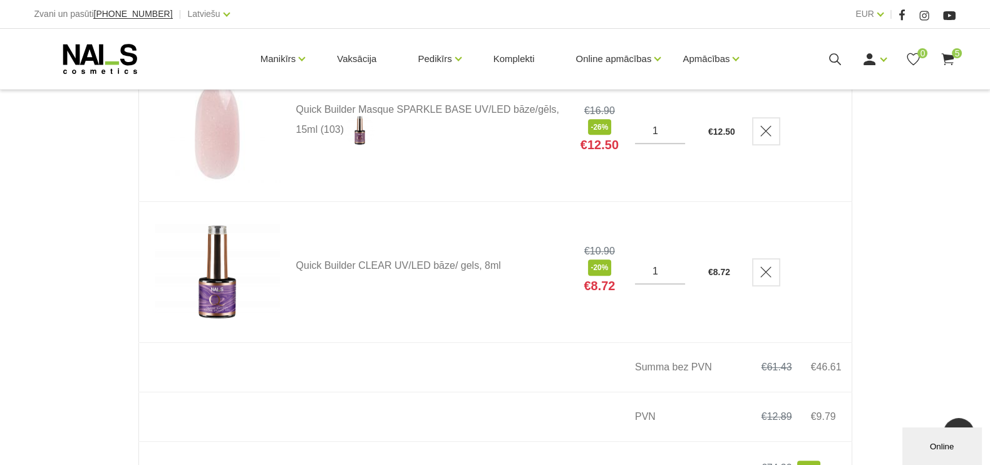
scroll to position [705, 0]
